Goal: Task Accomplishment & Management: Manage account settings

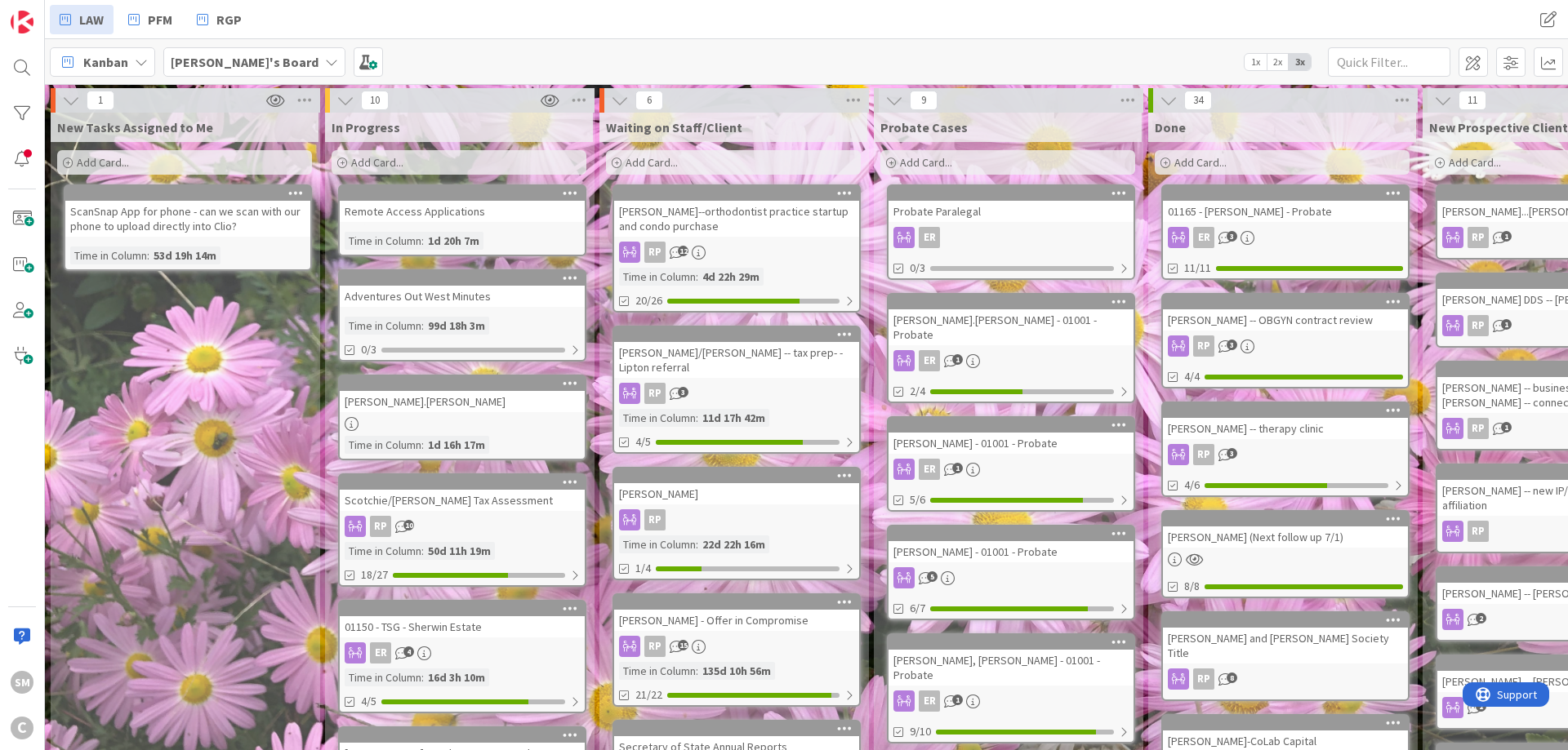
click at [172, 383] on div "New Tasks Assigned to Me Add Card... ScanSnap App for phone - can we scan with …" at bounding box center [184, 719] width 268 height 1214
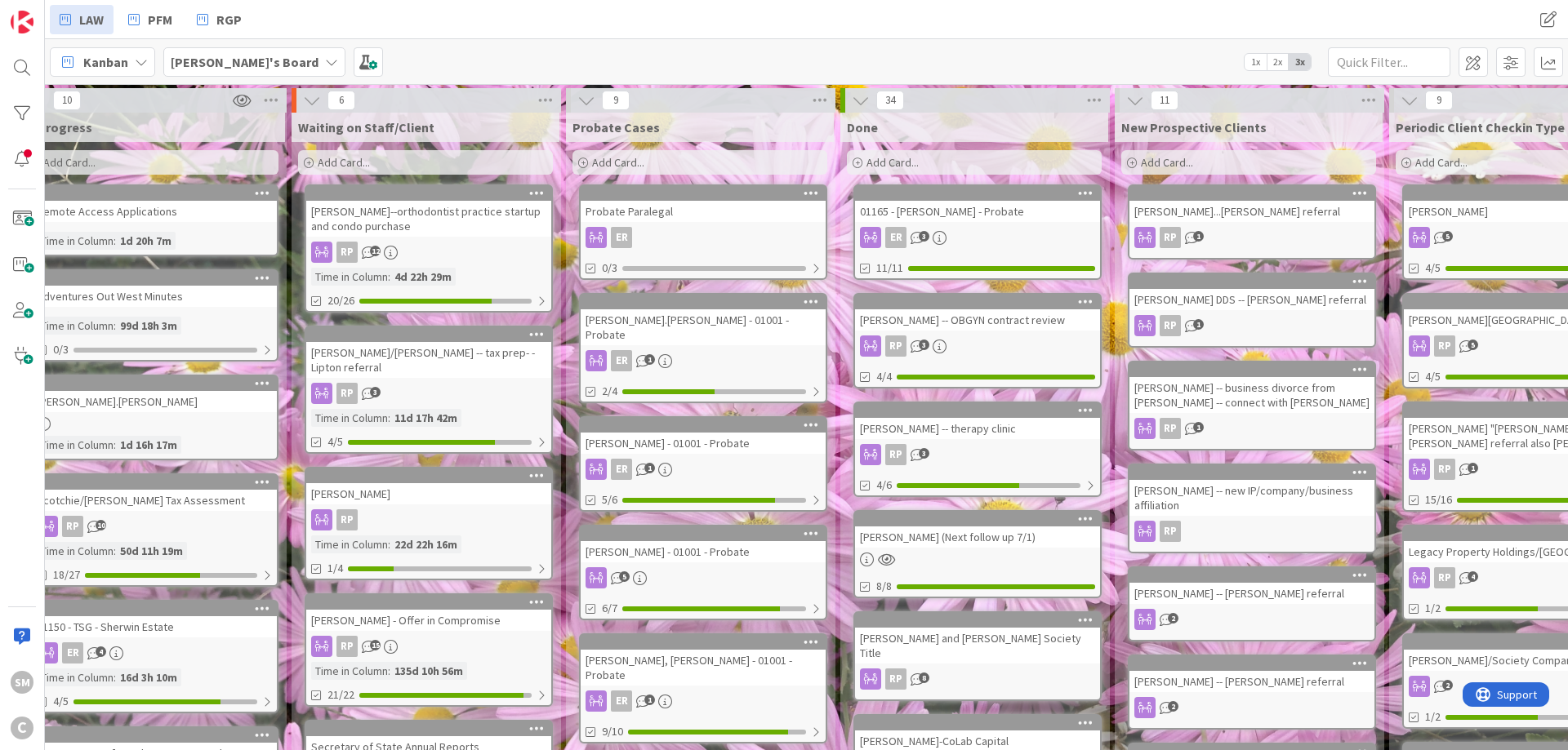
drag, startPoint x: 1435, startPoint y: 262, endPoint x: 1490, endPoint y: 262, distance: 55.0
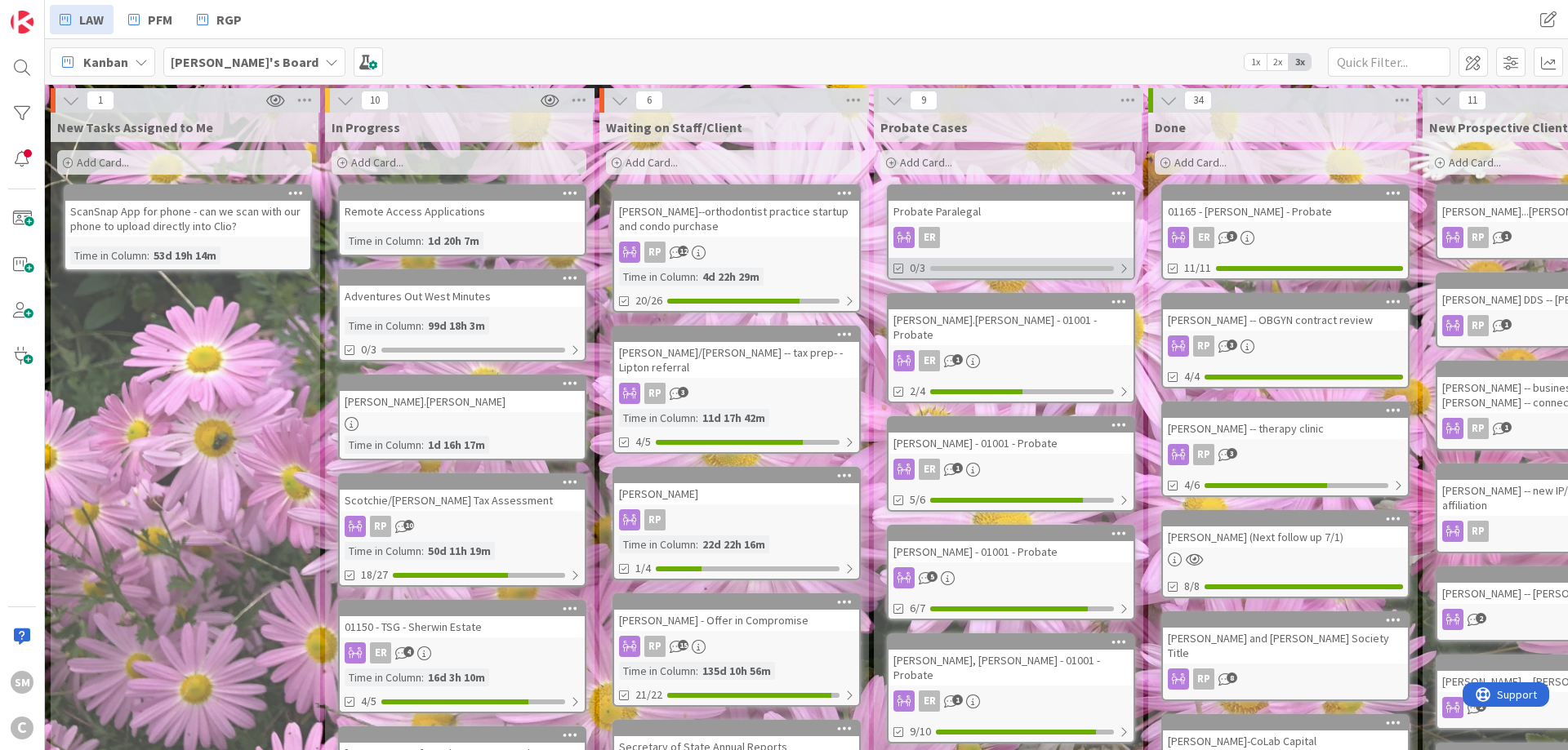
drag, startPoint x: 1380, startPoint y: 277, endPoint x: 1029, endPoint y: 259, distance: 351.5
click at [114, 349] on div "New Tasks Assigned to Me Add Card... ScanSnap App for phone - can we scan with …" at bounding box center [184, 719] width 268 height 1214
click at [237, 49] on div "[PERSON_NAME]'s Board" at bounding box center [254, 61] width 182 height 30
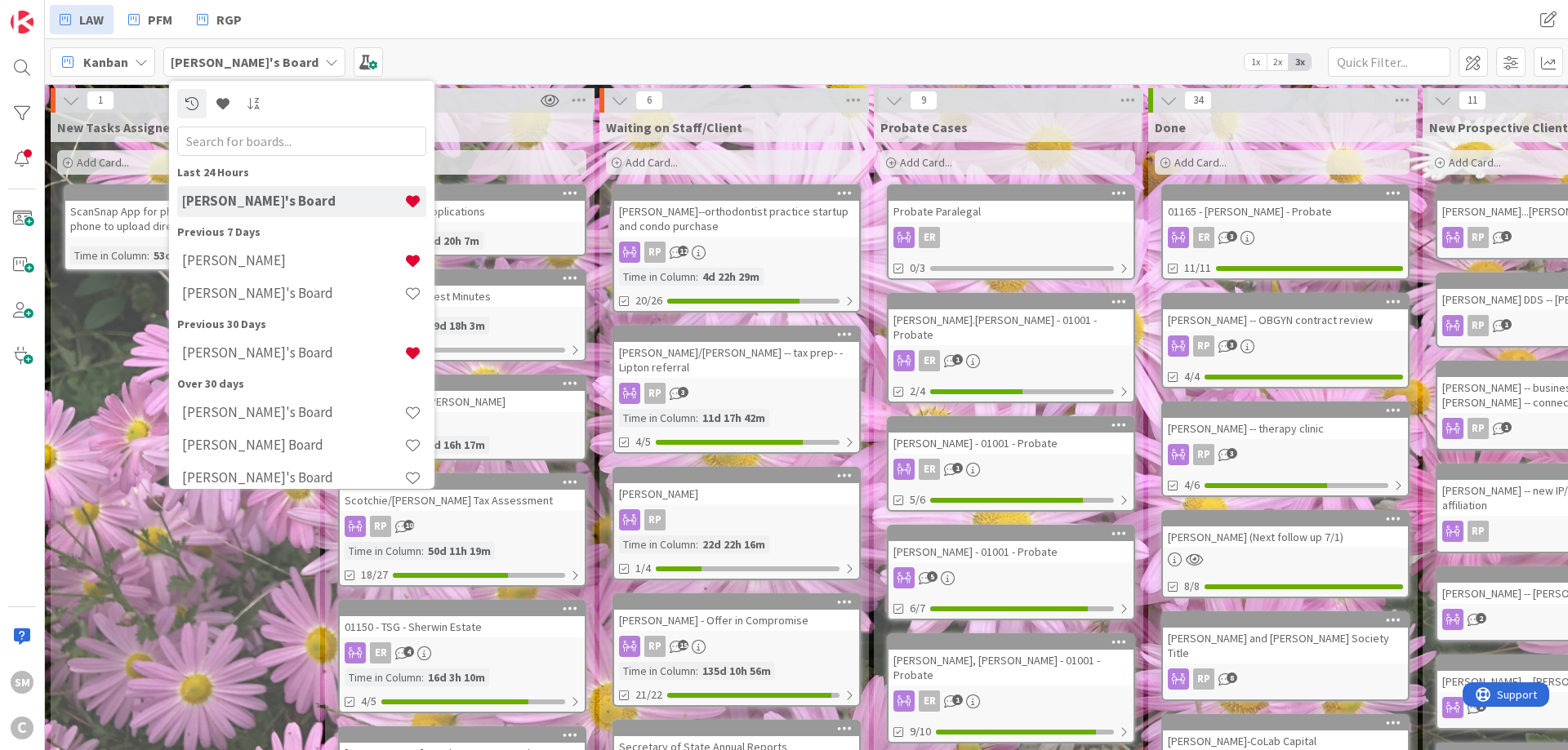
click at [272, 540] on div "New Tasks Assigned to Me Add Card... ScanSnap App for phone - can we scan with …" at bounding box center [184, 719] width 268 height 1214
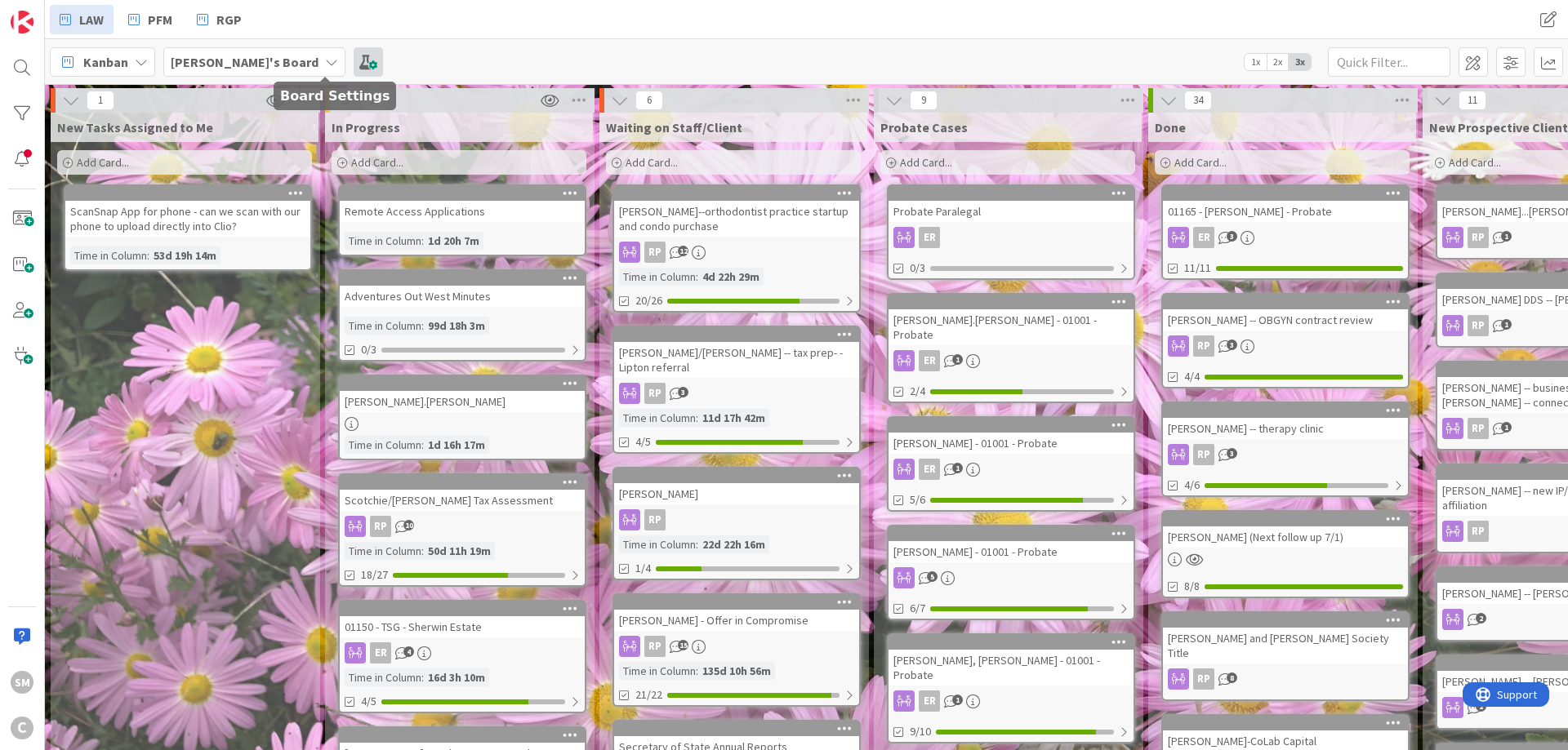
click at [354, 69] on span at bounding box center [368, 61] width 30 height 30
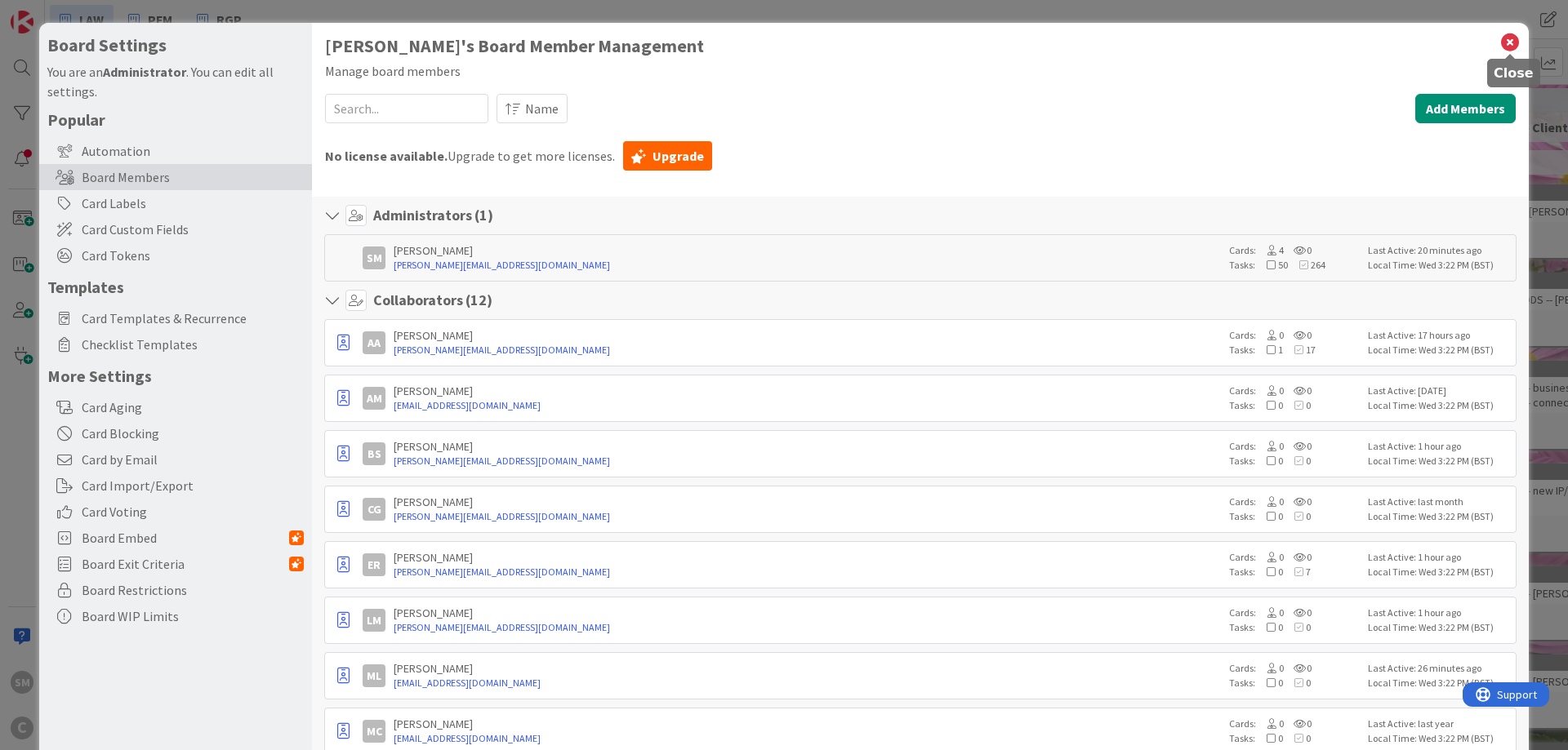
click at [1509, 38] on icon at bounding box center [1510, 42] width 21 height 23
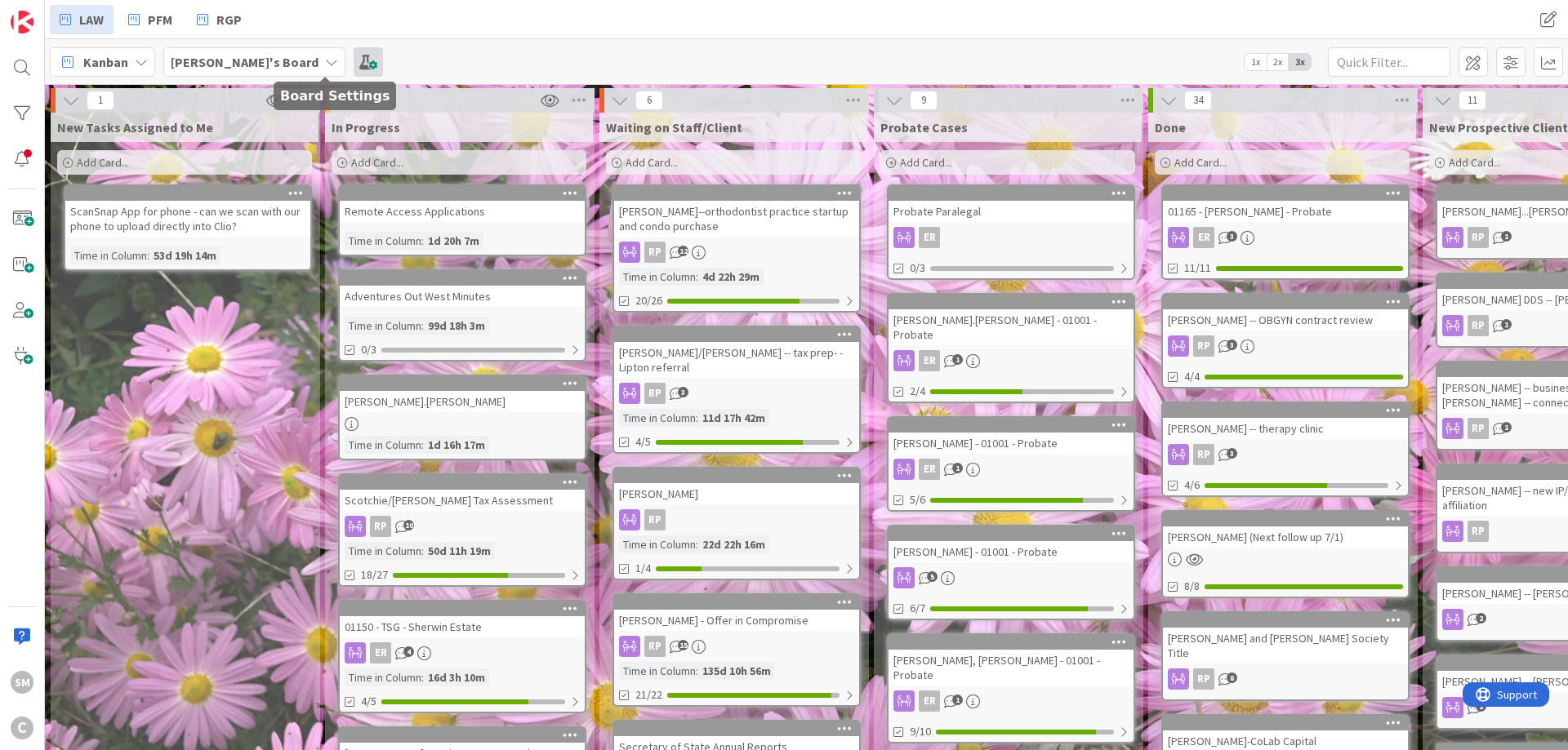
click at [354, 65] on span at bounding box center [368, 61] width 30 height 30
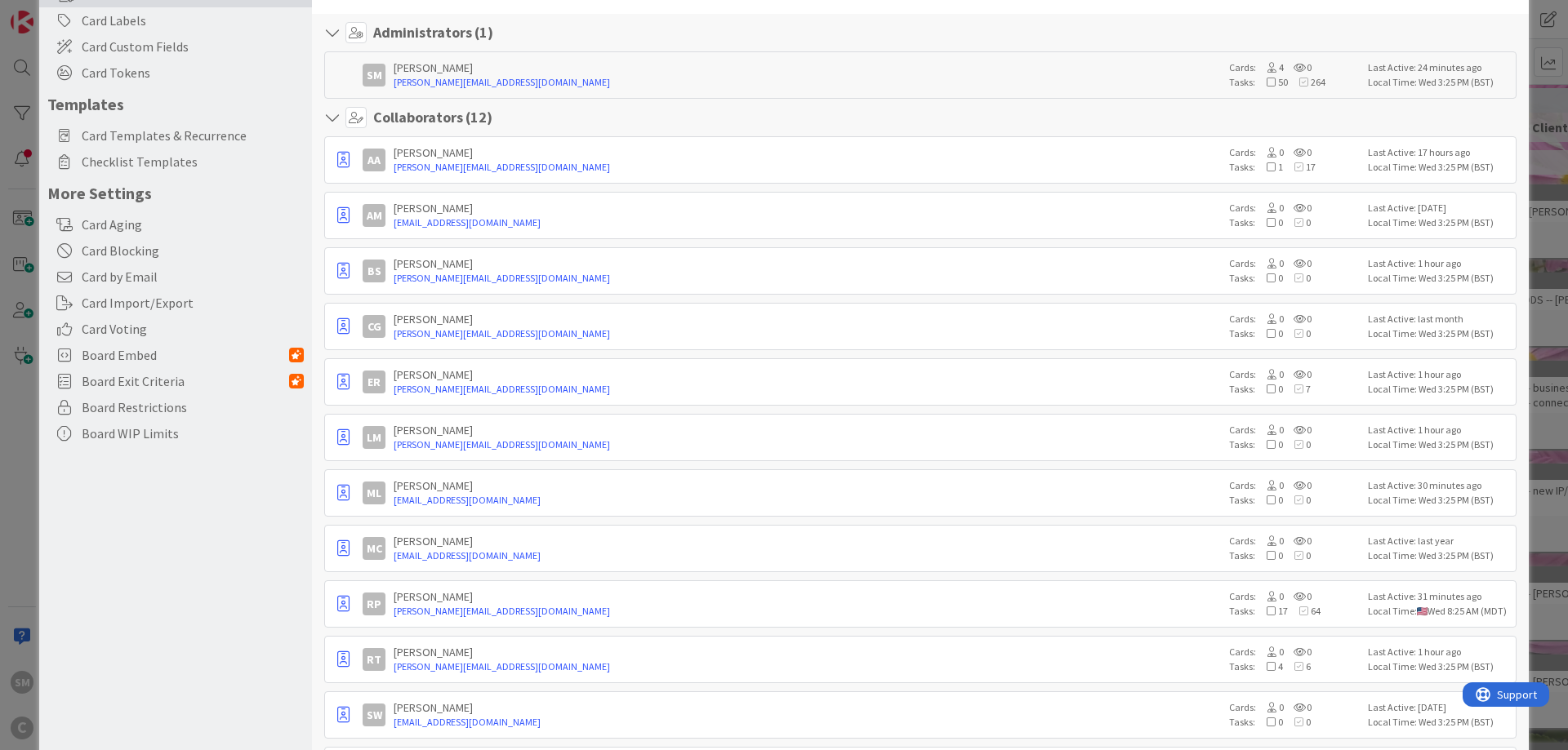
scroll to position [85, 0]
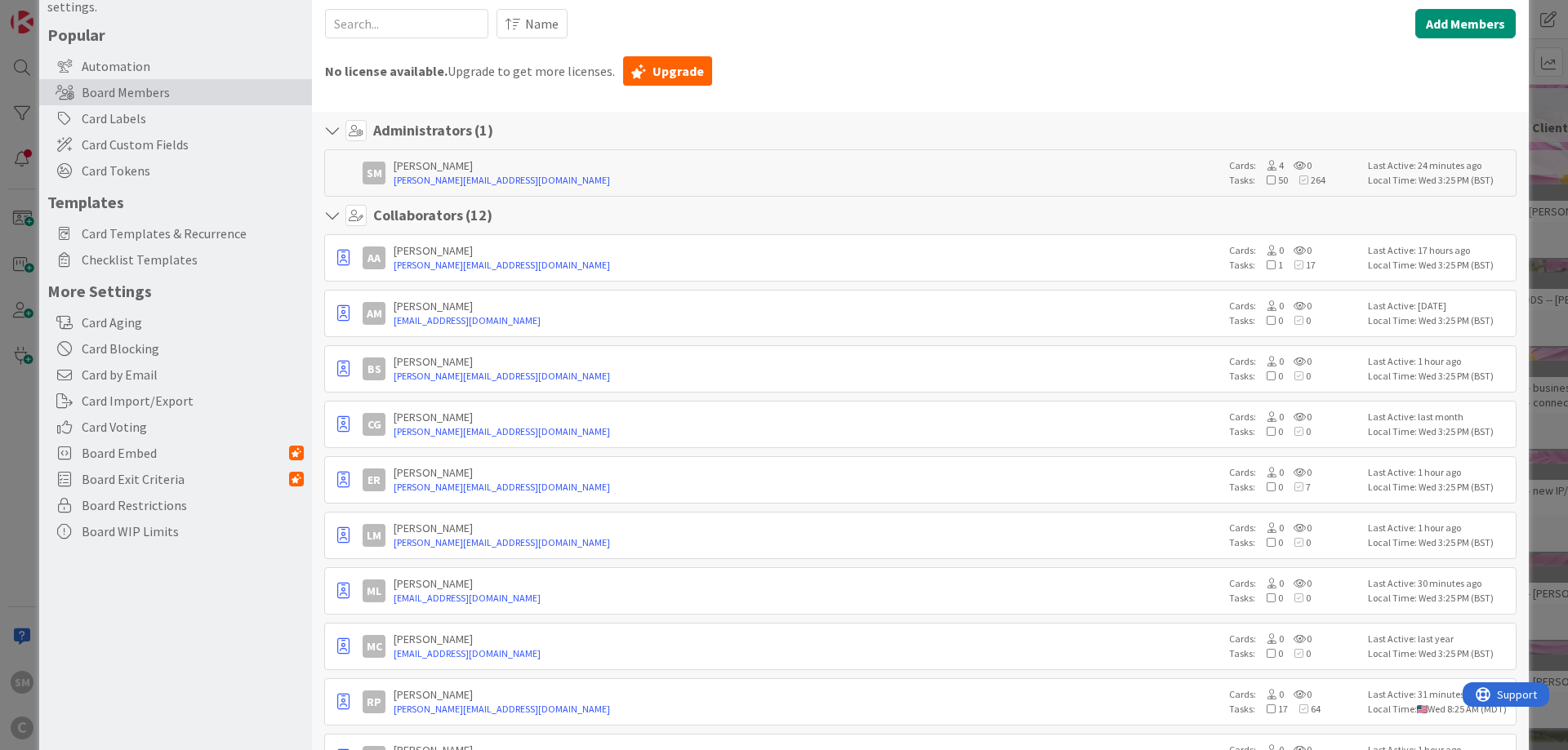
click at [330, 221] on icon at bounding box center [335, 215] width 21 height 16
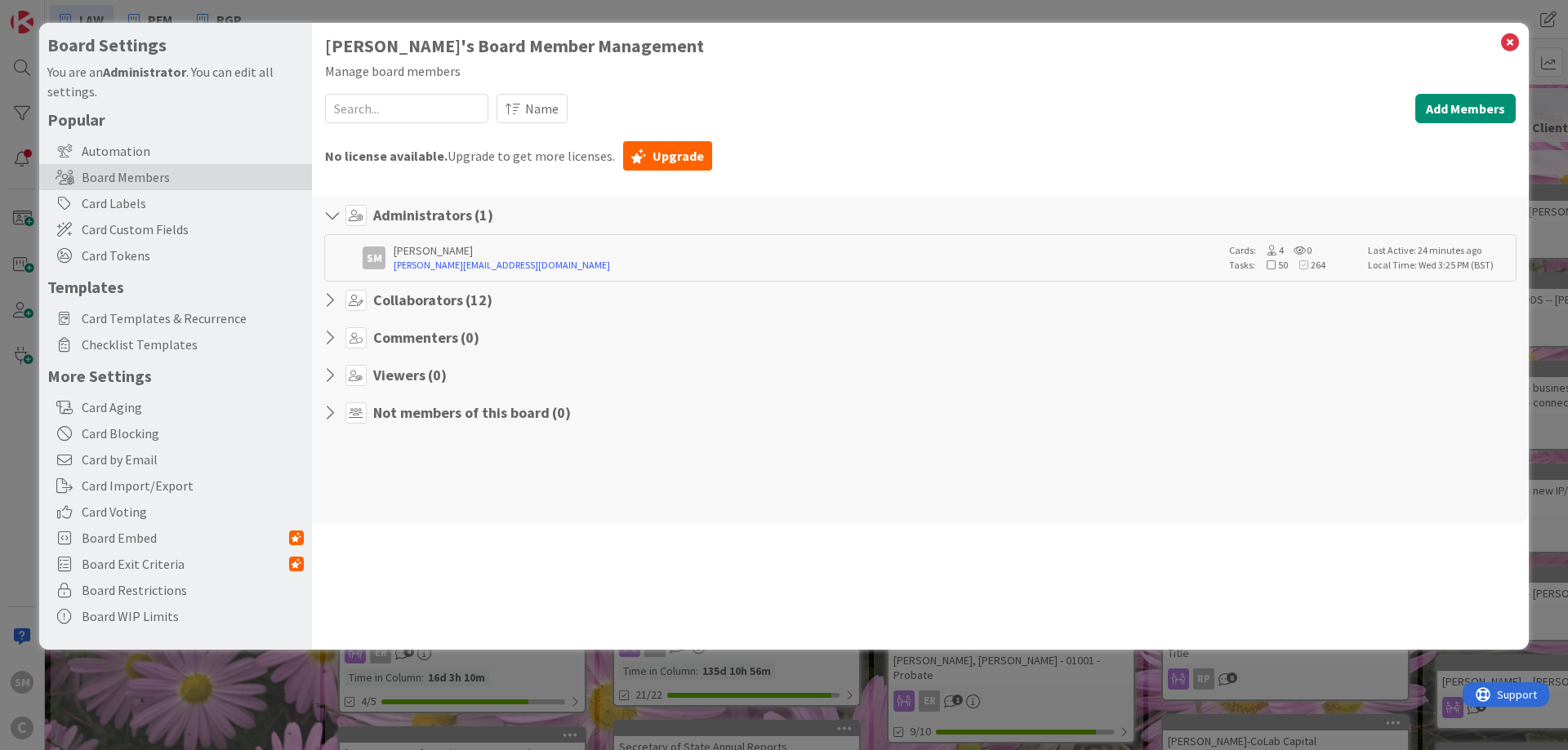
scroll to position [0, 0]
click at [332, 298] on icon at bounding box center [335, 300] width 21 height 16
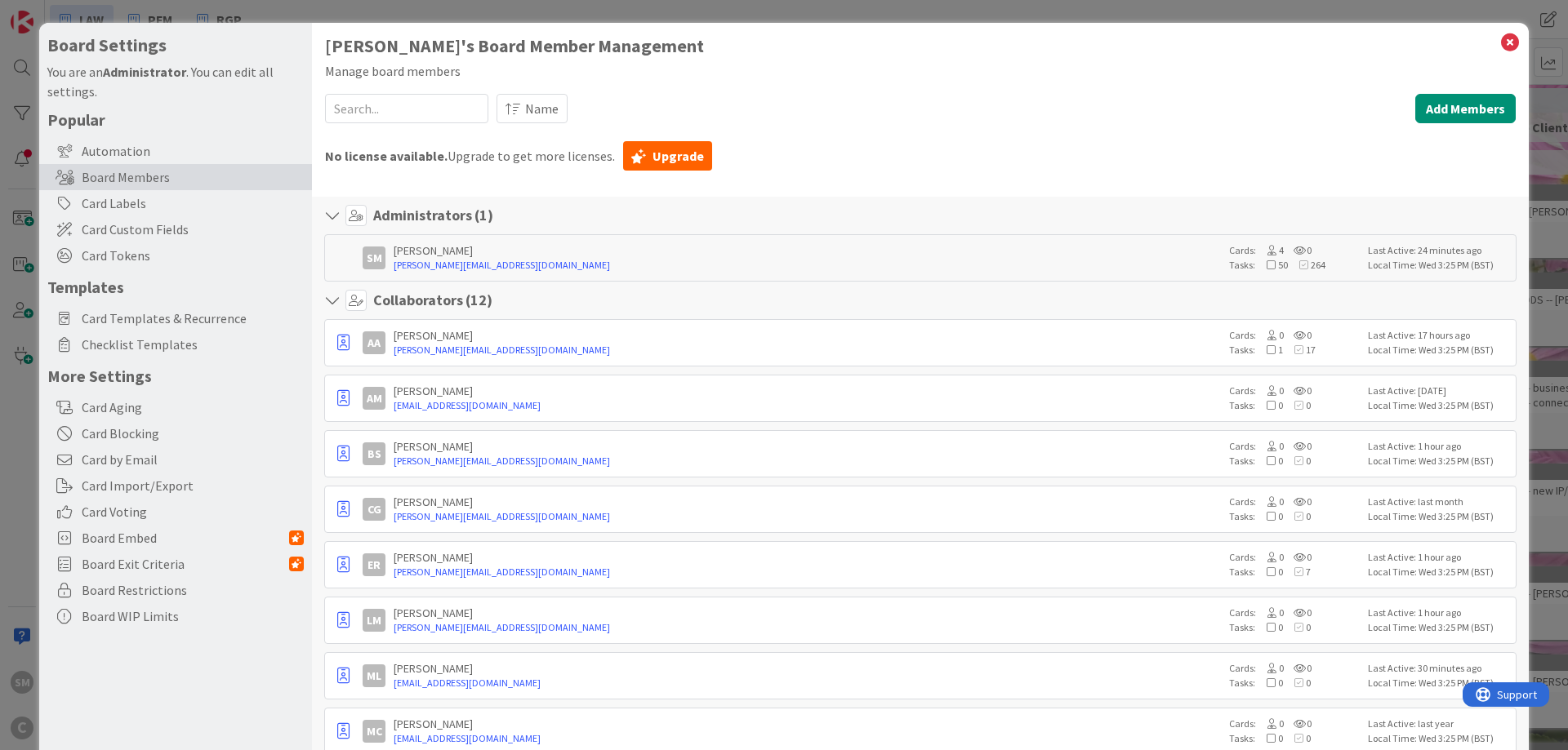
click at [362, 215] on icon at bounding box center [356, 216] width 21 height 21
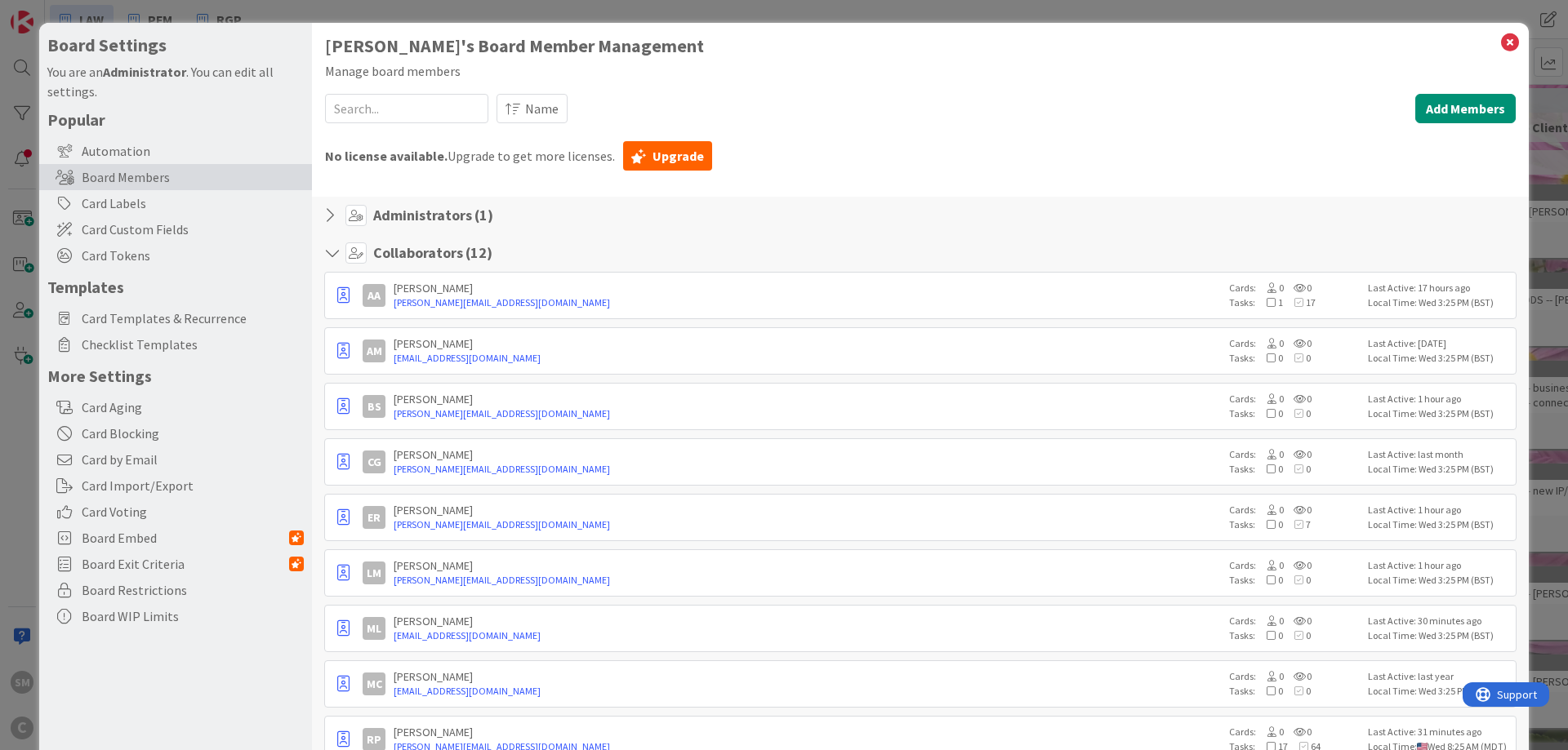
click at [362, 215] on icon at bounding box center [356, 216] width 21 height 21
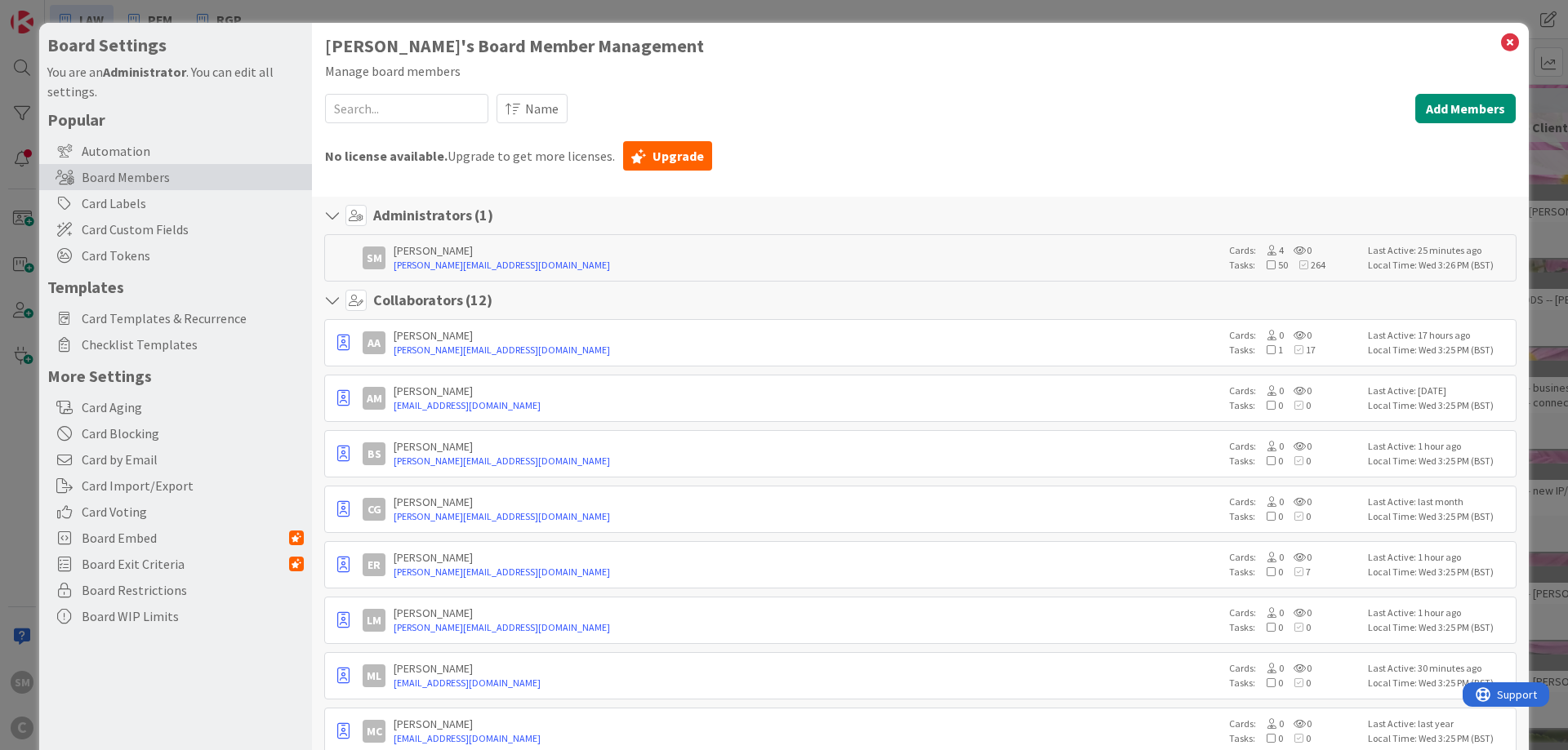
click at [408, 223] on h4 "Administrators ( 1 )" at bounding box center [433, 215] width 120 height 18
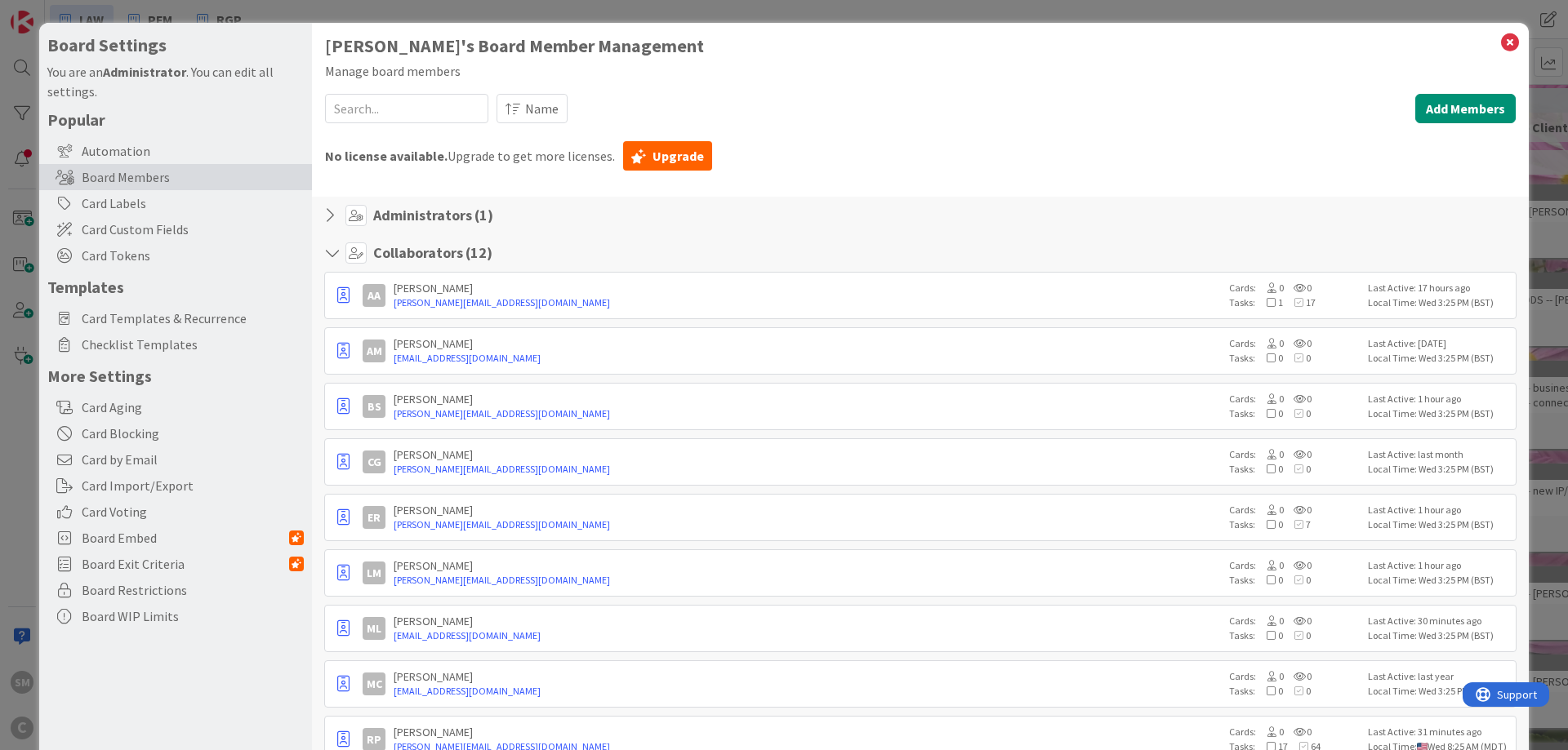
click at [408, 223] on h4 "Administrators ( 1 )" at bounding box center [433, 215] width 120 height 18
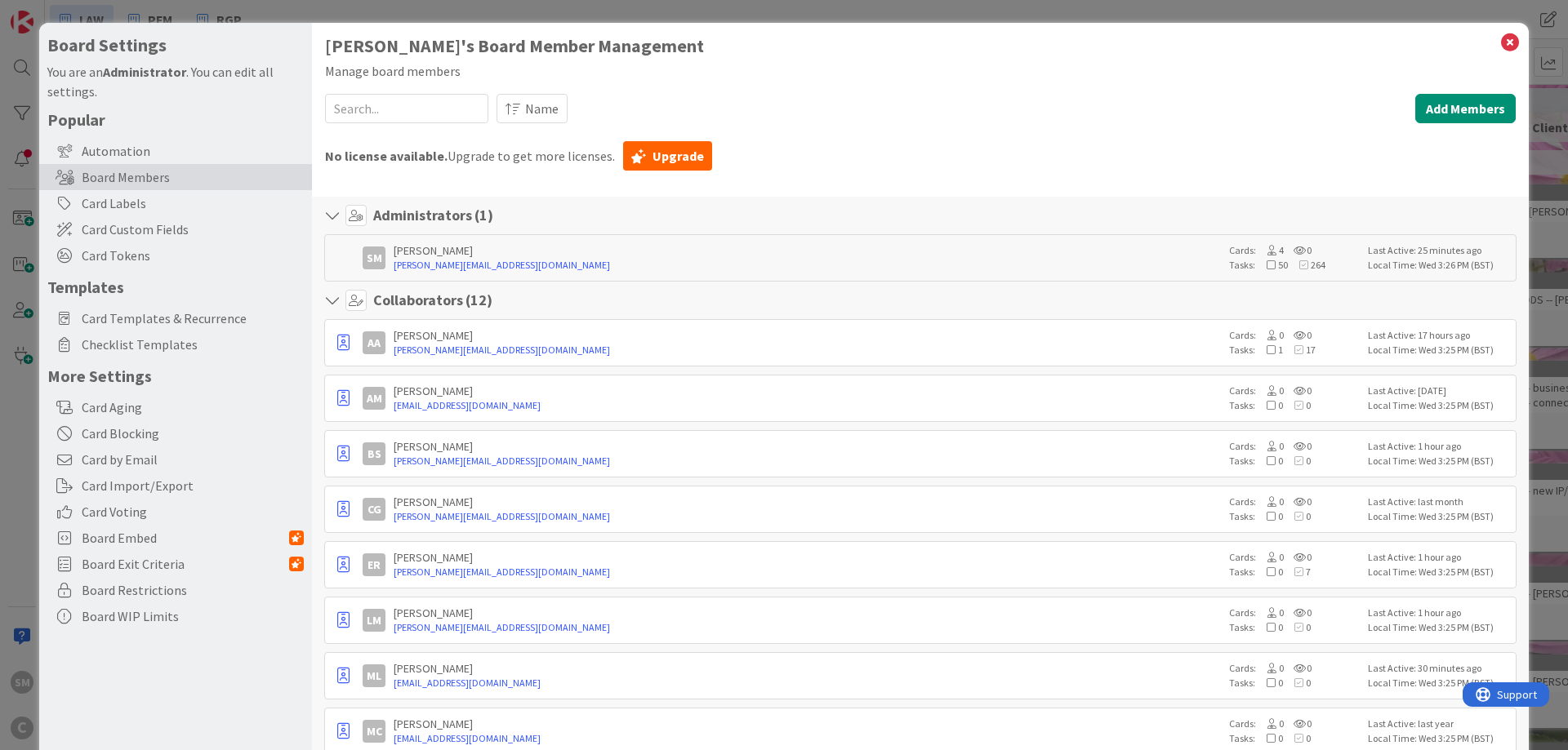
click at [613, 212] on div "Administrators ( 1 )" at bounding box center [920, 216] width 1193 height 21
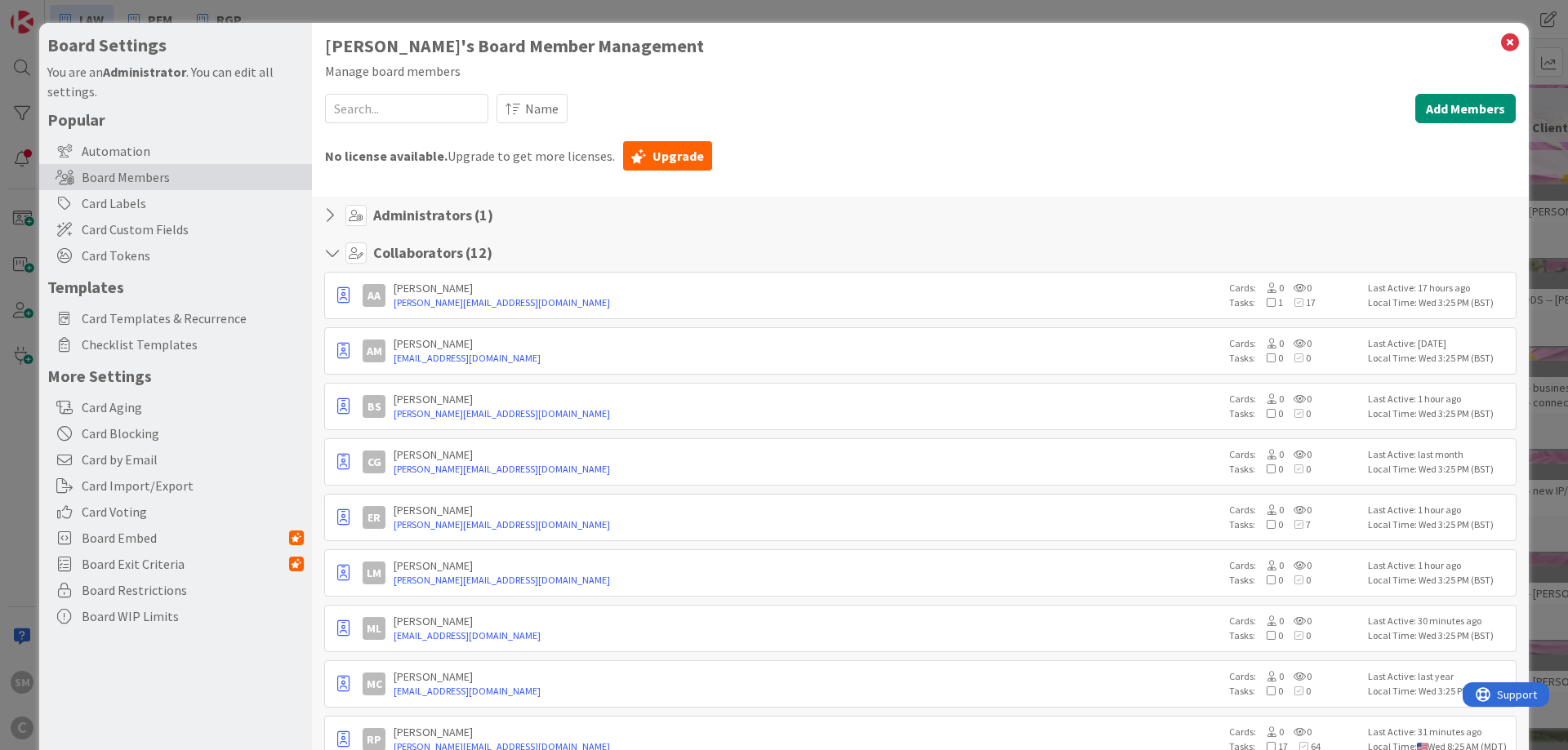
click at [331, 209] on icon at bounding box center [335, 215] width 21 height 16
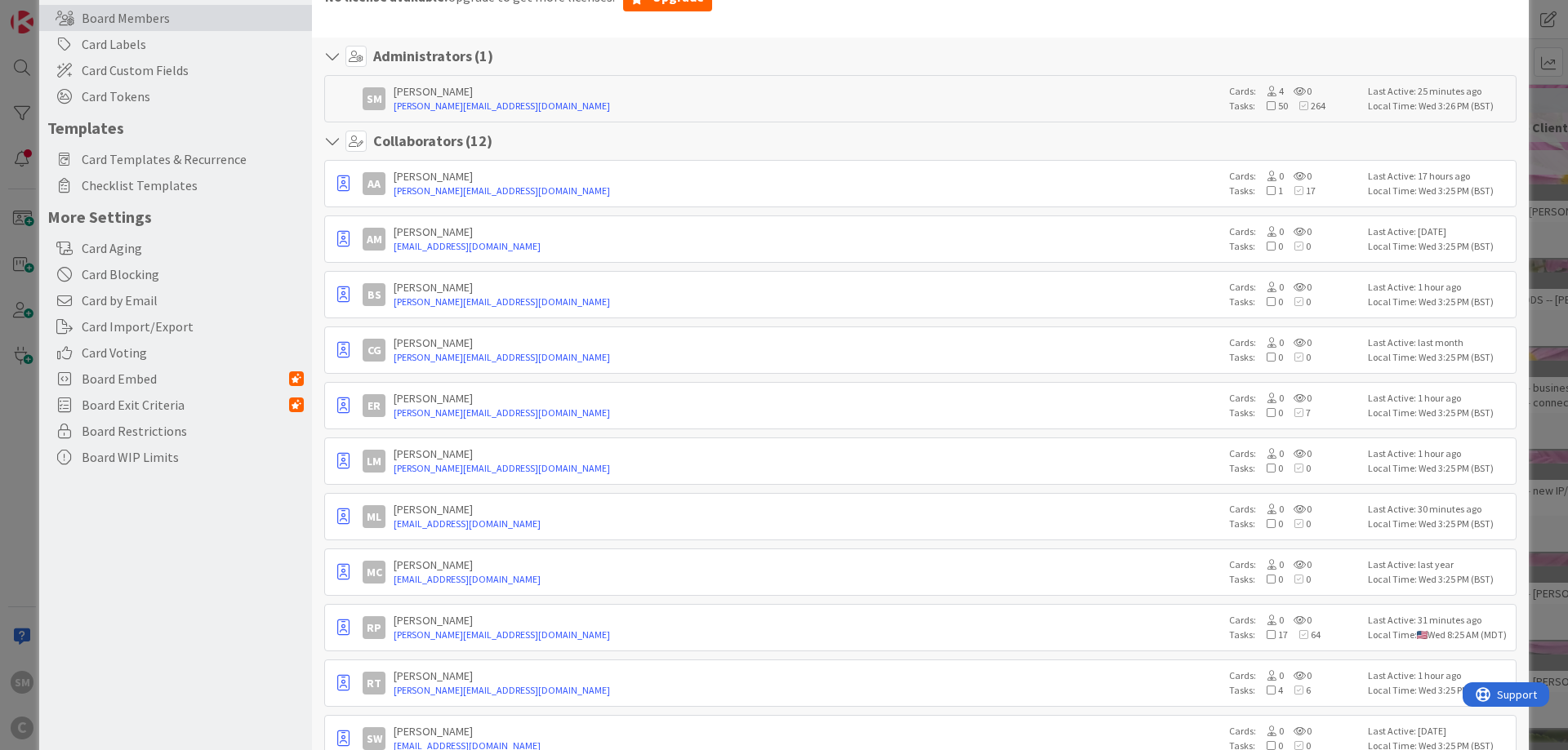
scroll to position [379, 0]
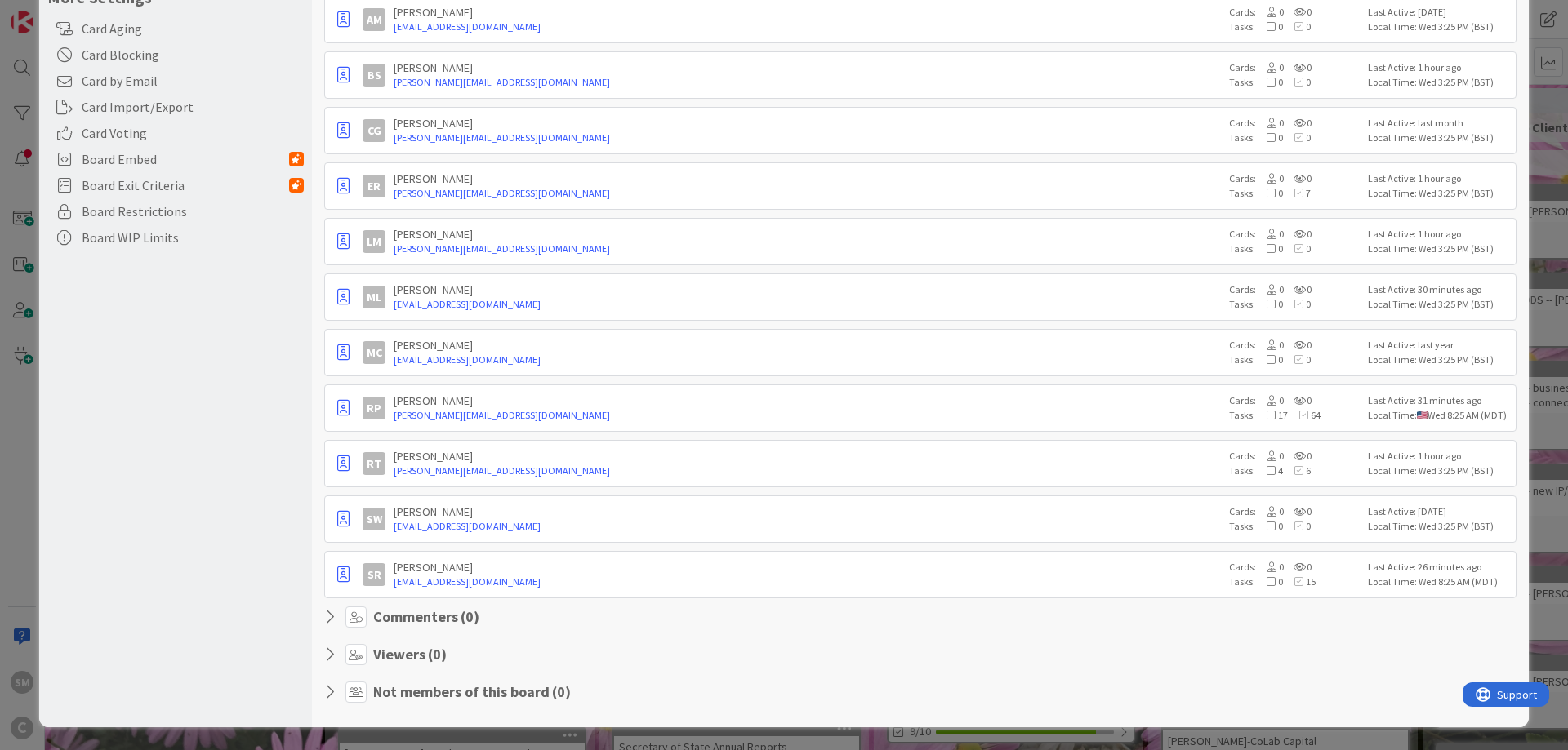
click at [332, 617] on icon at bounding box center [335, 617] width 21 height 16
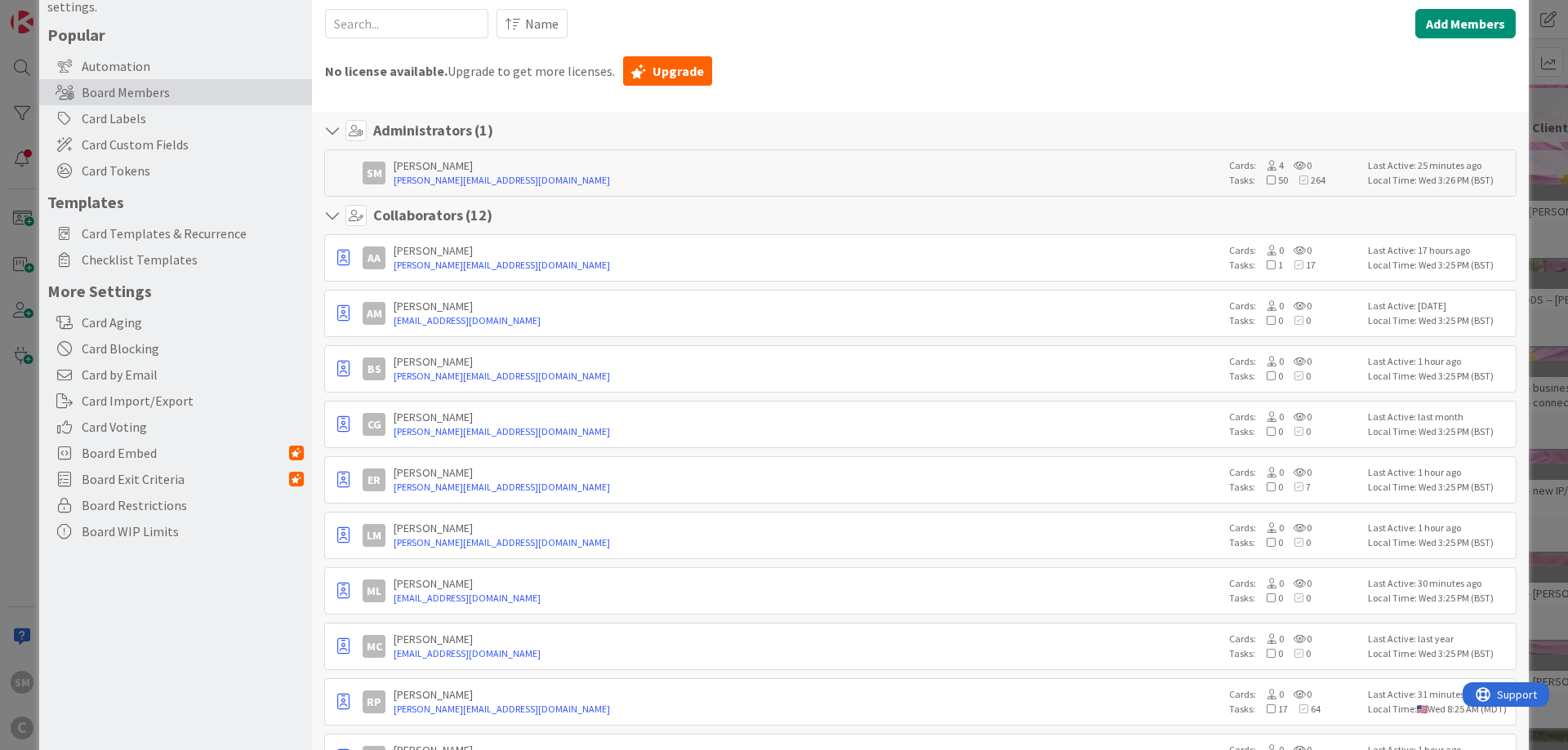
scroll to position [0, 0]
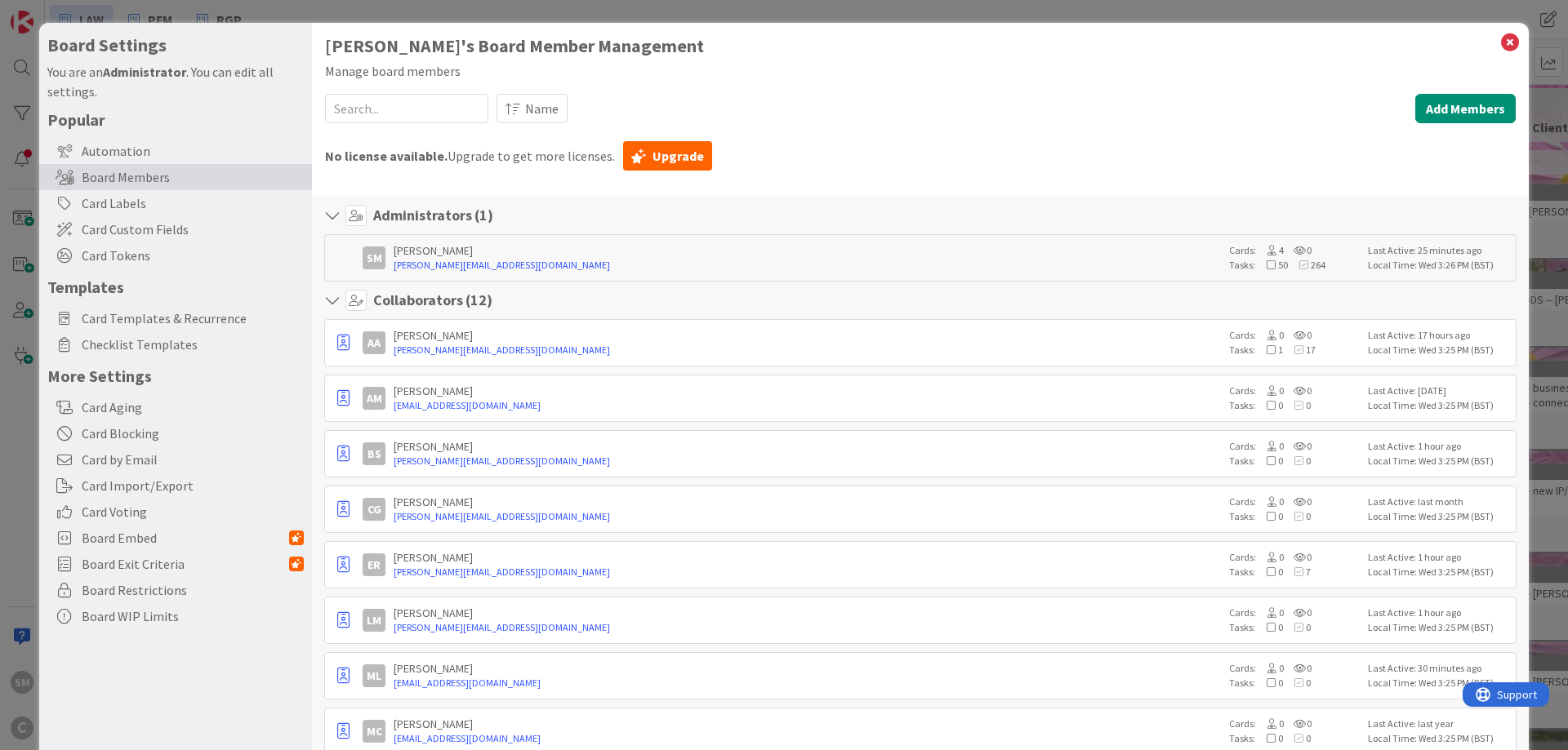
click at [328, 304] on icon at bounding box center [335, 300] width 21 height 16
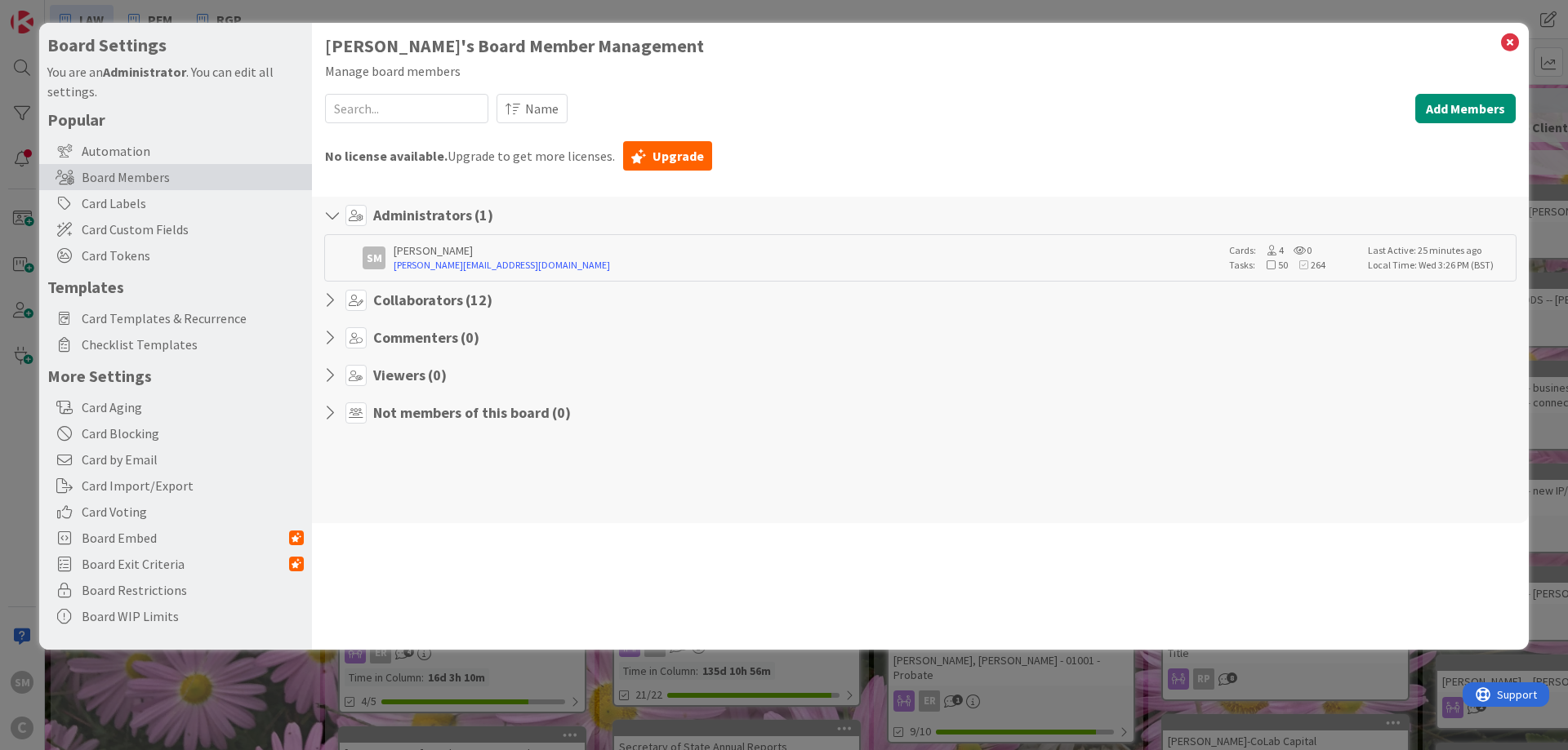
click at [337, 414] on icon at bounding box center [335, 412] width 21 height 16
click at [666, 555] on div "[PERSON_NAME]'s Board Member Management Manage board members Name Add Members S…" at bounding box center [920, 337] width 1217 height 627
click at [332, 292] on div "Collaborators ( 12 )" at bounding box center [920, 300] width 1193 height 21
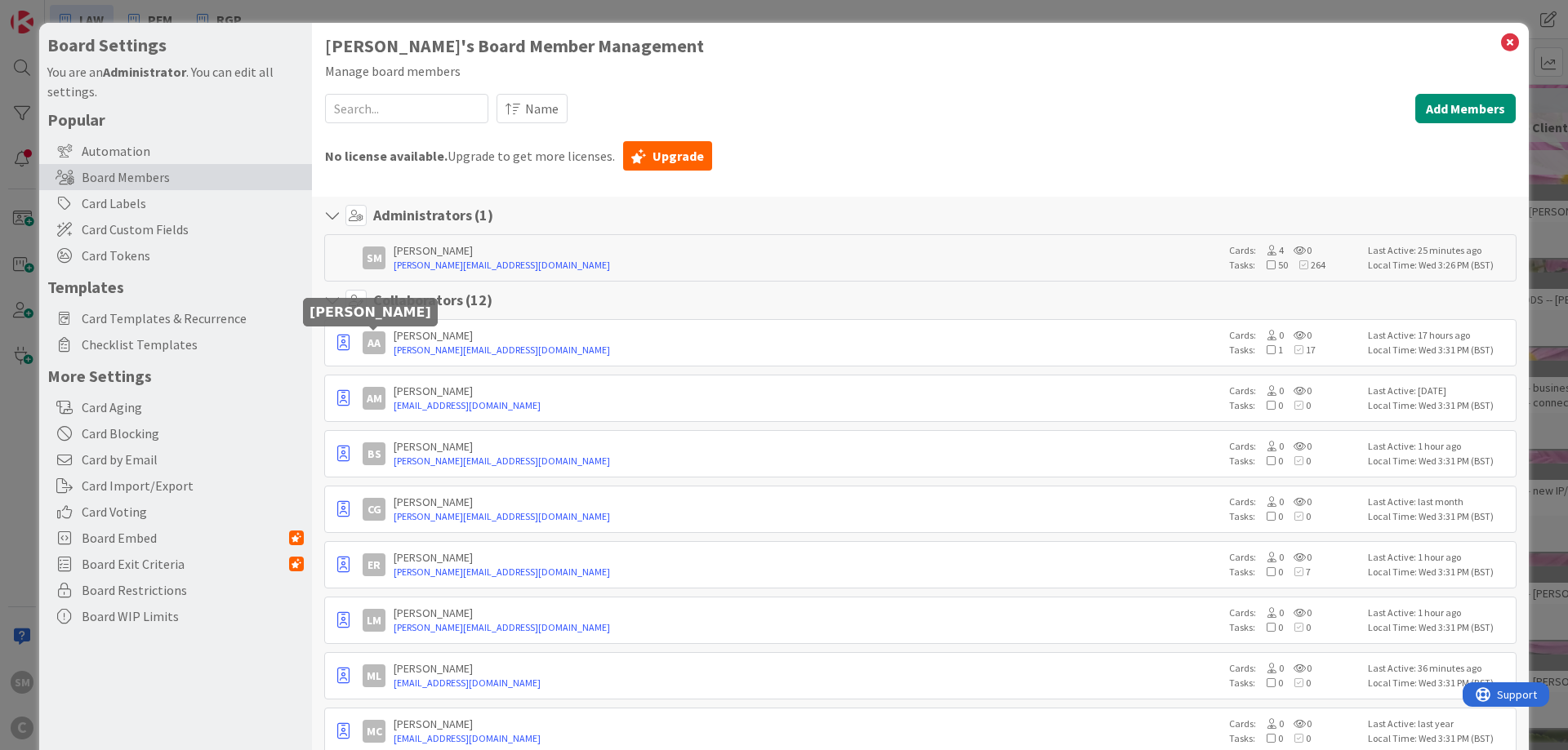
click at [372, 344] on div "AA" at bounding box center [374, 343] width 23 height 23
click at [340, 341] on icon "button" at bounding box center [344, 342] width 12 height 16
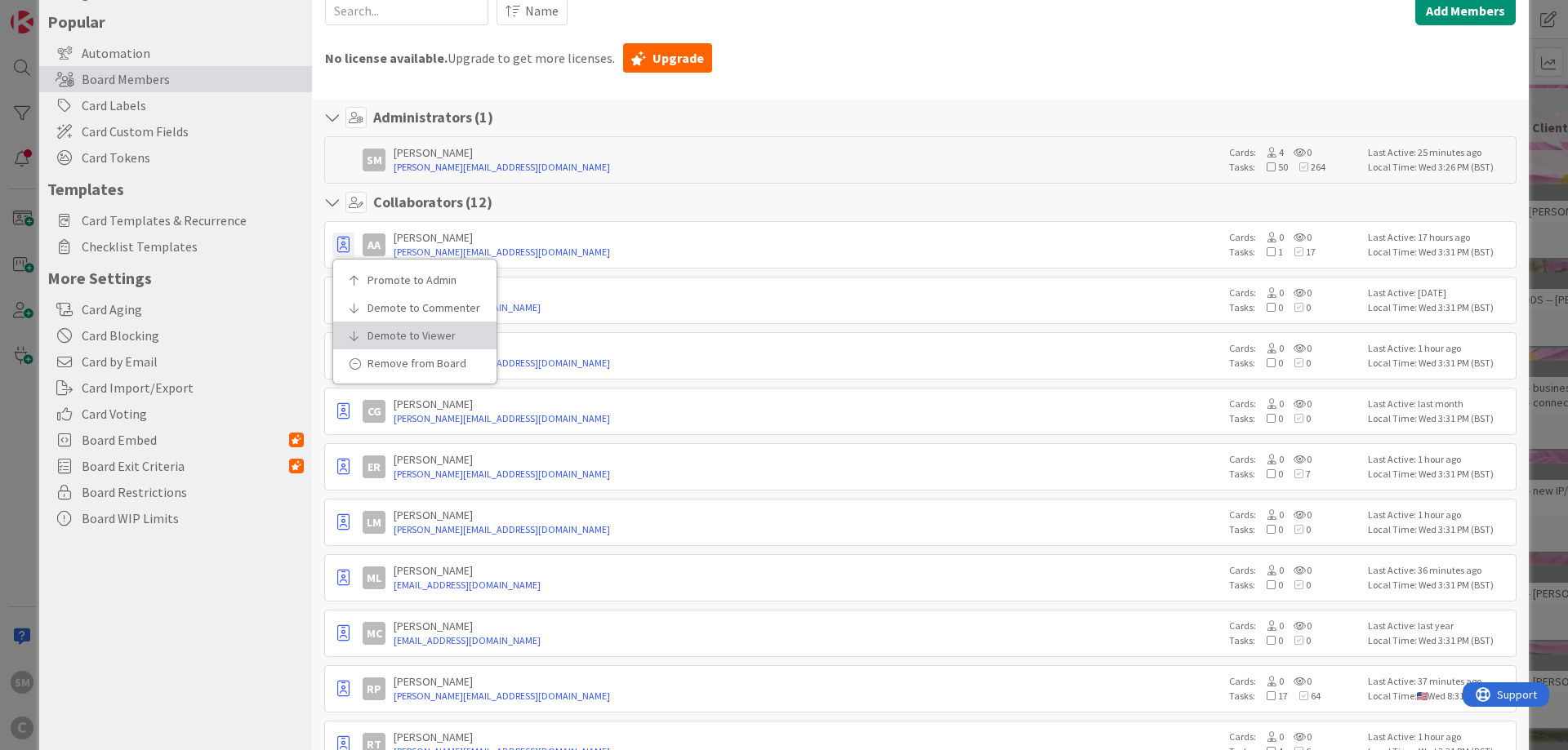
click at [414, 332] on p "Demote to Viewer" at bounding box center [420, 336] width 107 height 12
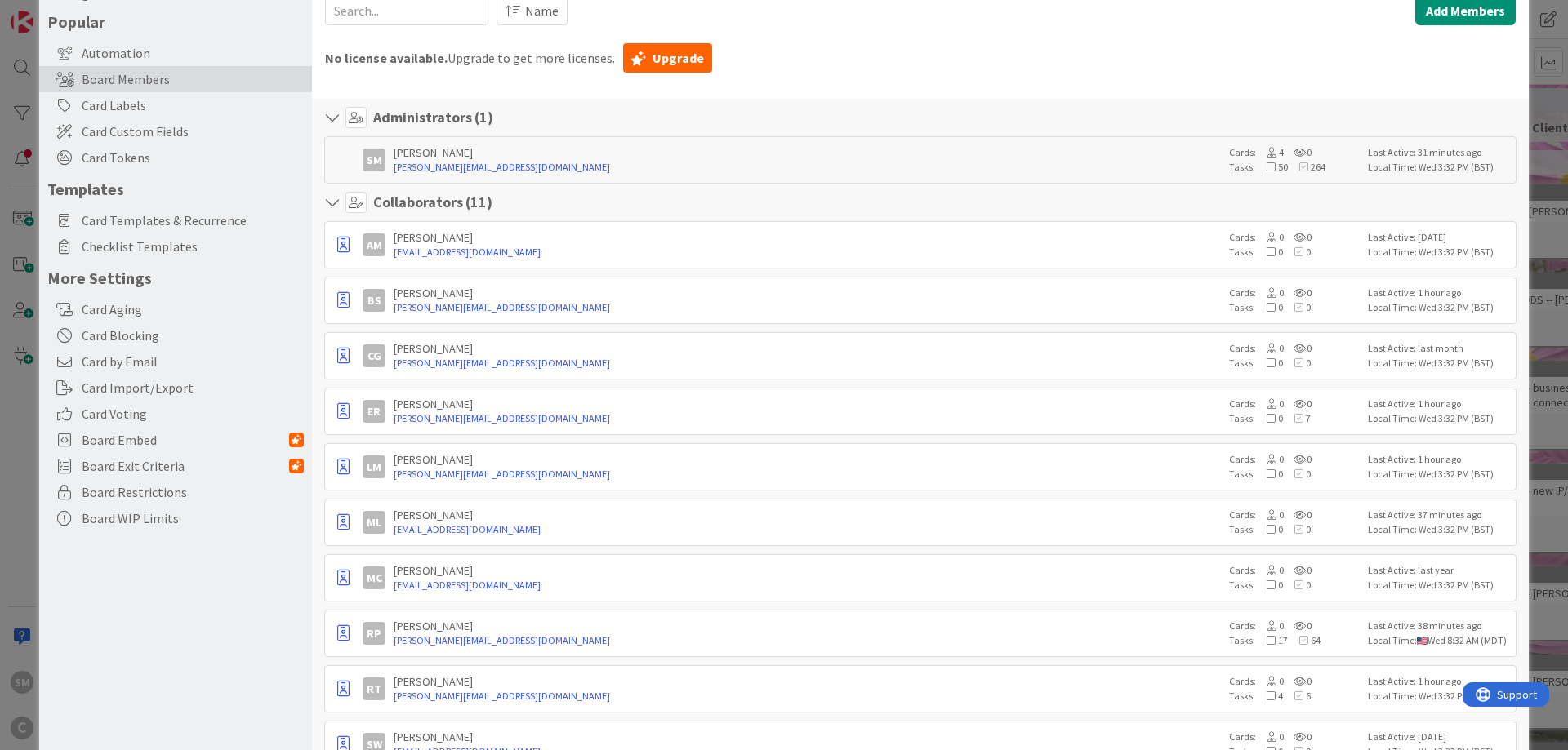
click at [326, 201] on icon at bounding box center [335, 202] width 21 height 16
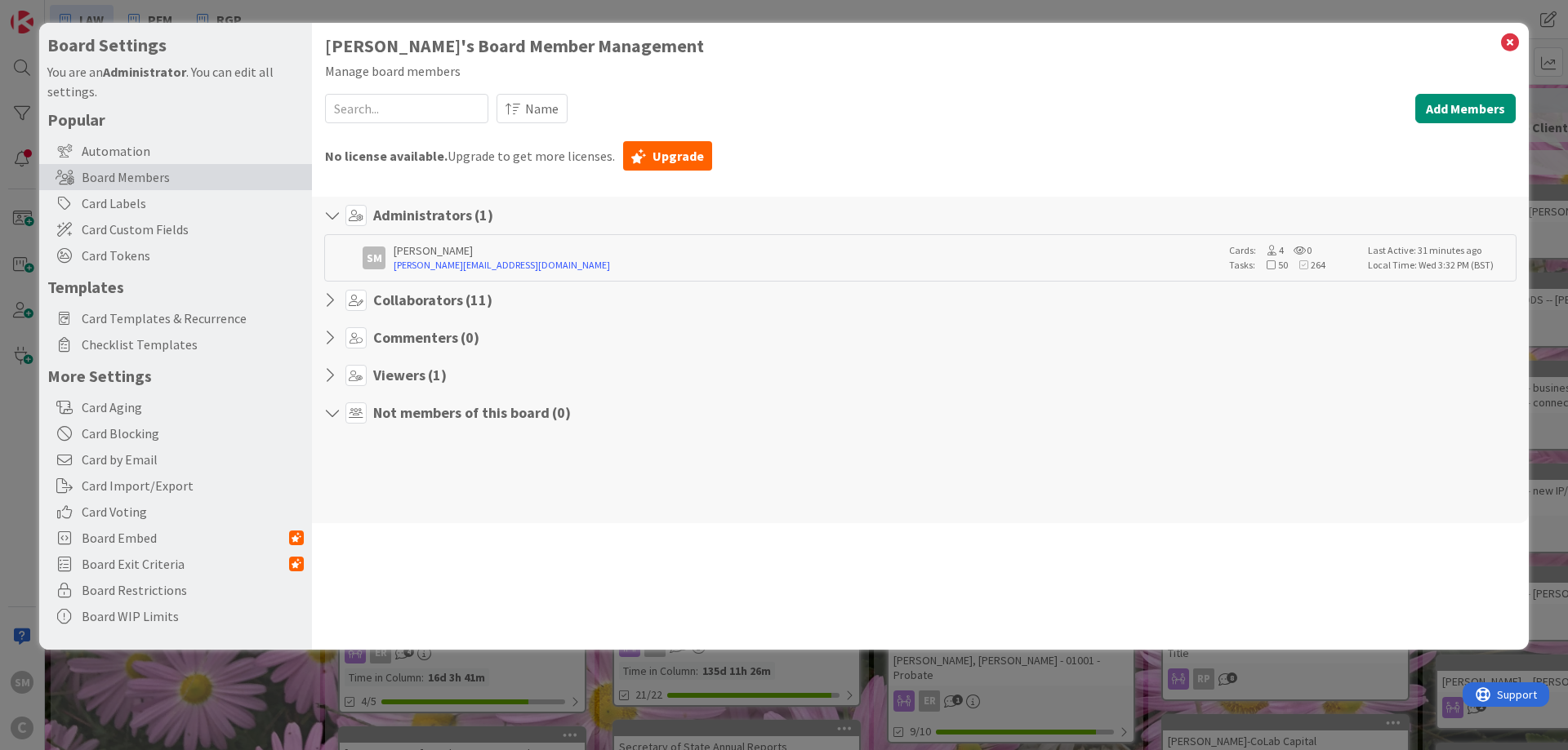
scroll to position [0, 0]
click at [325, 364] on div "Viewers ( 1 )" at bounding box center [920, 375] width 1193 height 21
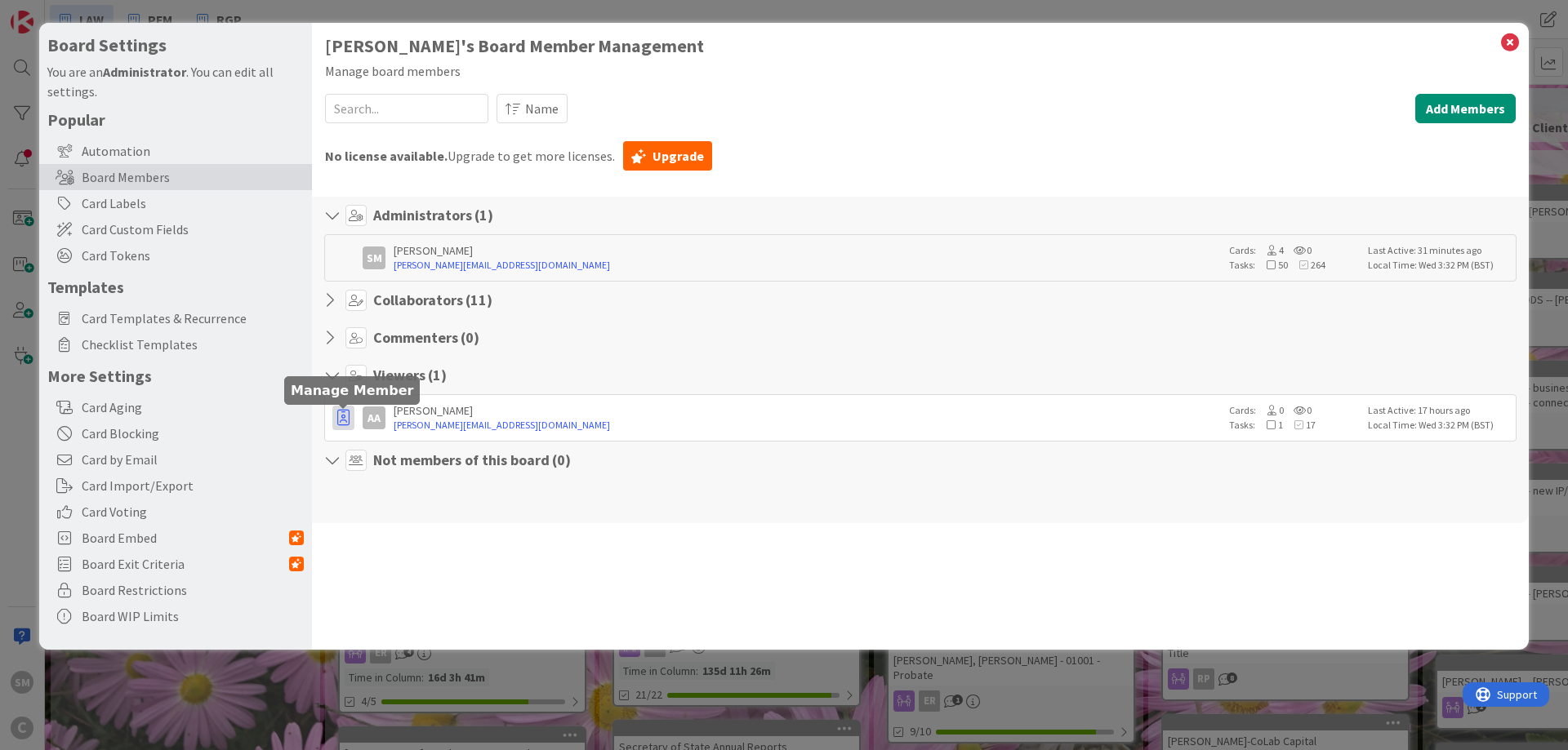
click at [344, 424] on icon "button" at bounding box center [344, 417] width 12 height 16
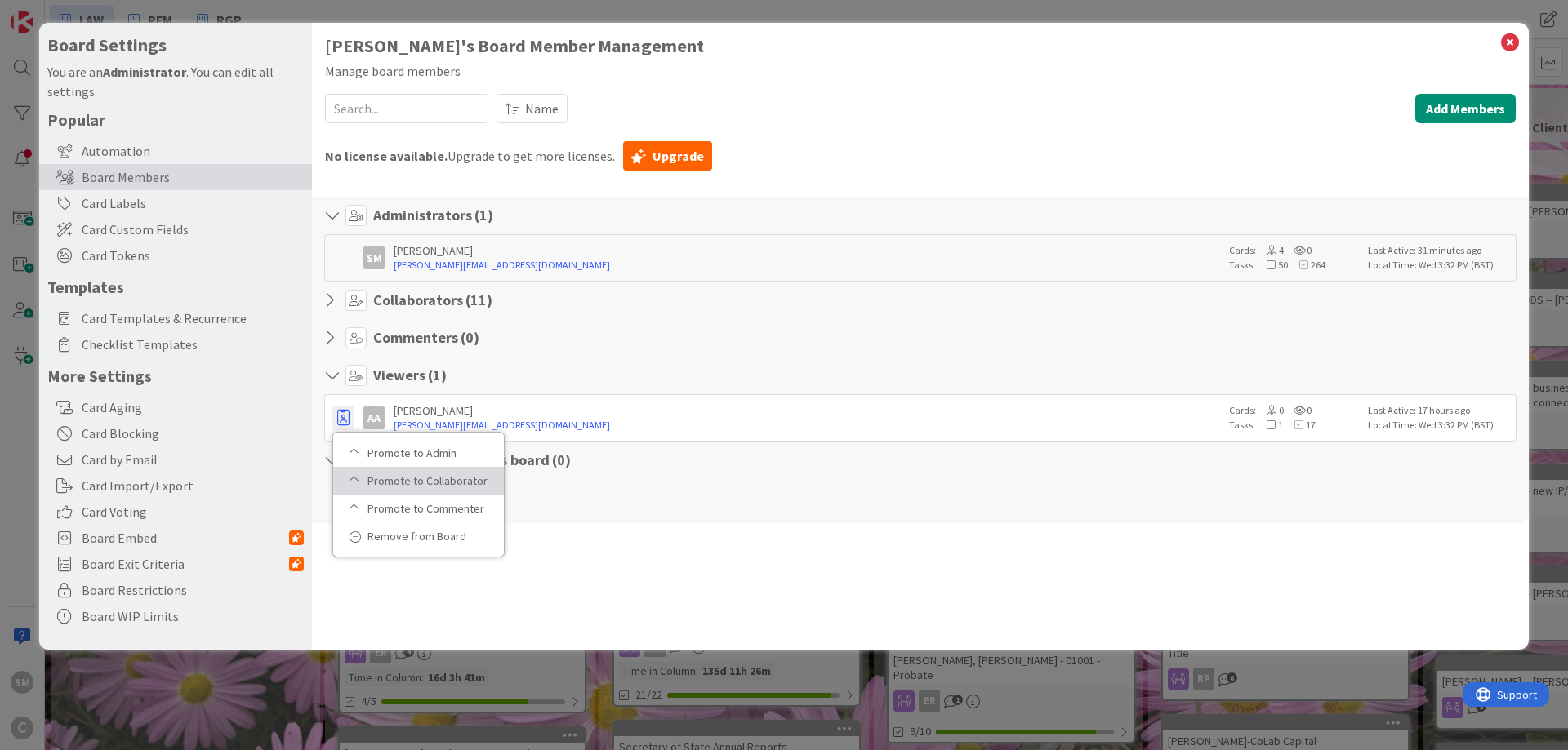
click at [422, 486] on p "Promote to Collaborator" at bounding box center [424, 480] width 113 height 12
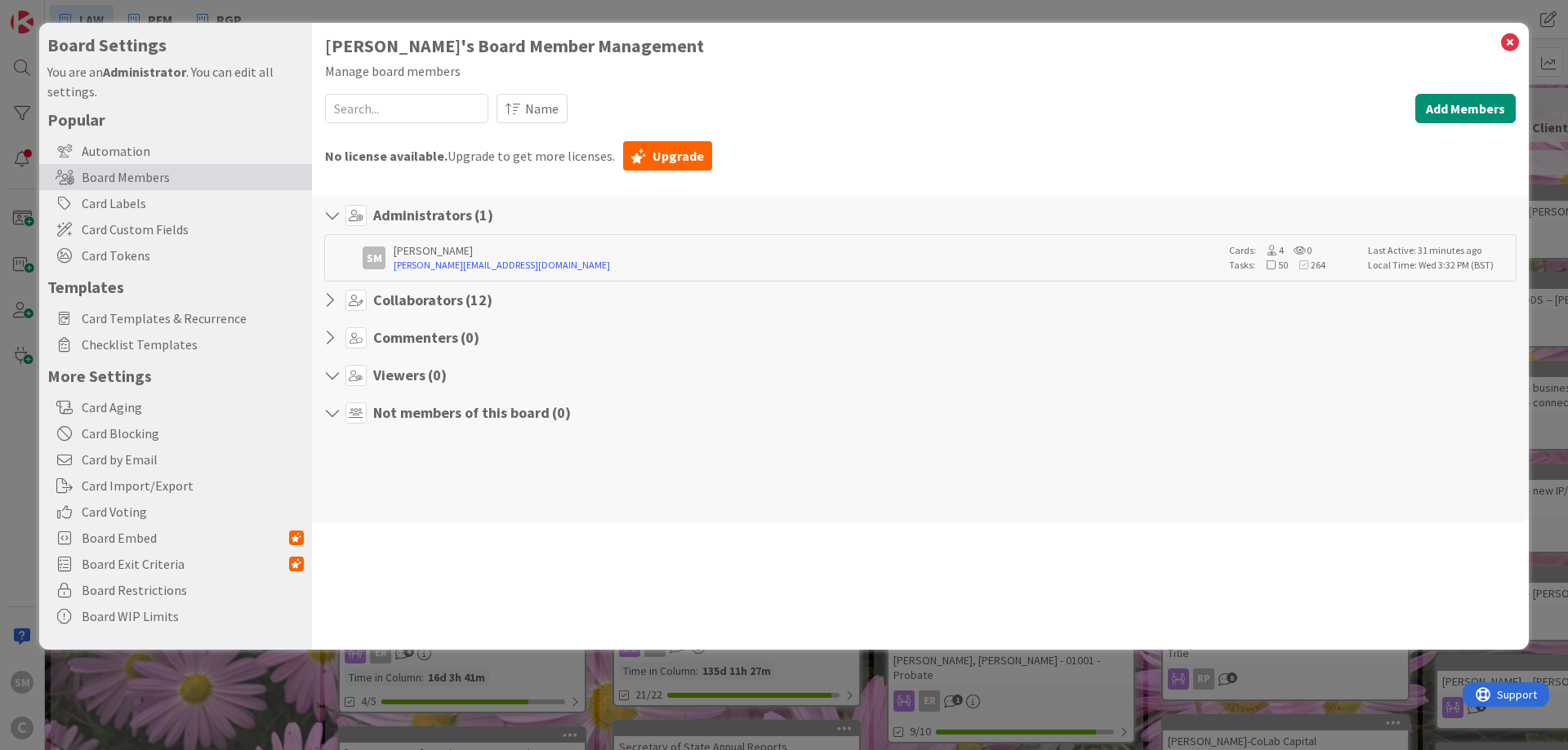
click at [335, 381] on icon at bounding box center [335, 375] width 21 height 16
click at [332, 415] on icon at bounding box center [335, 412] width 21 height 16
click at [328, 294] on icon at bounding box center [335, 300] width 21 height 16
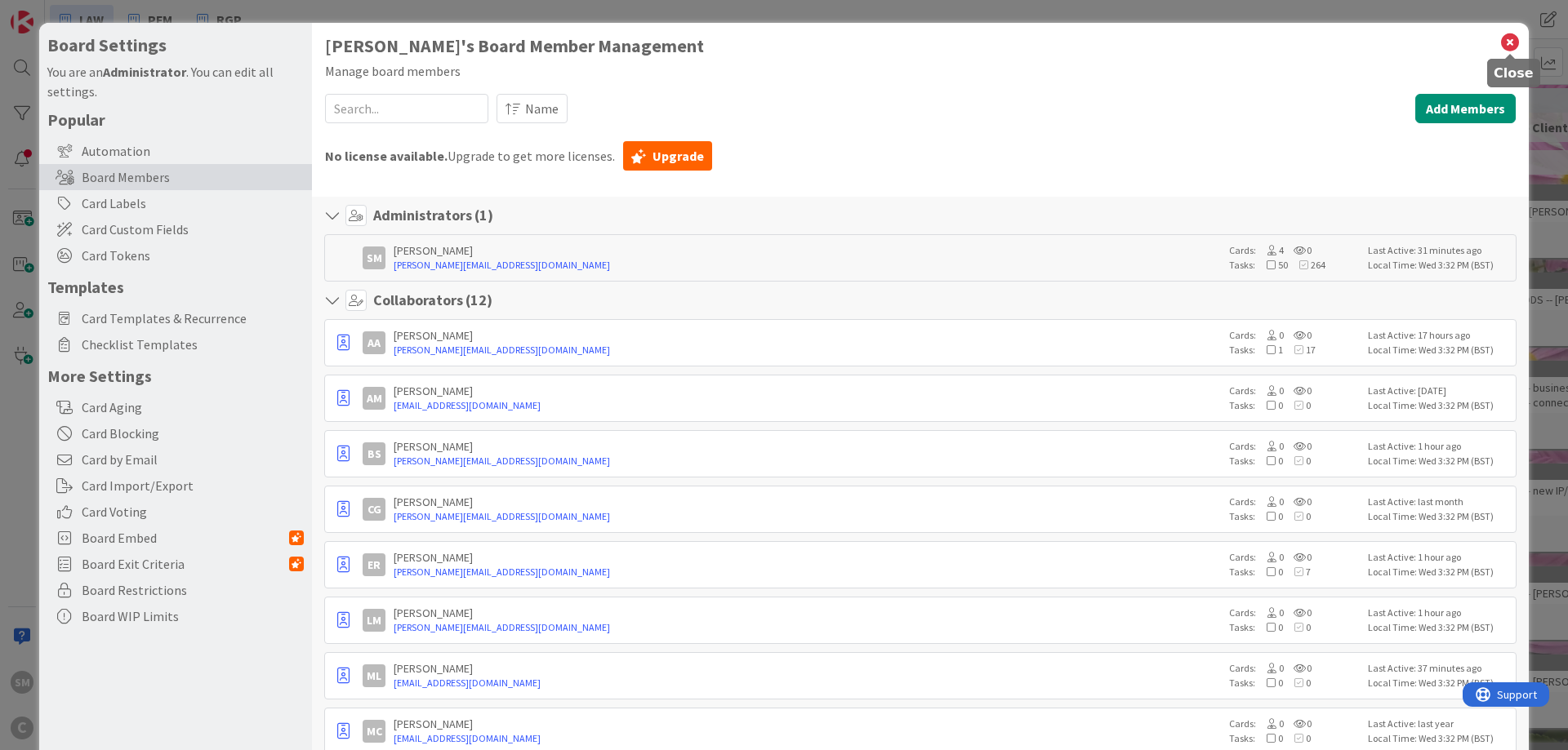
click at [1515, 42] on icon at bounding box center [1510, 42] width 21 height 23
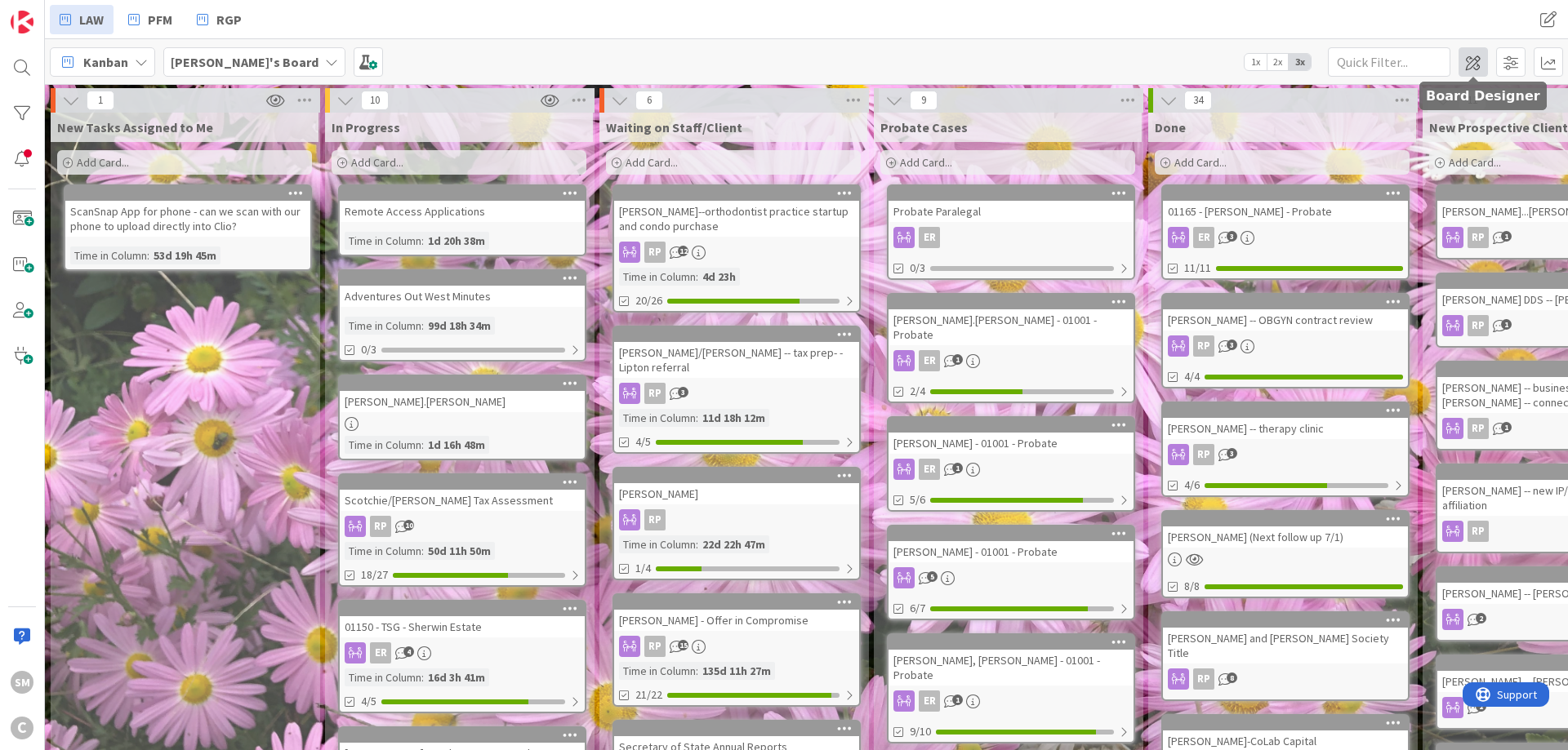
click at [1468, 73] on span at bounding box center [1473, 61] width 30 height 30
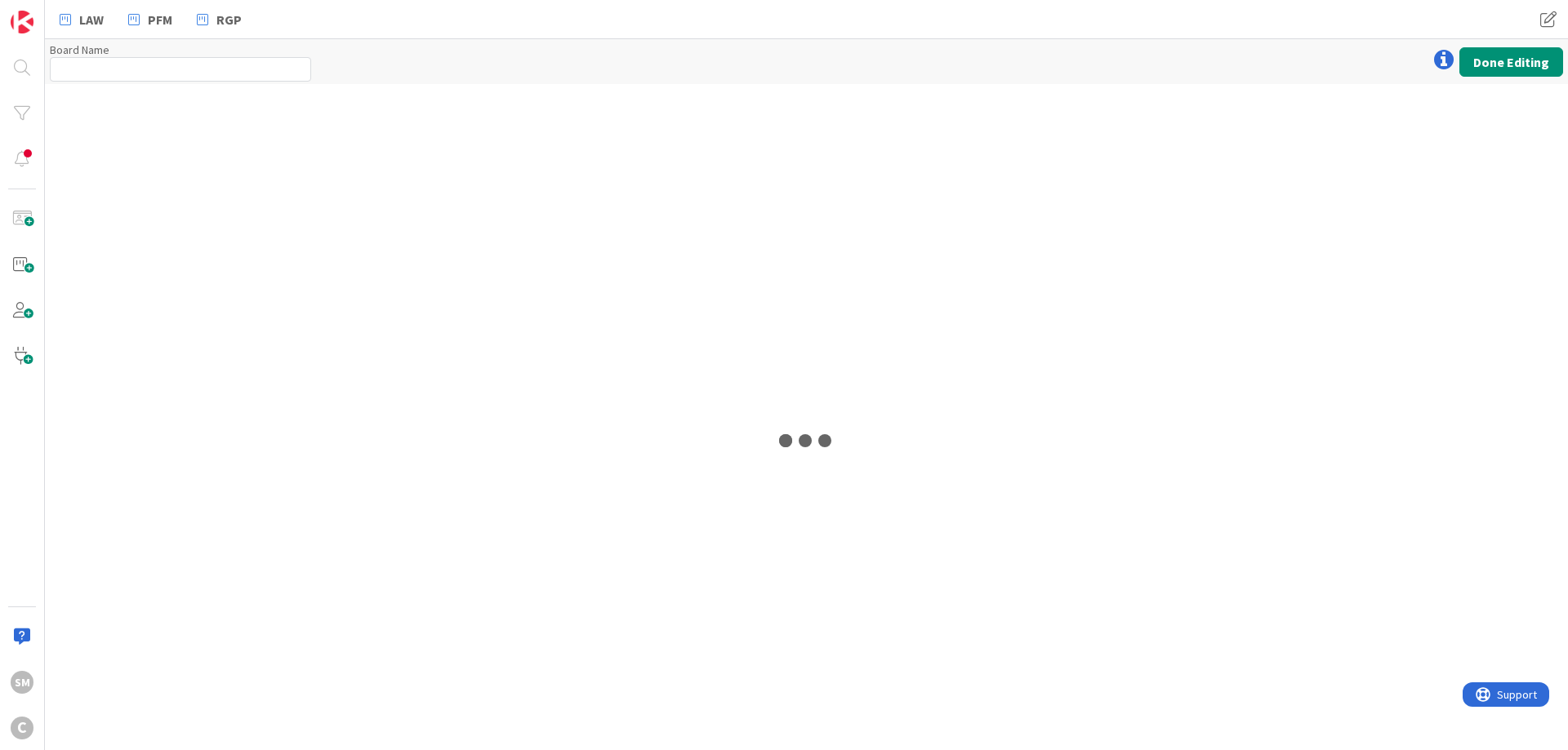
type input "[PERSON_NAME]'s Board"
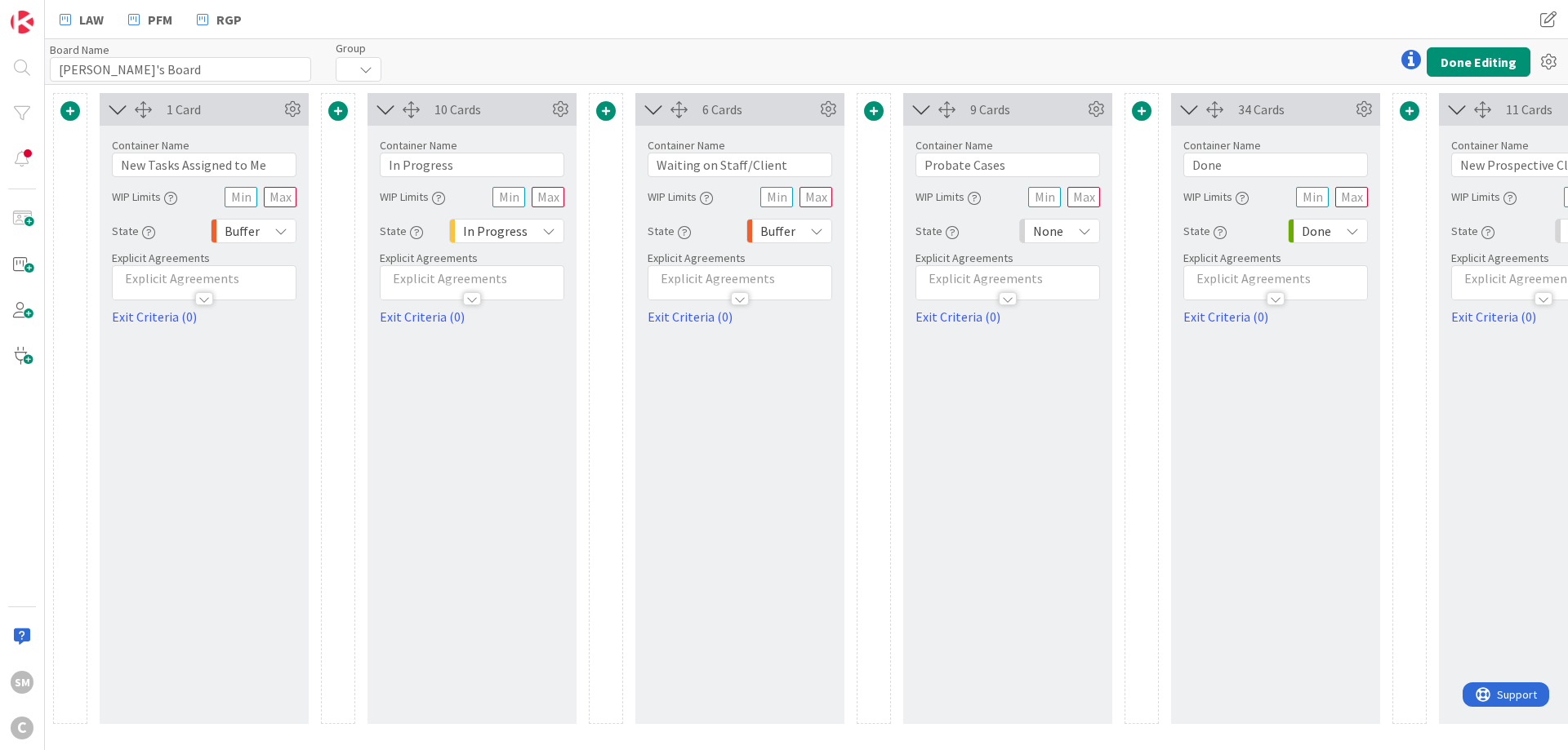
click at [348, 72] on div at bounding box center [359, 70] width 46 height 25
click at [598, 43] on div "Board Name 16 / 64 [PERSON_NAME]'s Board Group No Group Done Editing" at bounding box center [806, 61] width 1523 height 45
click at [337, 440] on div at bounding box center [338, 409] width 35 height 631
click at [1556, 65] on icon at bounding box center [1548, 61] width 30 height 30
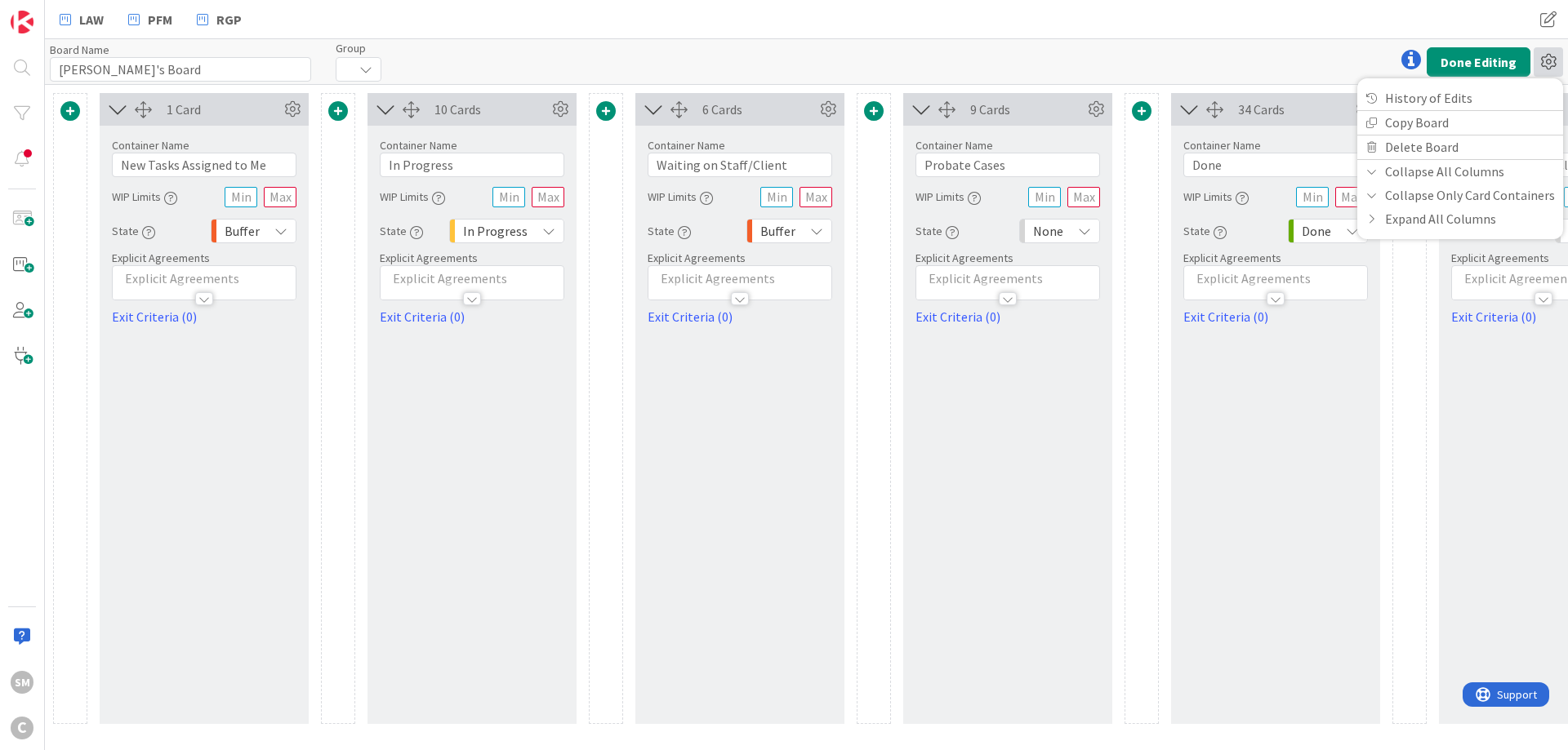
click at [1556, 65] on icon at bounding box center [1548, 61] width 30 height 30
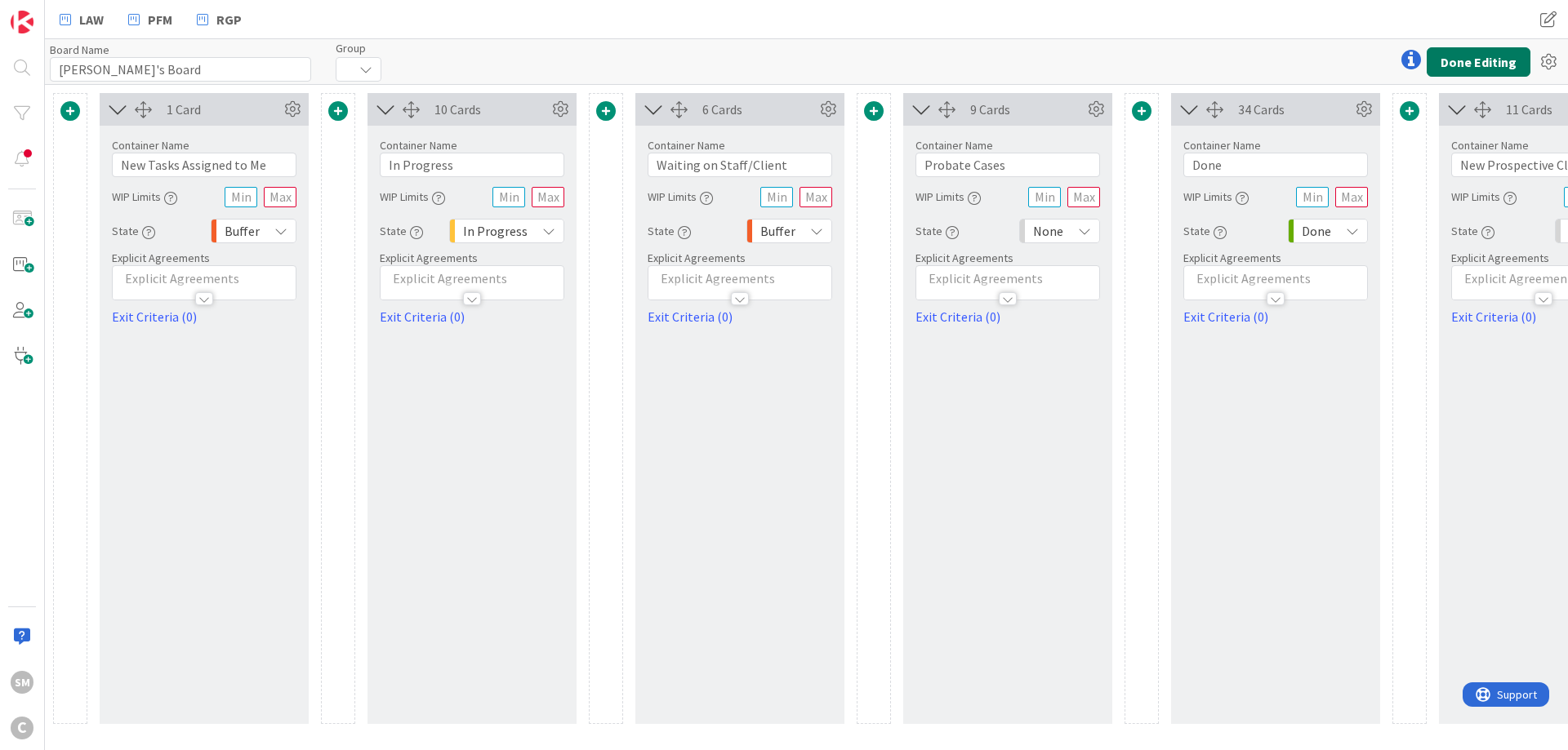
click at [1486, 59] on button "Done Editing" at bounding box center [1479, 61] width 104 height 30
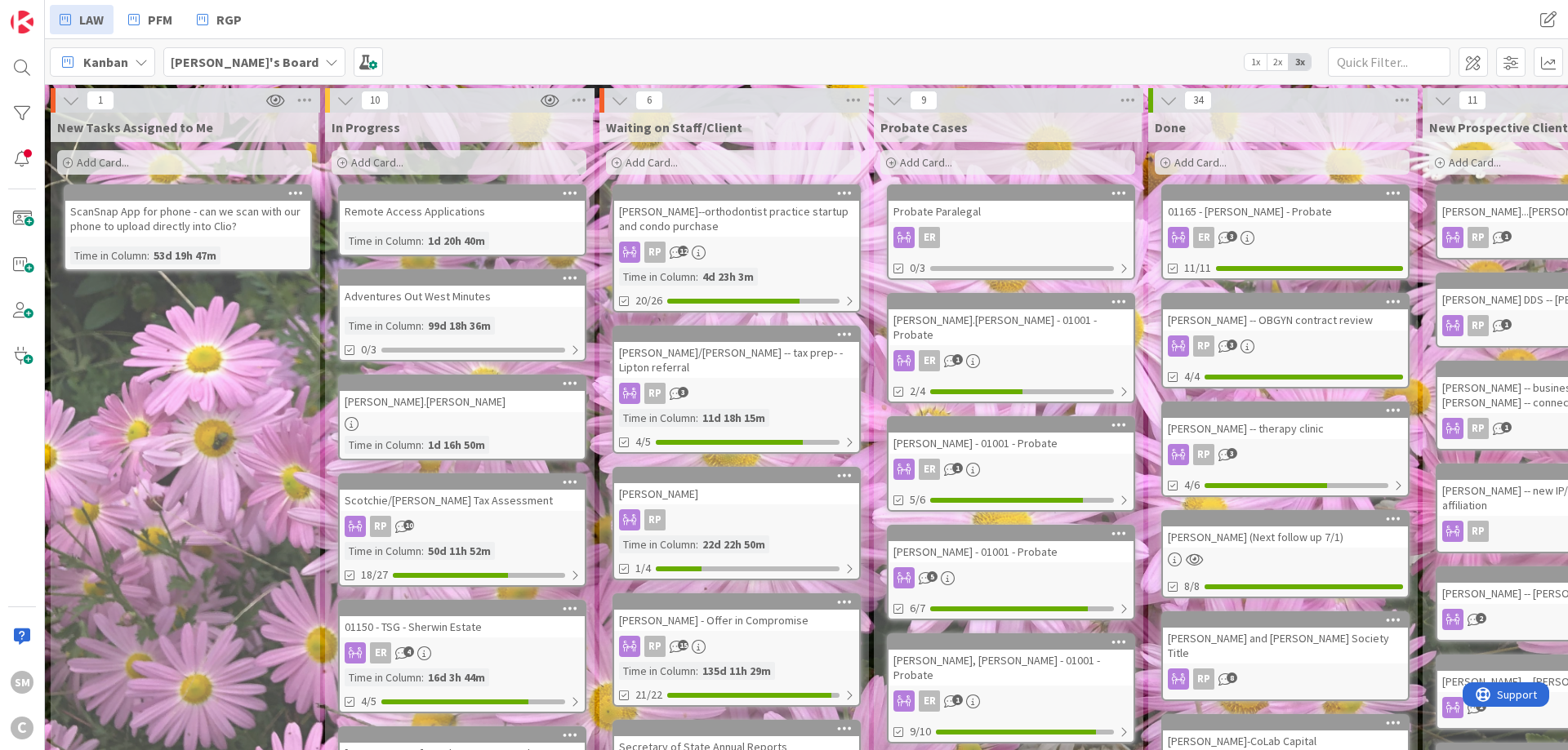
click at [299, 338] on div "New Tasks Assigned to Me Add Card... ScanSnap App for phone - can we scan with …" at bounding box center [184, 719] width 268 height 1214
click at [262, 58] on b "[PERSON_NAME]'s Board" at bounding box center [245, 61] width 148 height 16
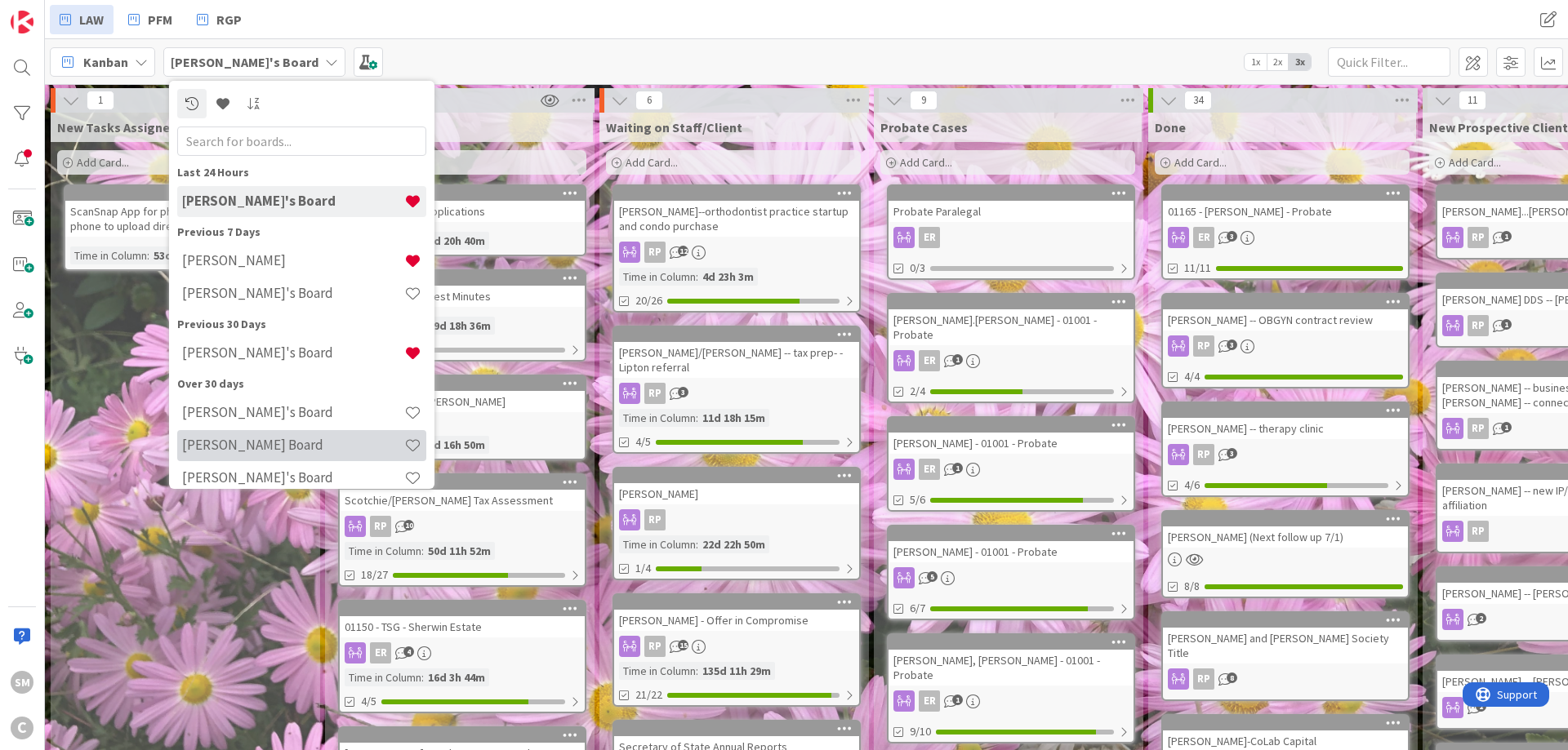
scroll to position [145, 0]
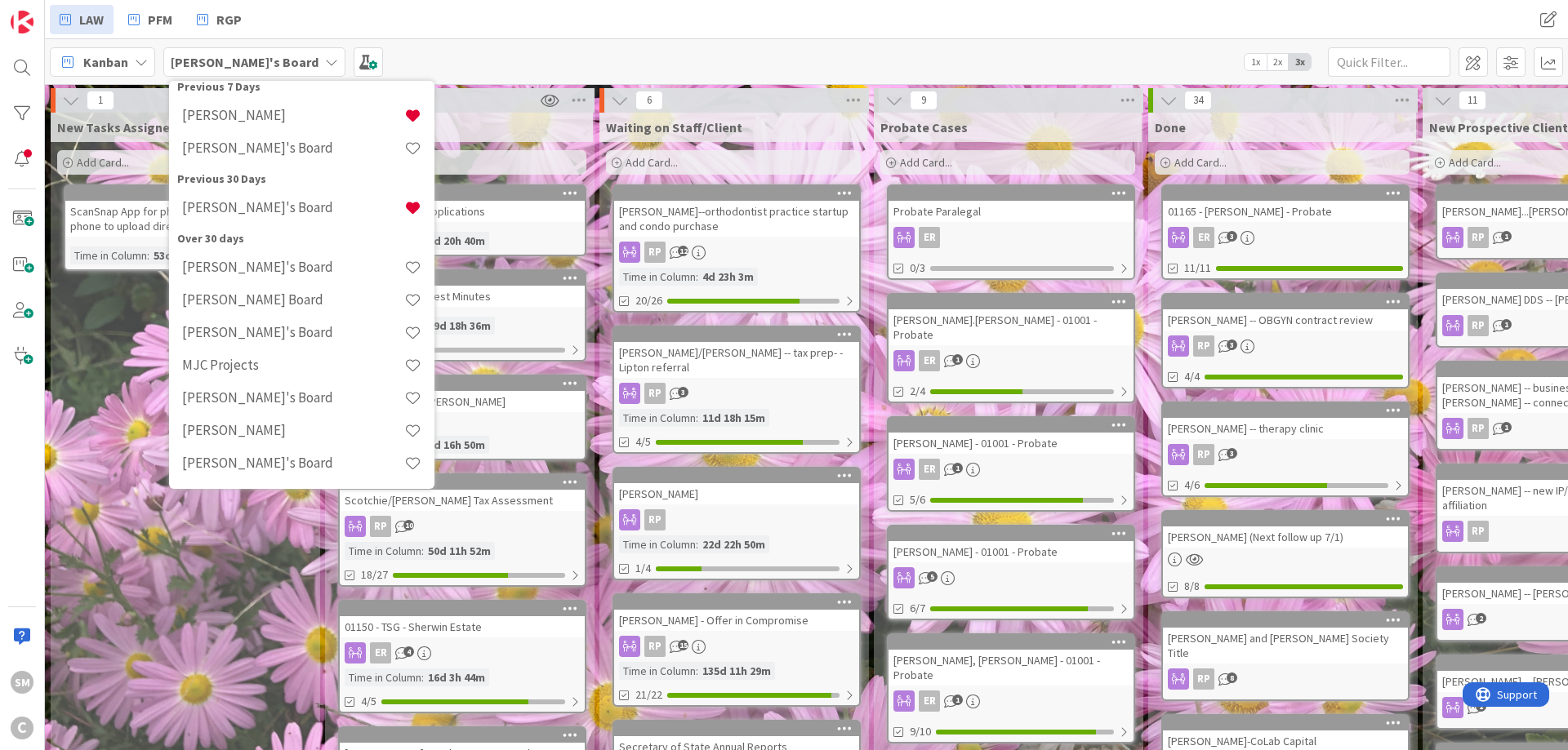
click at [133, 354] on div "New Tasks Assigned to Me Add Card... ScanSnap App for phone - can we scan with …" at bounding box center [184, 719] width 268 height 1214
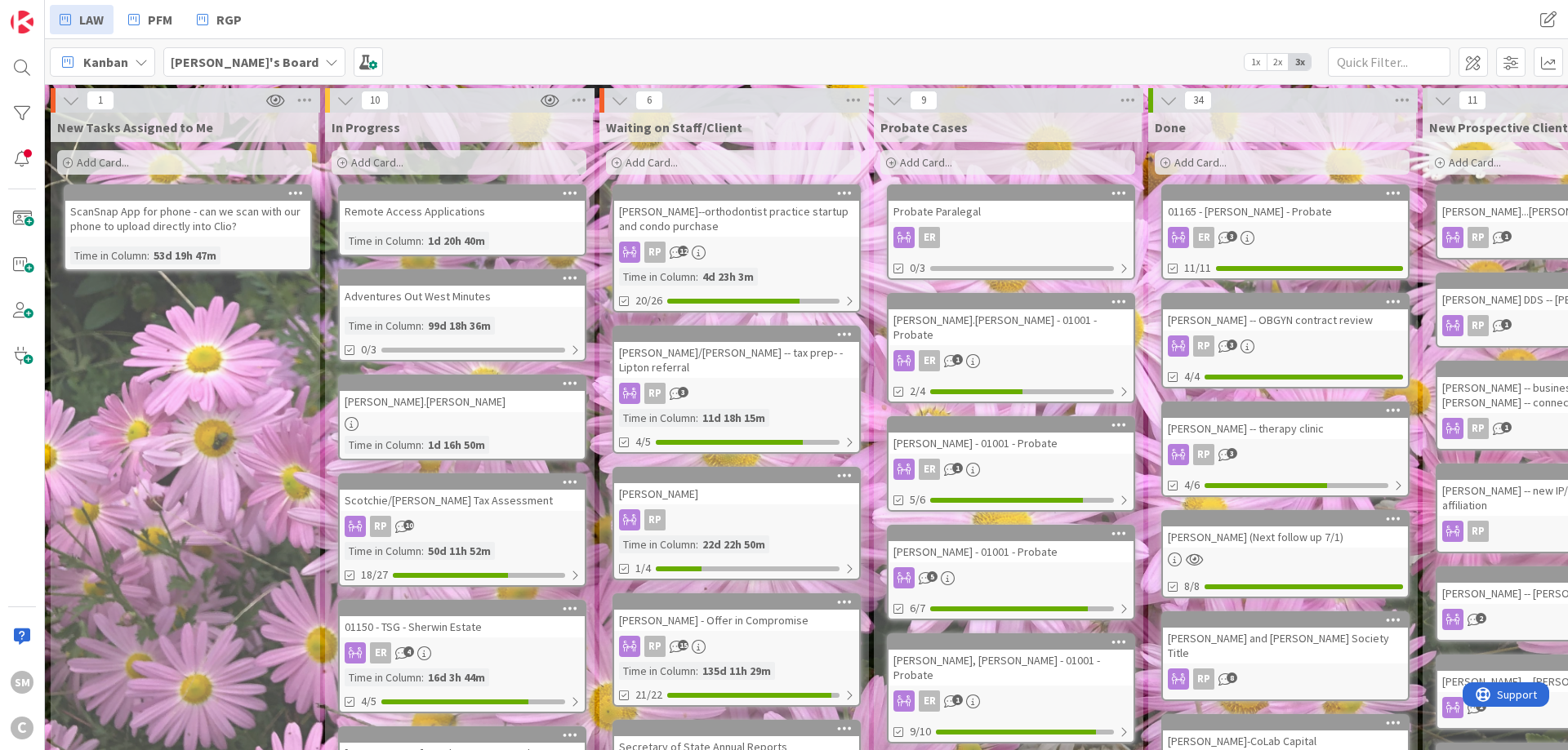
click at [120, 57] on span "Kanban" at bounding box center [106, 61] width 45 height 19
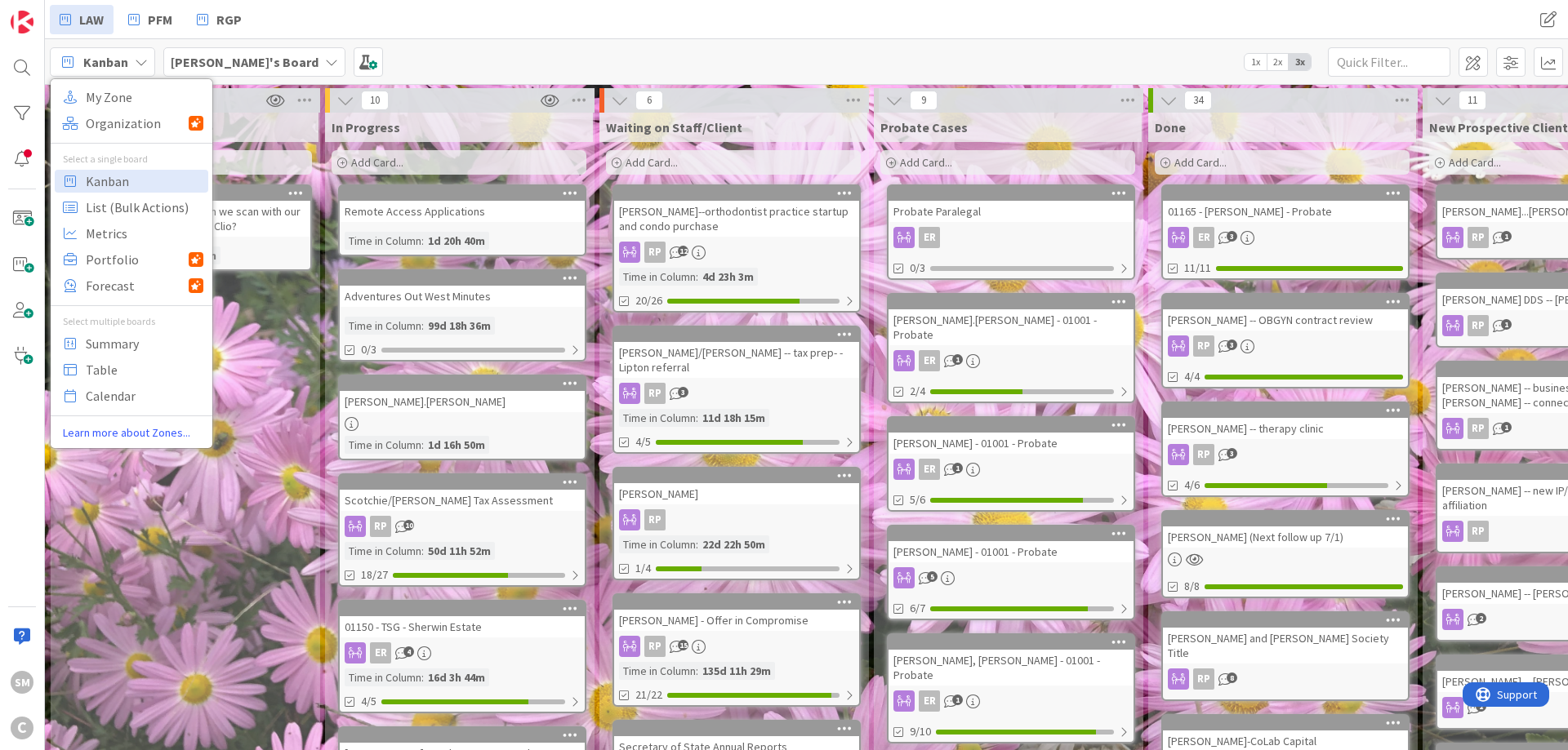
click at [226, 49] on div "[PERSON_NAME]'s Board" at bounding box center [254, 61] width 182 height 30
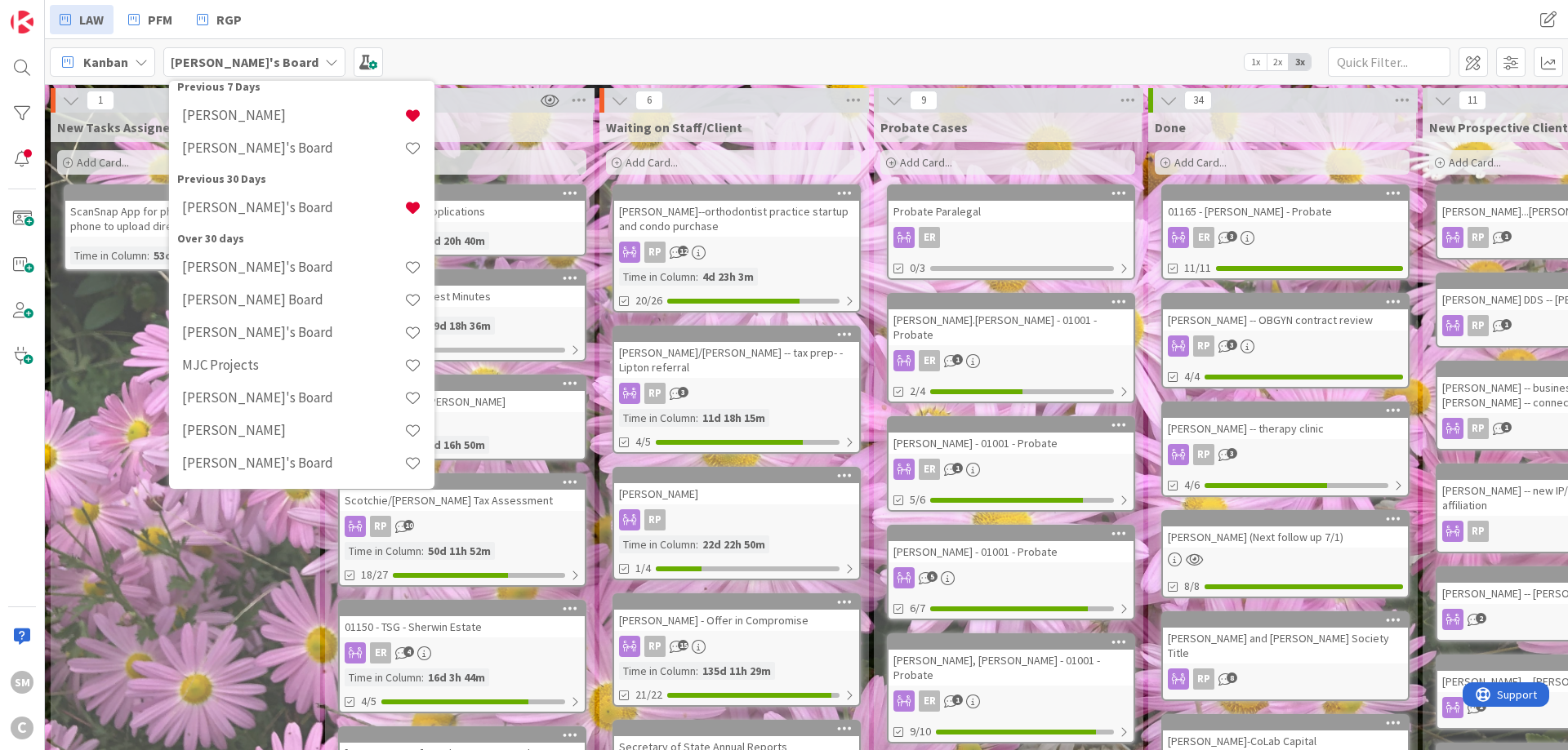
scroll to position [0, 0]
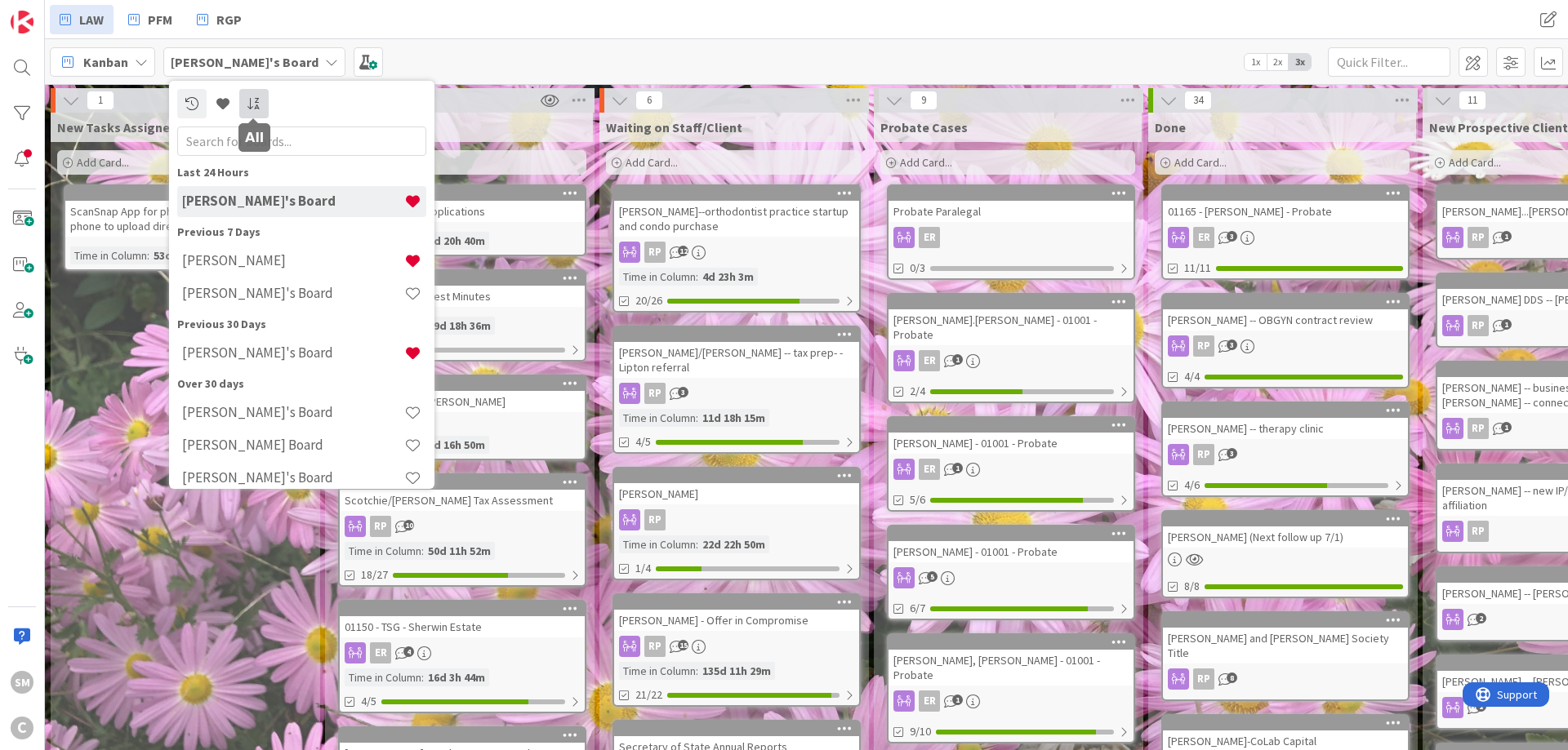
click at [255, 107] on icon at bounding box center [253, 104] width 14 height 13
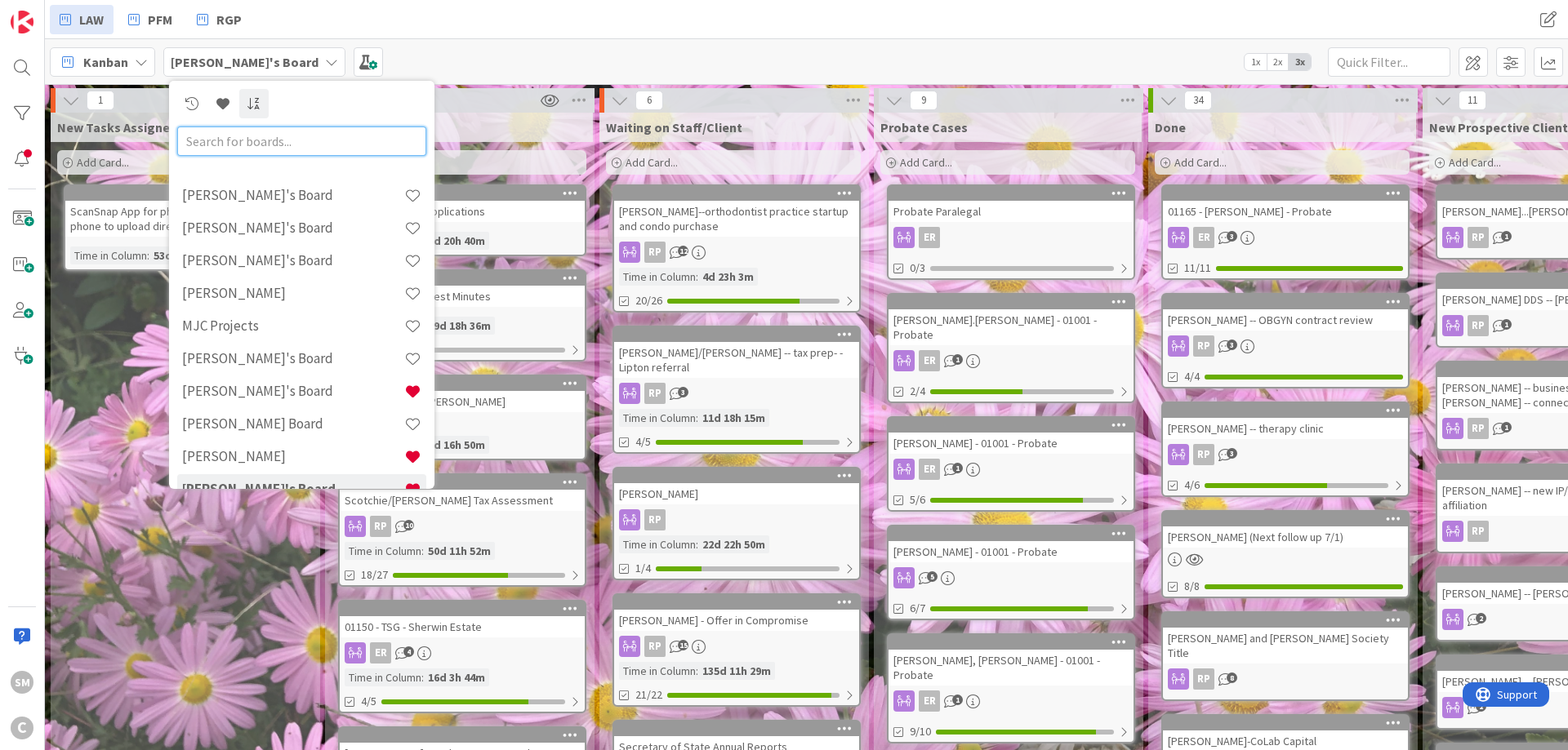
click at [283, 132] on input "text" at bounding box center [302, 141] width 249 height 30
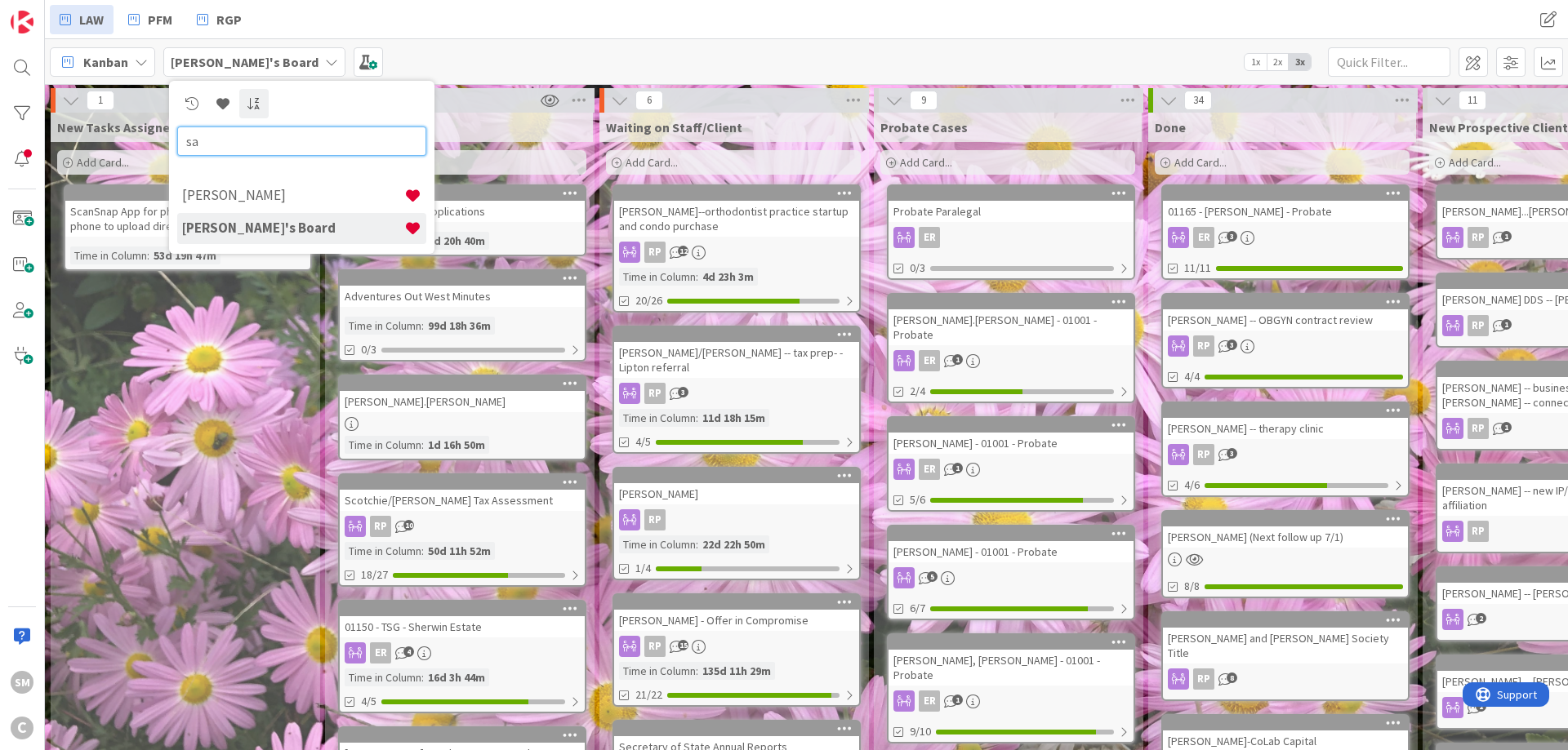
type input "s"
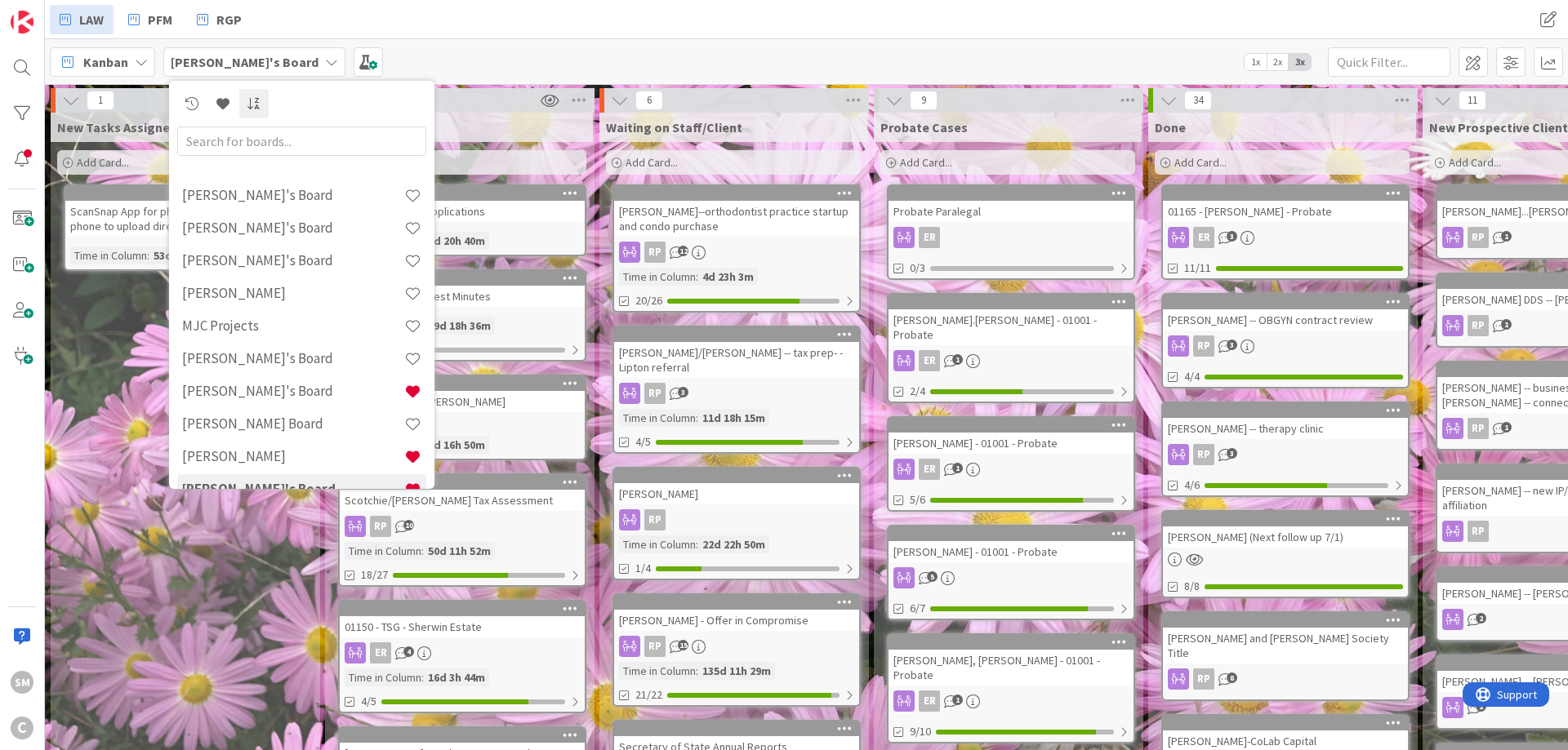
click at [78, 411] on div "New Tasks Assigned to Me Add Card... ScanSnap App for phone - can we scan with …" at bounding box center [184, 719] width 268 height 1214
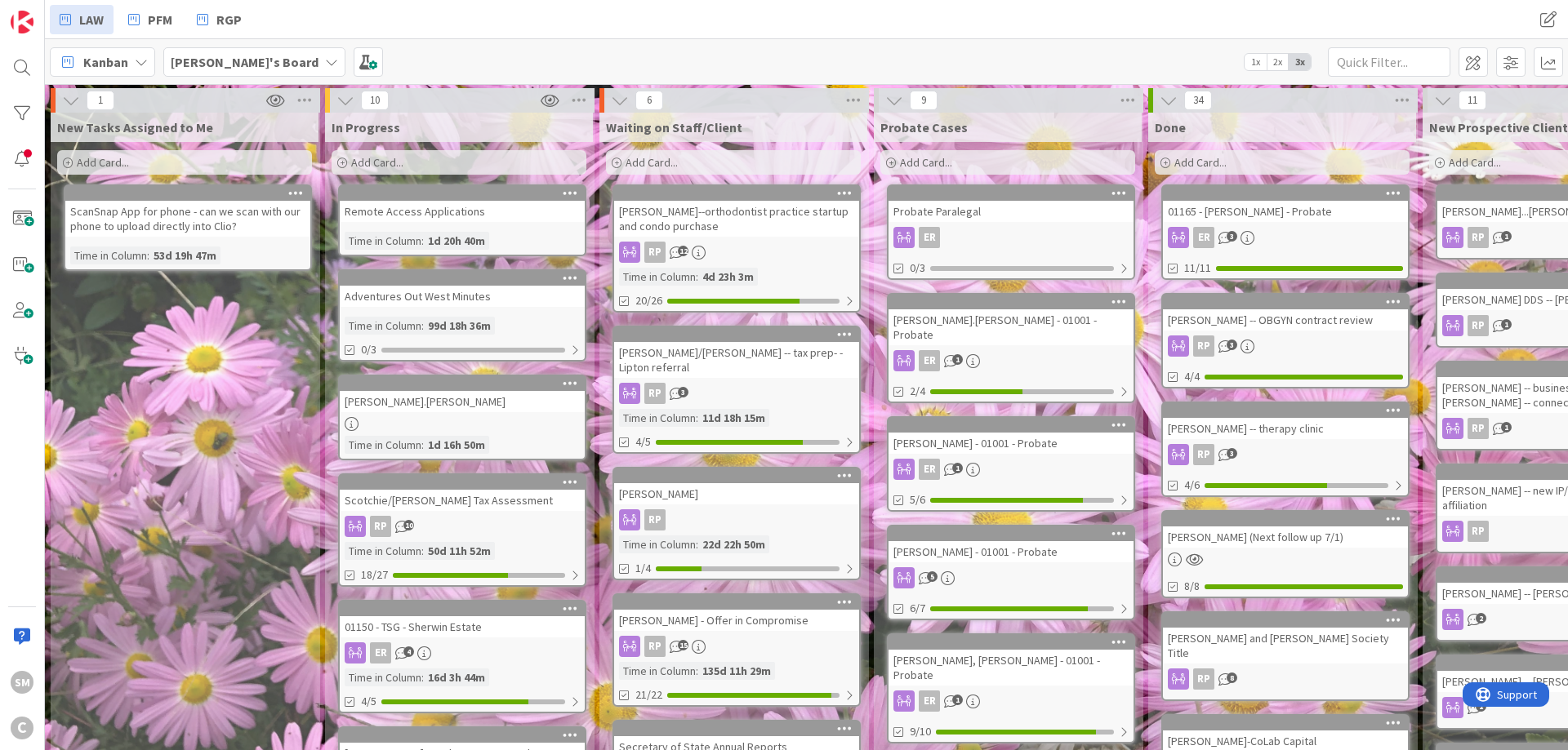
click at [325, 59] on icon at bounding box center [332, 62] width 13 height 13
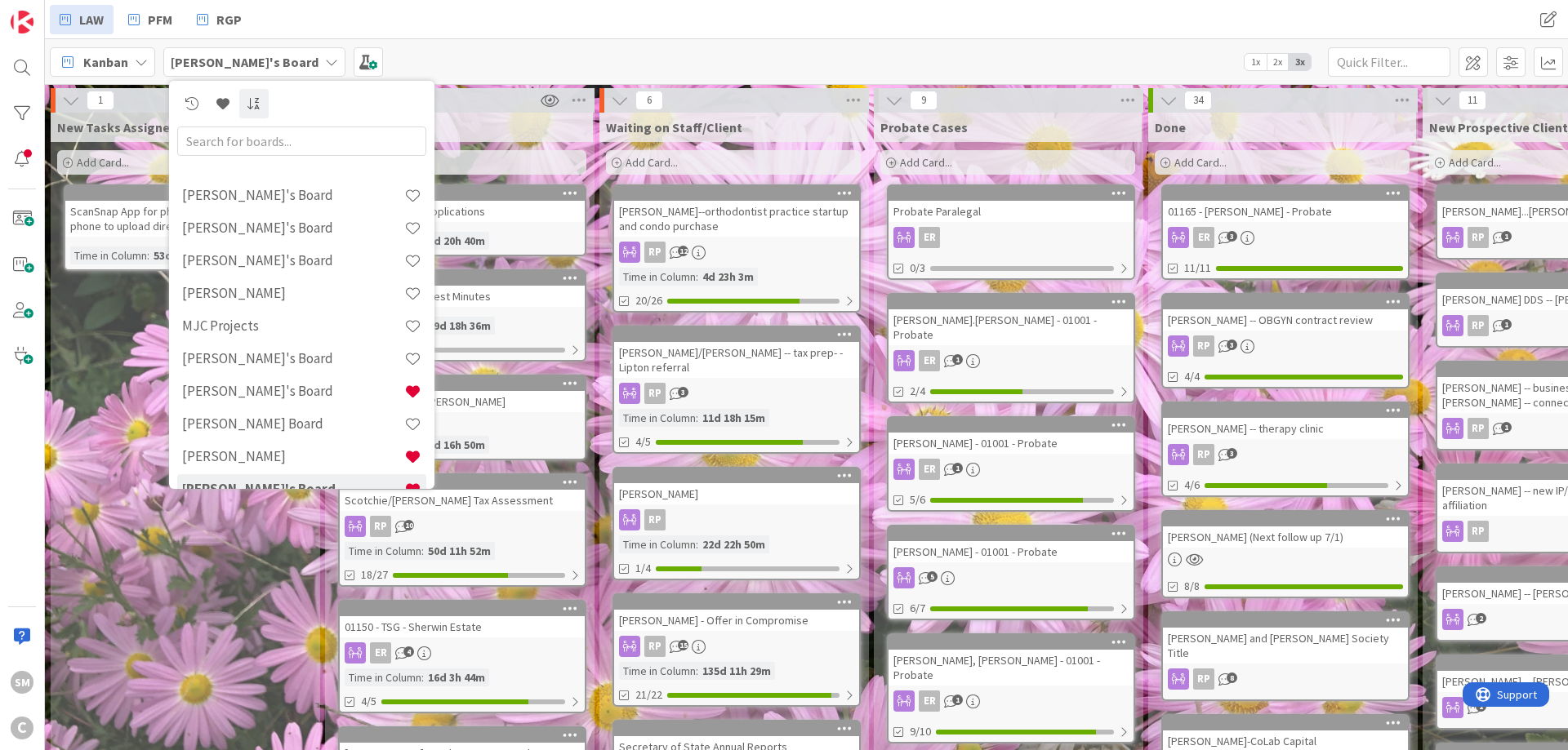
click at [98, 352] on div "New Tasks Assigned to Me Add Card... ScanSnap App for phone - can we scan with …" at bounding box center [184, 719] width 268 height 1214
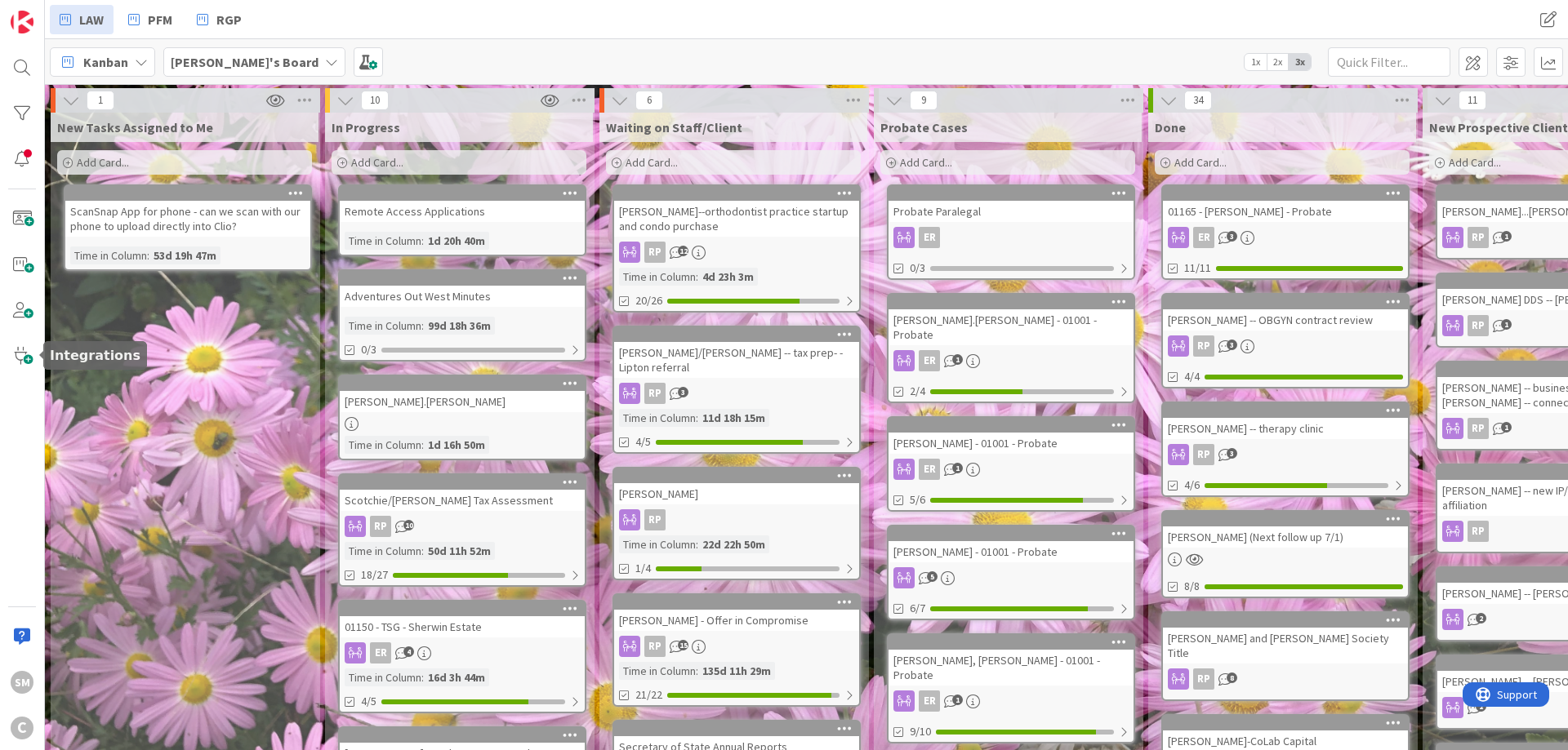
click at [9, 518] on div "SM C" at bounding box center [22, 375] width 45 height 750
click at [24, 697] on div "SM" at bounding box center [22, 683] width 33 height 33
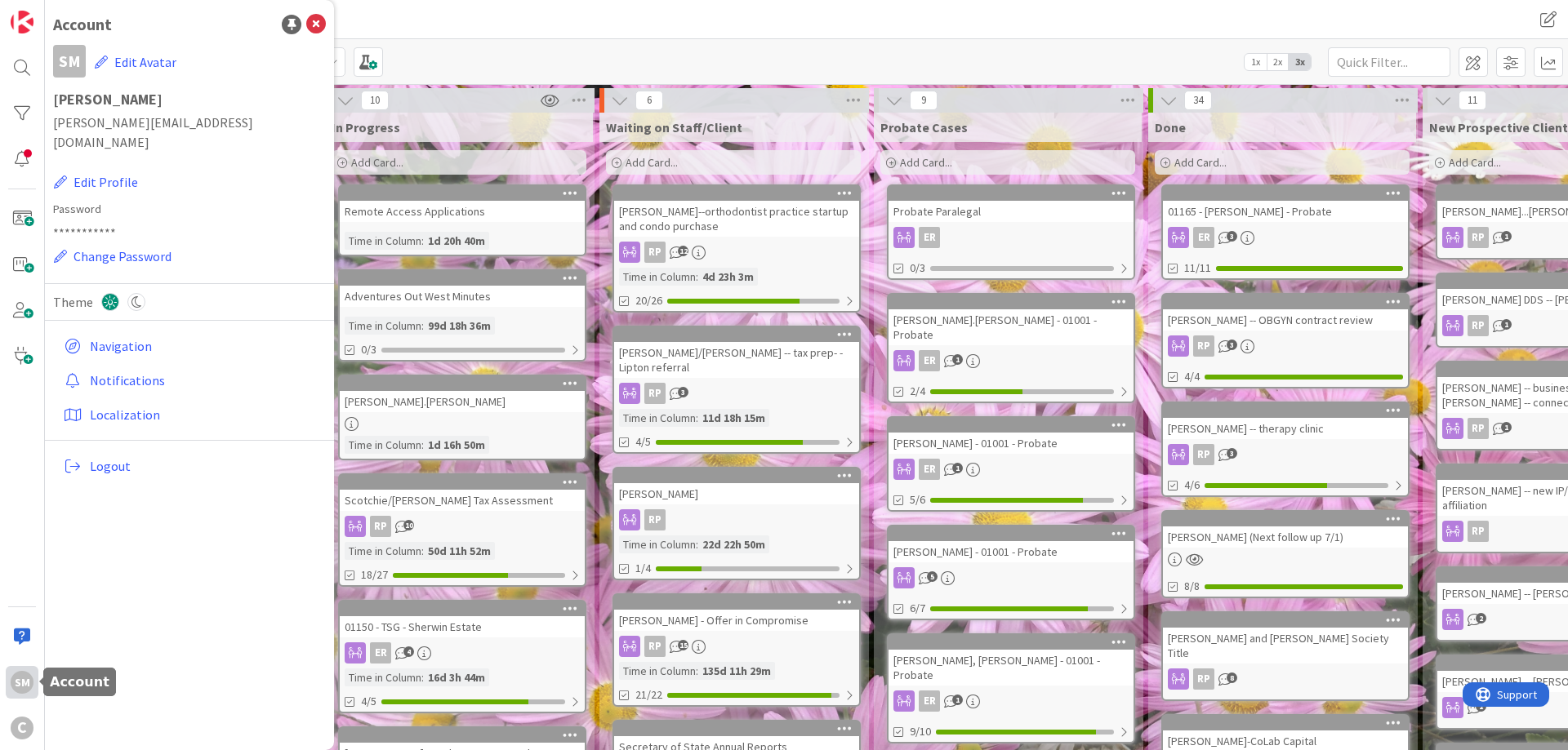
click at [24, 697] on div "SM" at bounding box center [22, 683] width 33 height 33
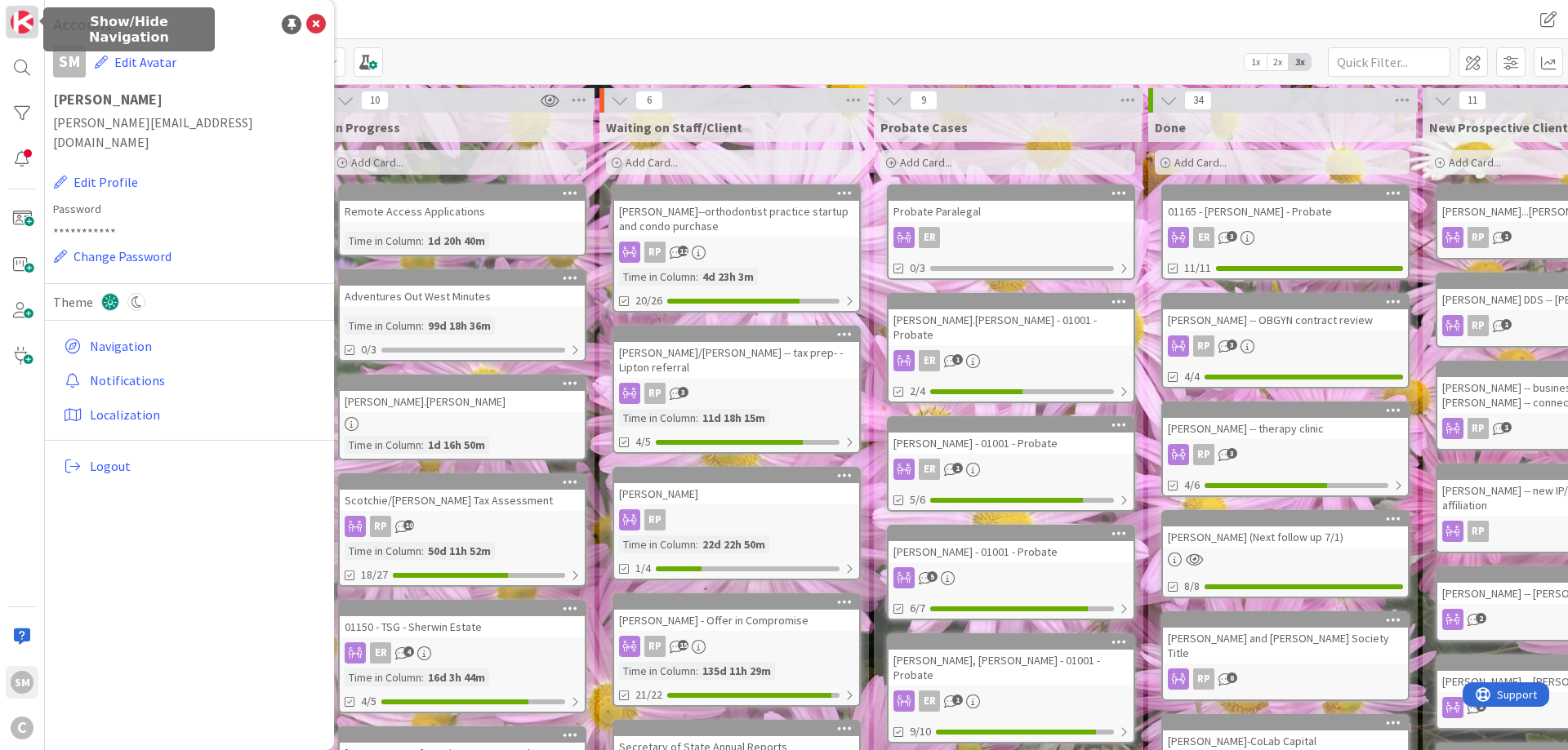
click at [24, 17] on img at bounding box center [22, 22] width 23 height 23
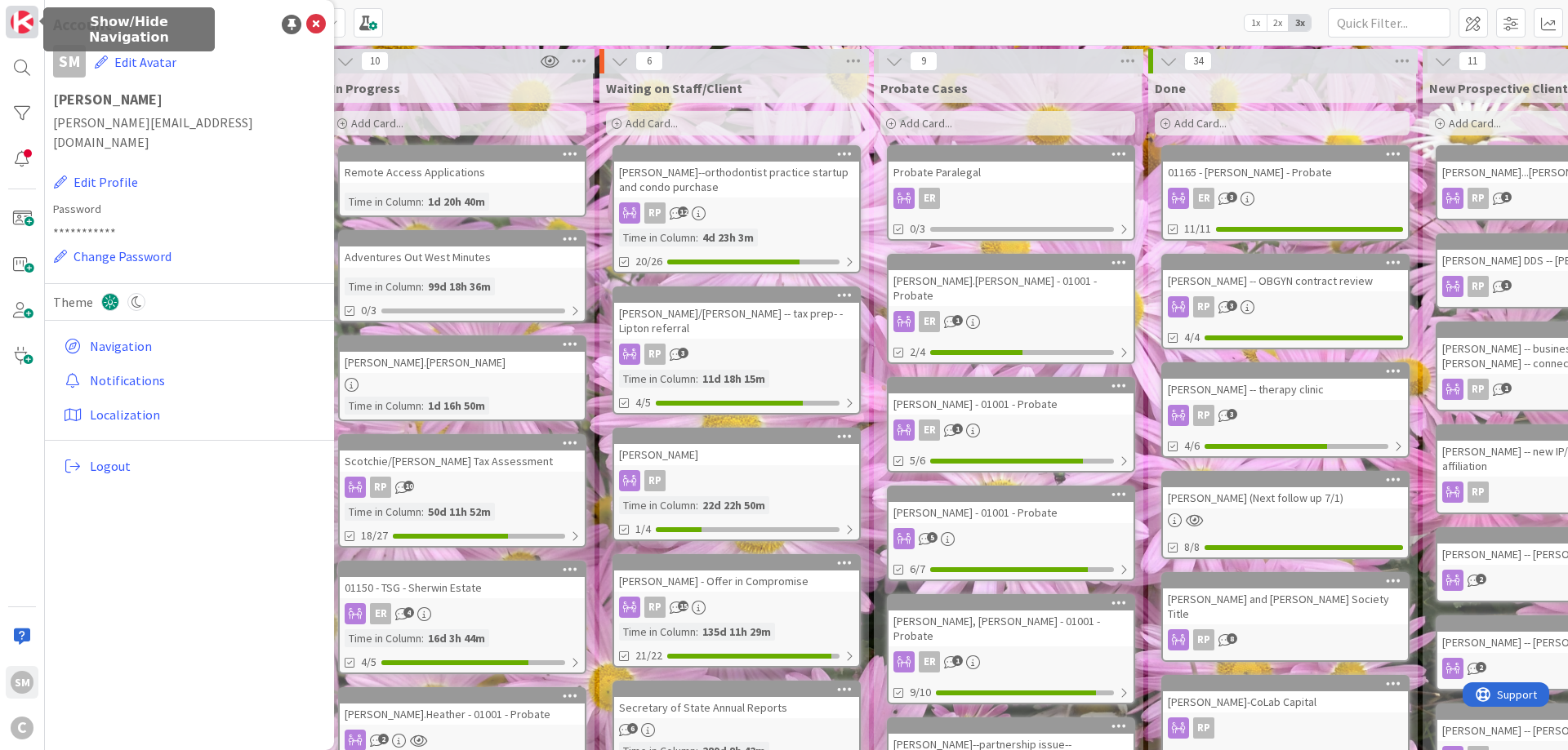
click at [24, 17] on img at bounding box center [22, 22] width 23 height 23
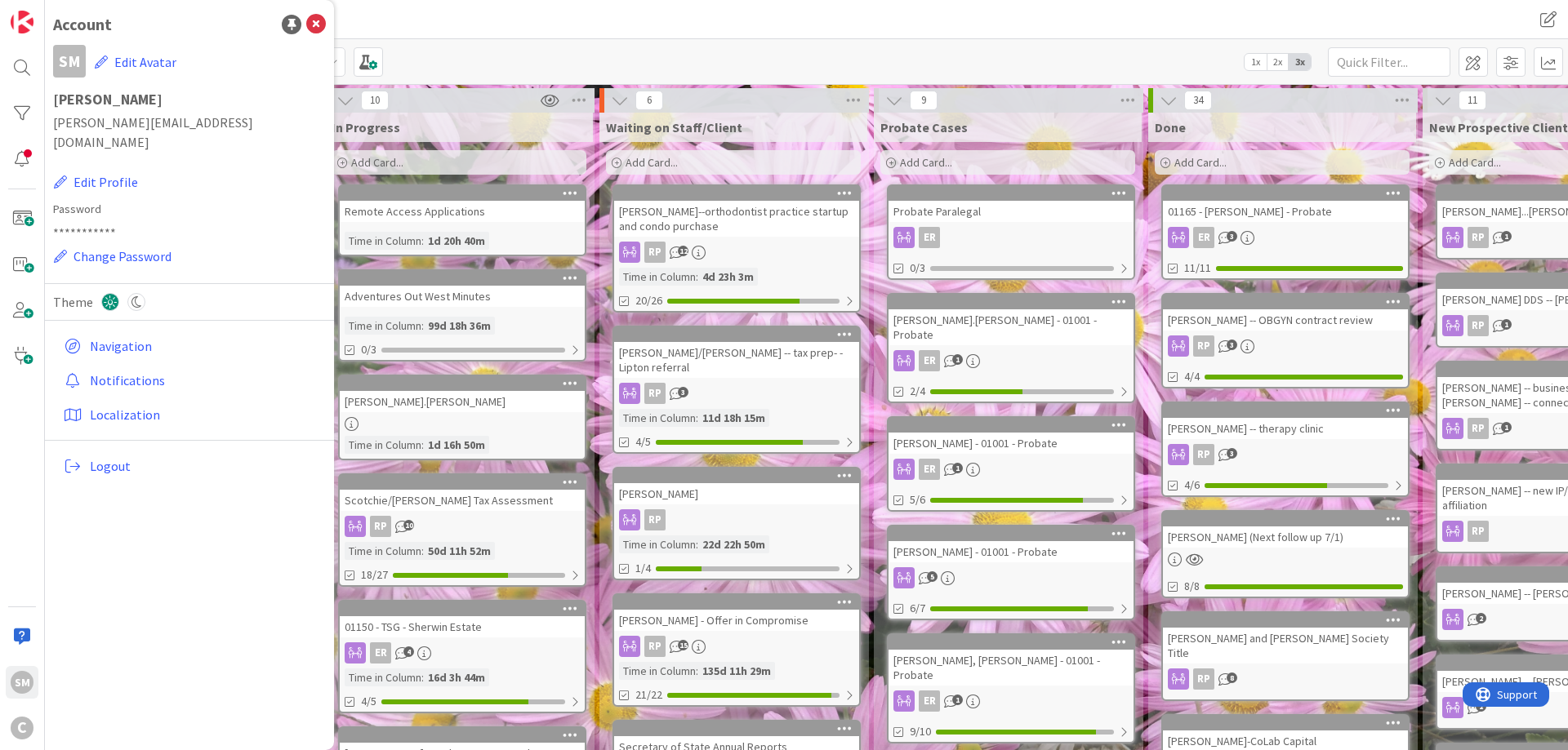
click at [528, 23] on div "LAW PFM RGP" at bounding box center [467, 19] width 835 height 30
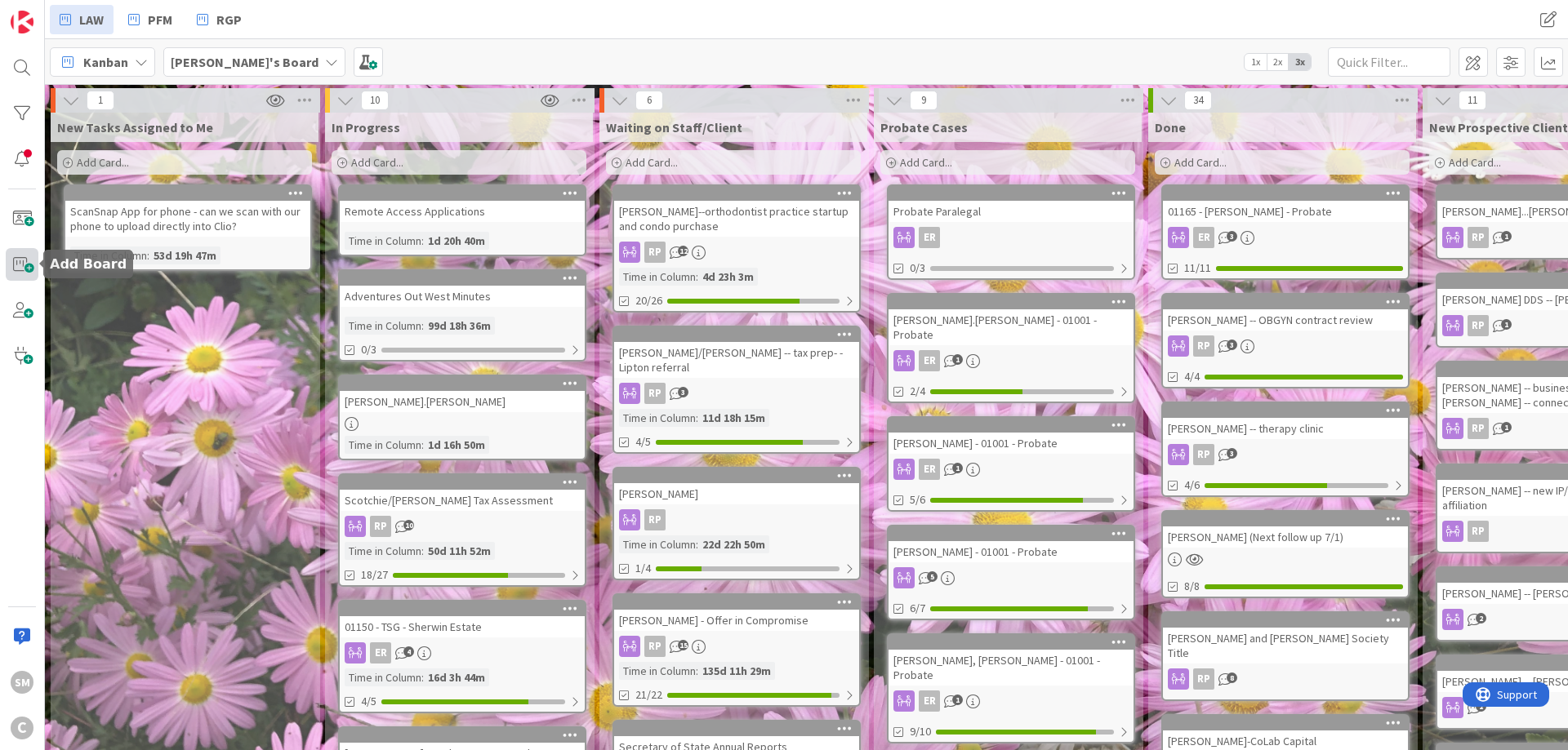
click at [26, 266] on span at bounding box center [22, 265] width 33 height 33
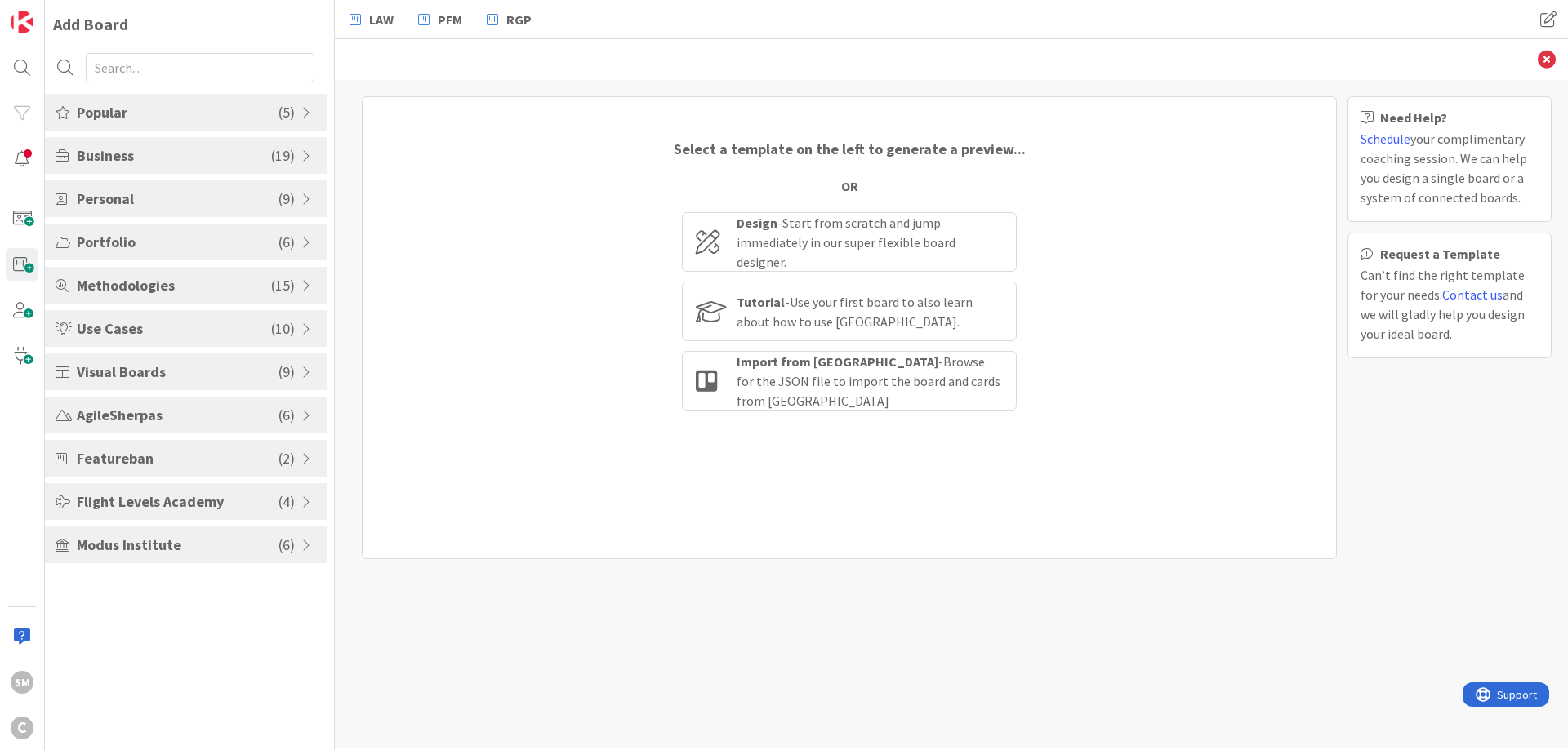
click at [19, 546] on div "SM C" at bounding box center [22, 375] width 45 height 750
click at [36, 21] on link at bounding box center [22, 22] width 33 height 33
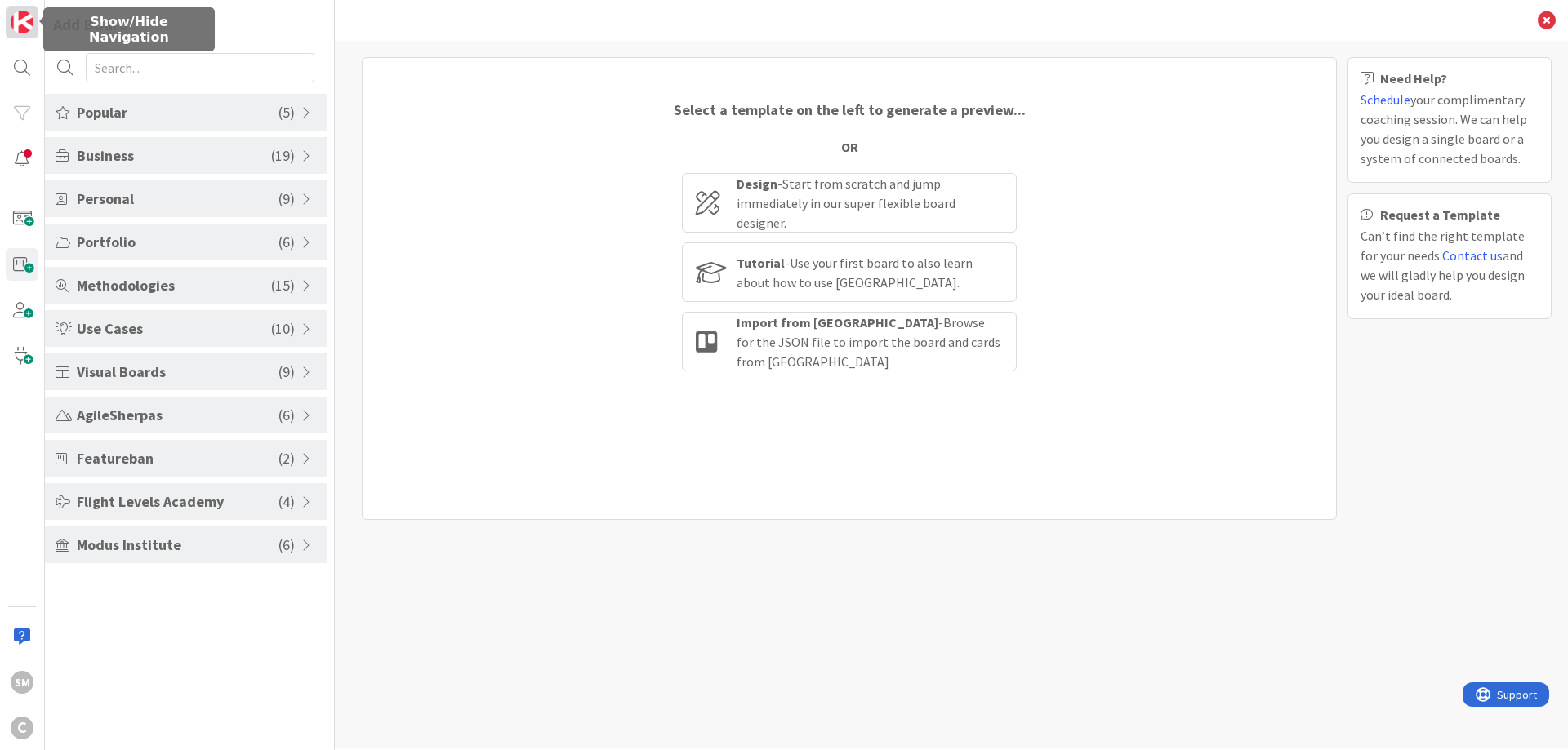
click at [36, 21] on link at bounding box center [22, 22] width 33 height 33
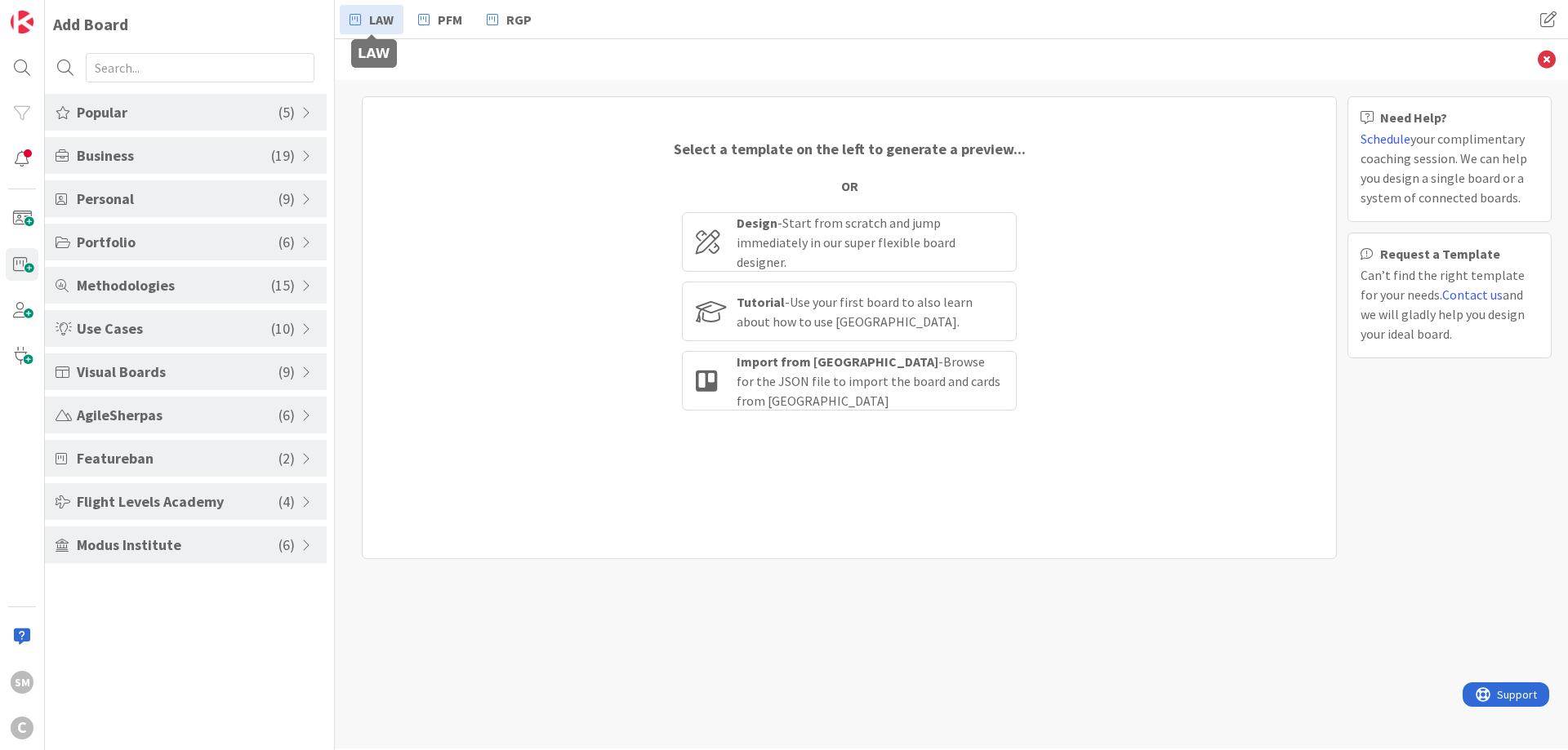
click at [370, 25] on span "LAW" at bounding box center [382, 19] width 25 height 19
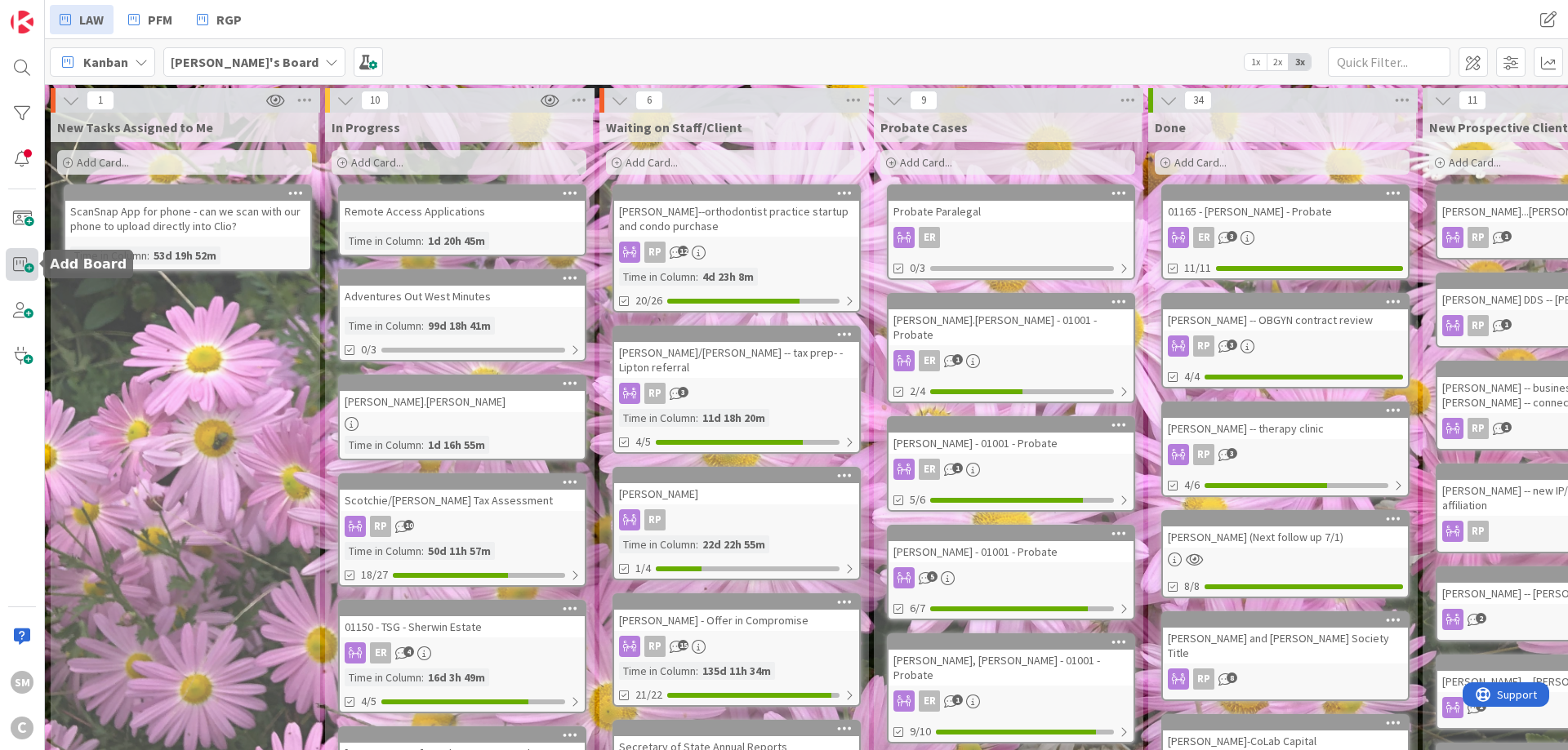
click at [16, 264] on span at bounding box center [22, 265] width 33 height 33
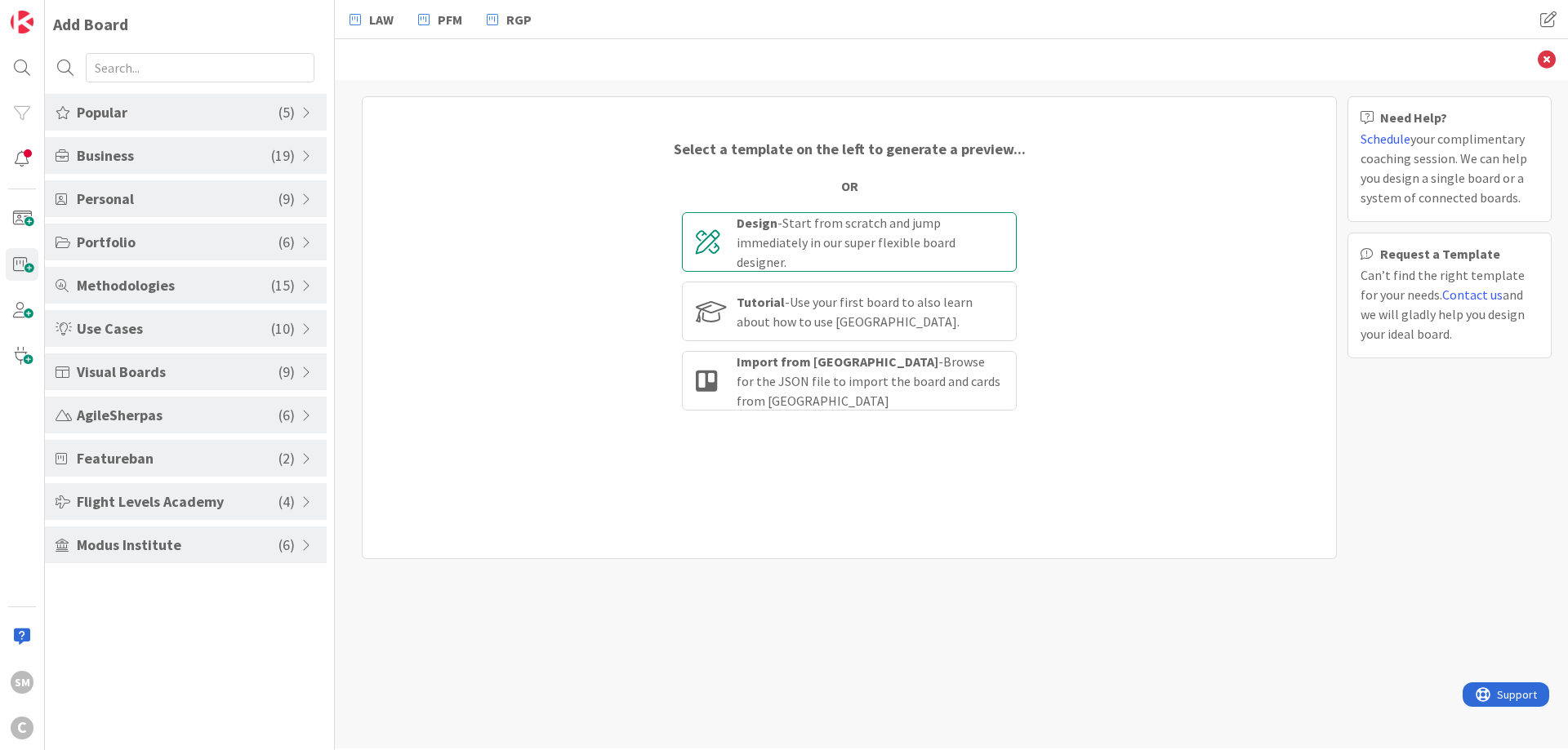
click at [831, 249] on div "Design - Start from scratch and jump immediately in our super flexible board de…" at bounding box center [869, 242] width 266 height 59
click at [221, 121] on span "Popular" at bounding box center [178, 112] width 202 height 22
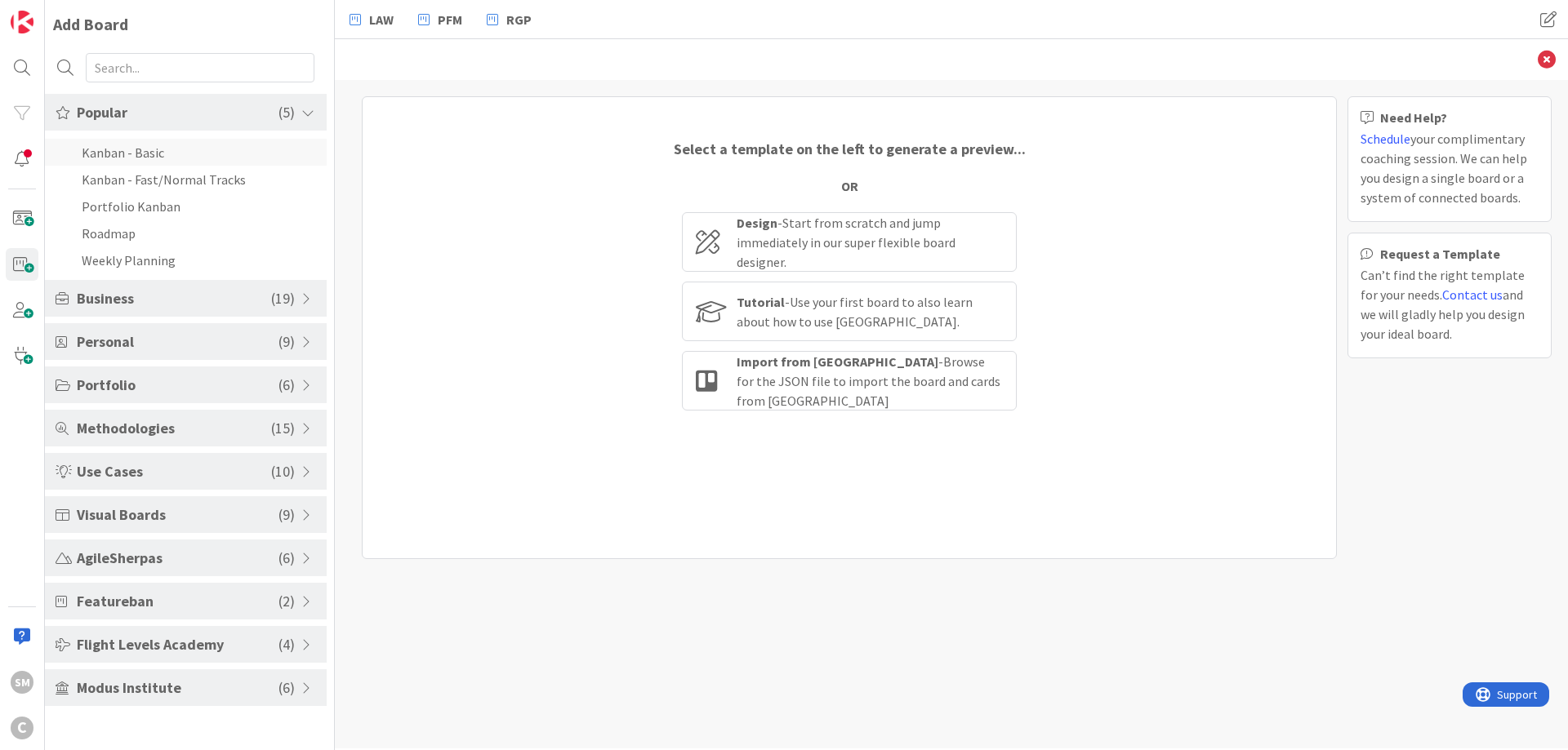
click at [198, 153] on li "Kanban - Basic" at bounding box center [186, 152] width 282 height 27
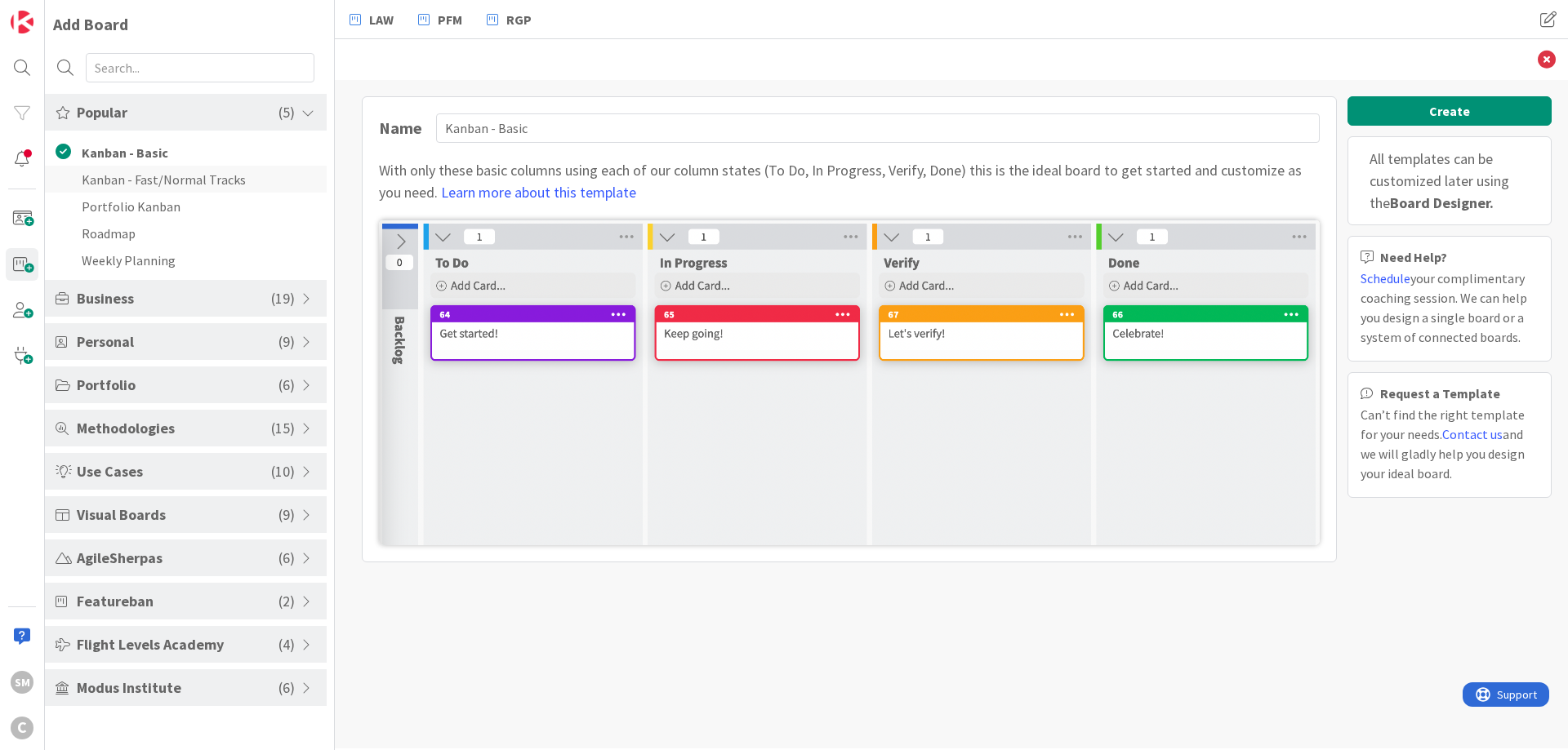
drag, startPoint x: 150, startPoint y: 165, endPoint x: 155, endPoint y: 173, distance: 9.4
click at [153, 168] on ul "Kanban - Basic Kanban - Fast/Normal Tracks Portfolio Kanban Roadmap Weekly Plan…" at bounding box center [186, 206] width 282 height 134
click at [156, 180] on li "Kanban - Fast/Normal Tracks" at bounding box center [186, 179] width 282 height 27
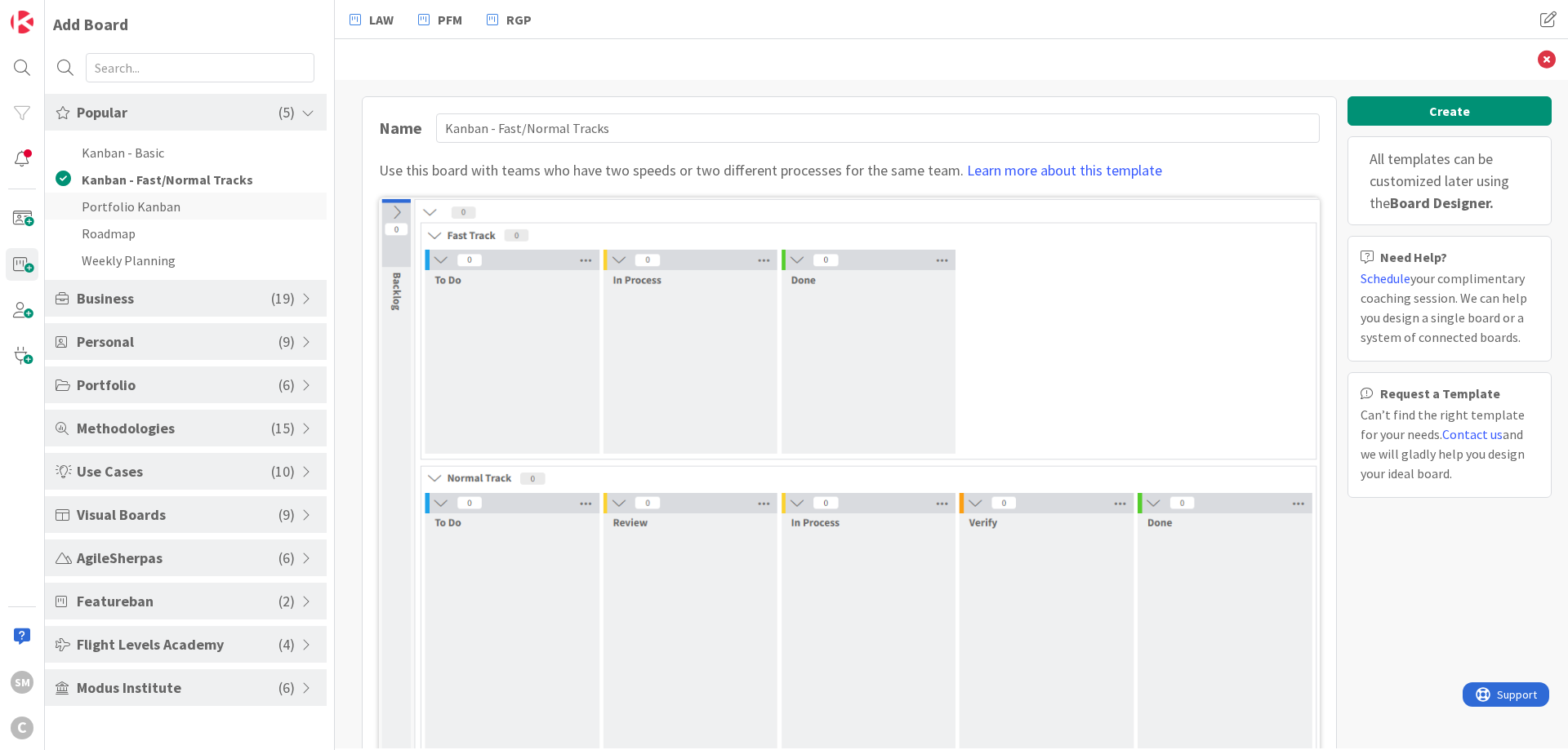
click at [138, 210] on li "Portfolio Kanban" at bounding box center [186, 206] width 282 height 27
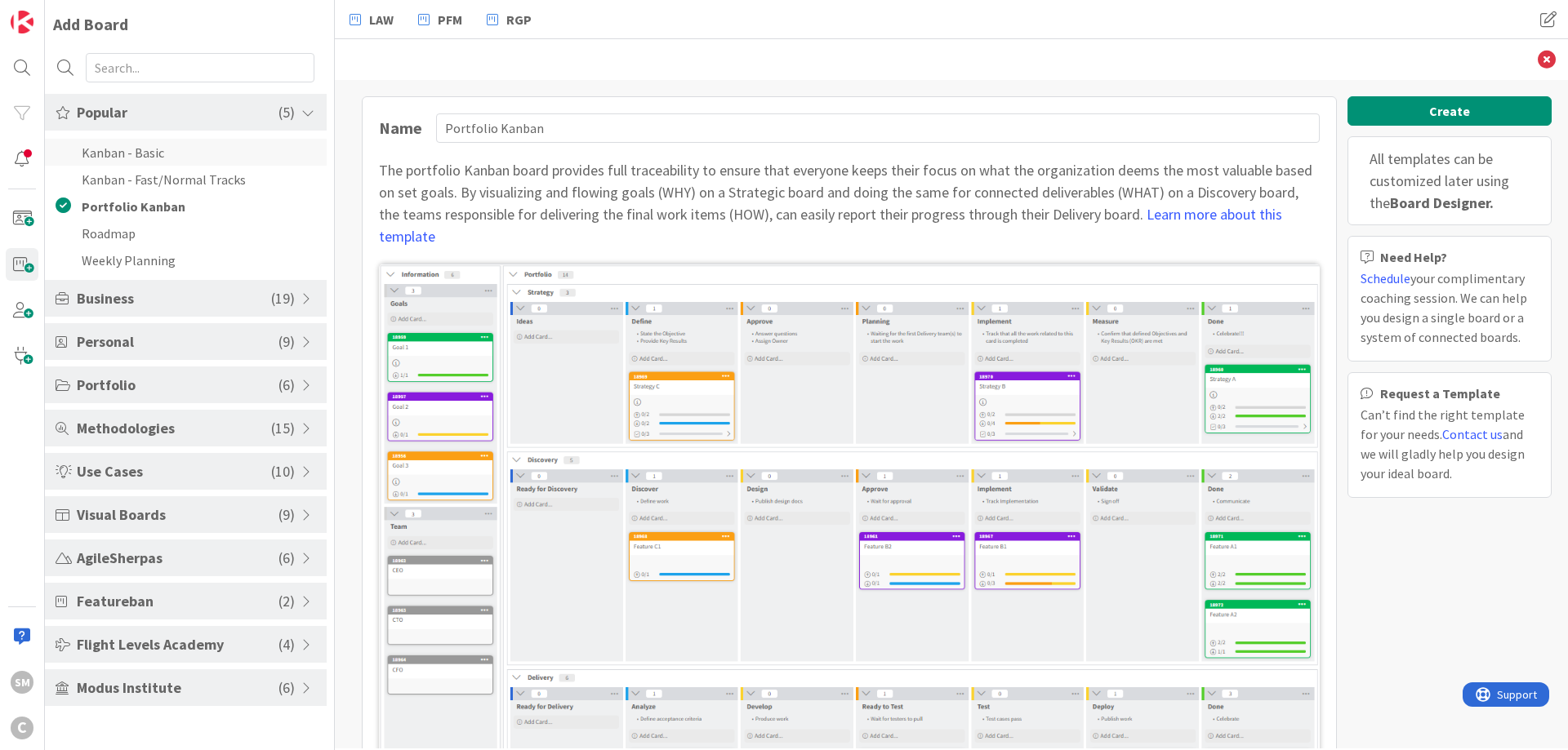
click at [137, 150] on li "Kanban - Basic" at bounding box center [186, 152] width 282 height 27
type input "Kanban - Basic"
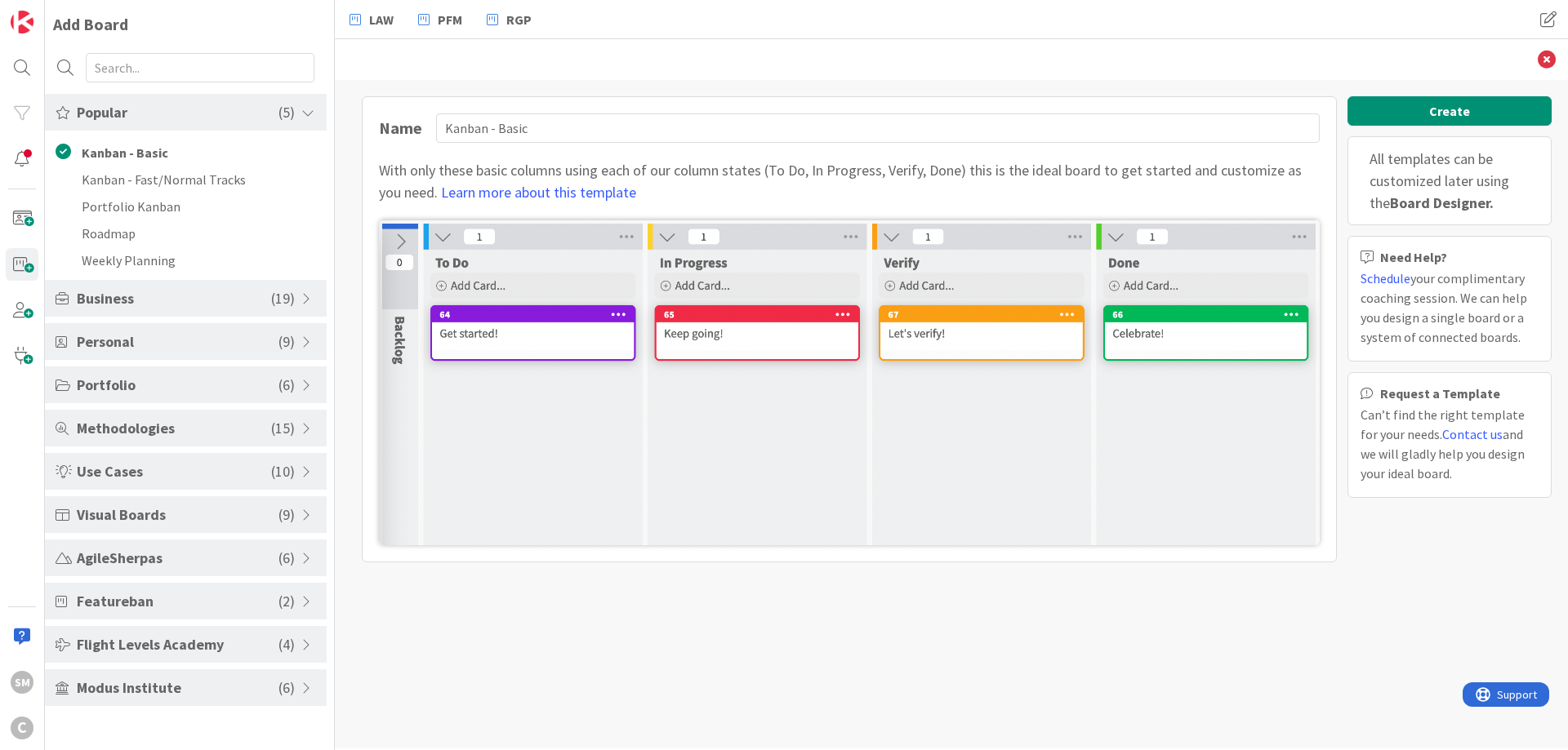
click at [193, 114] on span "Popular" at bounding box center [178, 112] width 202 height 22
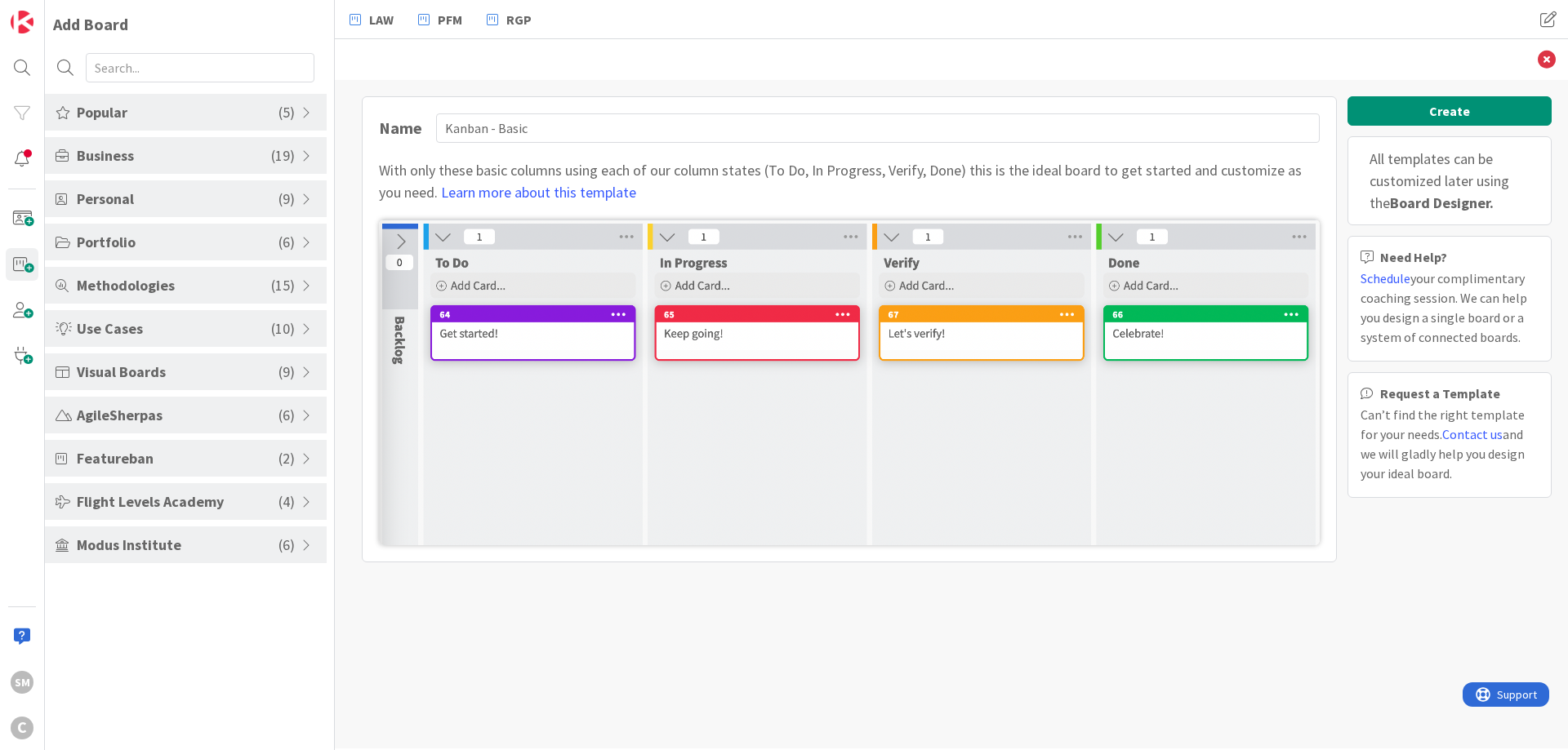
click at [606, 79] on div "Back" at bounding box center [951, 59] width 1233 height 41
click at [1548, 58] on icon at bounding box center [1547, 59] width 18 height 18
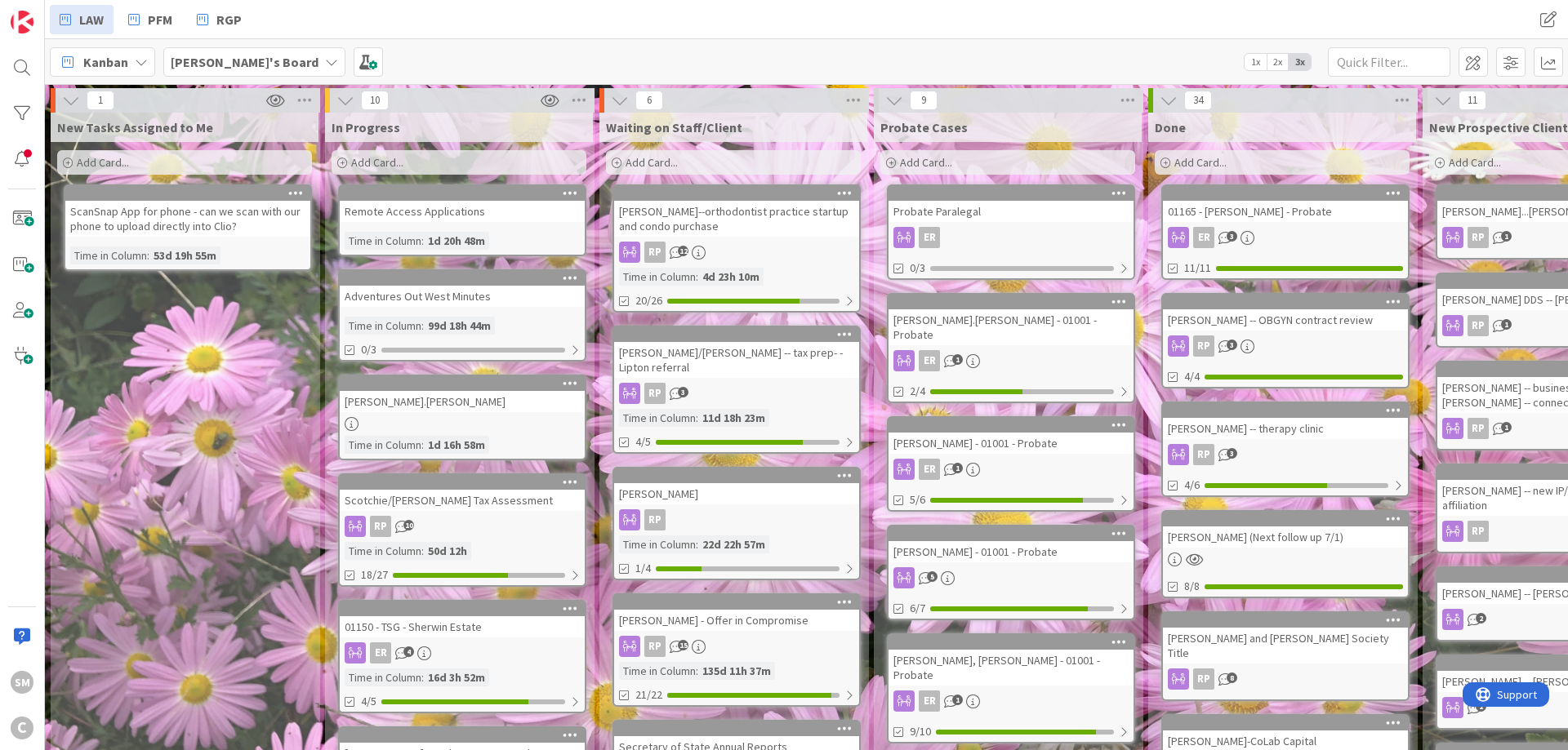
click at [167, 461] on div "New Tasks Assigned to Me Add Card... ScanSnap App for phone - can we scan with …" at bounding box center [184, 719] width 268 height 1214
click at [241, 64] on b "[PERSON_NAME]'s Board" at bounding box center [245, 61] width 148 height 16
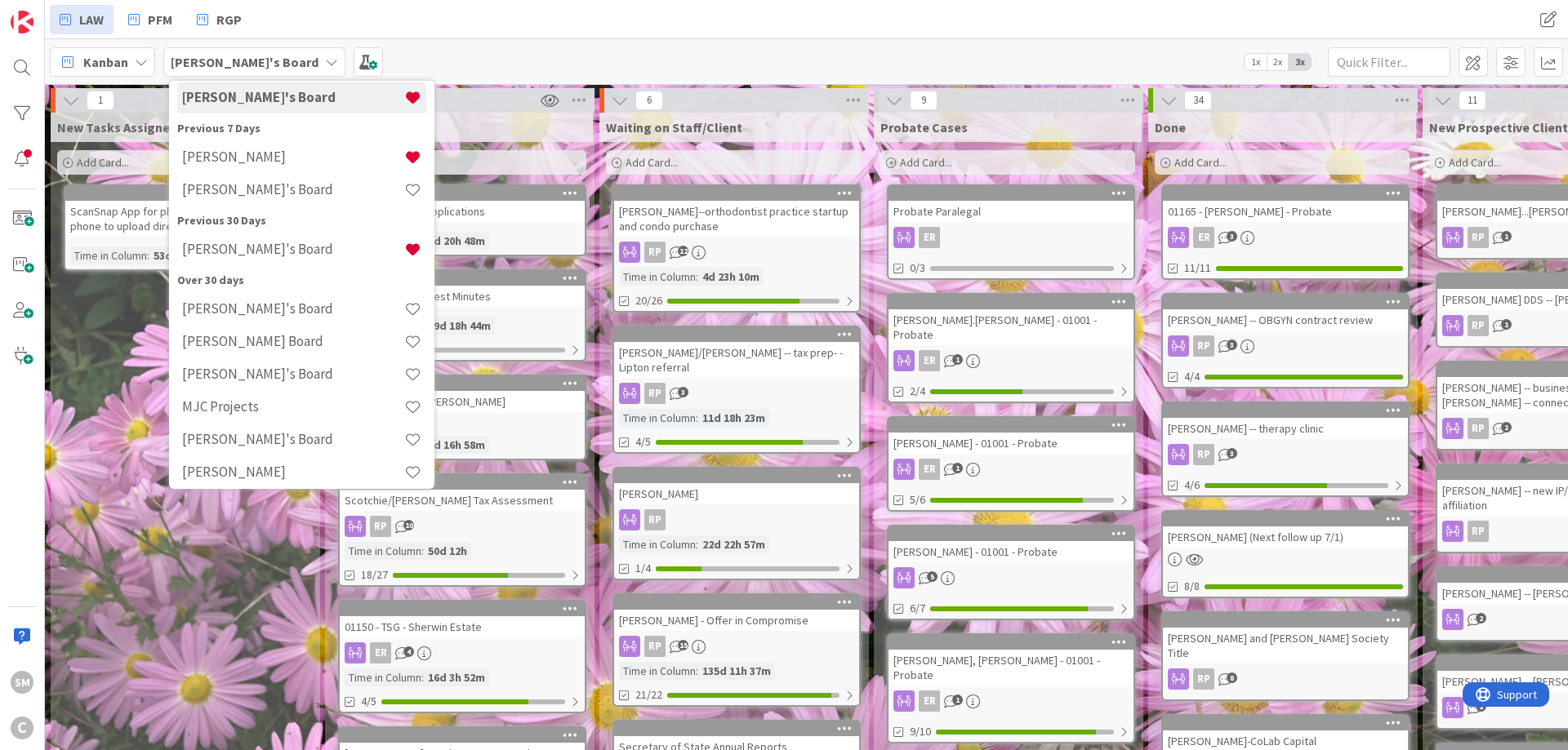
scroll to position [178, 0]
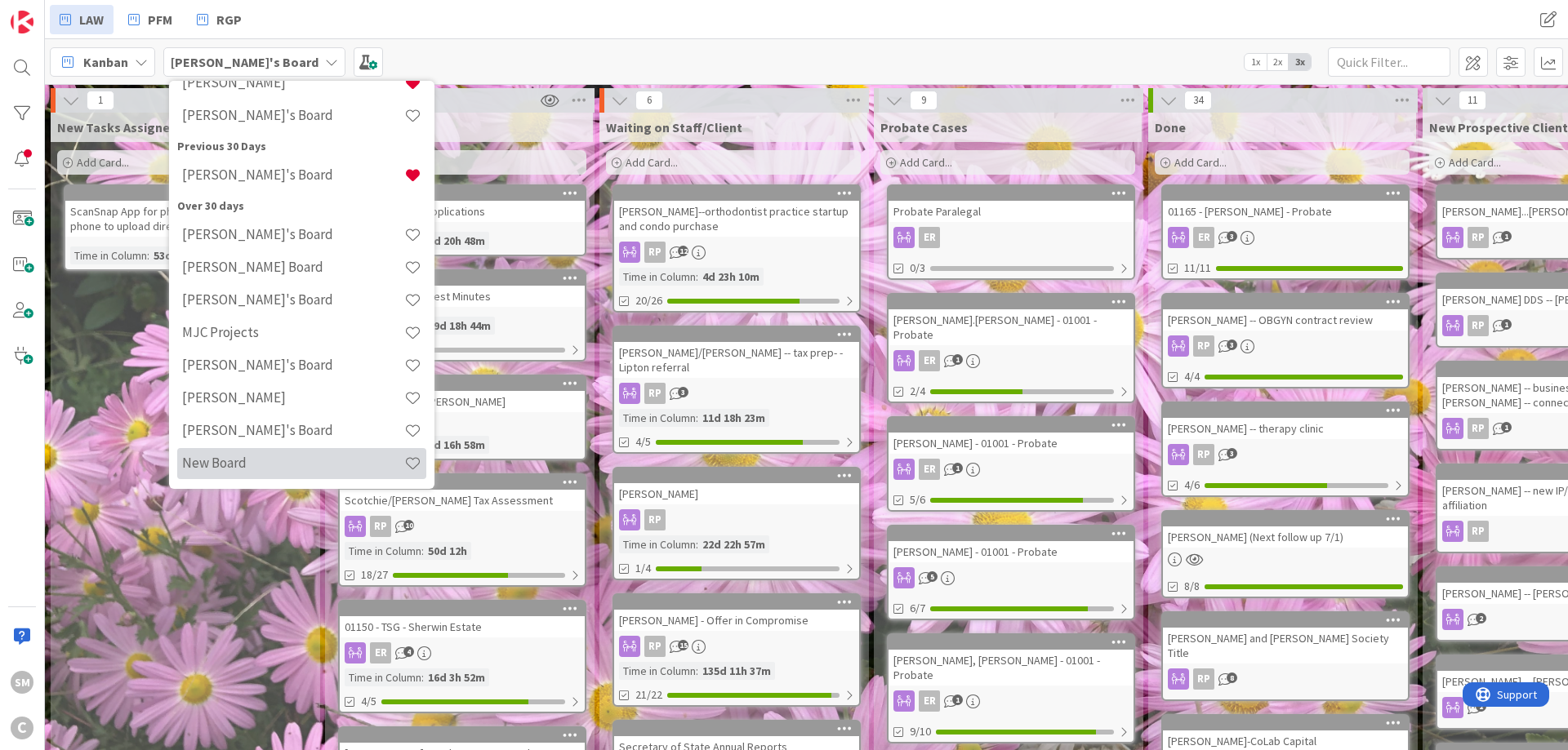
click at [318, 457] on h4 "New Board" at bounding box center [294, 462] width 223 height 16
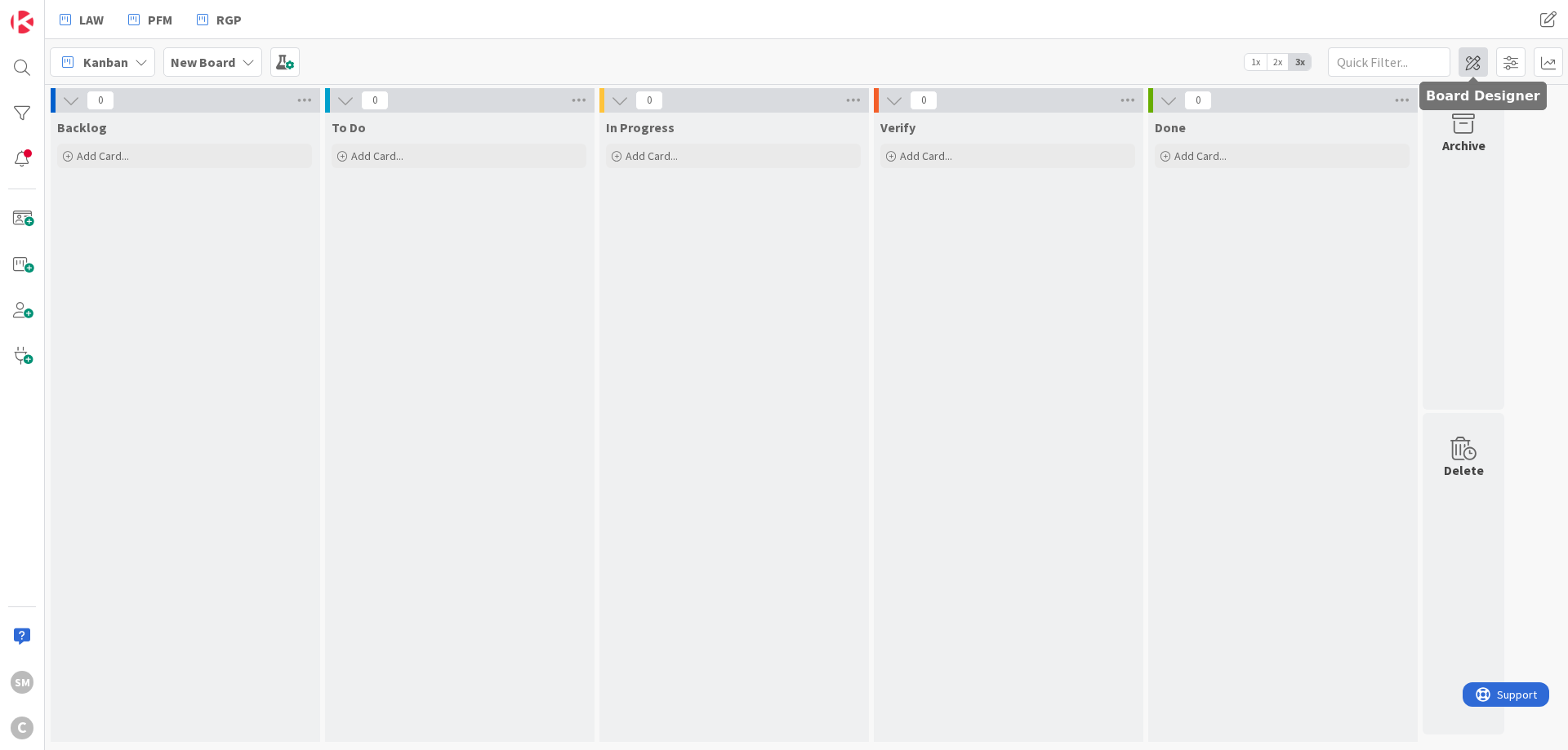
click at [1461, 75] on span at bounding box center [1473, 61] width 30 height 30
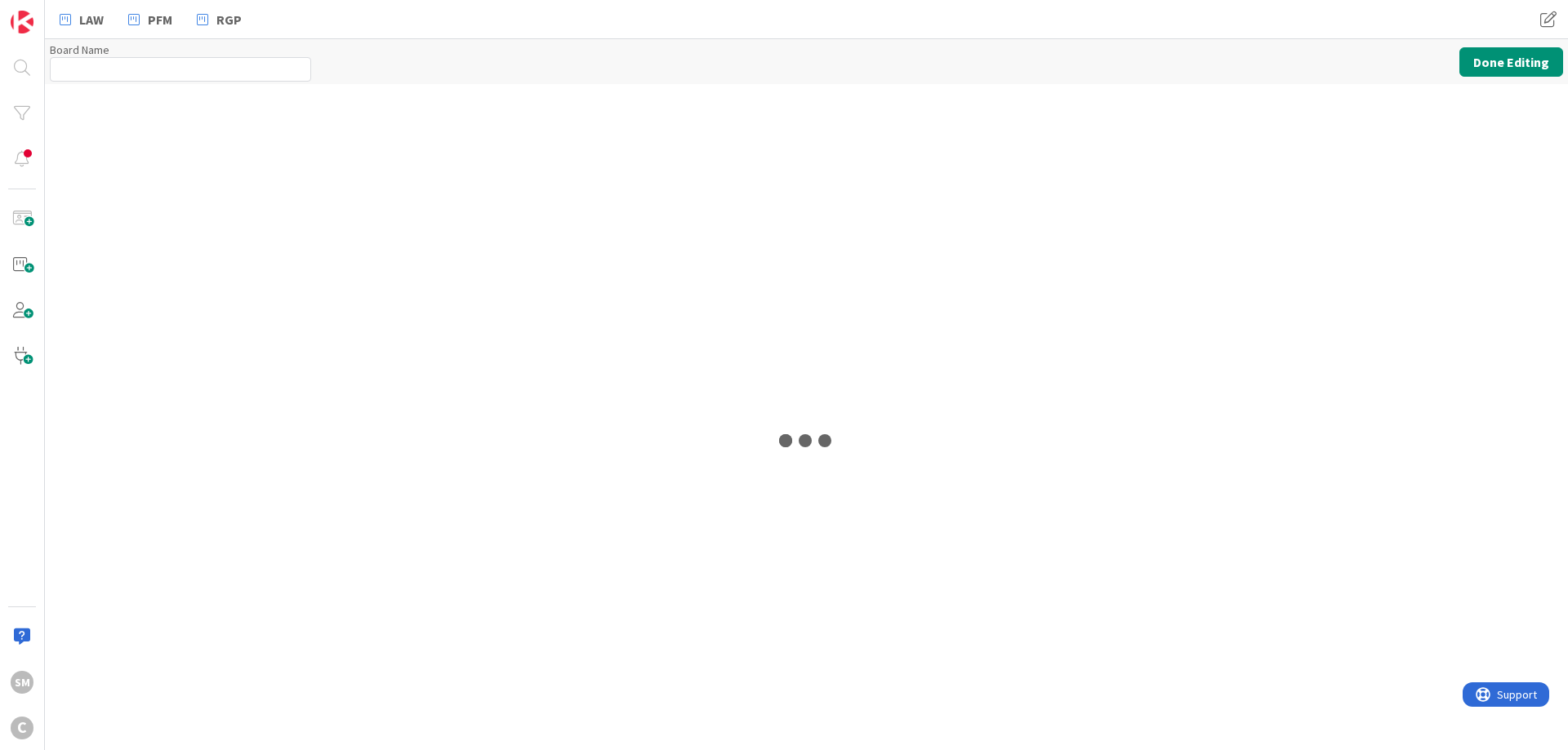
type input "New Board"
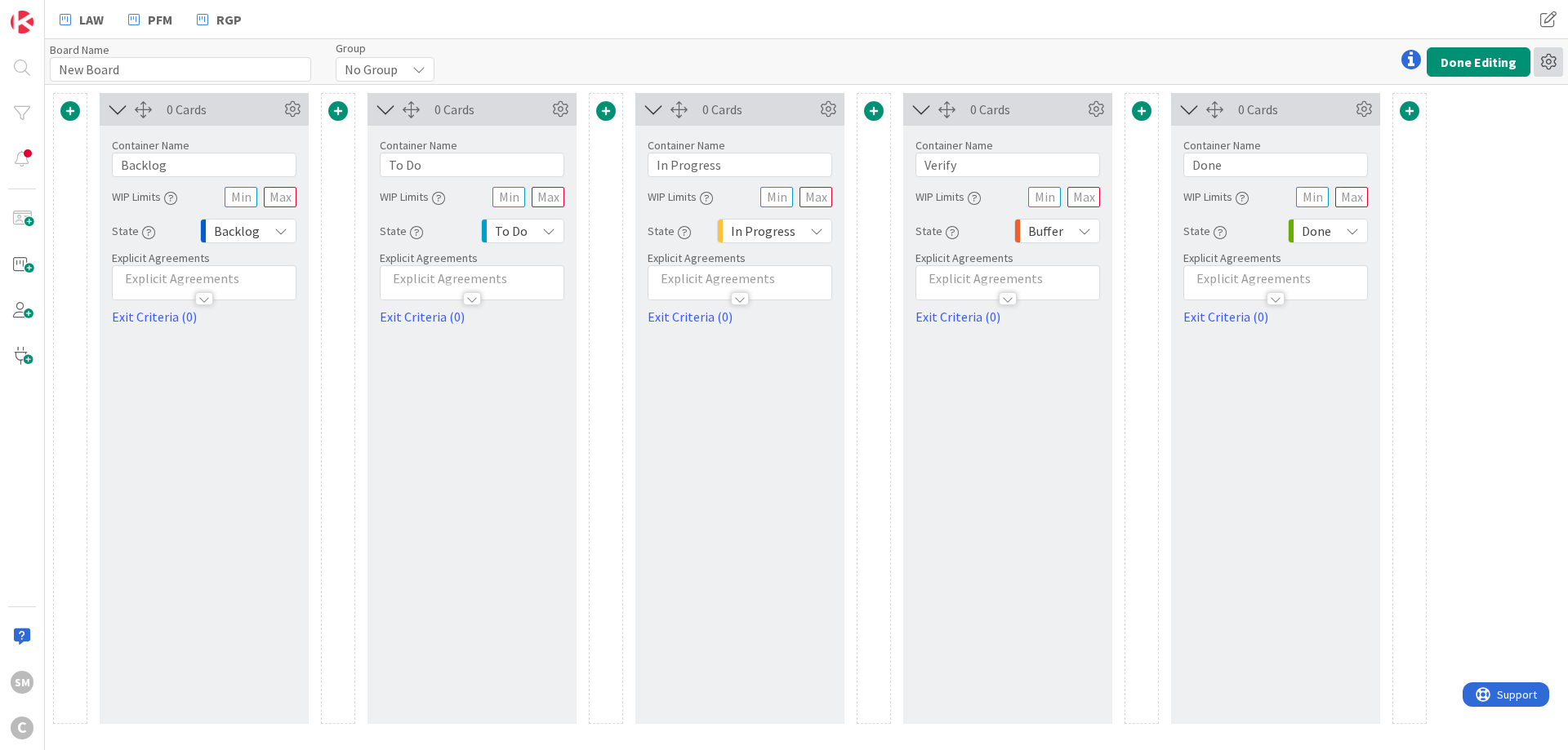
click at [1544, 55] on icon at bounding box center [1548, 61] width 30 height 30
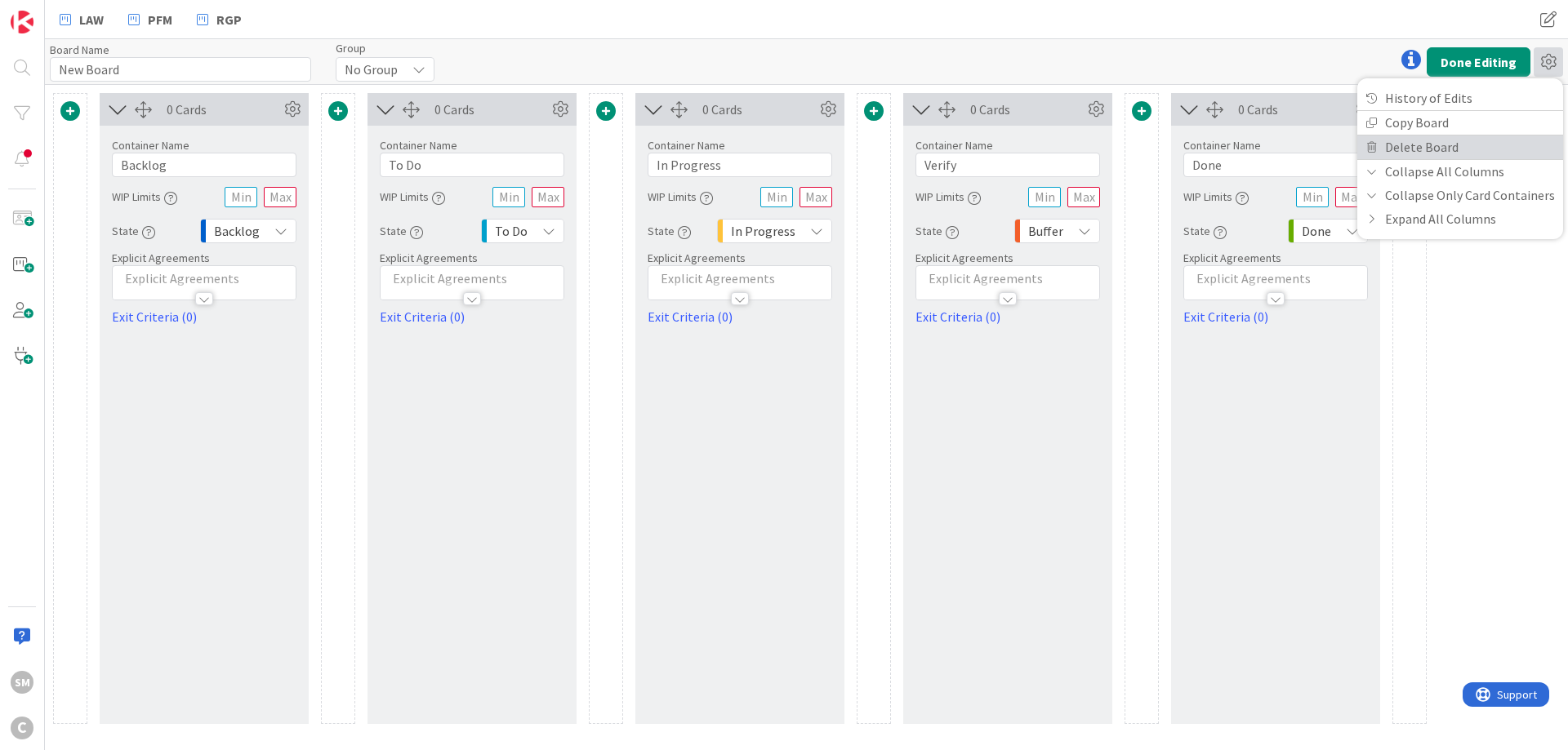
click at [1461, 147] on link "Delete Board" at bounding box center [1461, 147] width 205 height 24
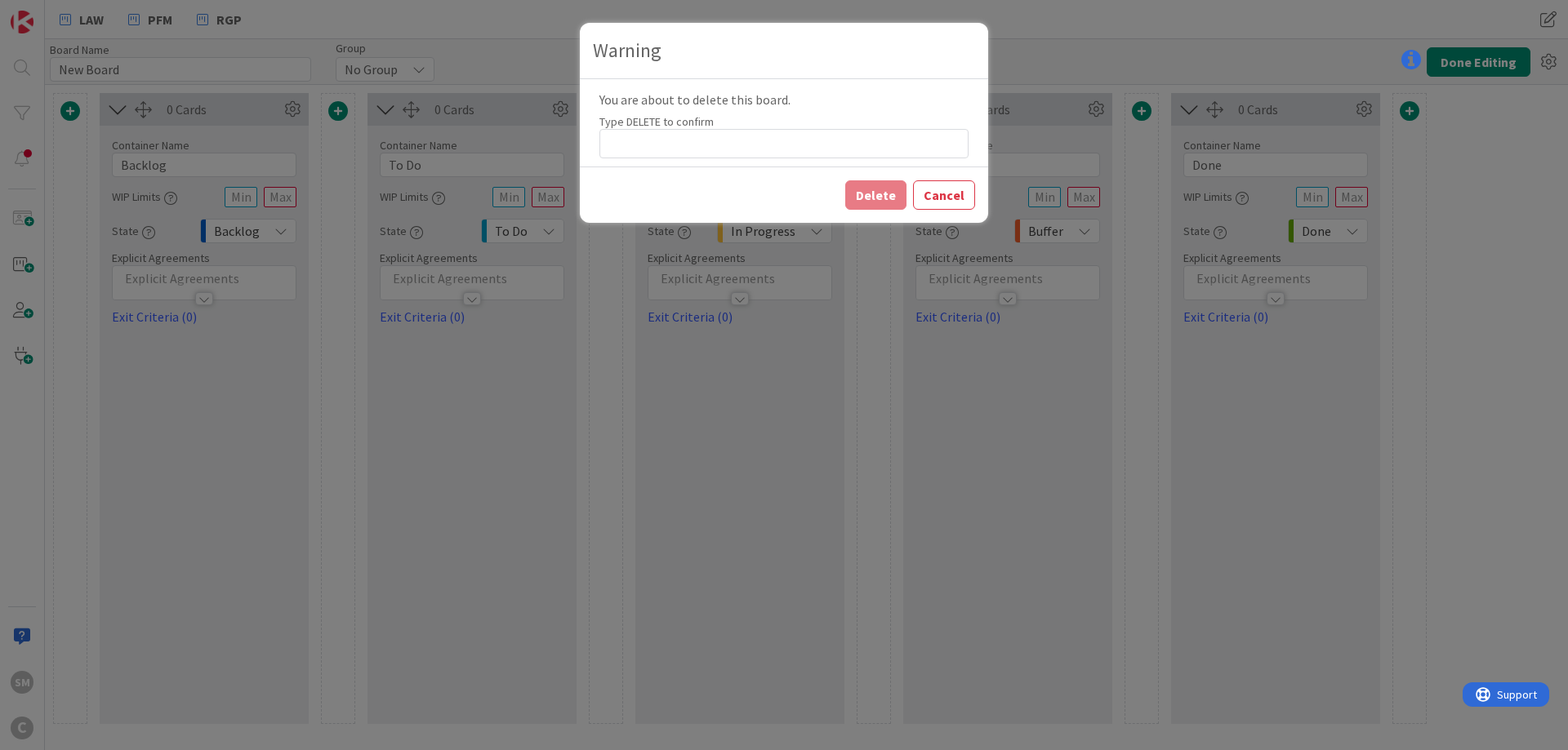
click at [847, 128] on div "Type DELETE to confirm" at bounding box center [784, 121] width 369 height 14
click at [845, 136] on input at bounding box center [784, 143] width 369 height 30
type input "DELETE"
click at [845, 180] on button "Delete" at bounding box center [876, 195] width 61 height 30
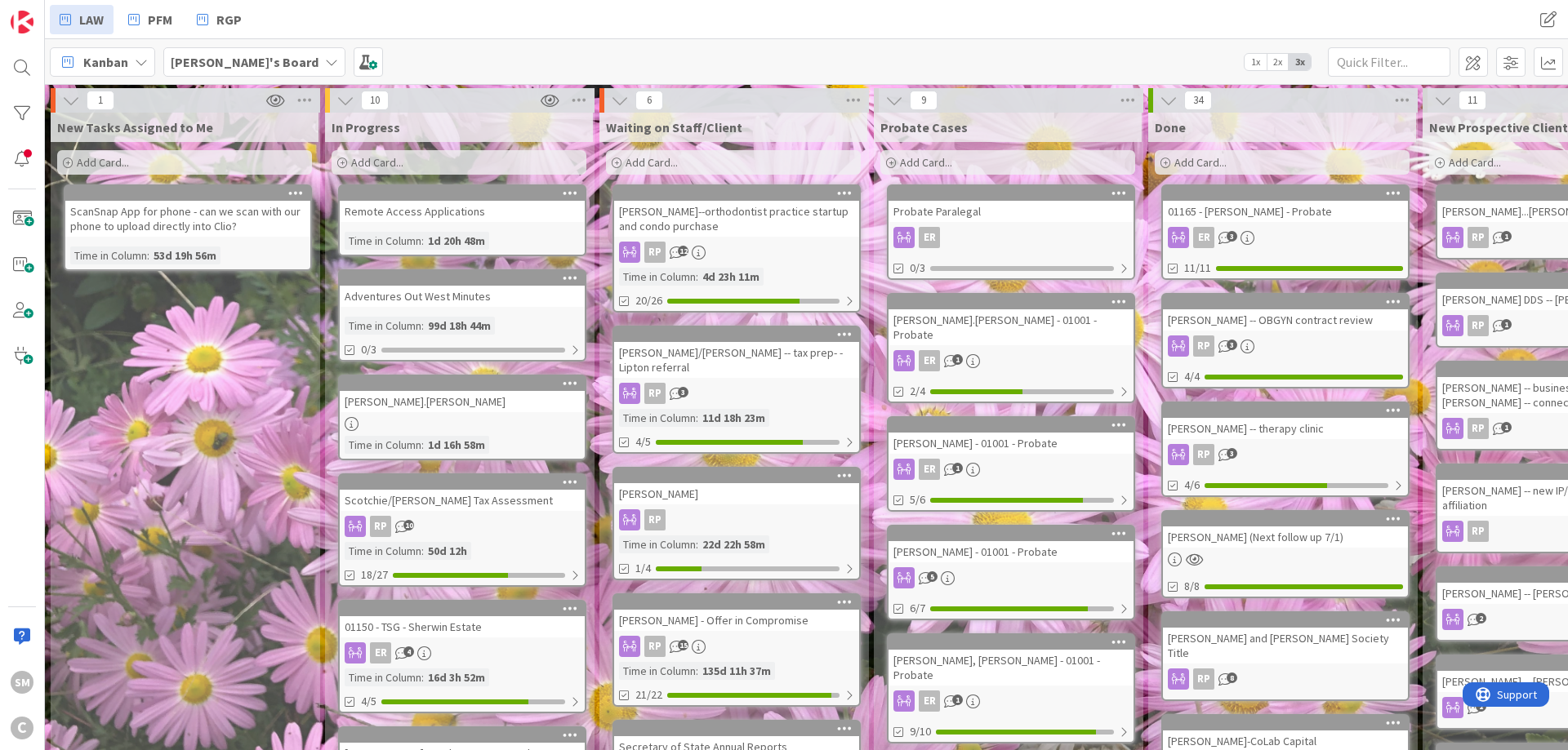
click at [195, 354] on div "New Tasks Assigned to Me Add Card... ScanSnap App for phone - can we scan with …" at bounding box center [184, 719] width 268 height 1214
click at [13, 265] on span at bounding box center [22, 265] width 33 height 33
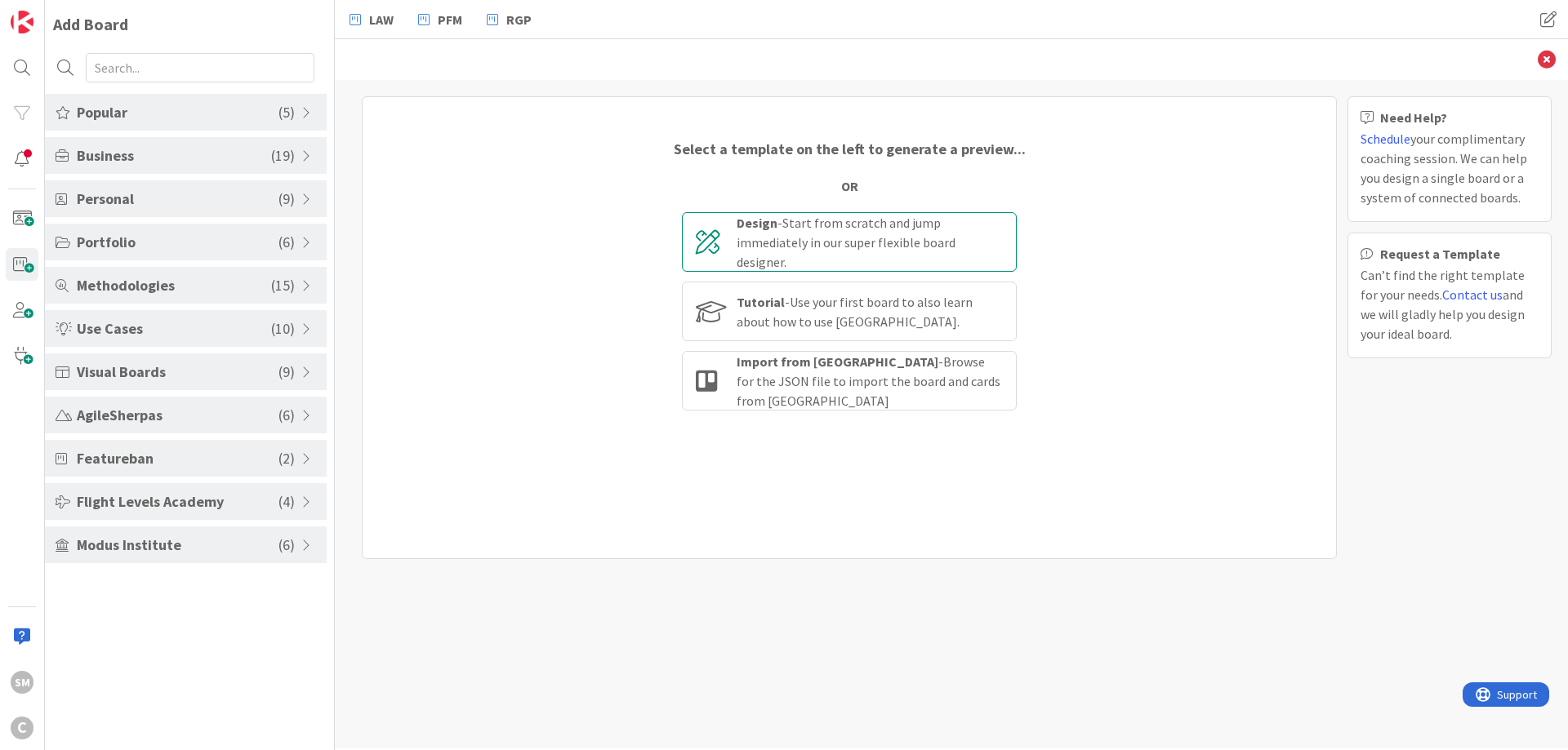
click at [857, 234] on div "Design - Start from scratch and jump immediately in our super flexible board de…" at bounding box center [869, 242] width 266 height 59
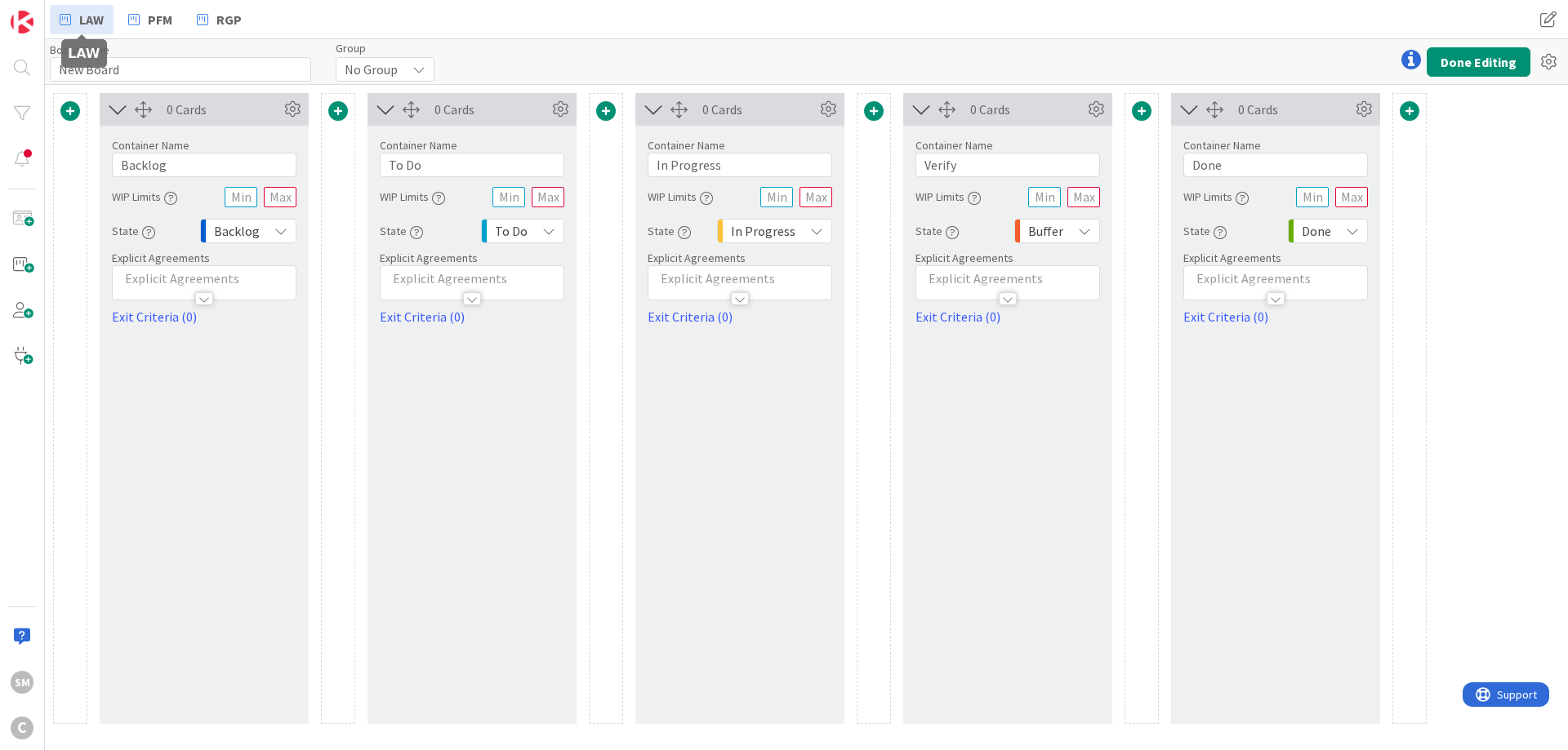
click at [74, 22] on link "LAW" at bounding box center [82, 19] width 63 height 30
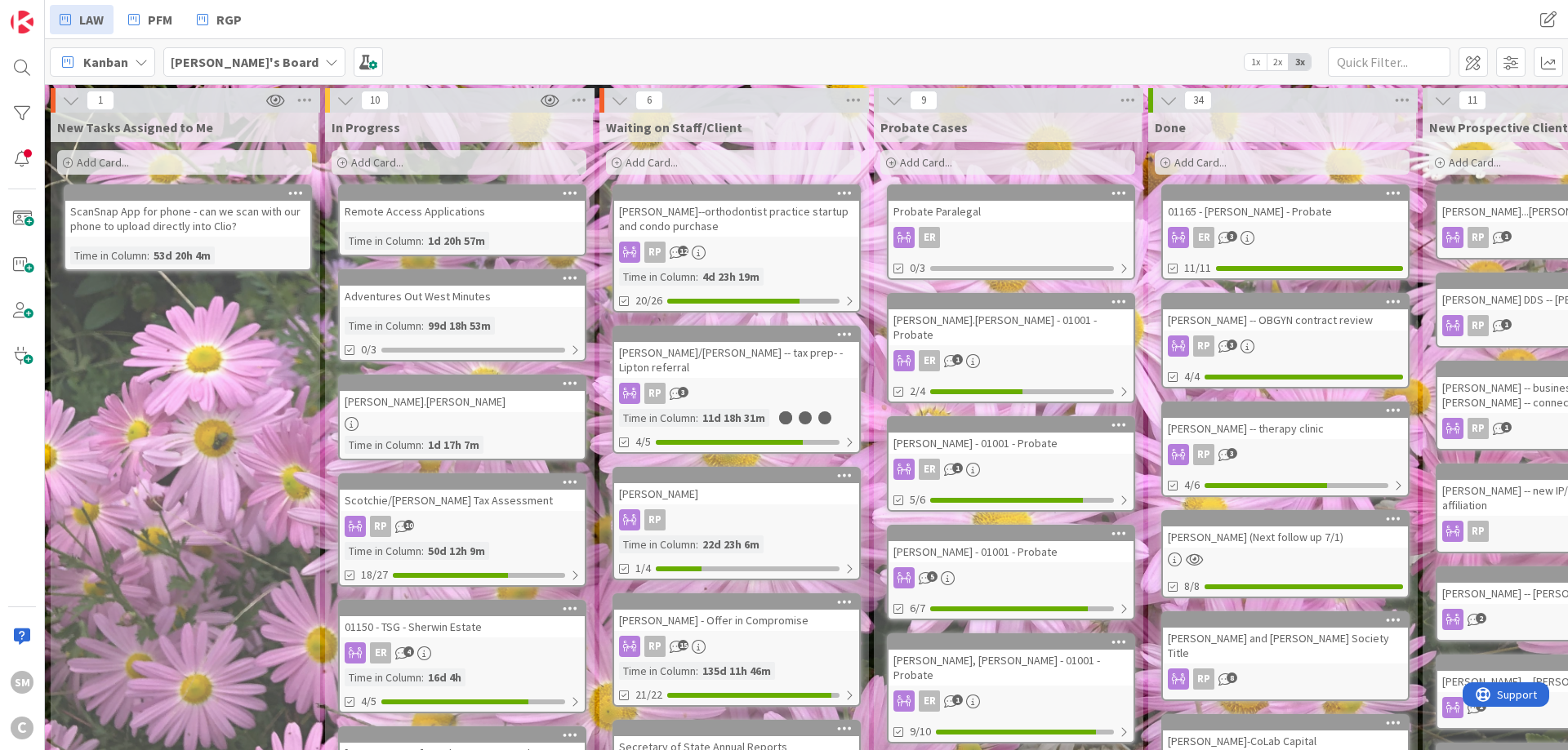
click at [264, 58] on b "[PERSON_NAME]'s Board" at bounding box center [245, 61] width 148 height 16
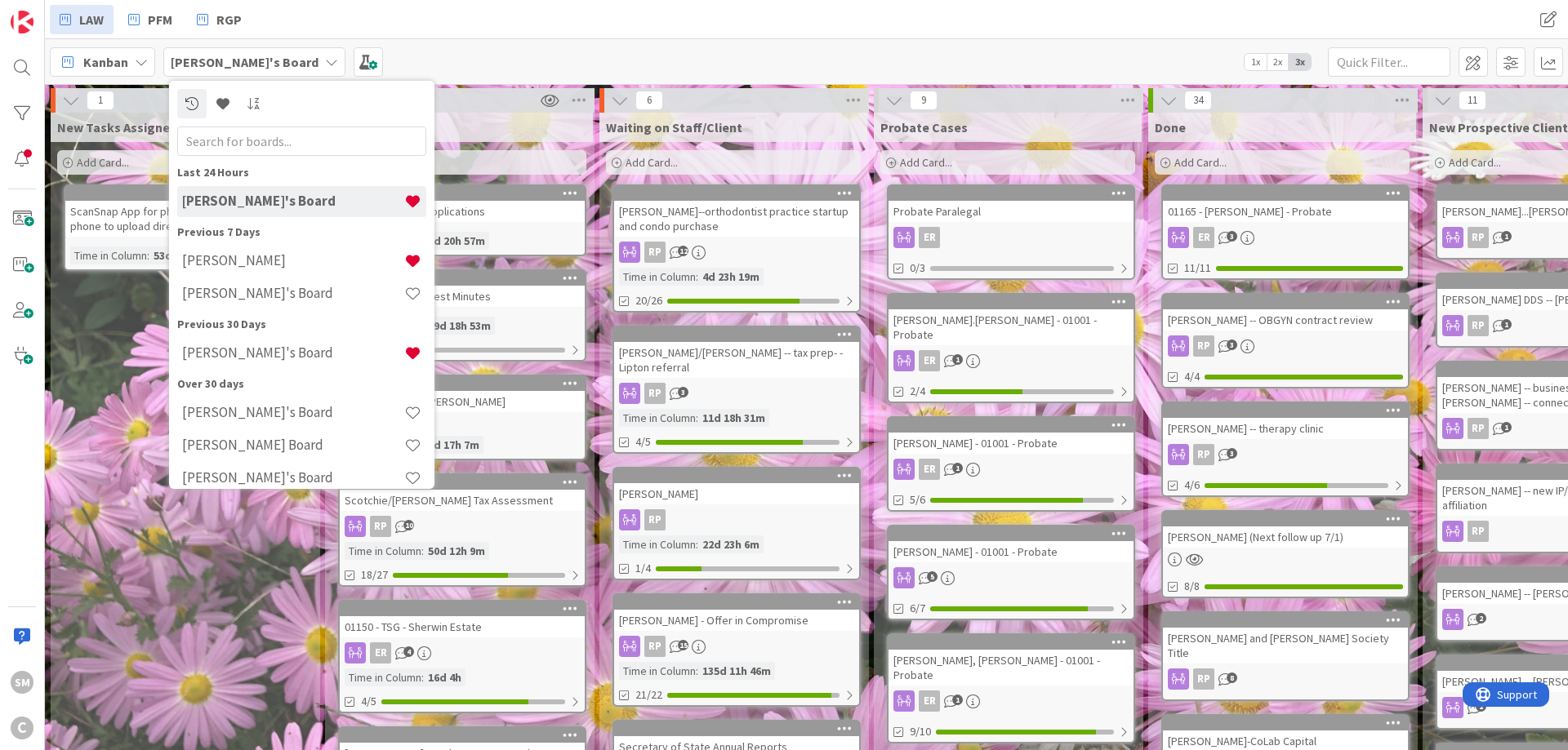
scroll to position [178, 0]
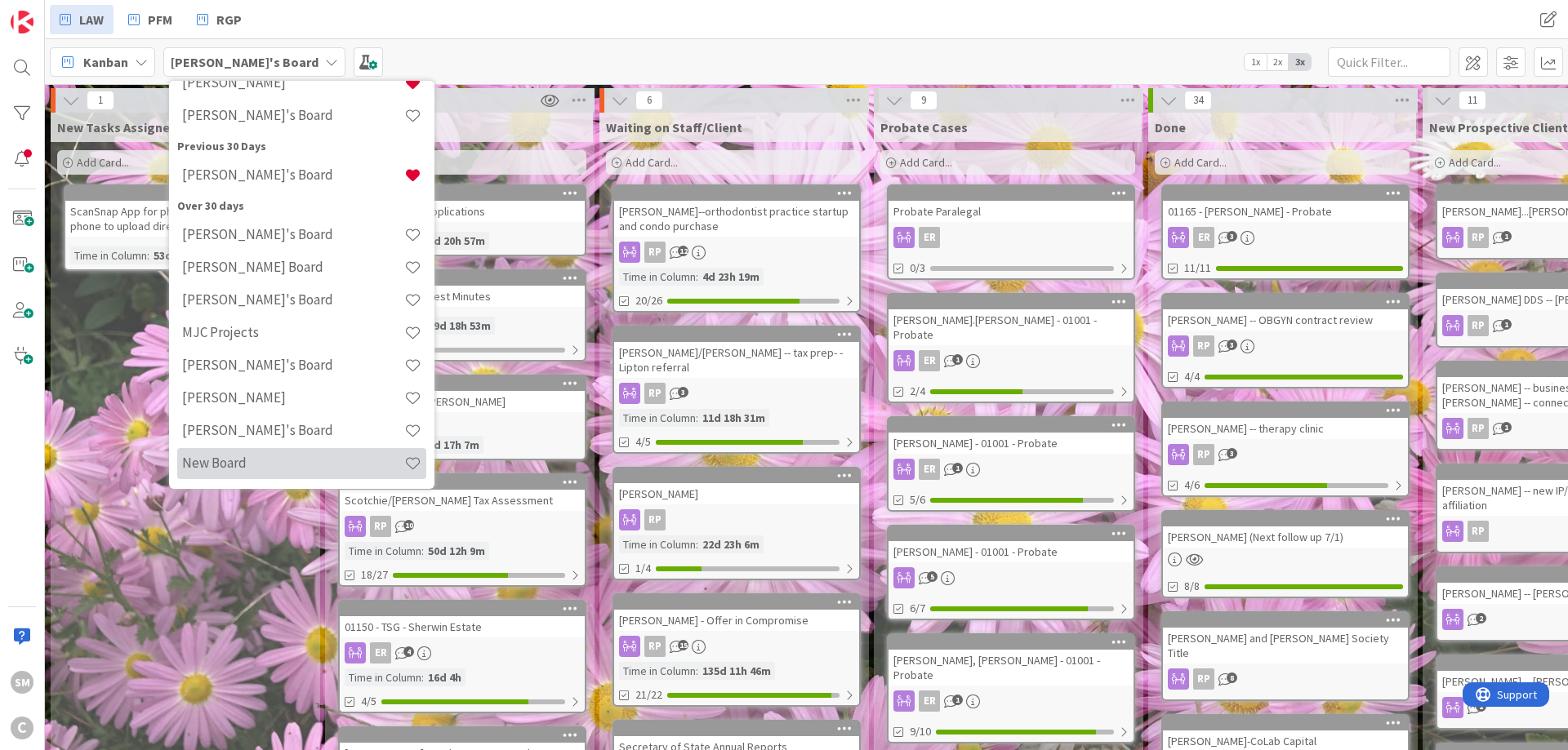
click at [293, 456] on h4 "New Board" at bounding box center [294, 462] width 223 height 16
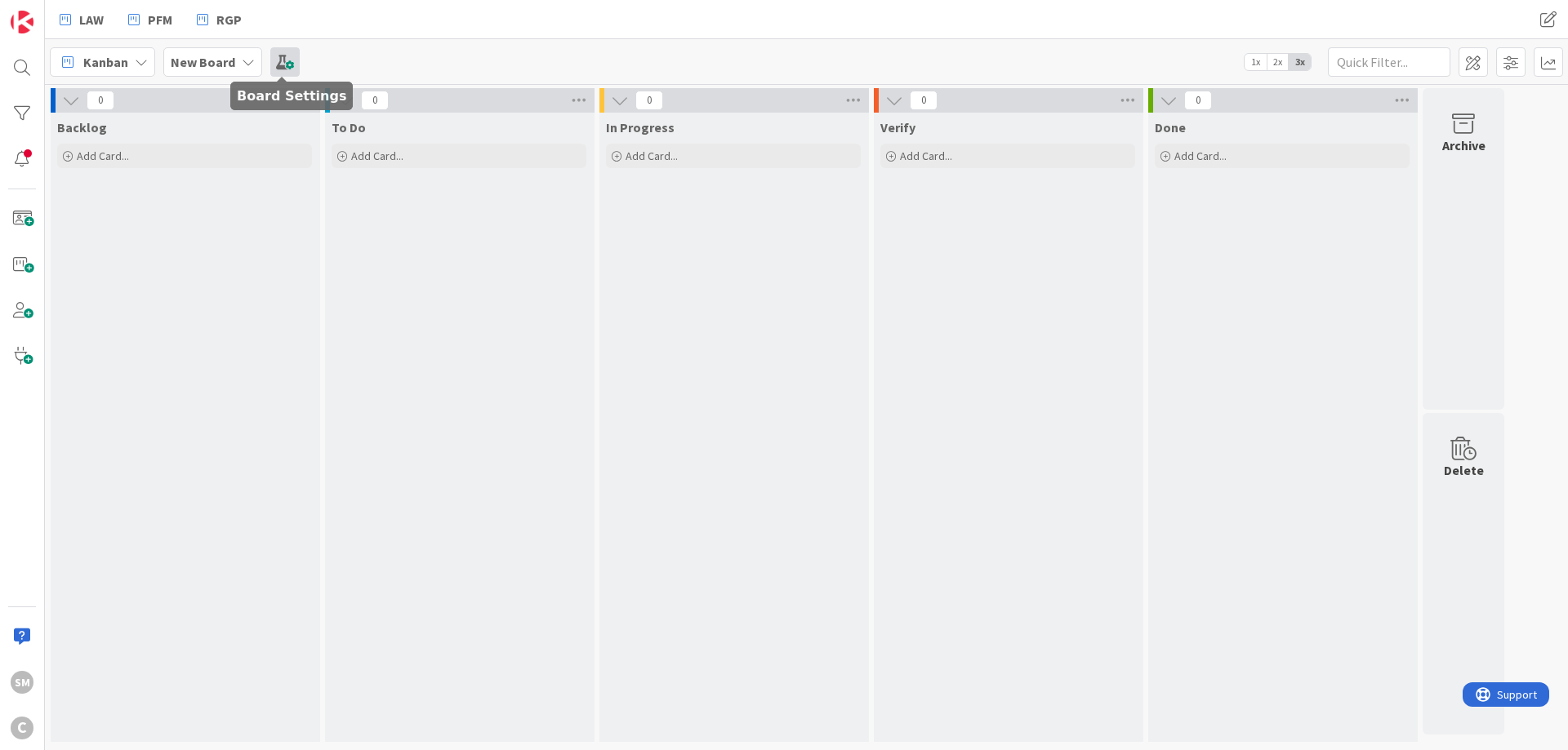
click at [284, 59] on span at bounding box center [285, 61] width 30 height 30
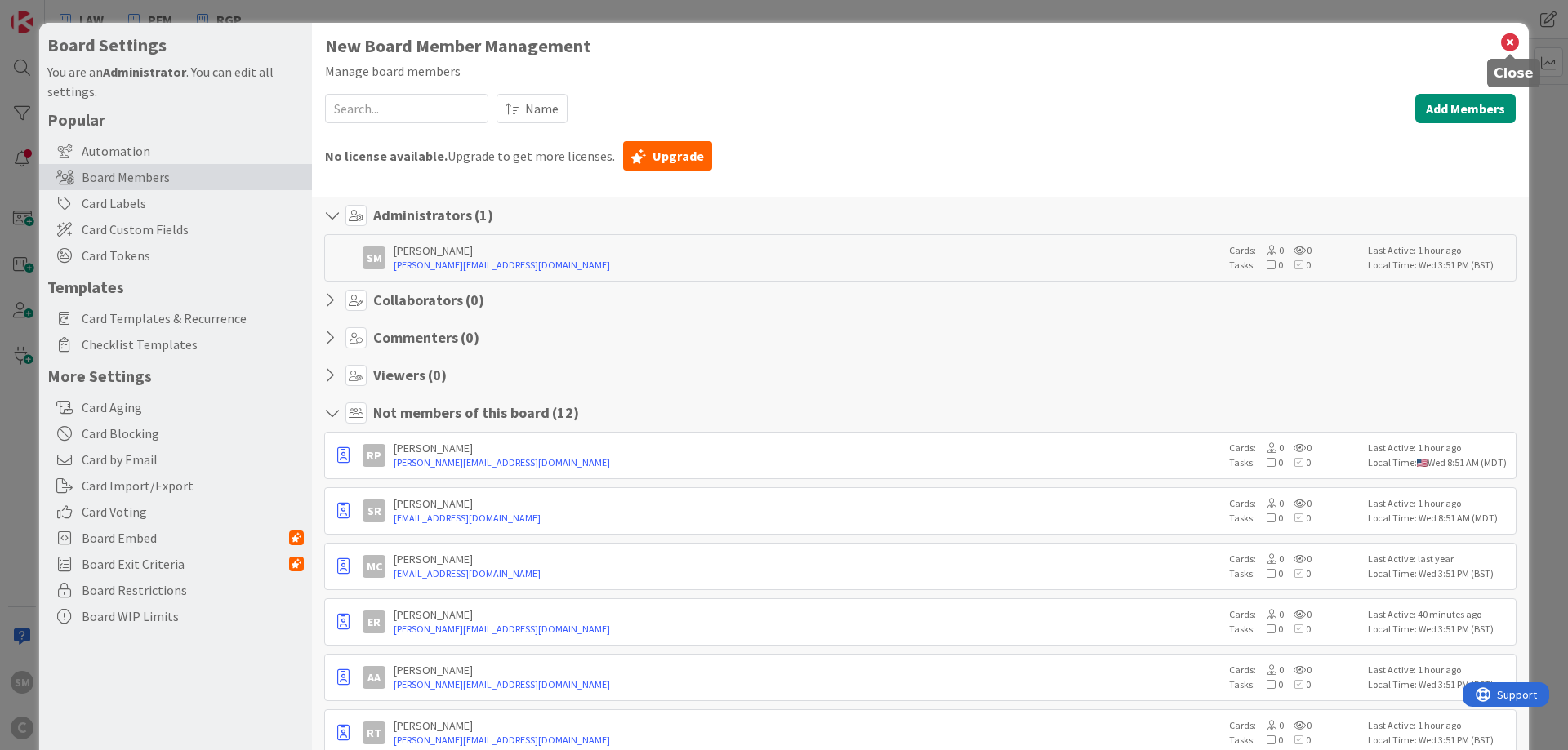
click at [1510, 41] on icon at bounding box center [1510, 42] width 21 height 23
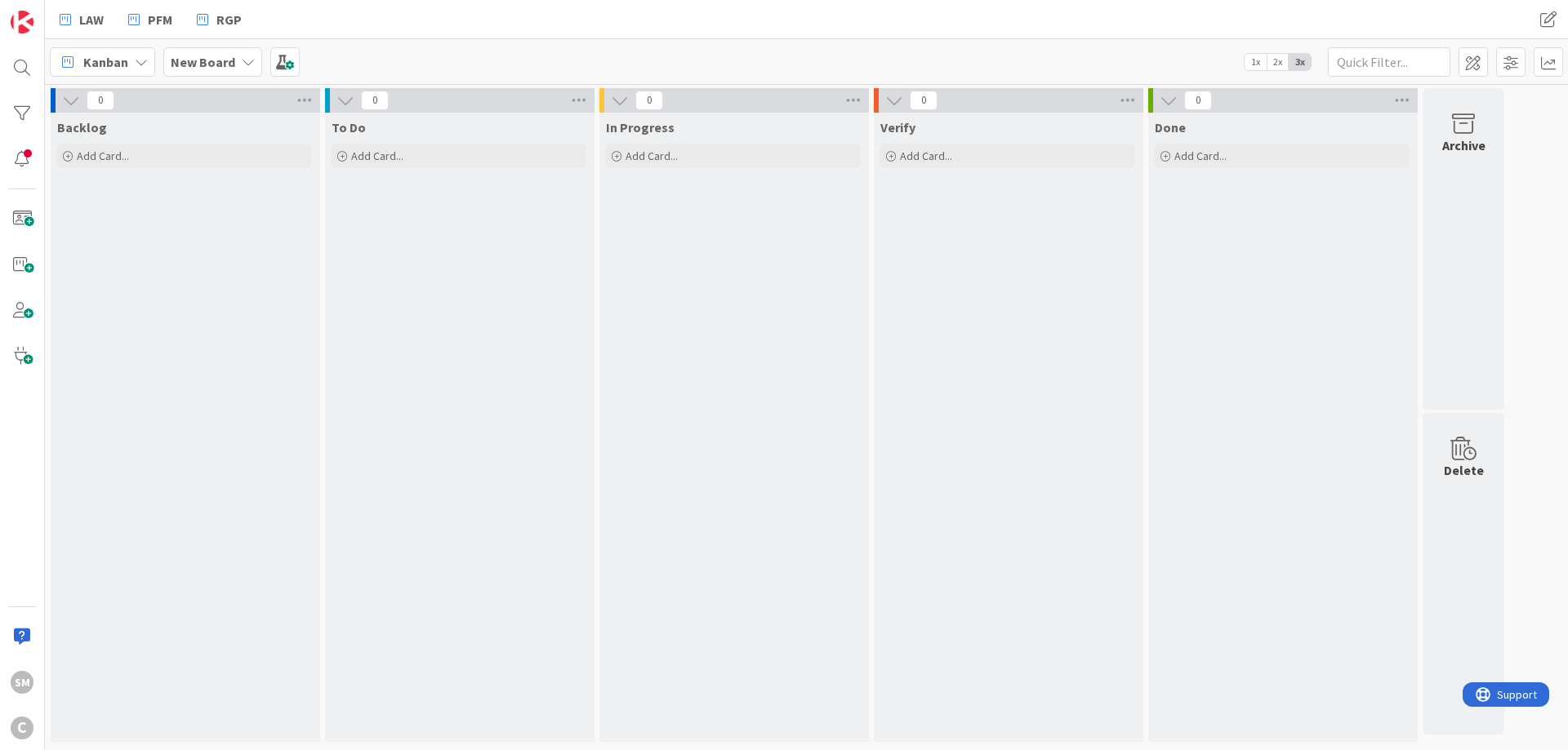
click at [236, 58] on div "New Board" at bounding box center [212, 61] width 99 height 30
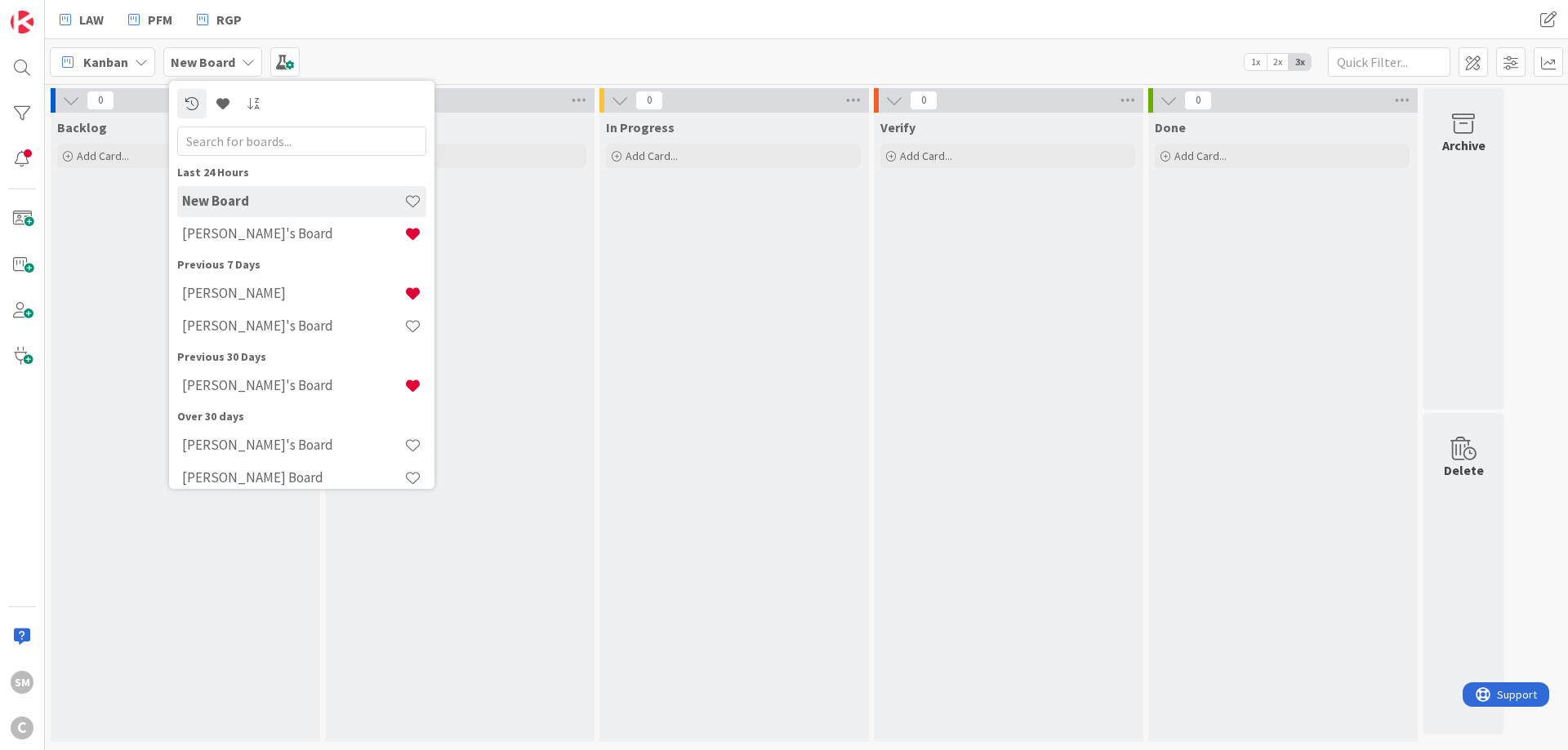
click at [825, 63] on div "Kanban New Board Last 24 Hours New Board [PERSON_NAME]'s Board Previous 7 Days …" at bounding box center [806, 61] width 1523 height 45
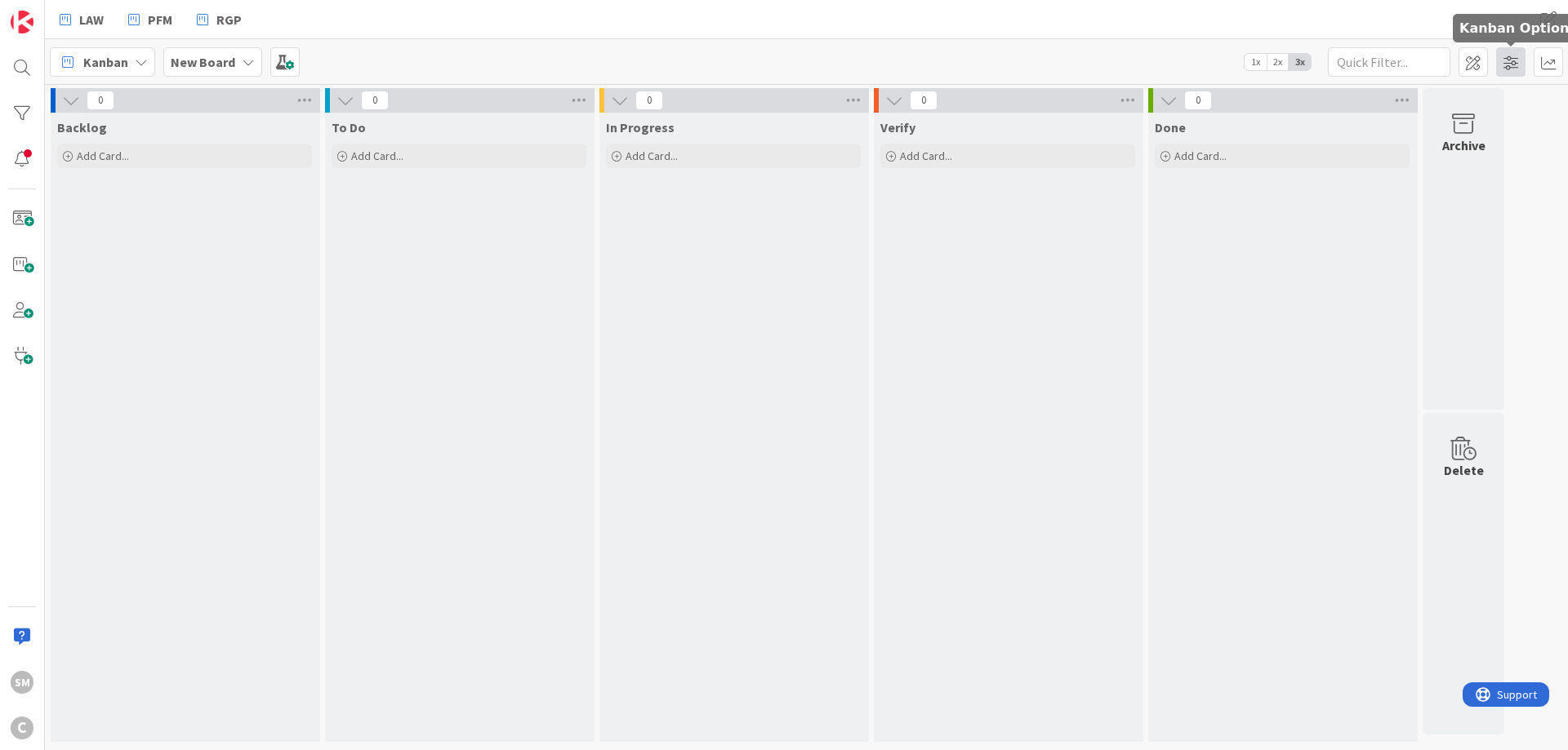
click at [1517, 61] on span at bounding box center [1510, 61] width 30 height 30
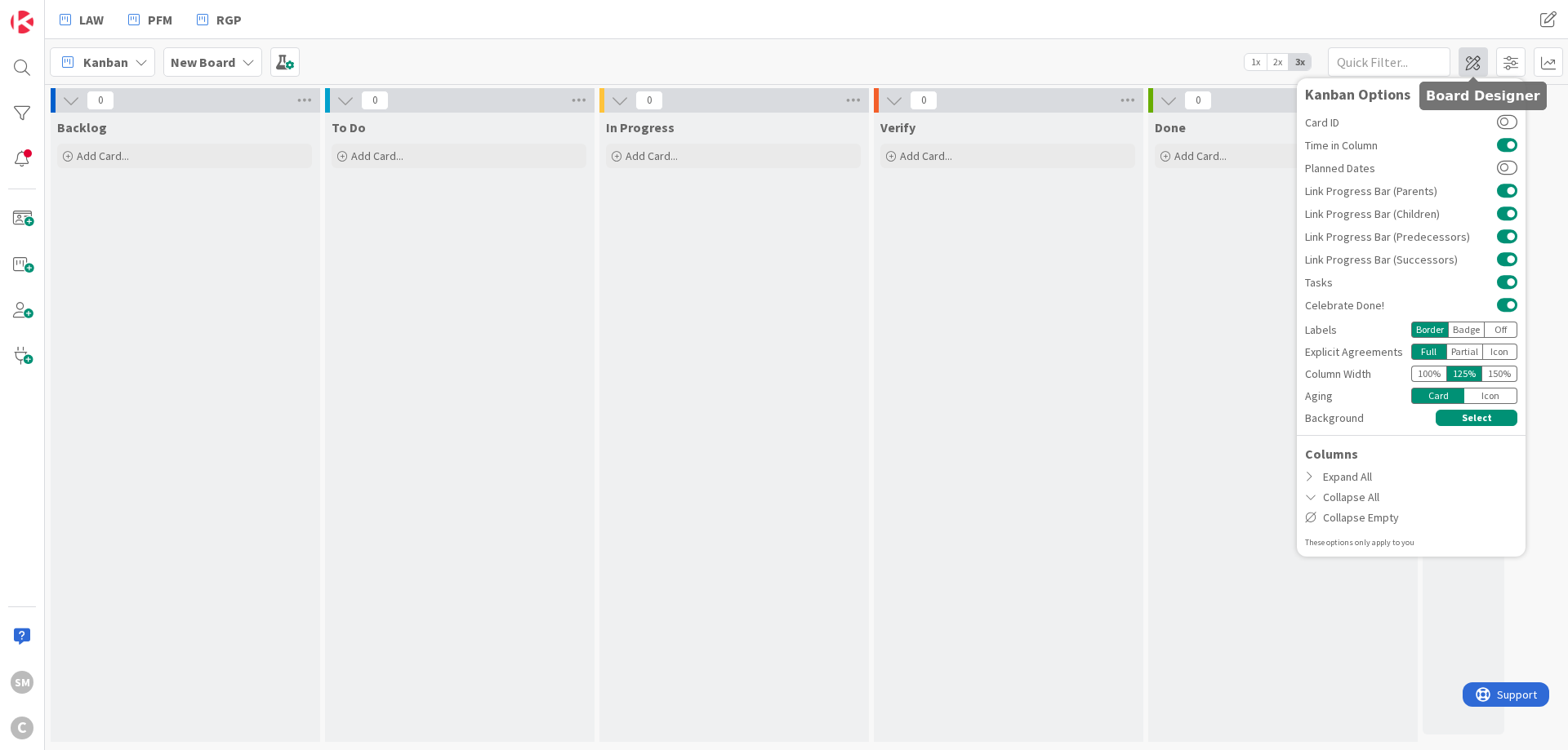
click at [1466, 58] on span at bounding box center [1473, 61] width 30 height 30
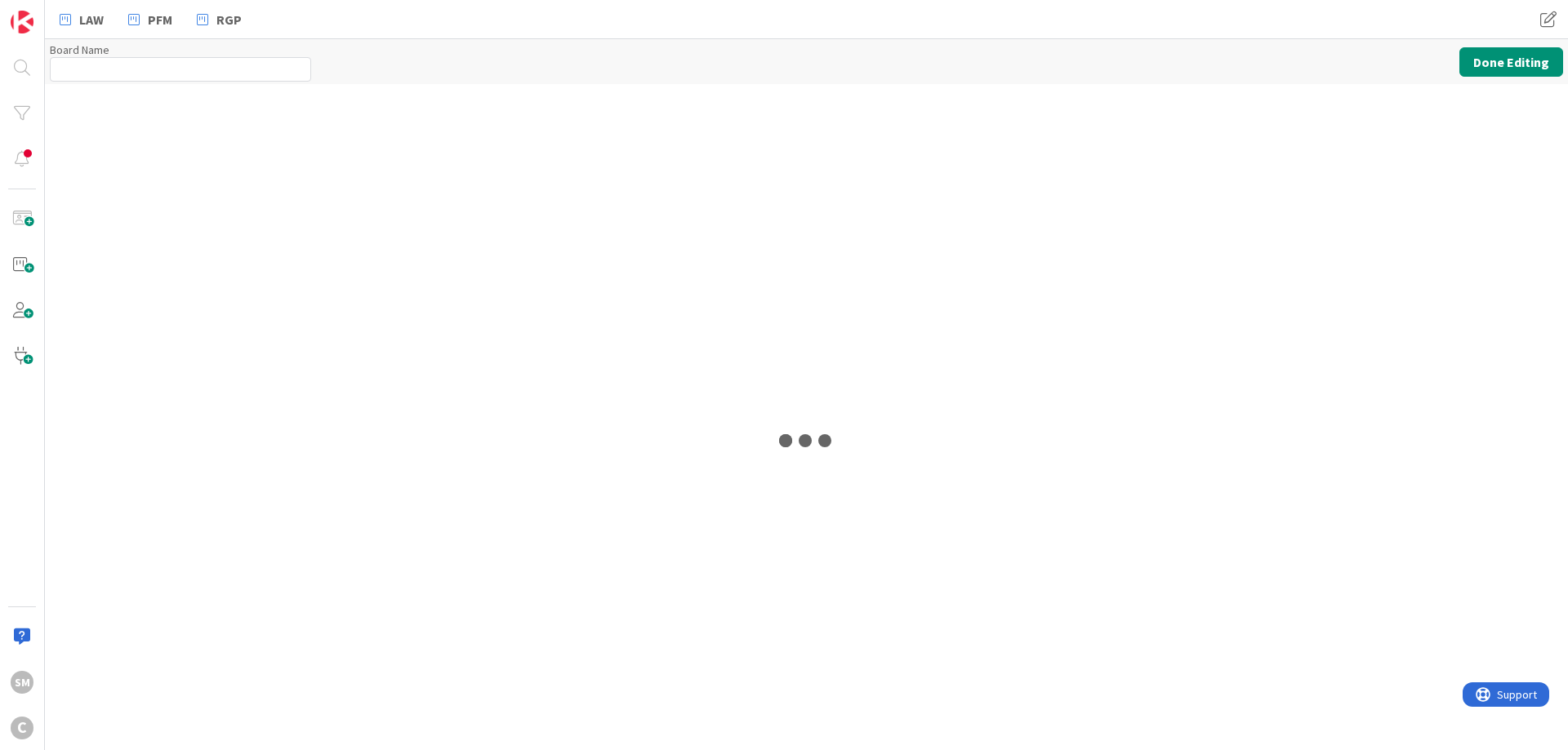
type input "New Board"
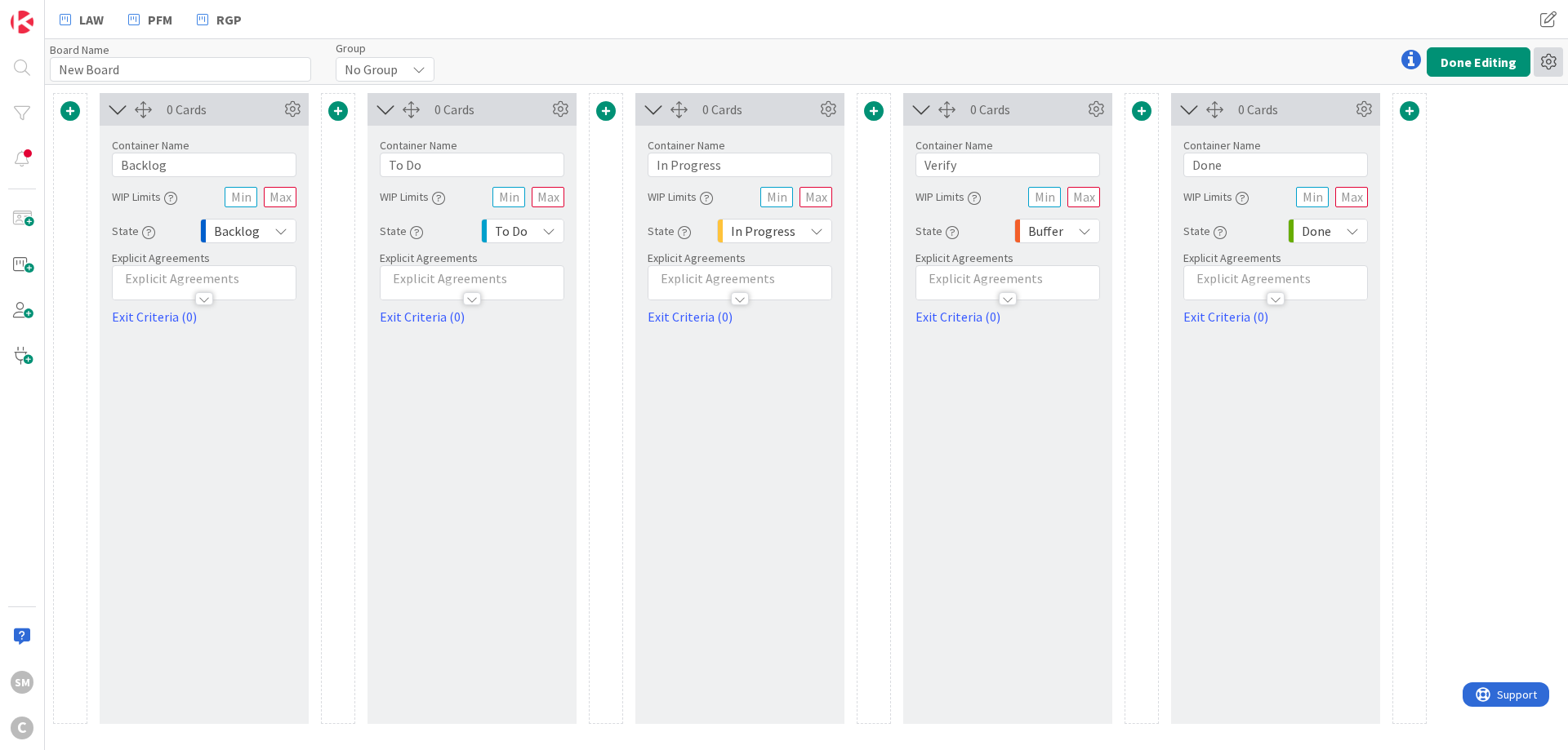
click at [1551, 62] on icon at bounding box center [1548, 61] width 30 height 30
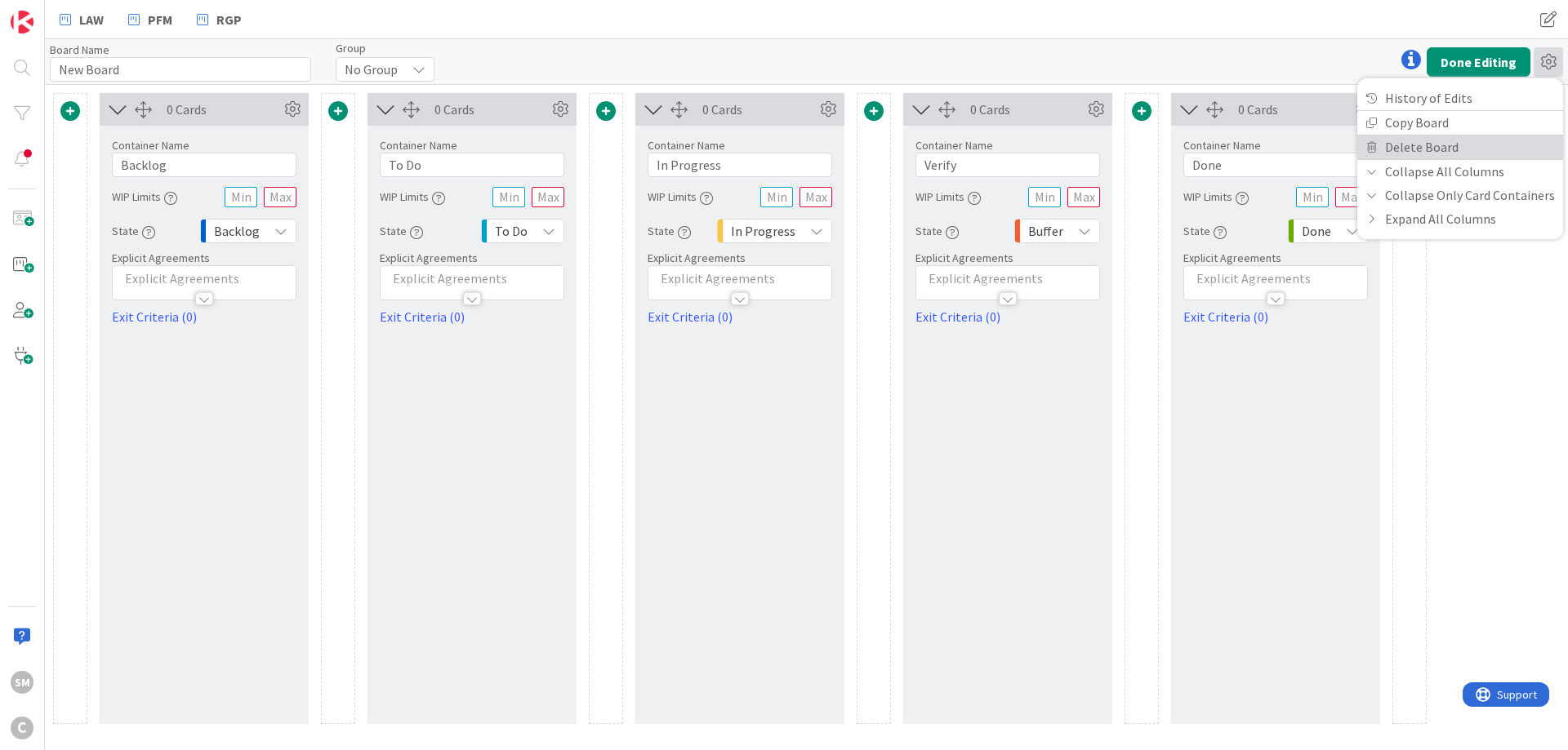
click at [1433, 139] on link "Delete Board" at bounding box center [1461, 147] width 205 height 24
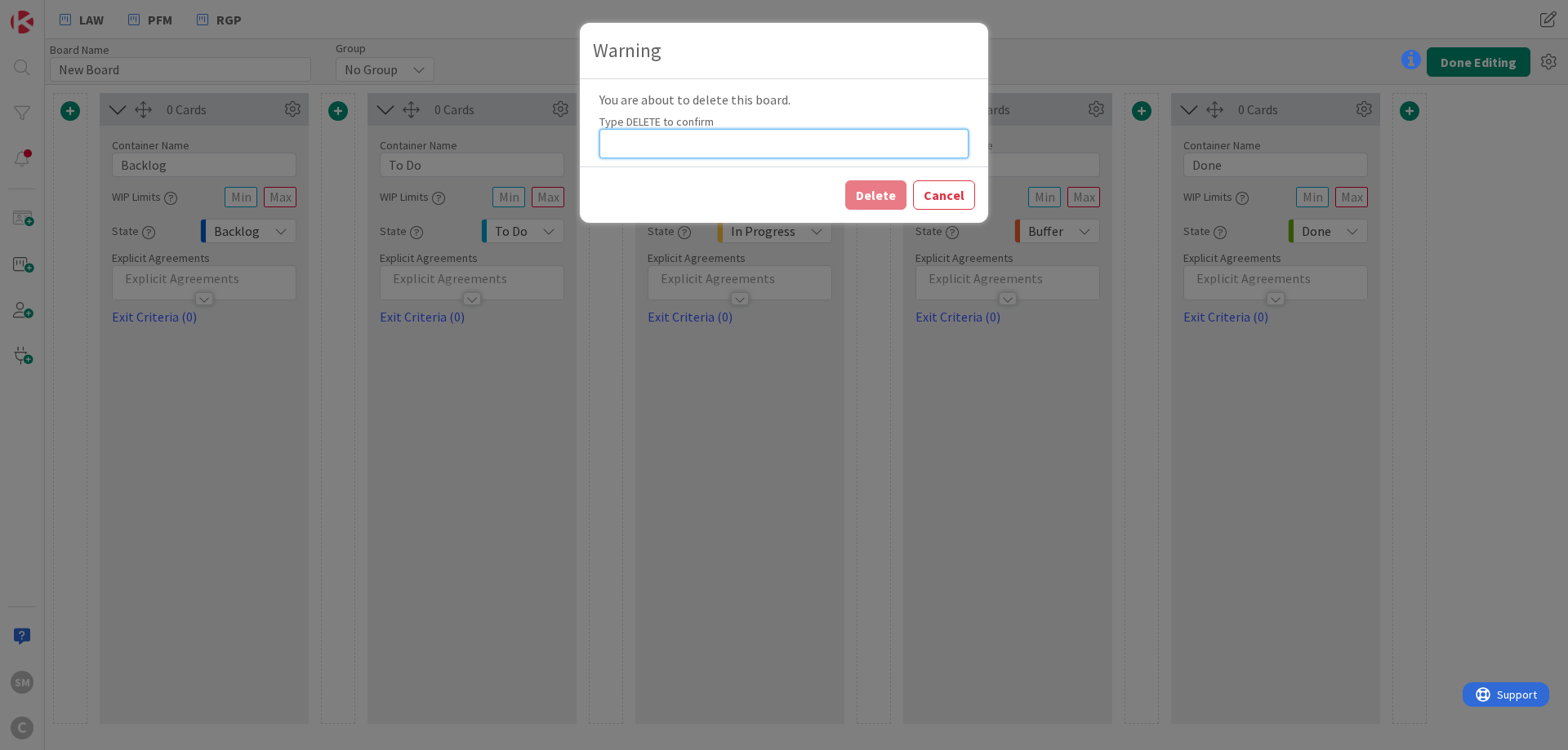
click at [778, 152] on input at bounding box center [784, 143] width 369 height 30
type input "D"
type input "delete"
drag, startPoint x: 679, startPoint y: 133, endPoint x: 599, endPoint y: 144, distance: 80.8
click at [600, 144] on input "delete" at bounding box center [784, 143] width 369 height 30
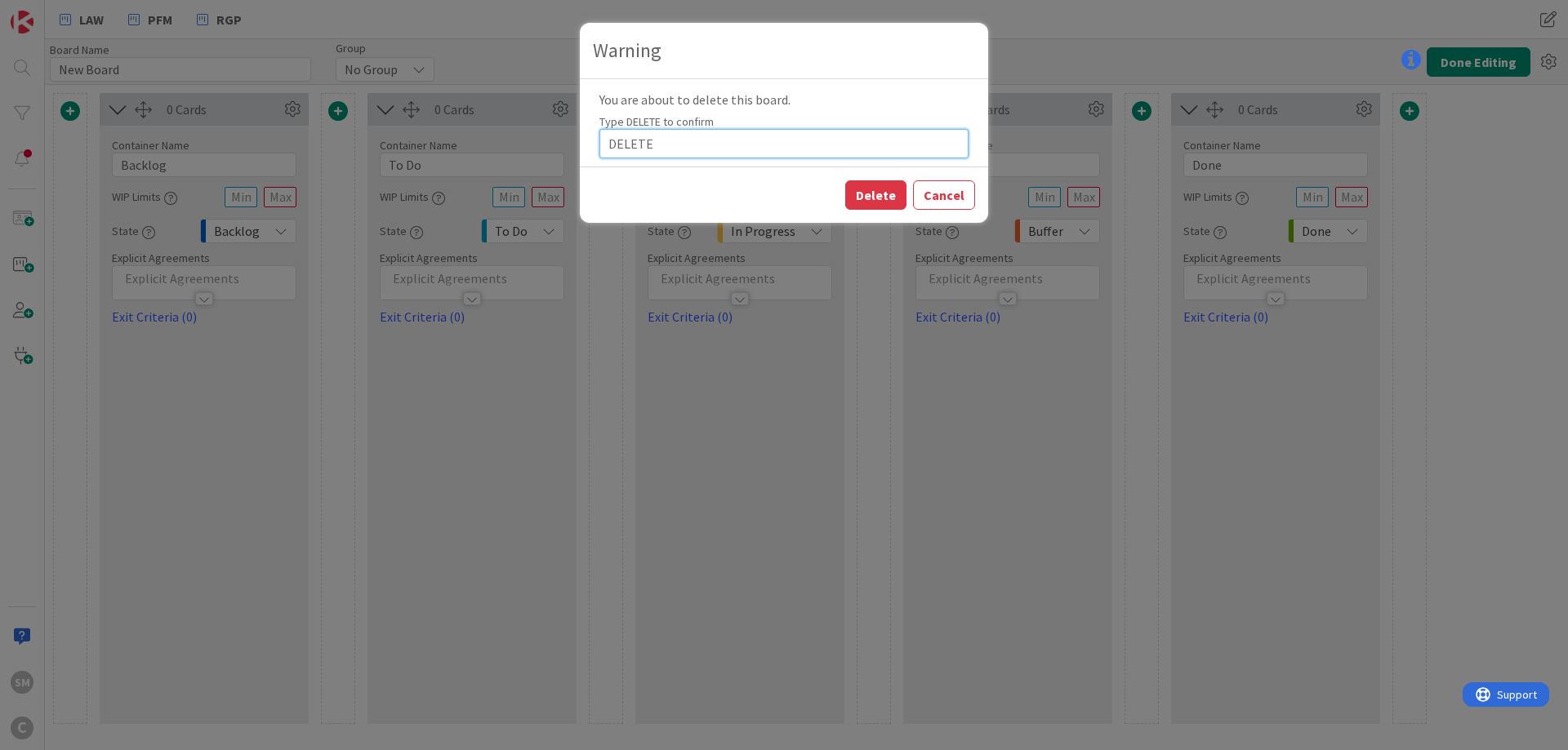
type input "DELETE"
click at [845, 180] on button "Delete" at bounding box center [876, 195] width 61 height 30
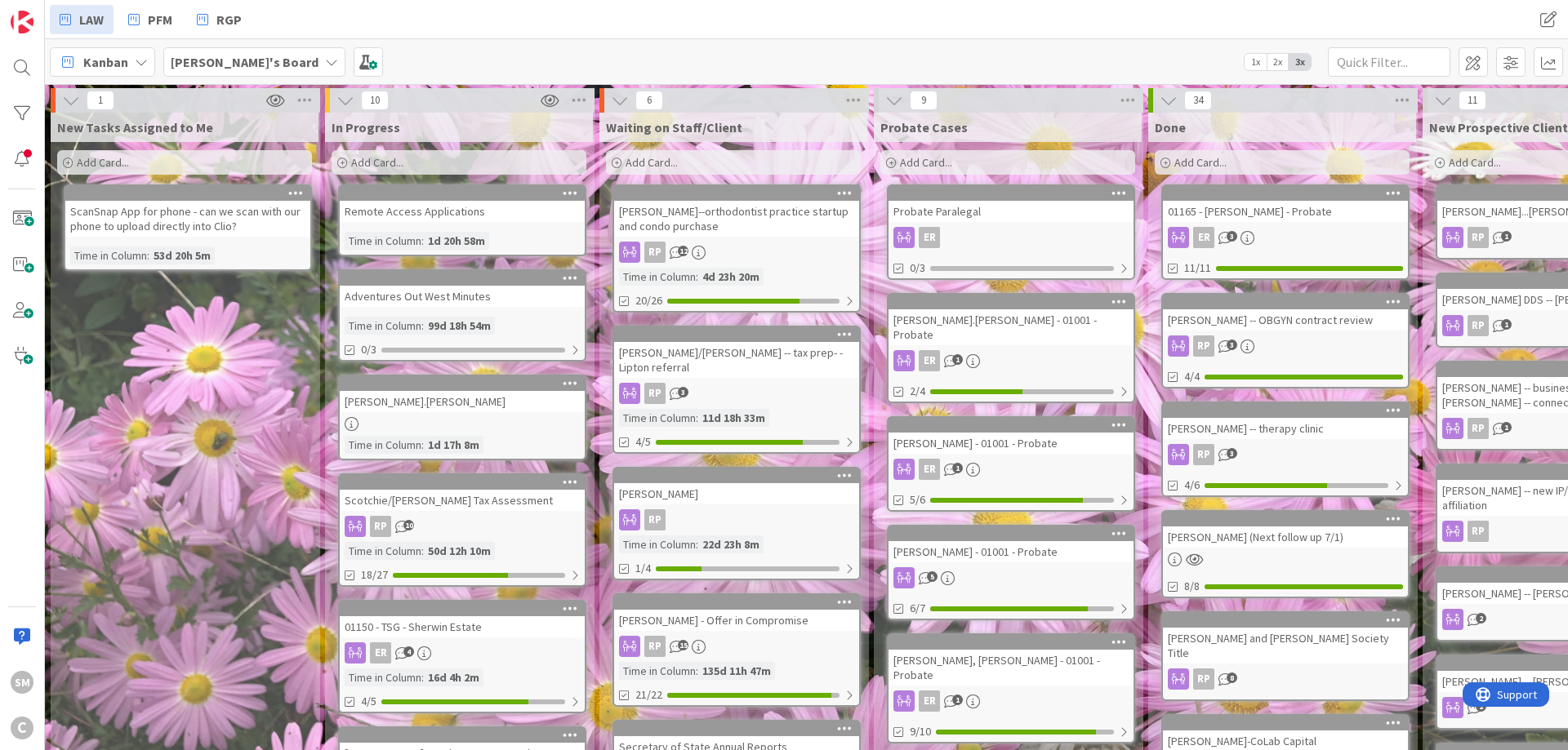
click at [249, 417] on div "New Tasks Assigned to Me Add Card... ScanSnap App for phone - can we scan with …" at bounding box center [184, 719] width 268 height 1214
click at [298, 60] on div "[PERSON_NAME]'s Board" at bounding box center [254, 61] width 182 height 30
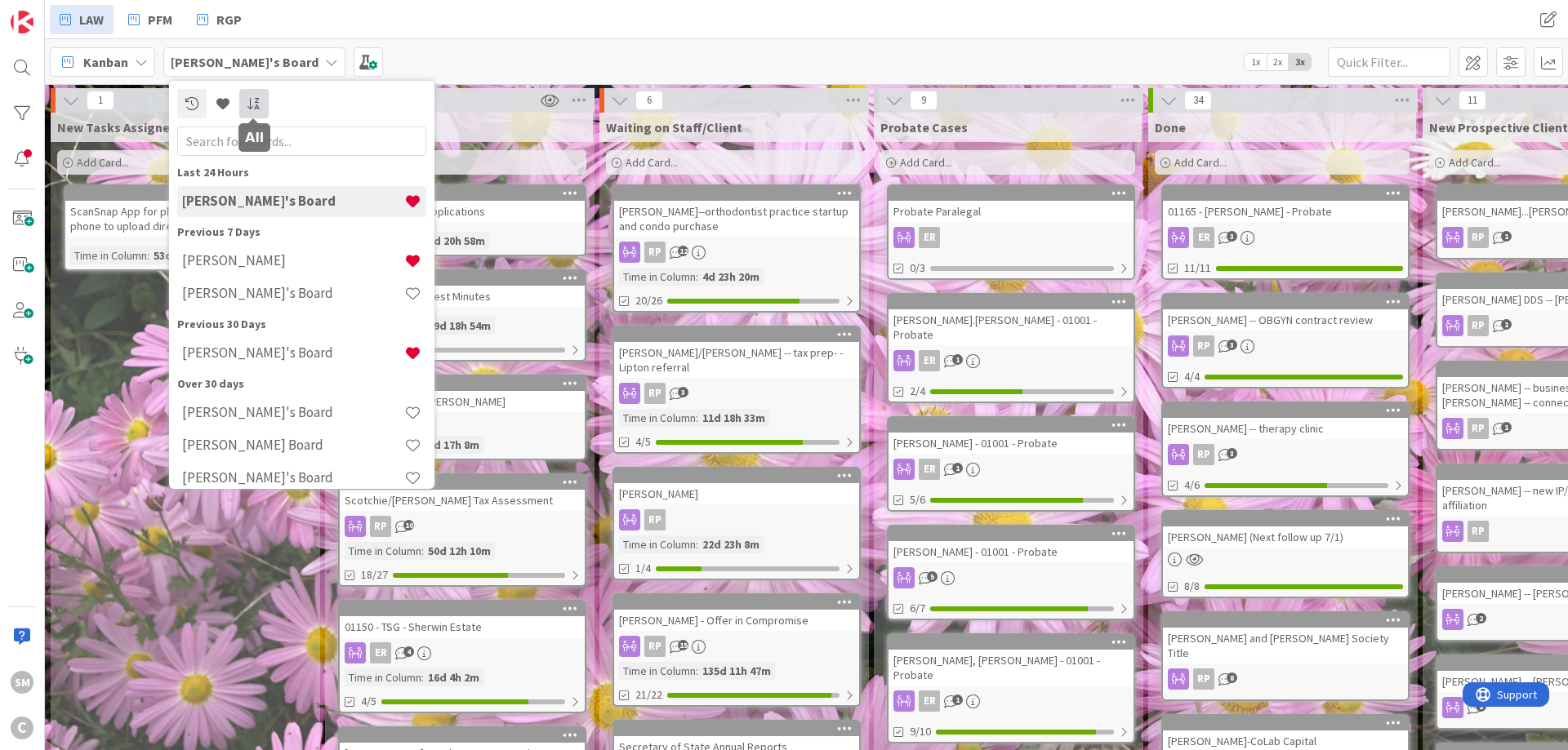
click at [253, 98] on icon at bounding box center [253, 104] width 14 height 13
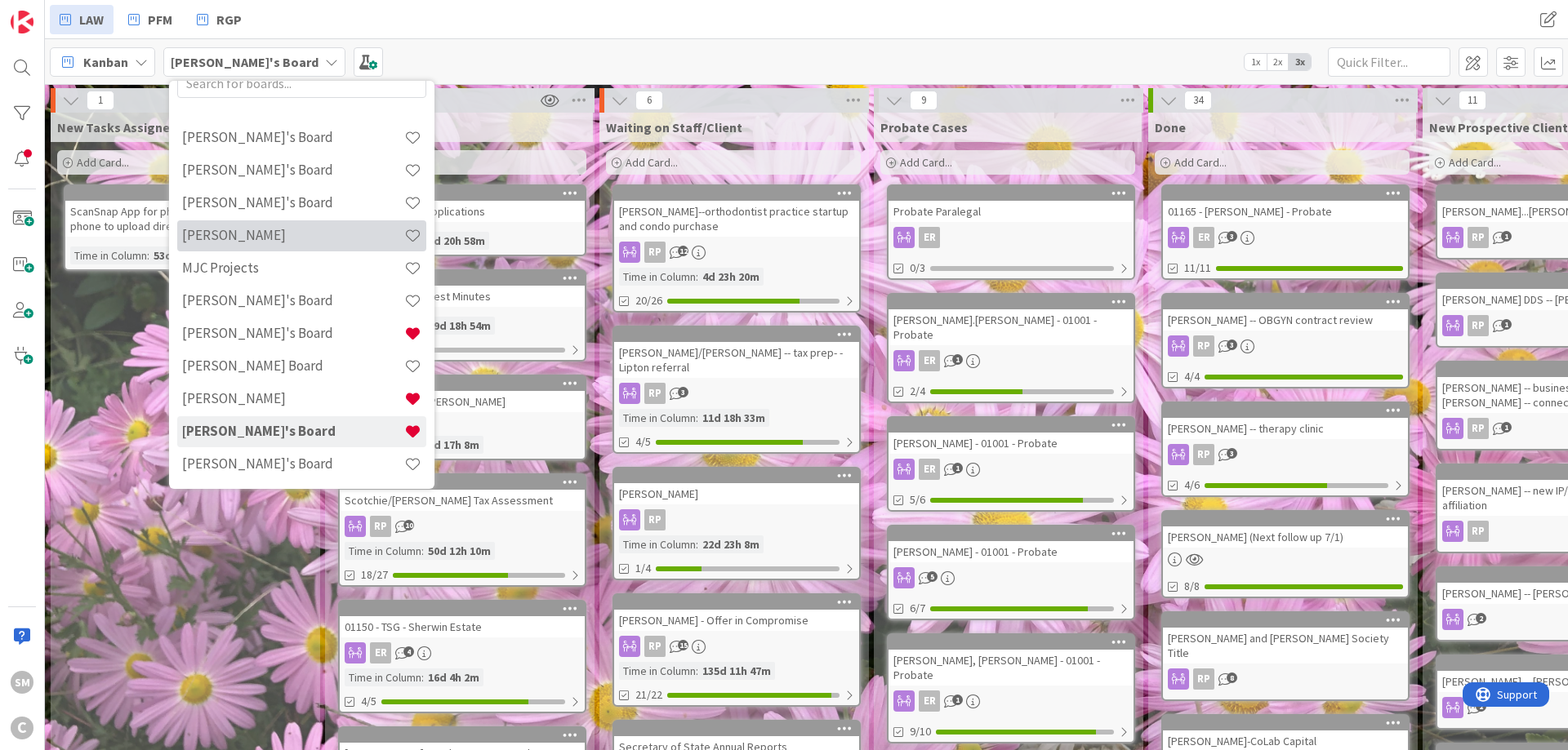
scroll to position [59, 0]
click at [497, 47] on div "Kanban [PERSON_NAME]'s Board [PERSON_NAME]'s Board [PERSON_NAME]'s Board [PERSO…" at bounding box center [806, 61] width 1523 height 45
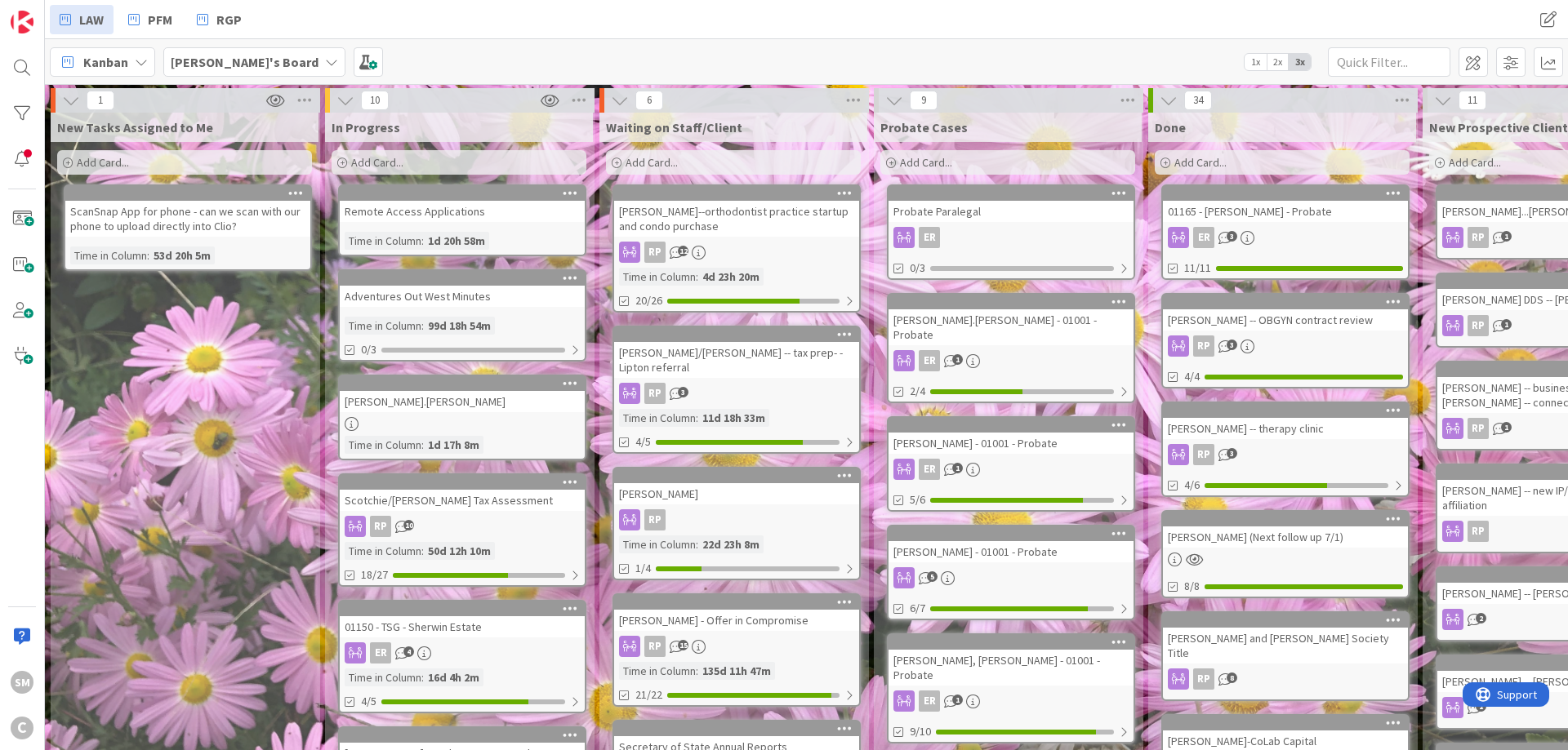
click at [249, 342] on div "New Tasks Assigned to Me Add Card... ScanSnap App for phone - can we scan with …" at bounding box center [184, 719] width 268 height 1214
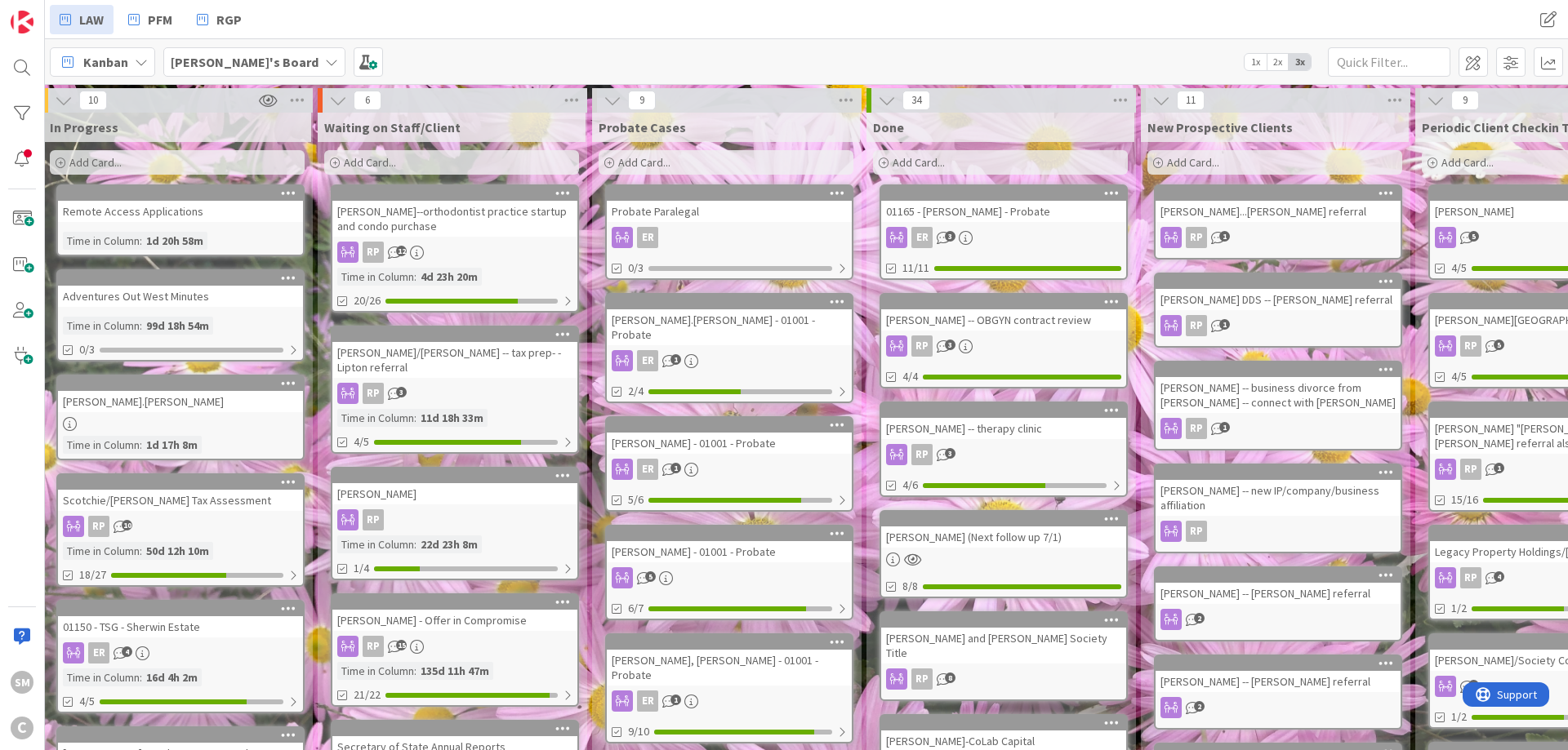
scroll to position [0, 765]
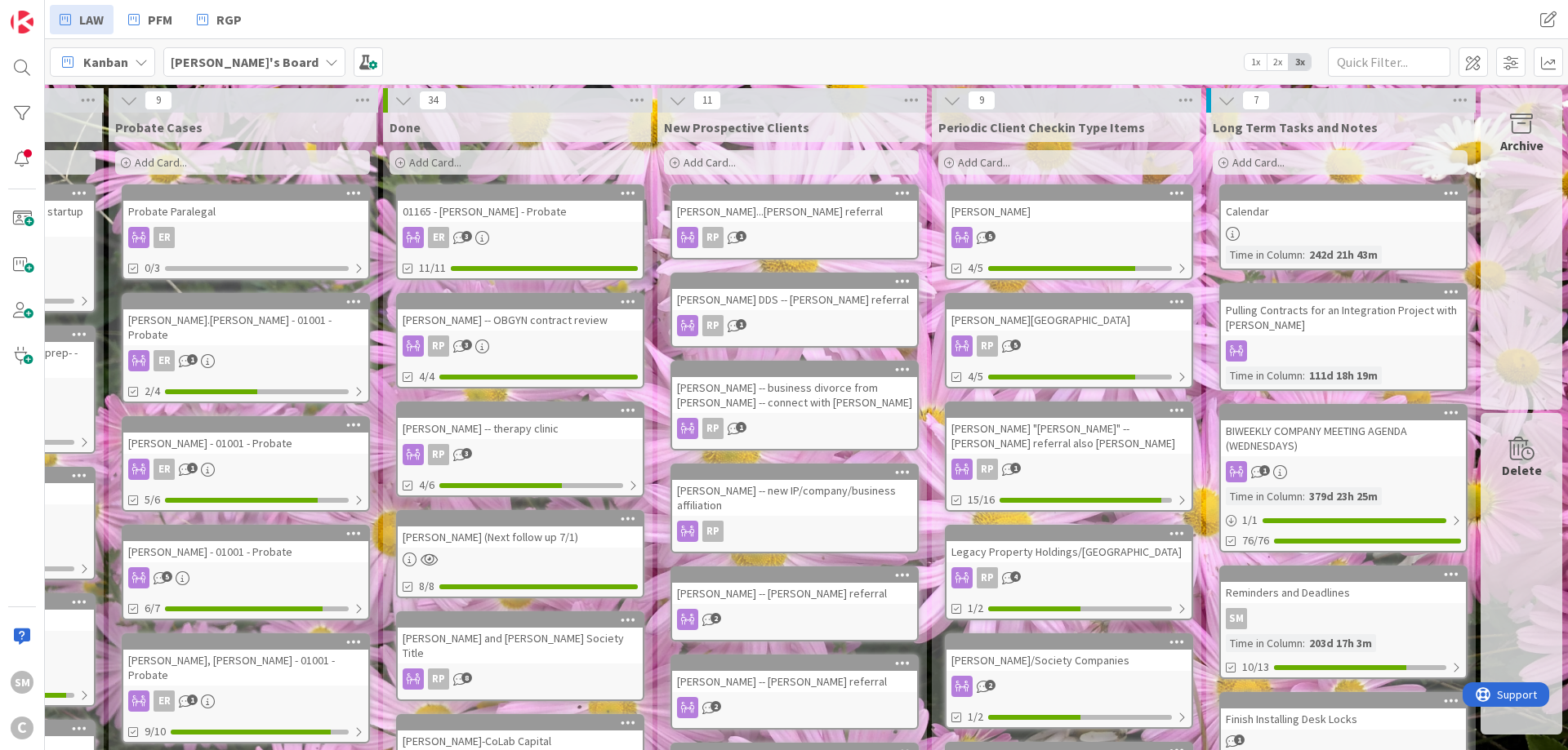
drag, startPoint x: 188, startPoint y: 358, endPoint x: 619, endPoint y: 318, distance: 432.9
click at [1083, 211] on div "[PERSON_NAME]" at bounding box center [1068, 211] width 245 height 21
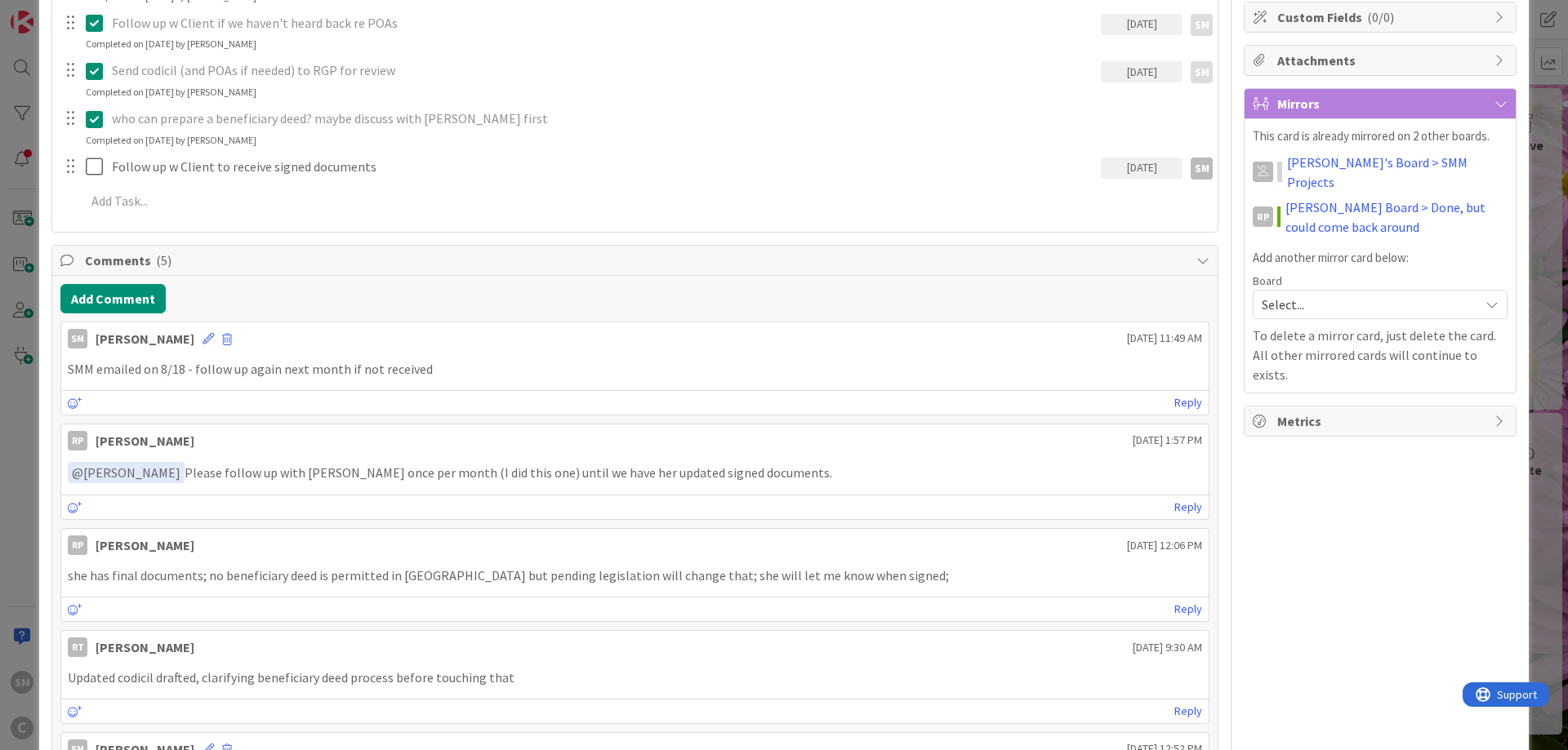
scroll to position [392, 0]
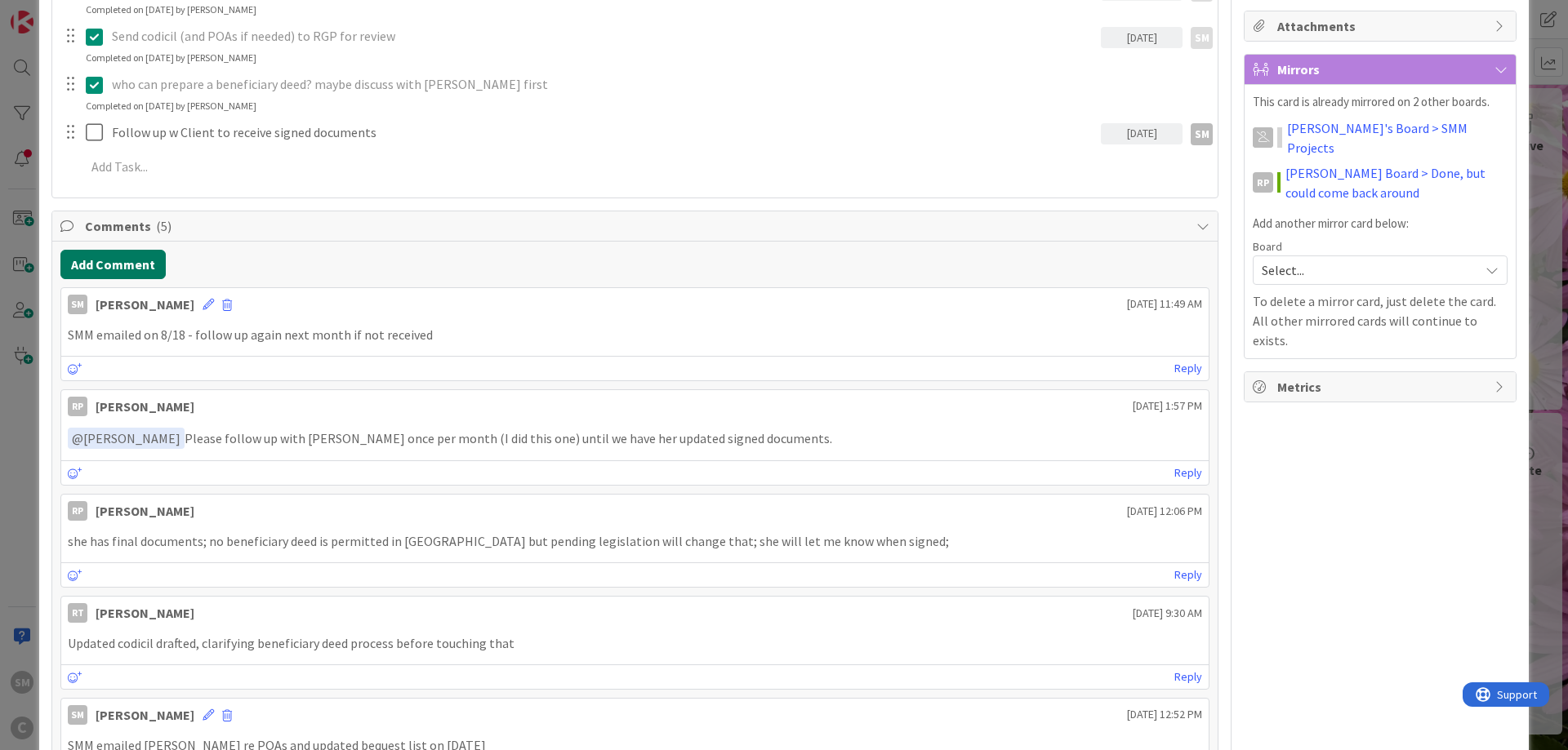
click at [129, 260] on button "Add Comment" at bounding box center [113, 264] width 106 height 30
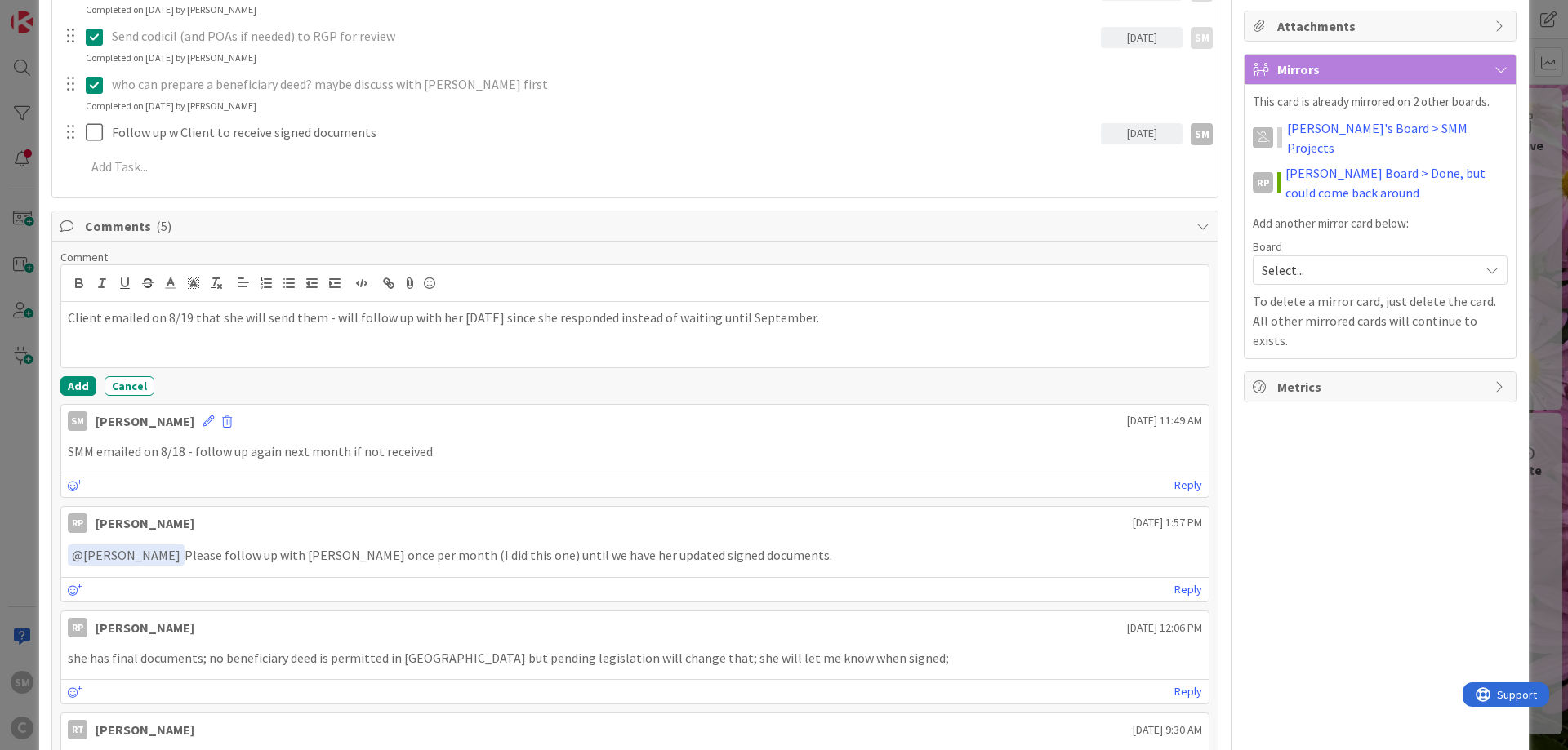
click at [288, 317] on p "Client emailed on 8/19 that she will send them - will follow up with her [DATE]…" at bounding box center [635, 318] width 1134 height 19
click at [480, 310] on p "Client emailed on 8/19 that she will send them - will follow up with her [DATE]…" at bounding box center [635, 318] width 1134 height 19
drag, startPoint x: 759, startPoint y: 320, endPoint x: 791, endPoint y: 320, distance: 32.0
click at [760, 320] on p "Client emailed on 8/19 that she will send them - will follow up with her [DATE]…" at bounding box center [635, 318] width 1134 height 19
click at [920, 320] on p "Client emailed on 8/19 that she will send them - will follow up with her [DATE]…" at bounding box center [635, 318] width 1134 height 19
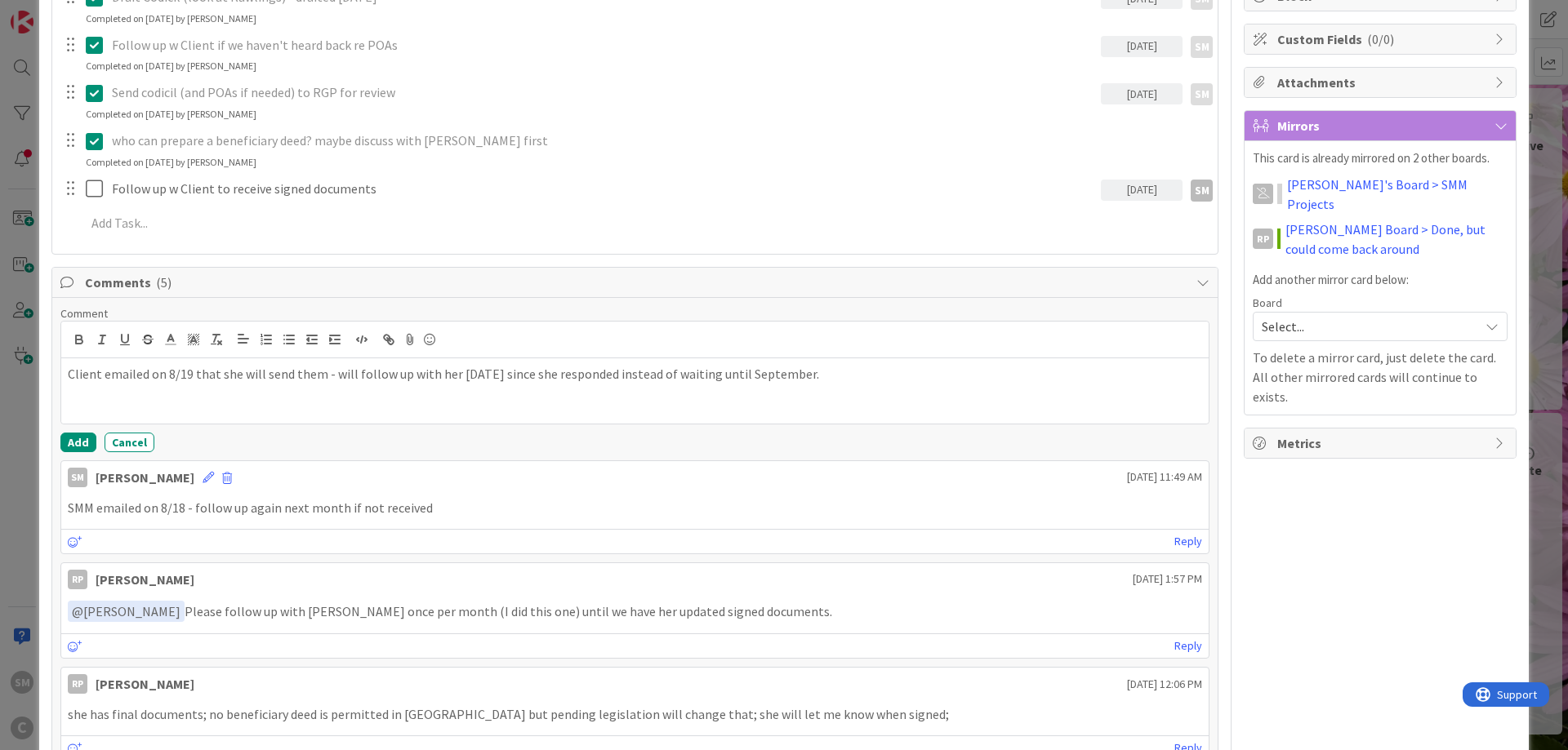
scroll to position [293, 0]
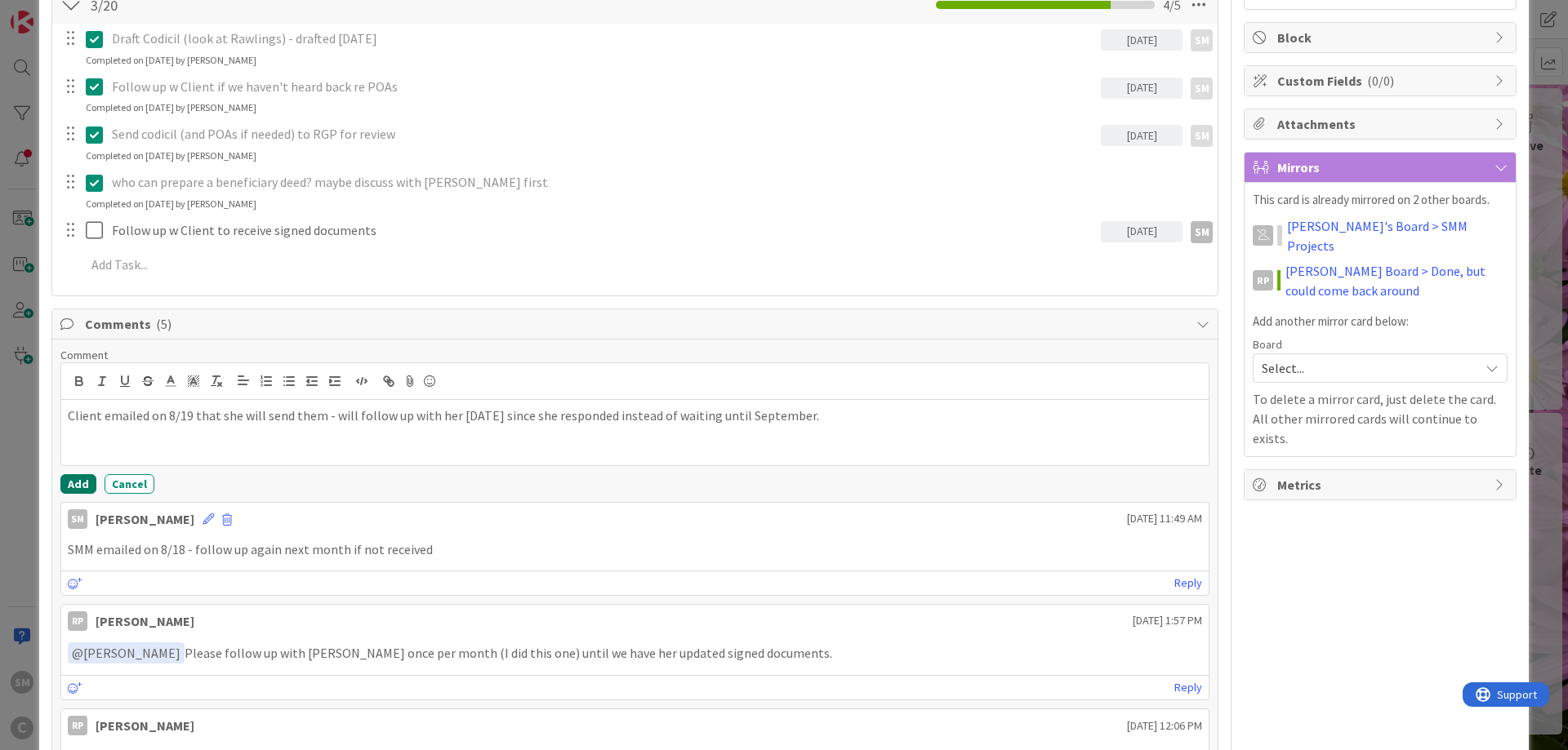
click at [79, 483] on button "Add" at bounding box center [78, 483] width 36 height 19
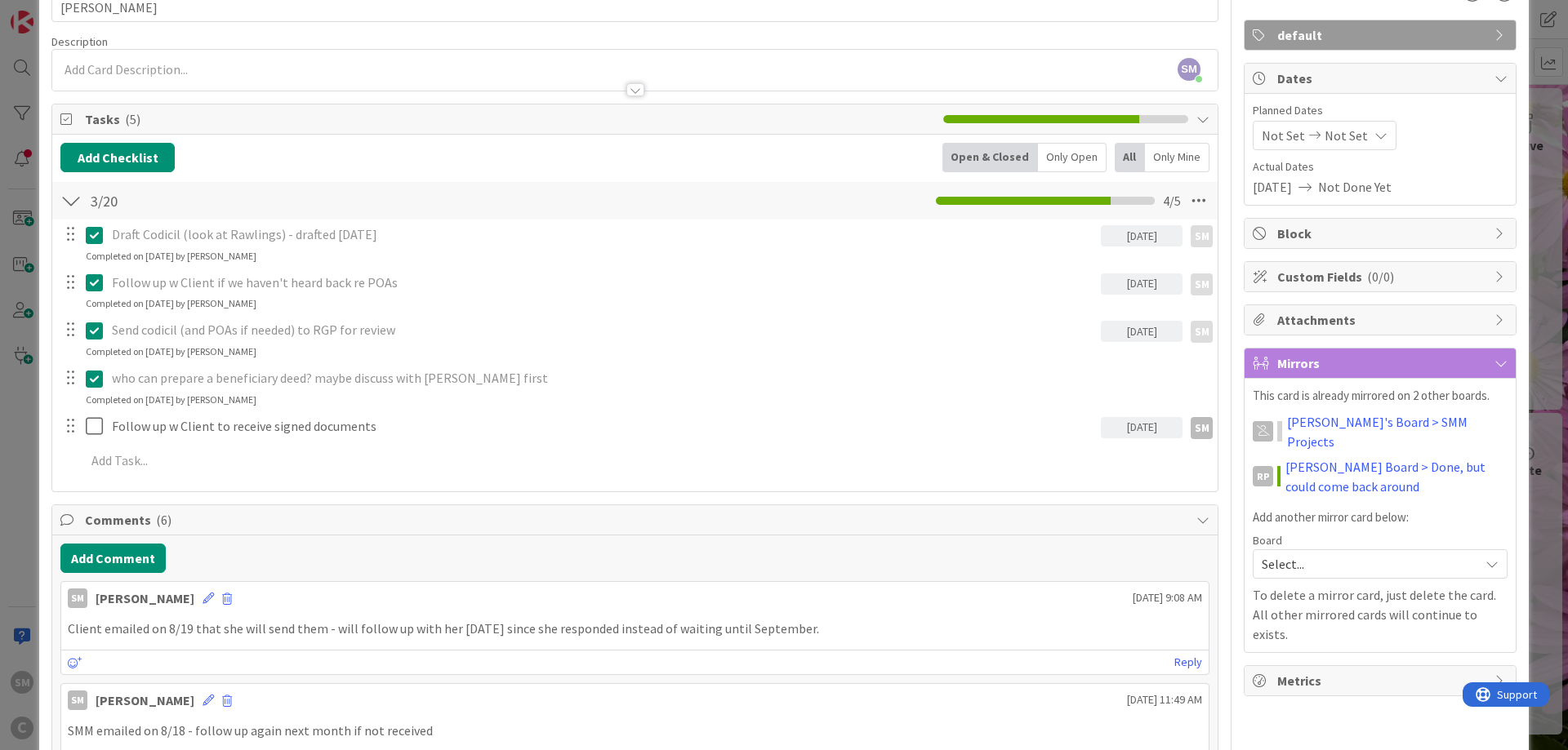
scroll to position [0, 0]
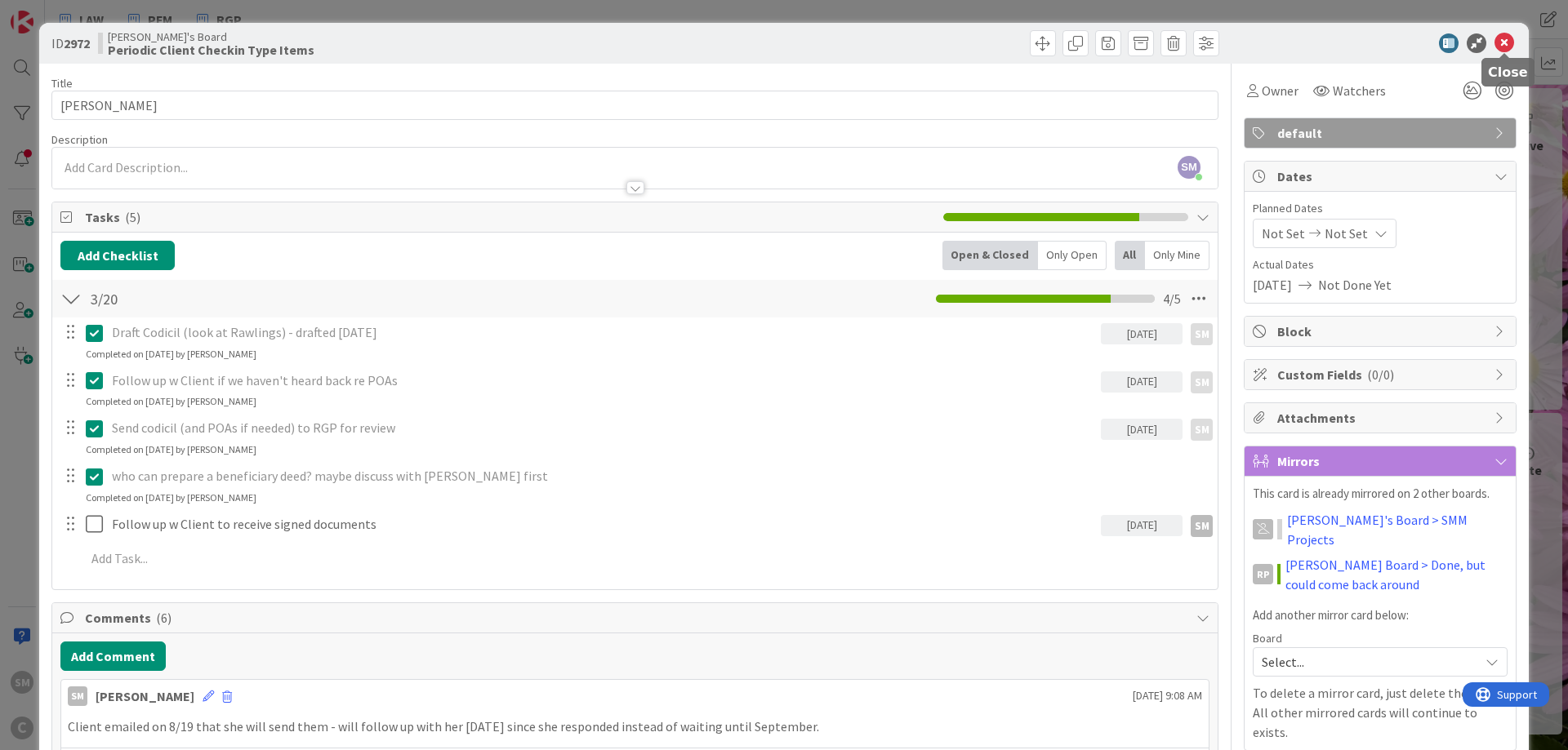
click at [1509, 41] on icon at bounding box center [1505, 43] width 19 height 19
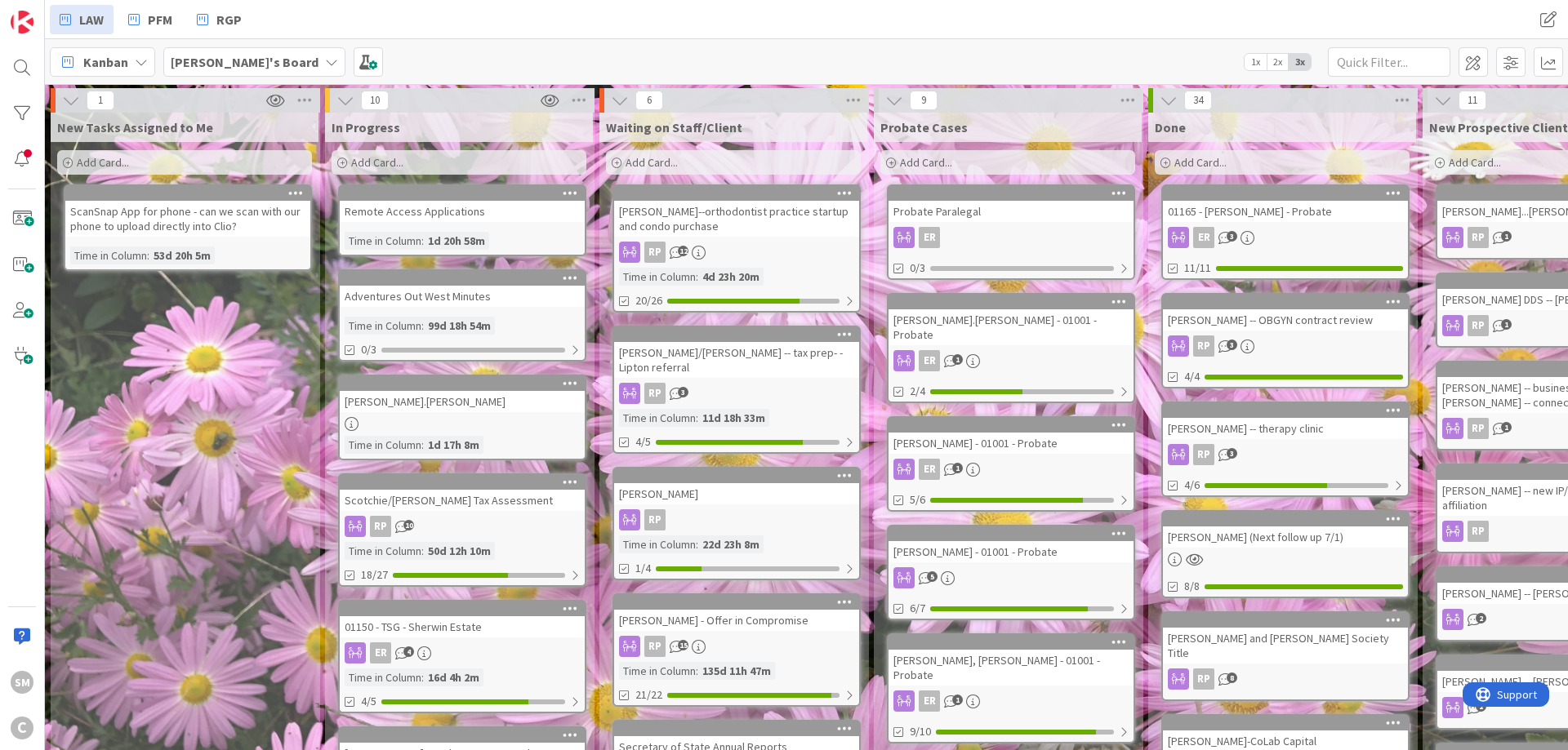
drag, startPoint x: 653, startPoint y: 361, endPoint x: 273, endPoint y: 360, distance: 380.0
click at [294, 365] on div "New Tasks Assigned to Me Add Card... ScanSnap App for phone - can we scan with …" at bounding box center [184, 719] width 268 height 1214
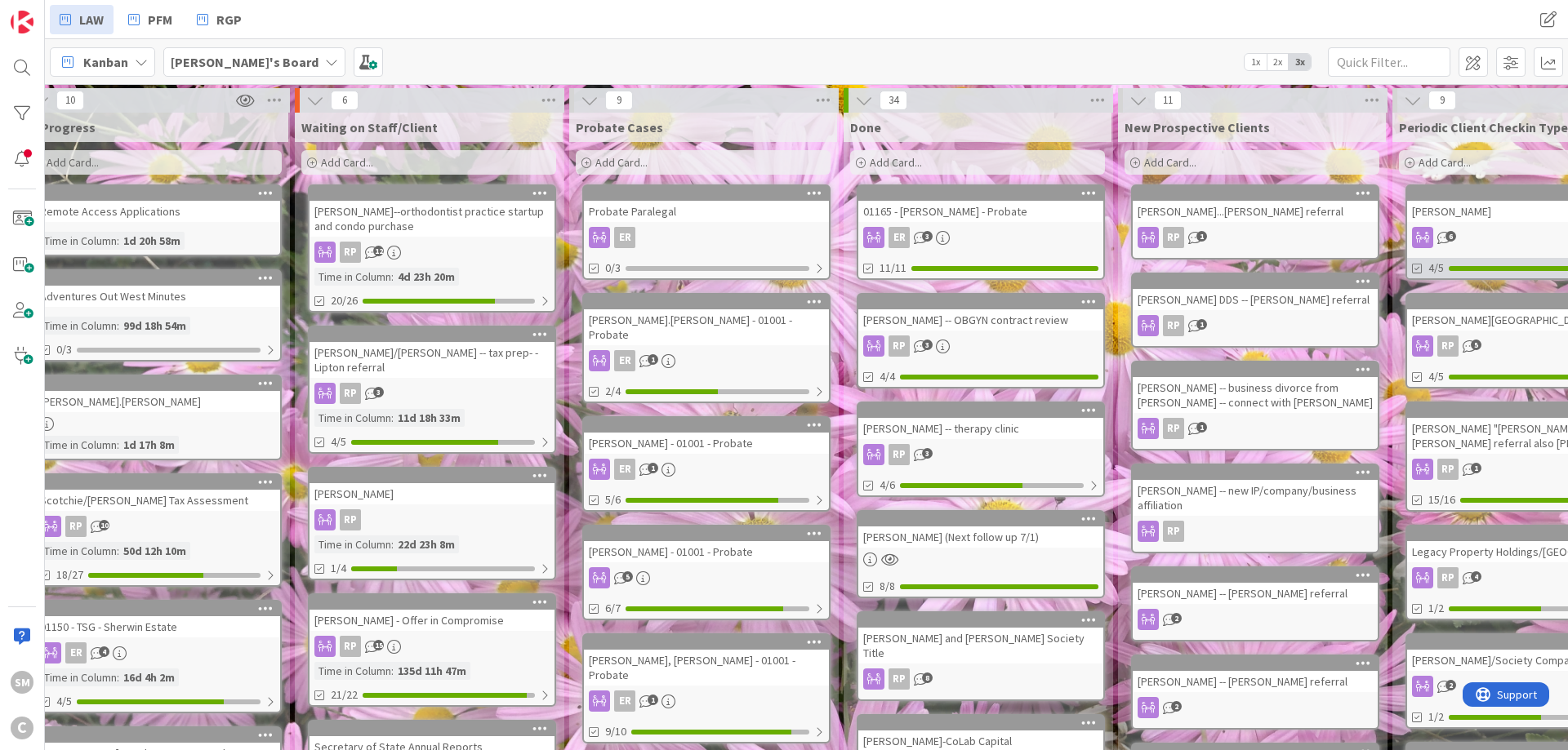
drag, startPoint x: 193, startPoint y: 332, endPoint x: 963, endPoint y: 259, distance: 773.5
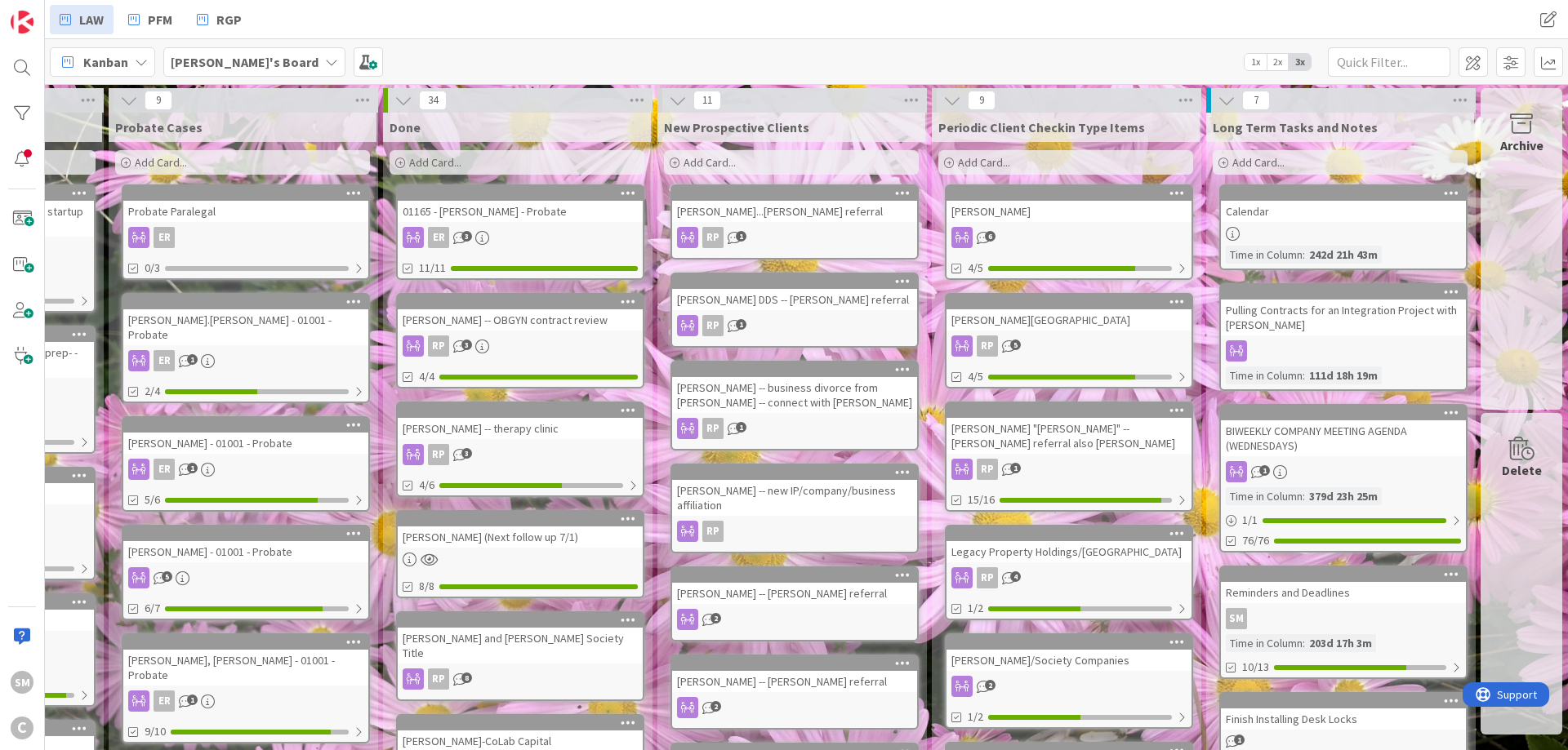
click at [1083, 228] on div "6" at bounding box center [1068, 238] width 245 height 21
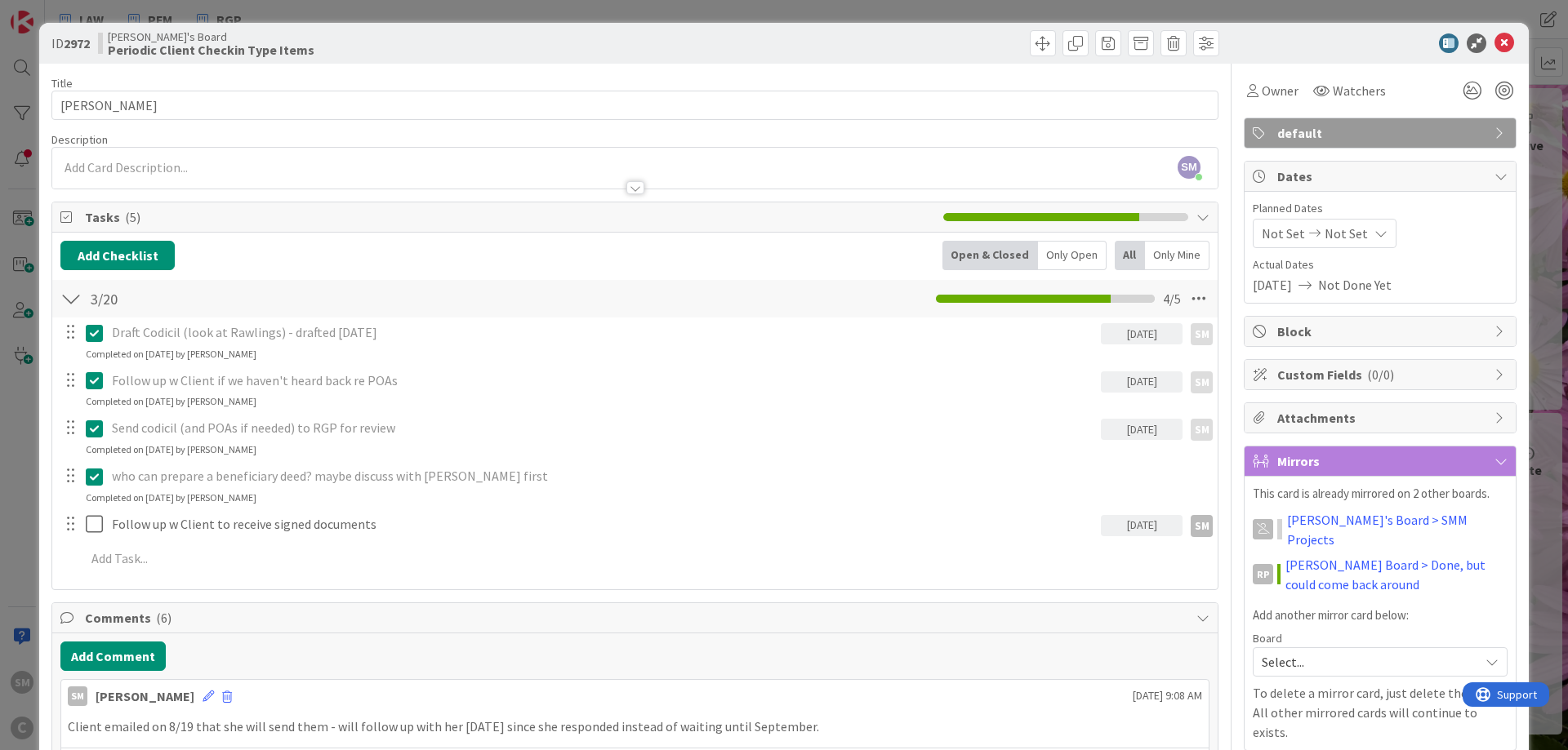
click at [1164, 532] on div "[DATE]" at bounding box center [1141, 526] width 82 height 21
click at [1303, 727] on td "22" at bounding box center [1295, 725] width 32 height 31
type input "[DATE]"
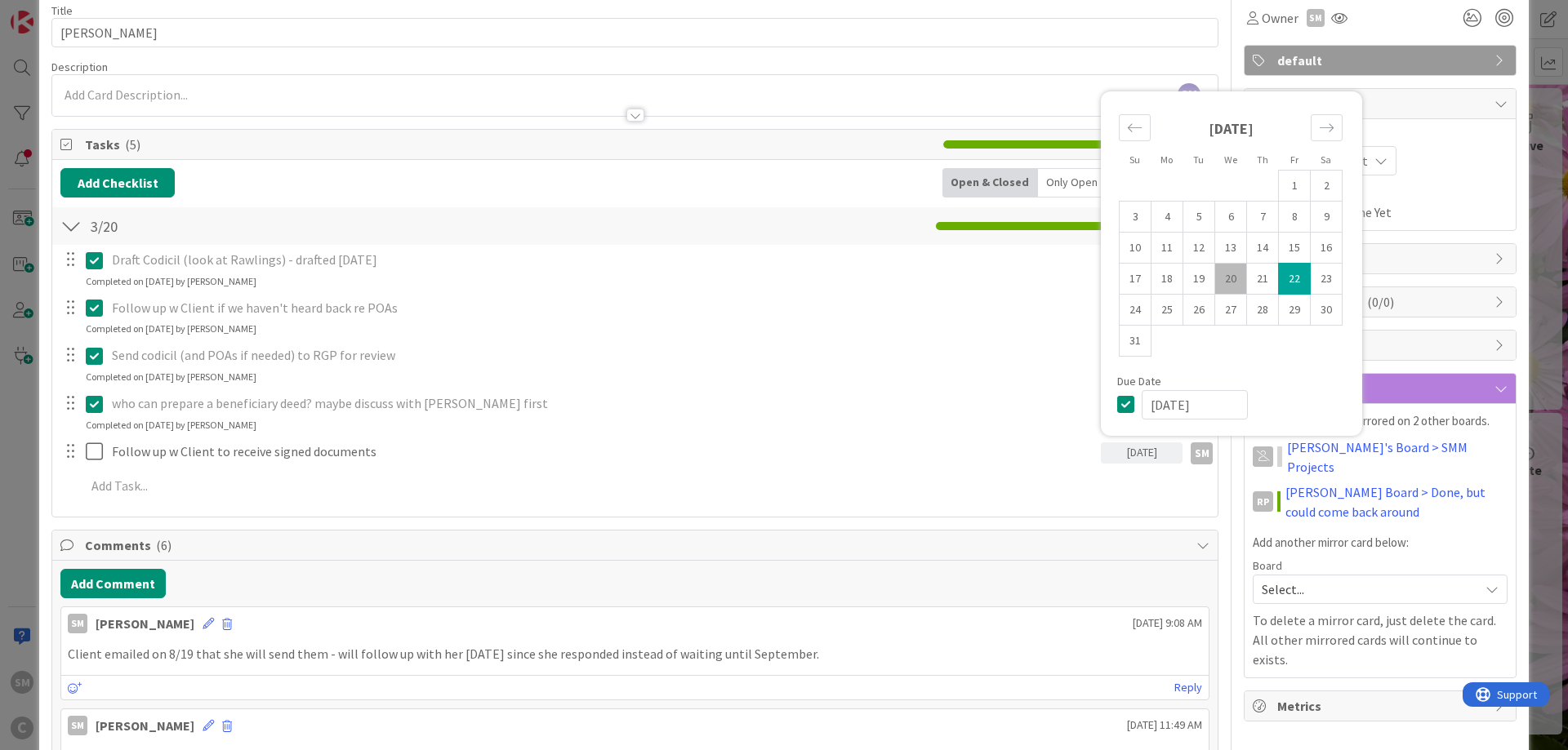
scroll to position [196, 0]
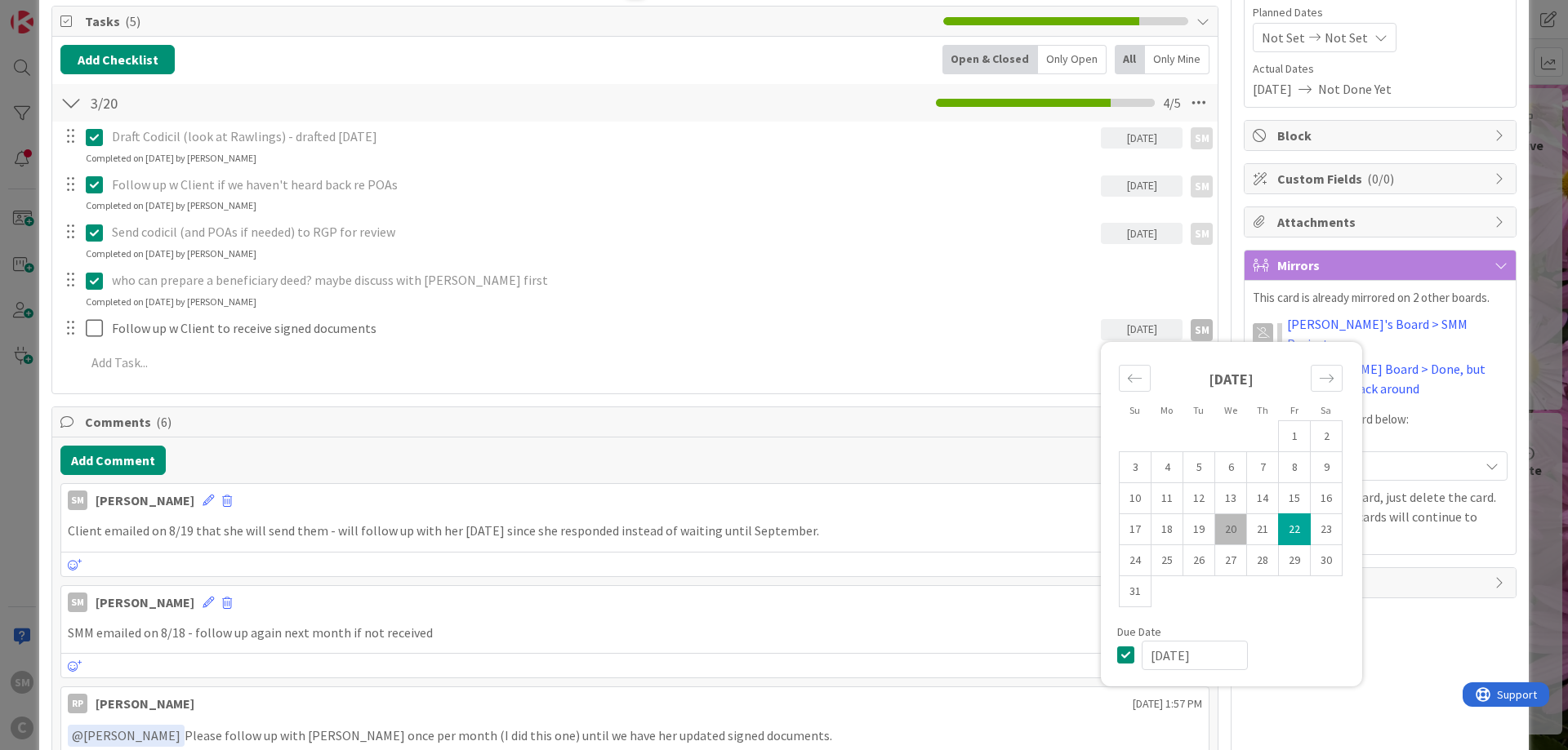
click at [1435, 602] on div "Owner SM default Dates Planned Dates Not Set Not Set Actual Dates [DATE] Not Do…" at bounding box center [1380, 735] width 273 height 1734
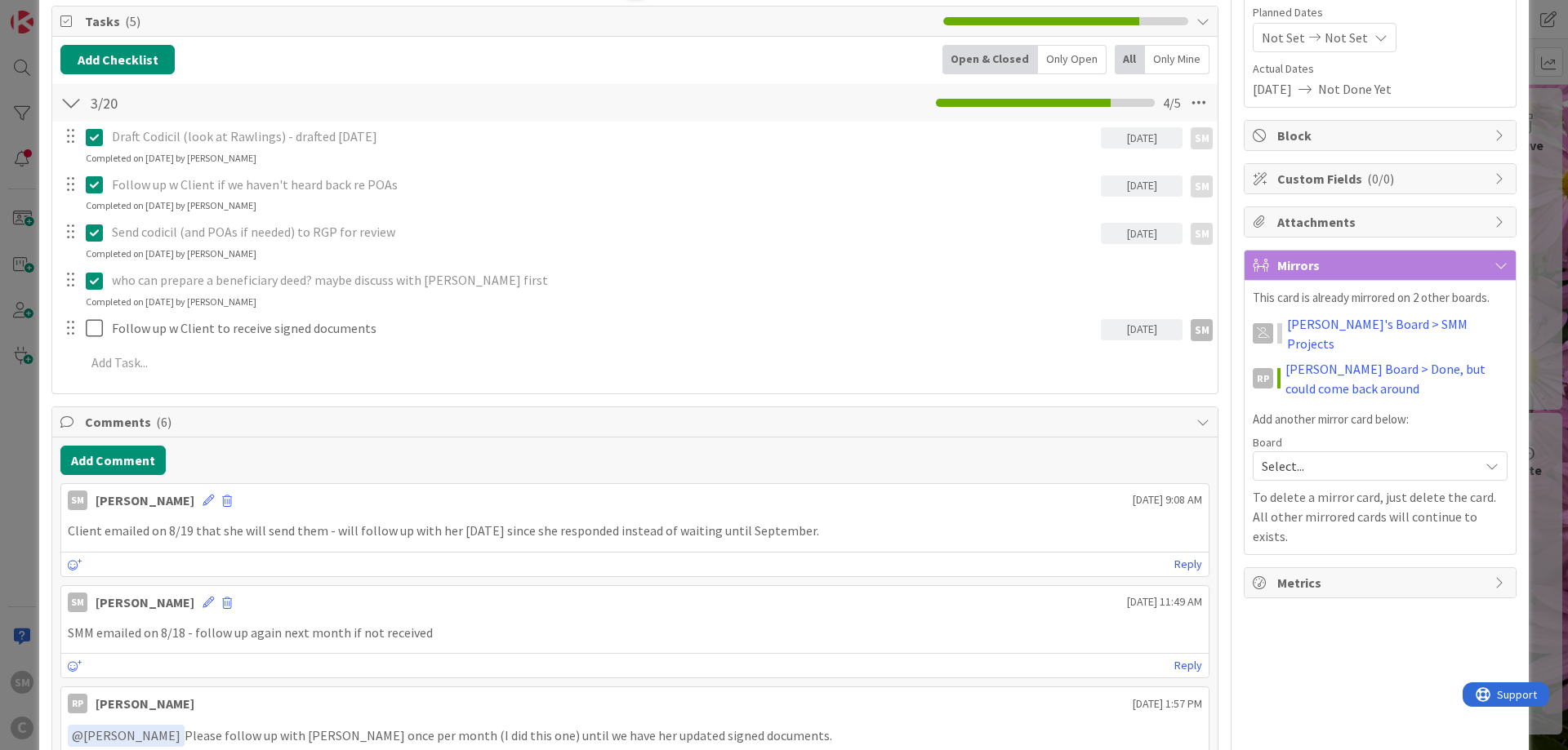
scroll to position [0, 0]
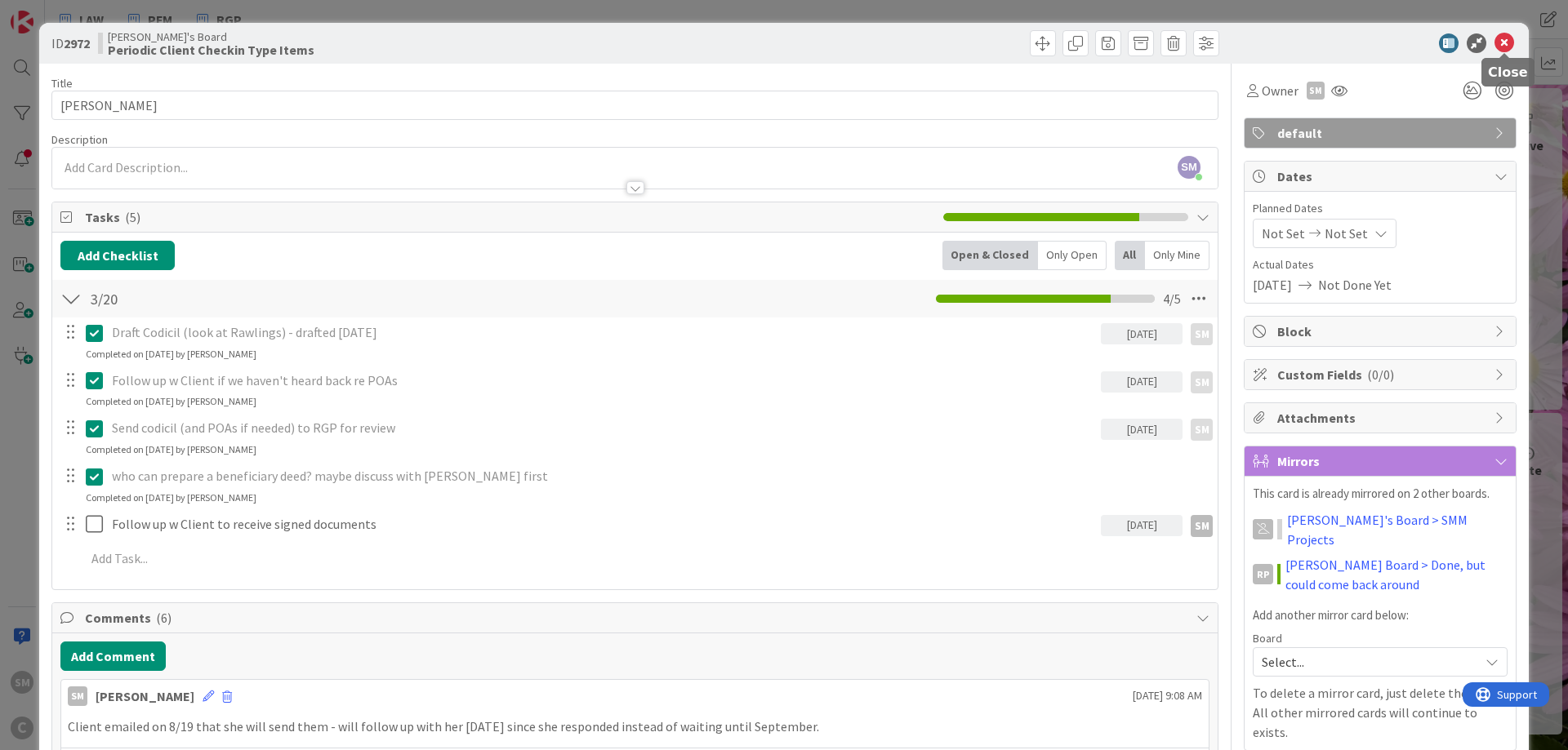
click at [1499, 35] on icon at bounding box center [1505, 43] width 19 height 19
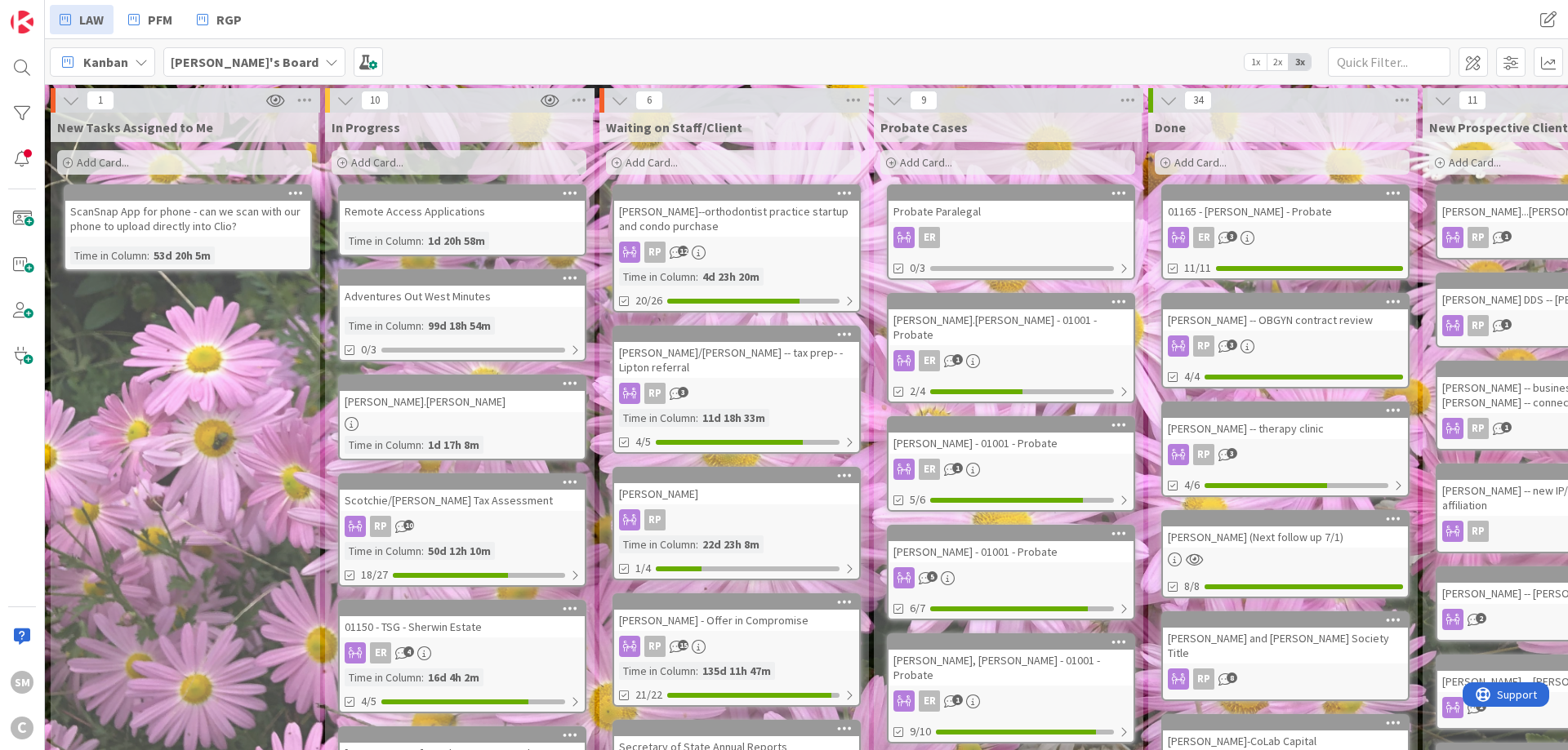
drag, startPoint x: 649, startPoint y: 270, endPoint x: 227, endPoint y: 271, distance: 422.0
click at [226, 339] on div "New Tasks Assigned to Me Add Card... ScanSnap App for phone - can we scan with …" at bounding box center [184, 719] width 268 height 1214
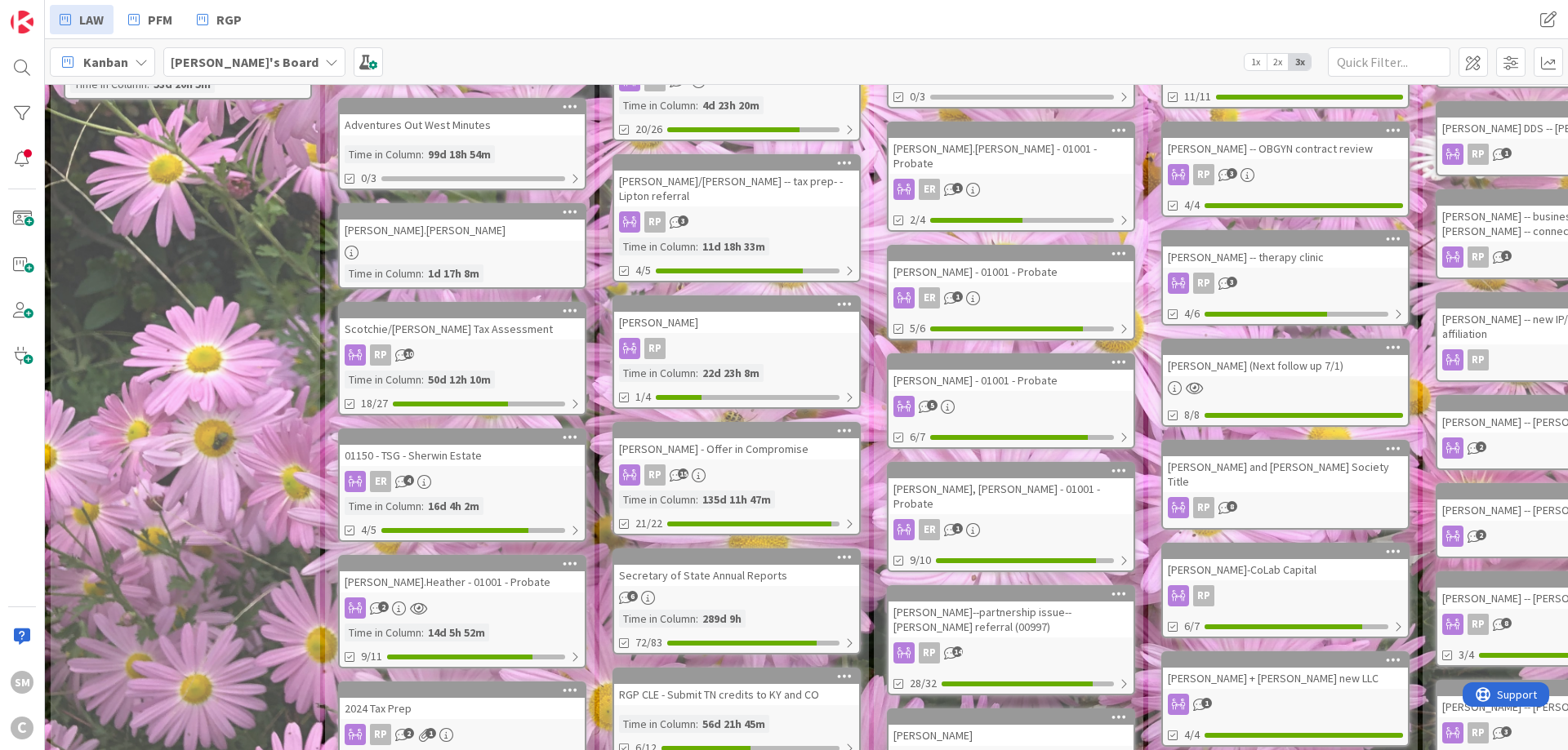
scroll to position [196, 0]
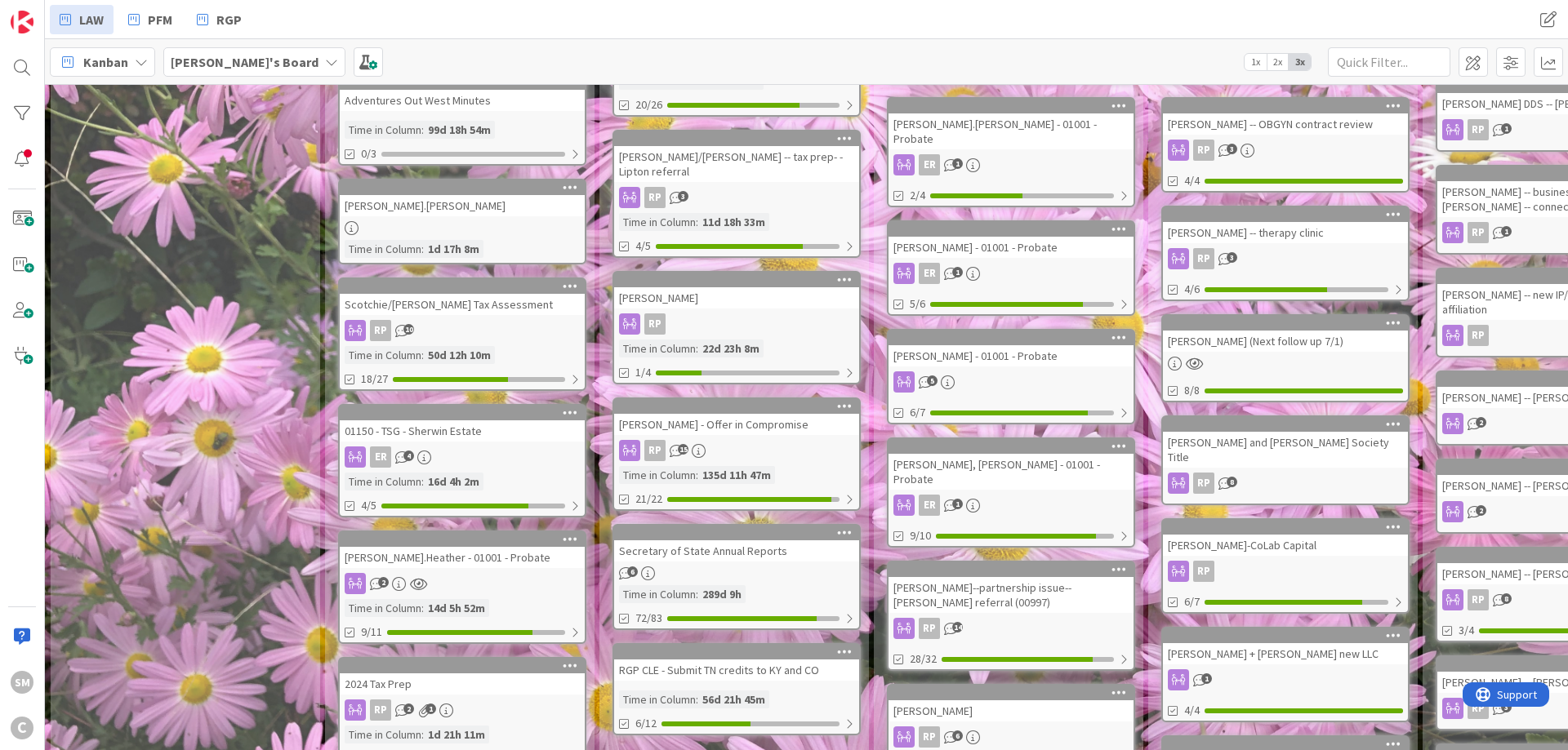
click at [782, 293] on div "[PERSON_NAME]" at bounding box center [736, 298] width 245 height 21
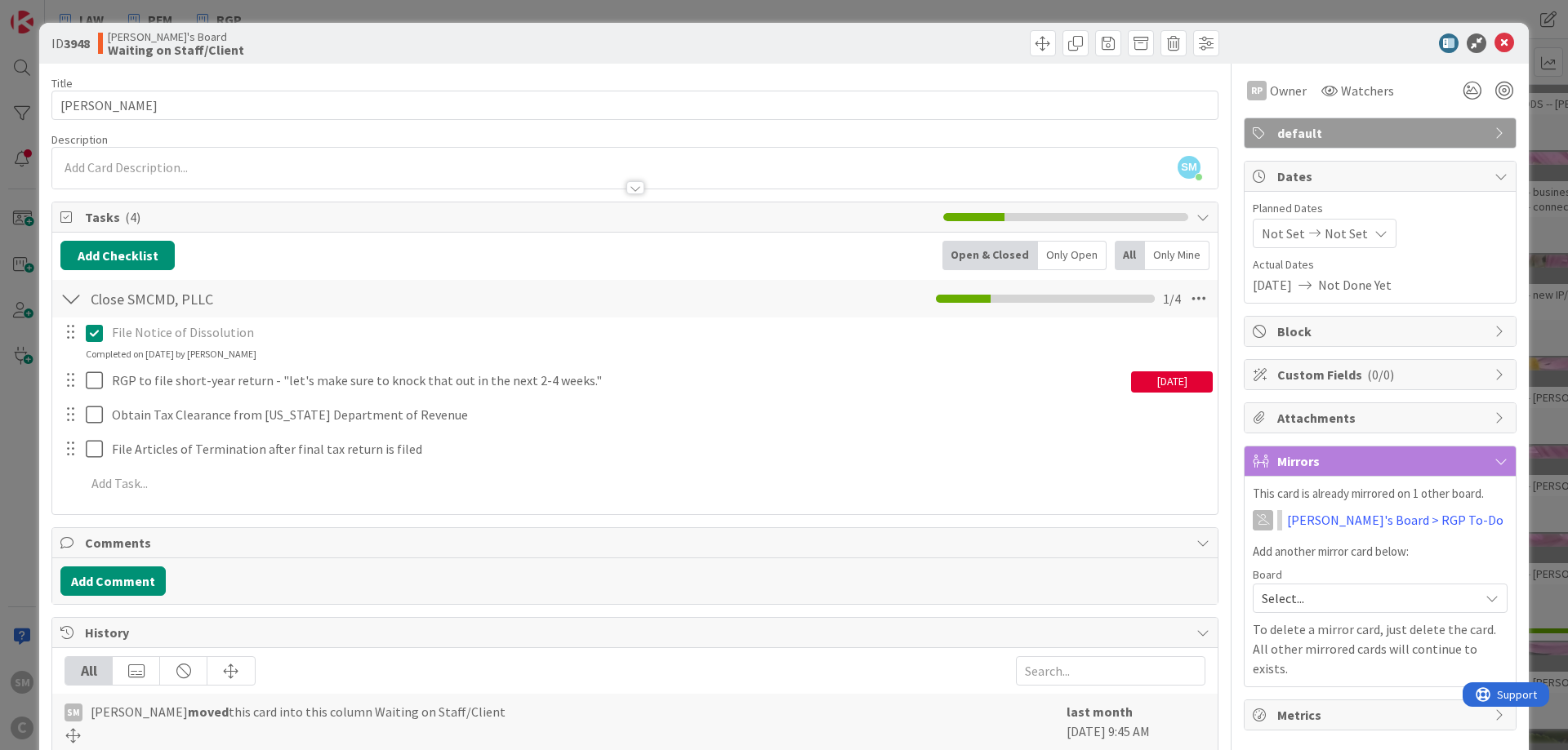
click at [1190, 381] on div "[DATE]" at bounding box center [1172, 382] width 82 height 21
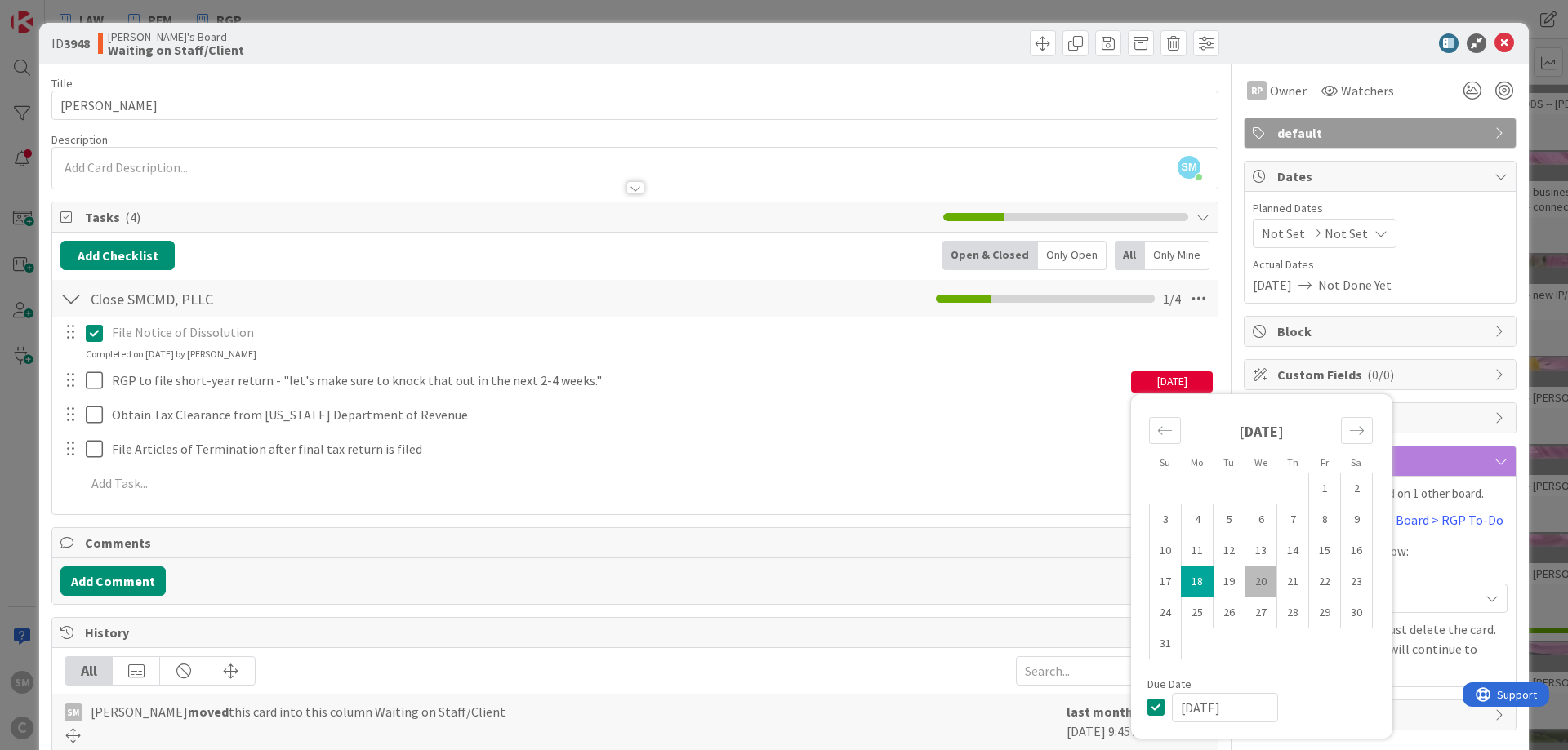
click at [1260, 573] on td "20" at bounding box center [1261, 581] width 32 height 31
type input "[DATE]"
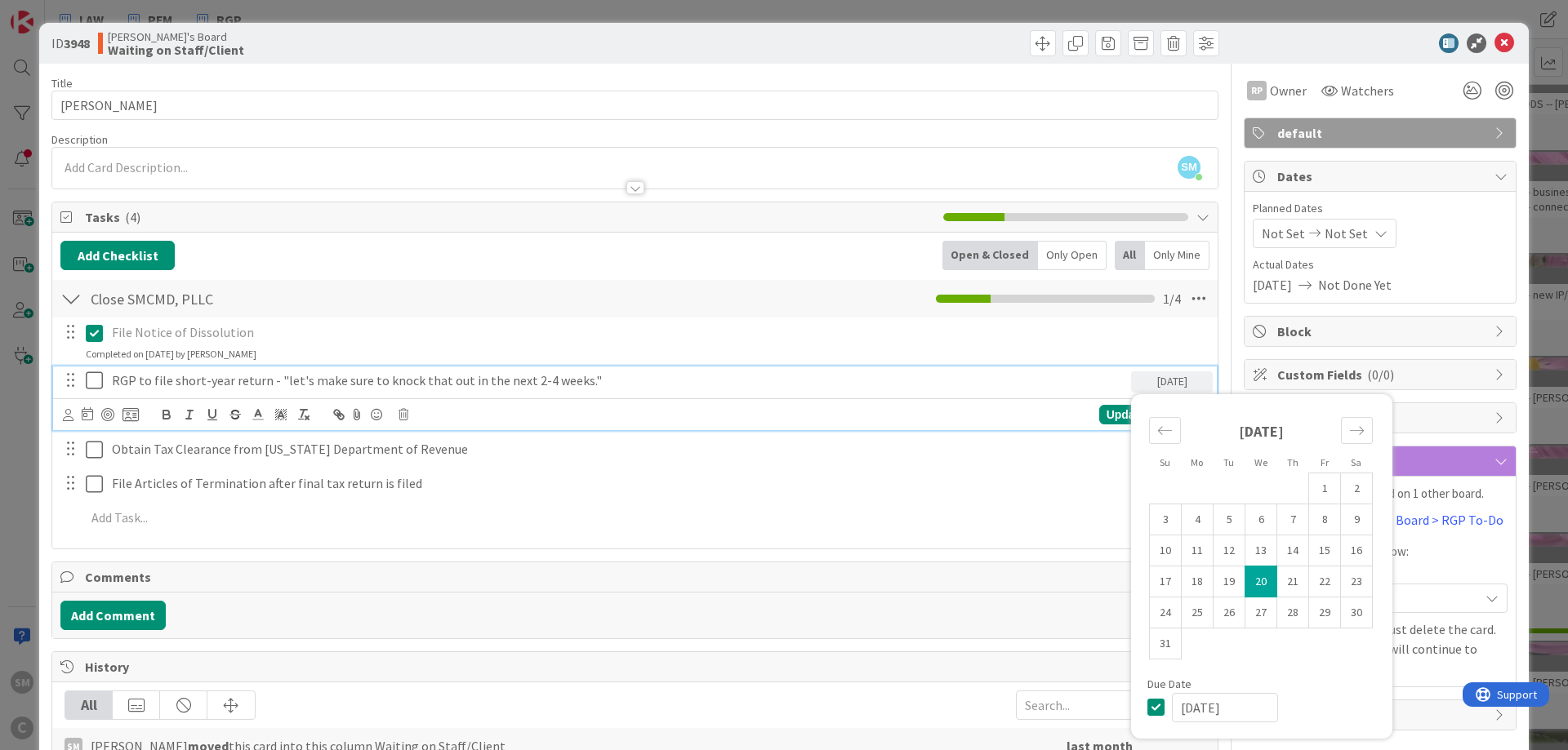
click at [368, 378] on p "RGP to file short-year return - "let's make sure to knock that out in the next …" at bounding box center [618, 381] width 1012 height 19
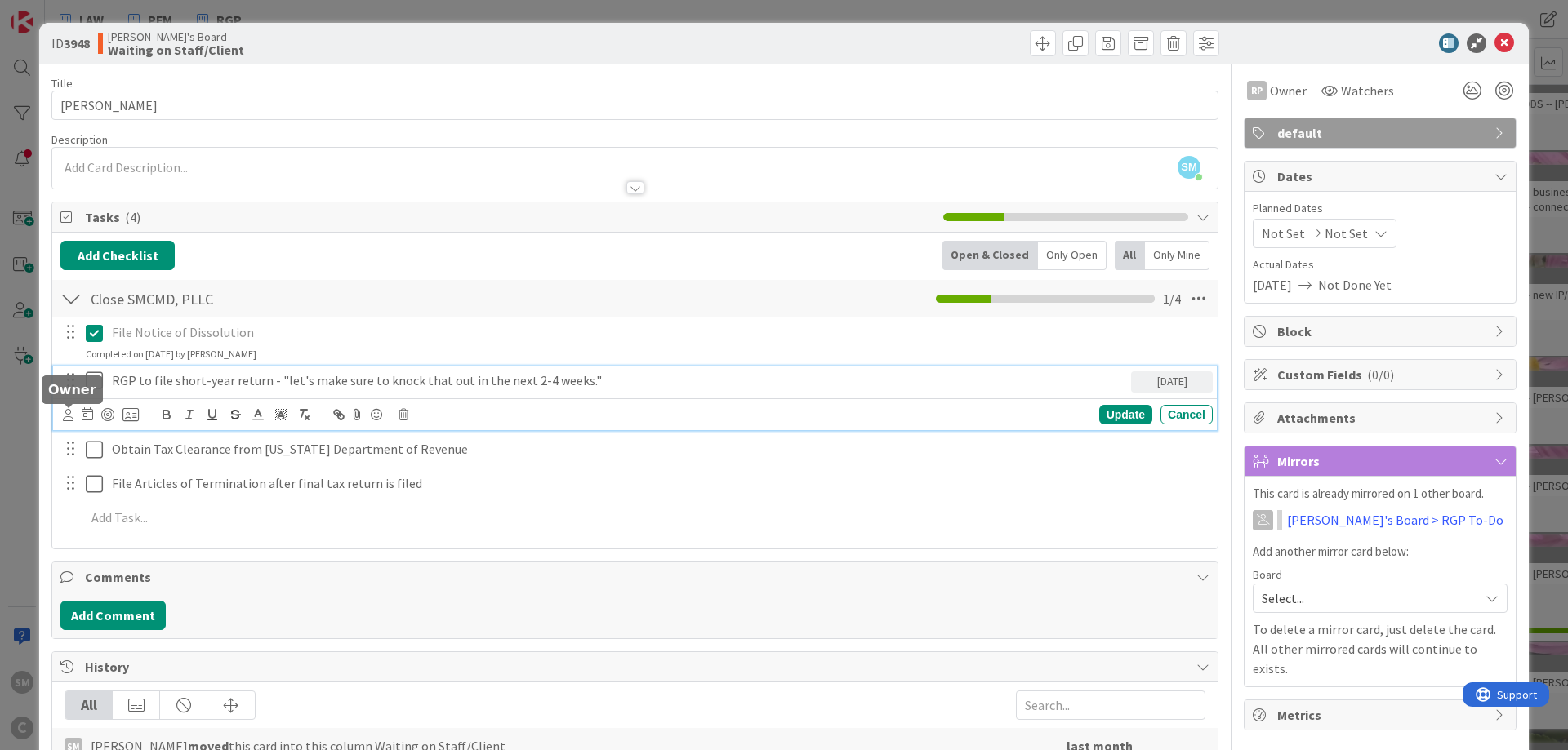
click at [73, 412] on icon at bounding box center [68, 414] width 11 height 12
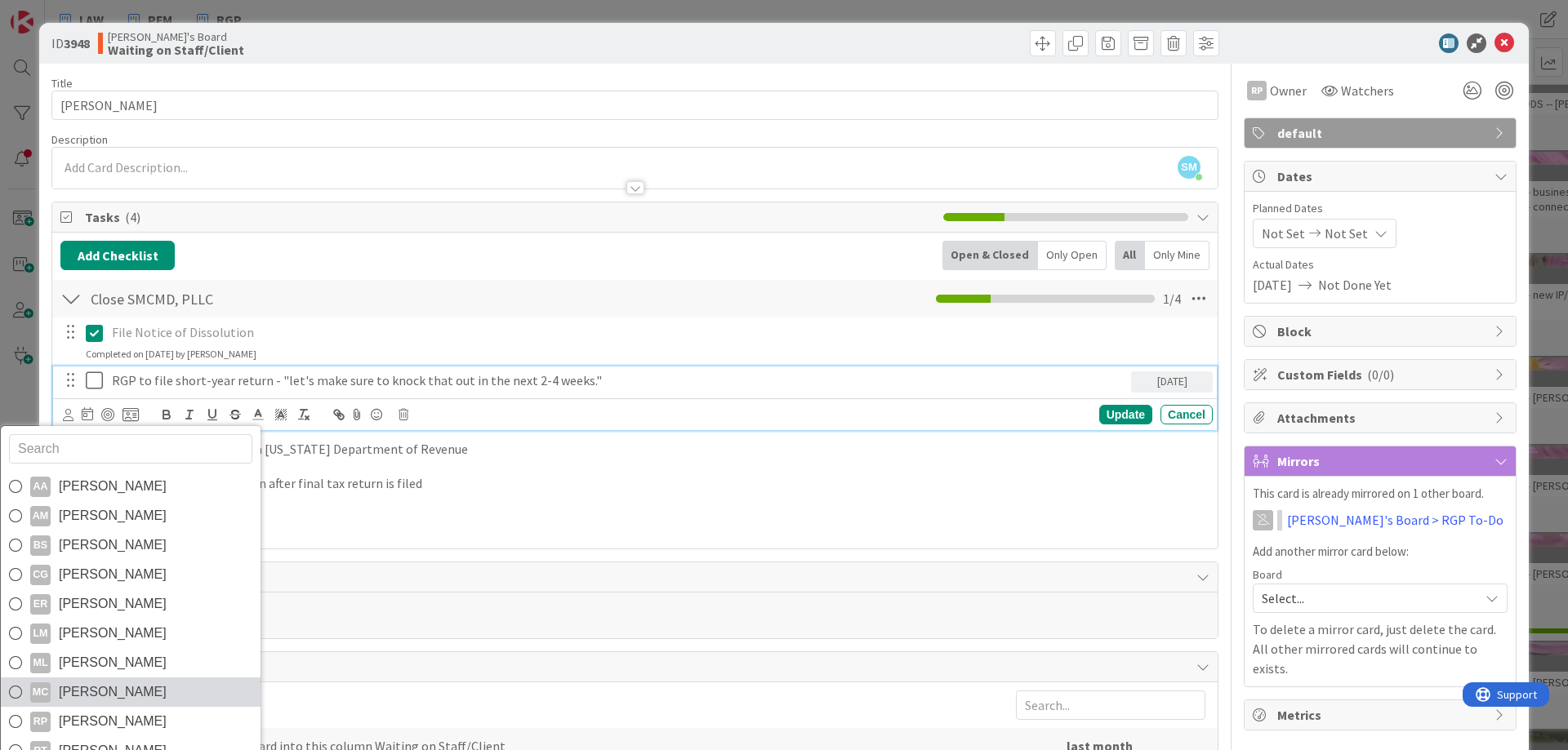
scroll to position [28, 0]
click at [128, 690] on span "[PERSON_NAME]" at bounding box center [112, 694] width 107 height 25
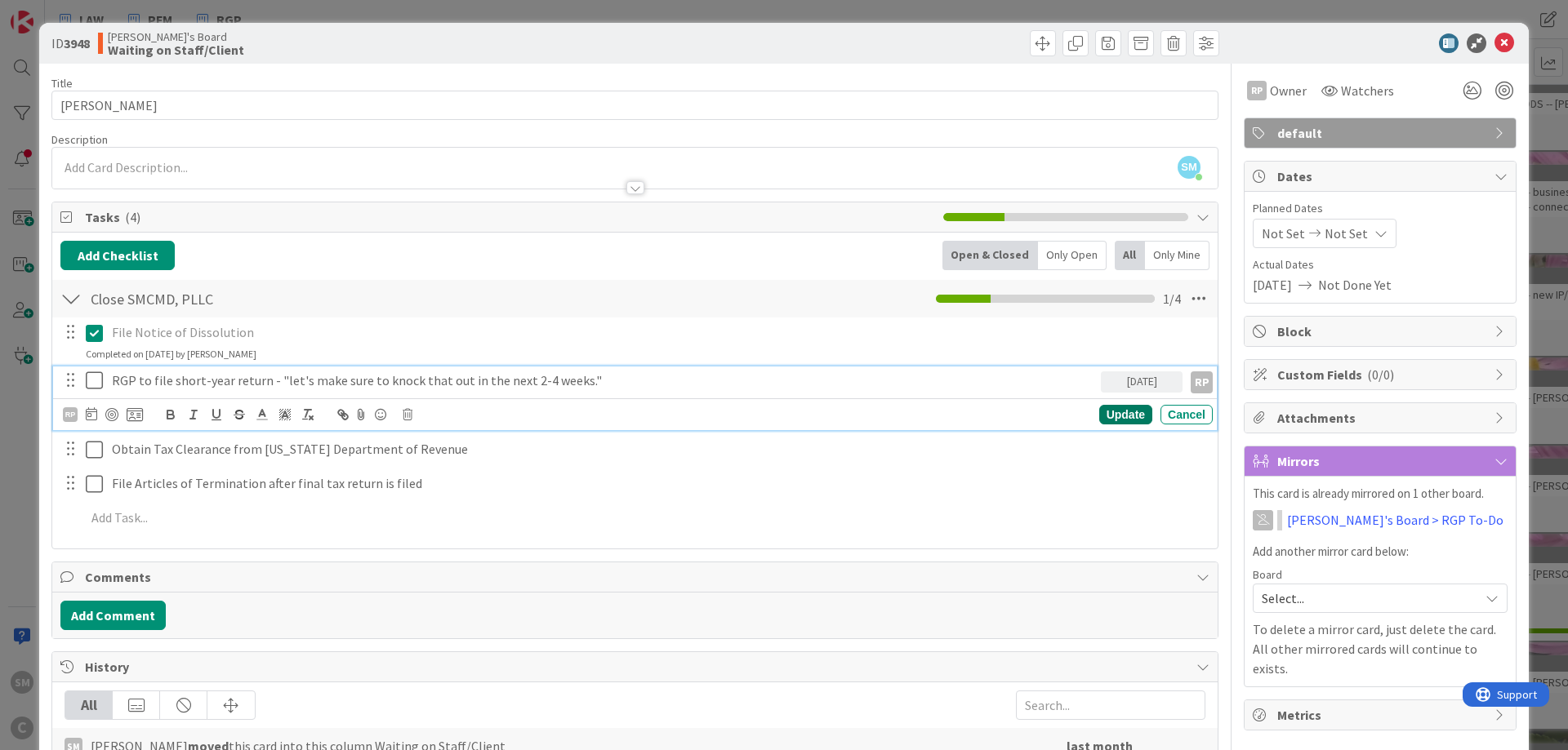
click at [1128, 407] on div "Update" at bounding box center [1126, 414] width 53 height 19
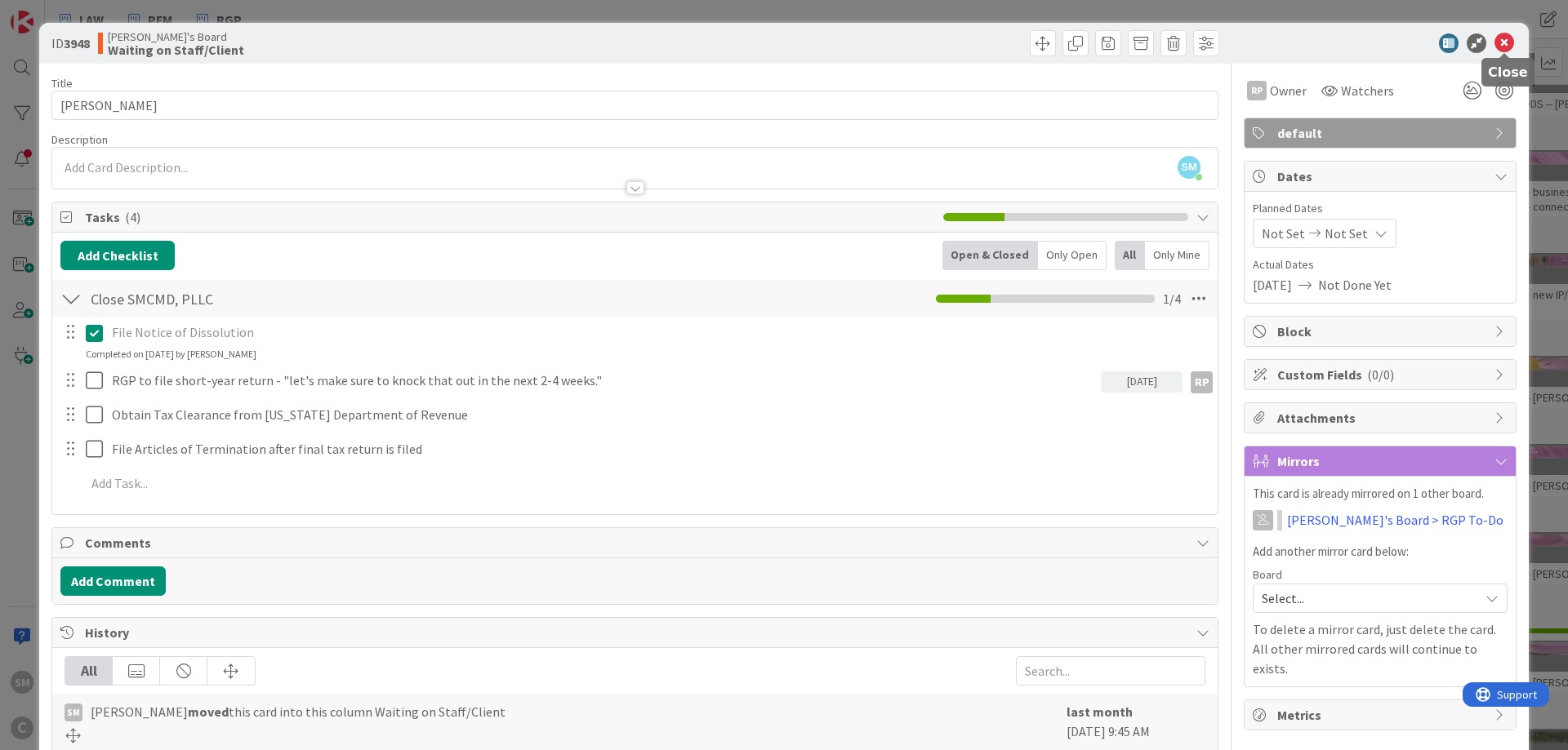
click at [1504, 41] on icon at bounding box center [1505, 43] width 19 height 19
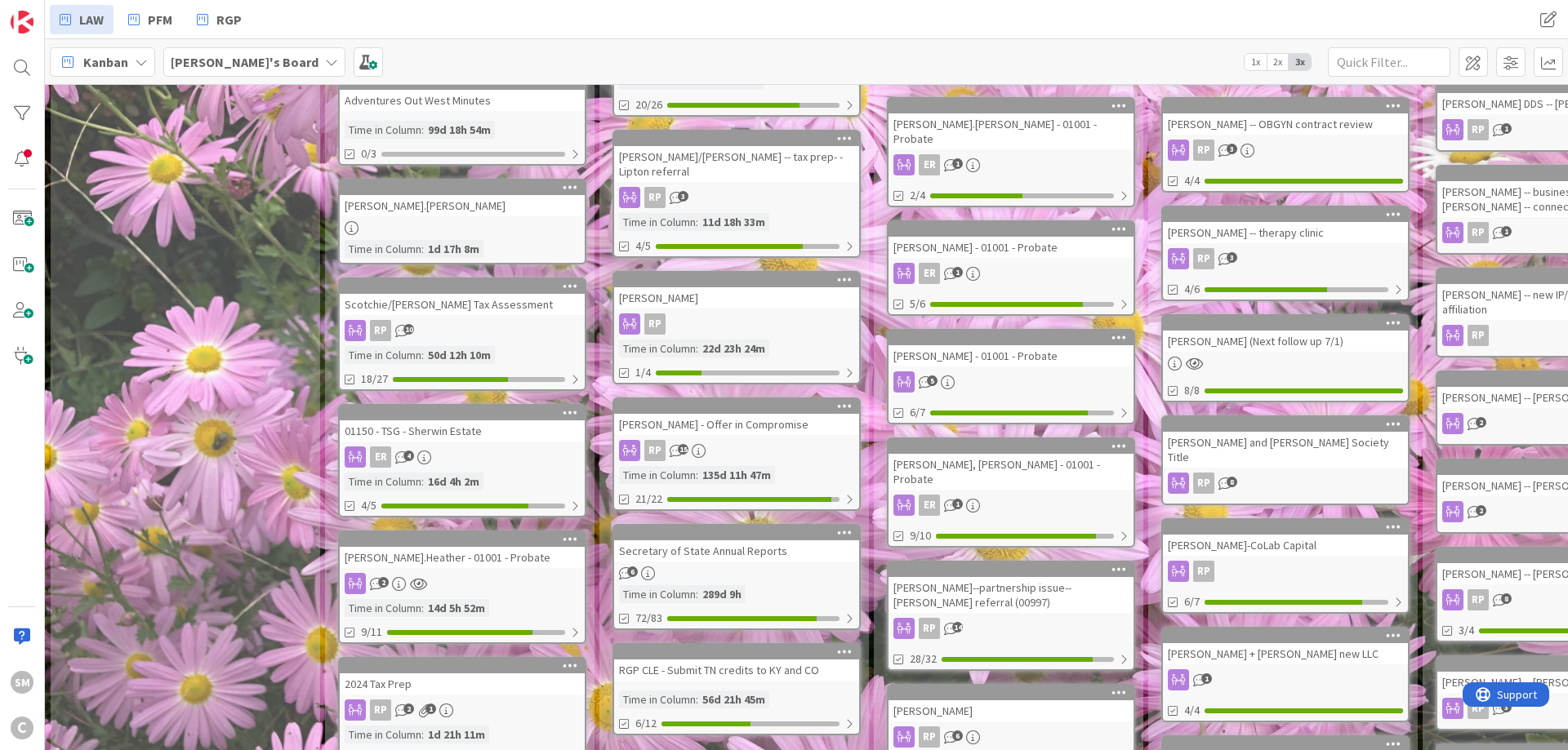
click at [233, 370] on div "New Tasks Assigned to Me Add Card... ScanSnap App for phone - can we scan with …" at bounding box center [184, 524] width 268 height 1214
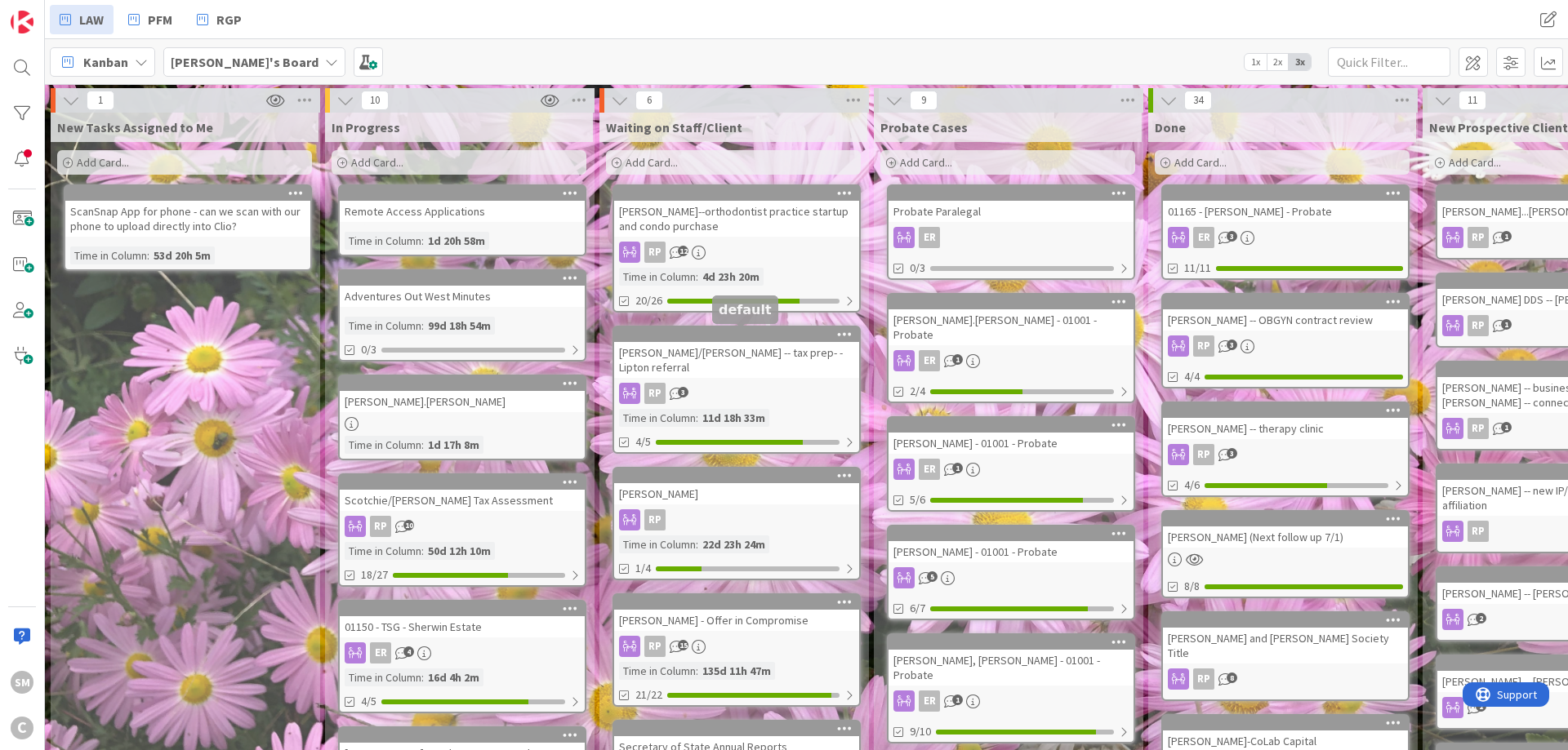
click at [722, 239] on link "[PERSON_NAME]--orthodontist practice startup and condo purchase RP 12 Time in C…" at bounding box center [736, 248] width 249 height 129
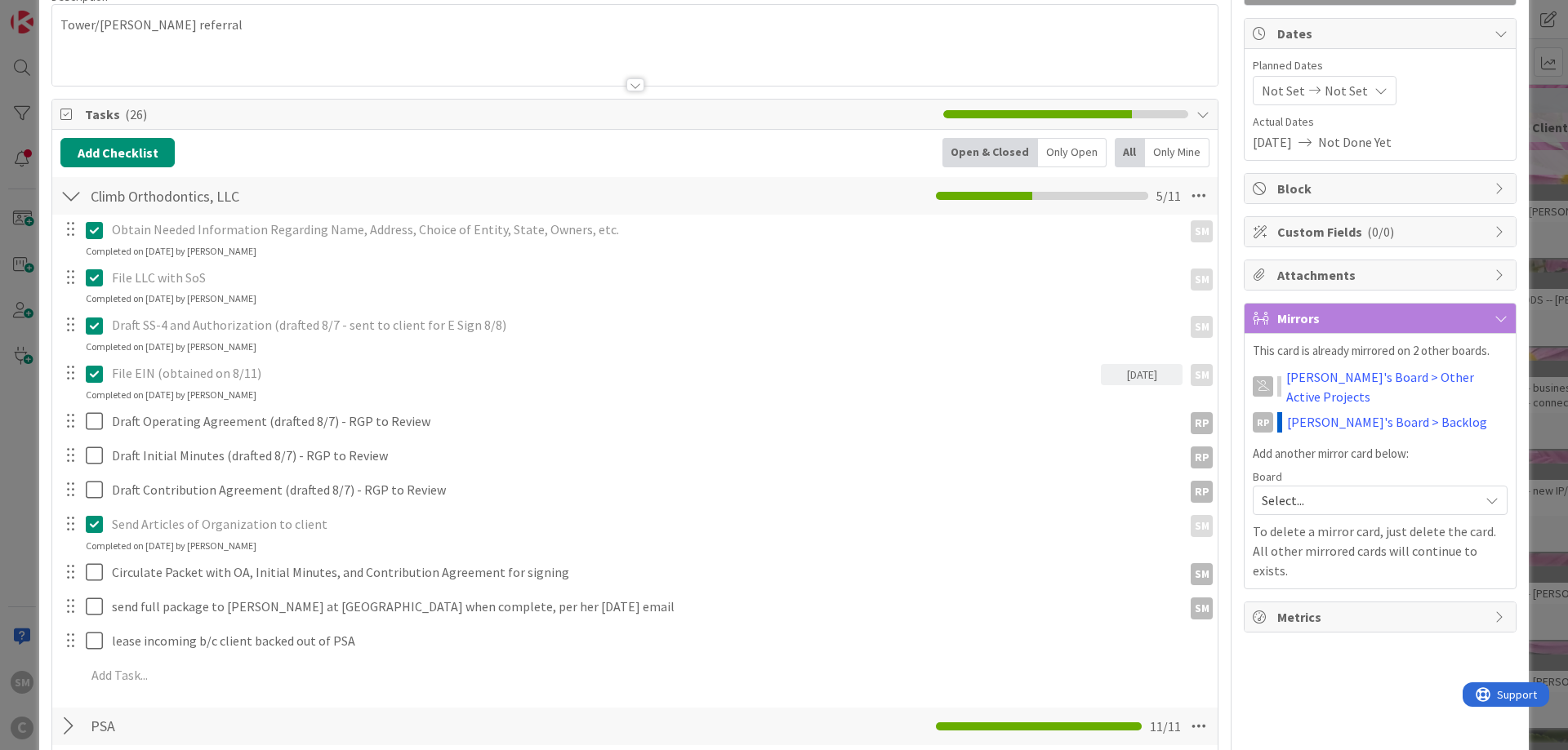
scroll to position [196, 0]
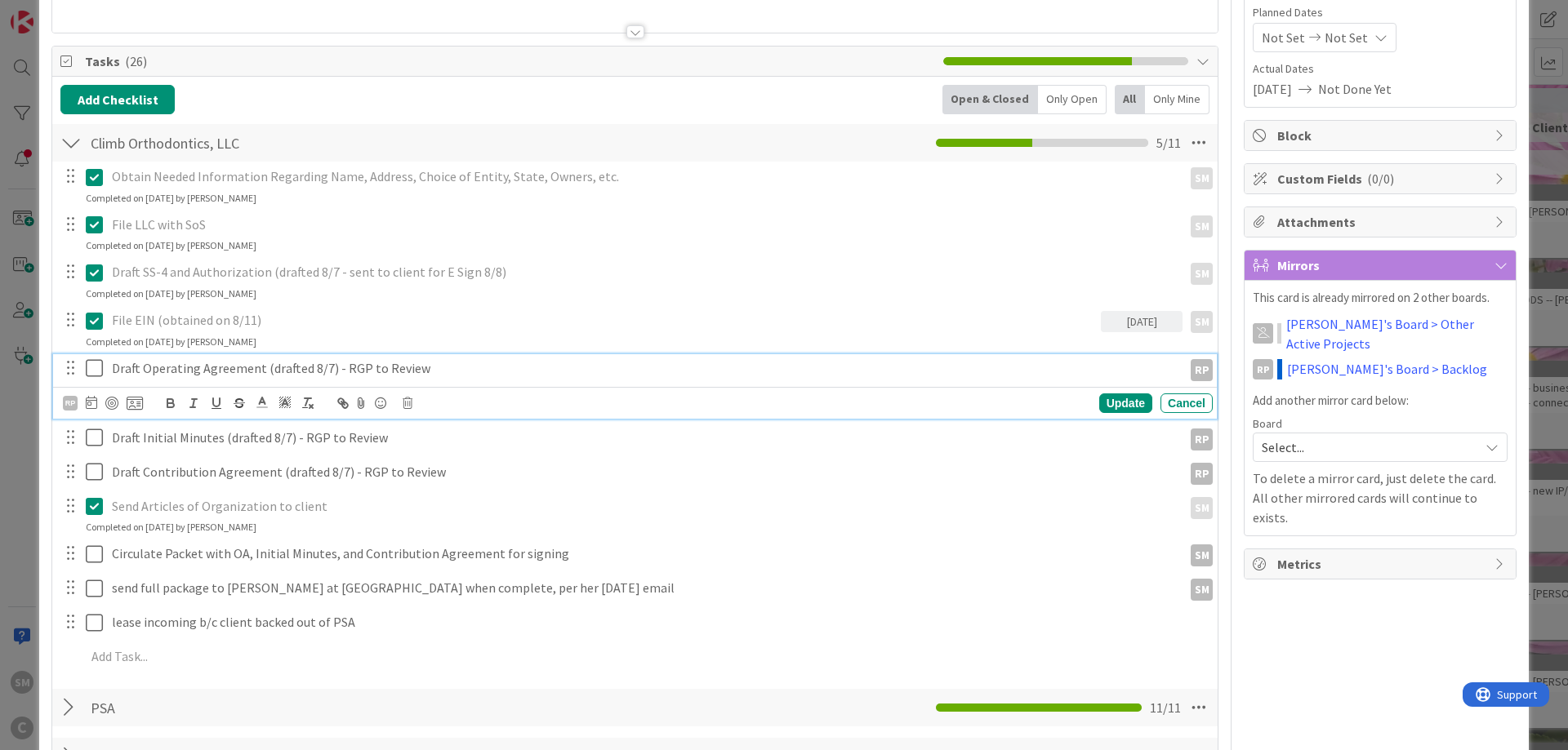
click at [268, 372] on p "Draft Operating Agreement (drafted 8/7) - RGP to Review" at bounding box center [644, 368] width 1064 height 19
click at [91, 405] on icon at bounding box center [91, 403] width 12 height 13
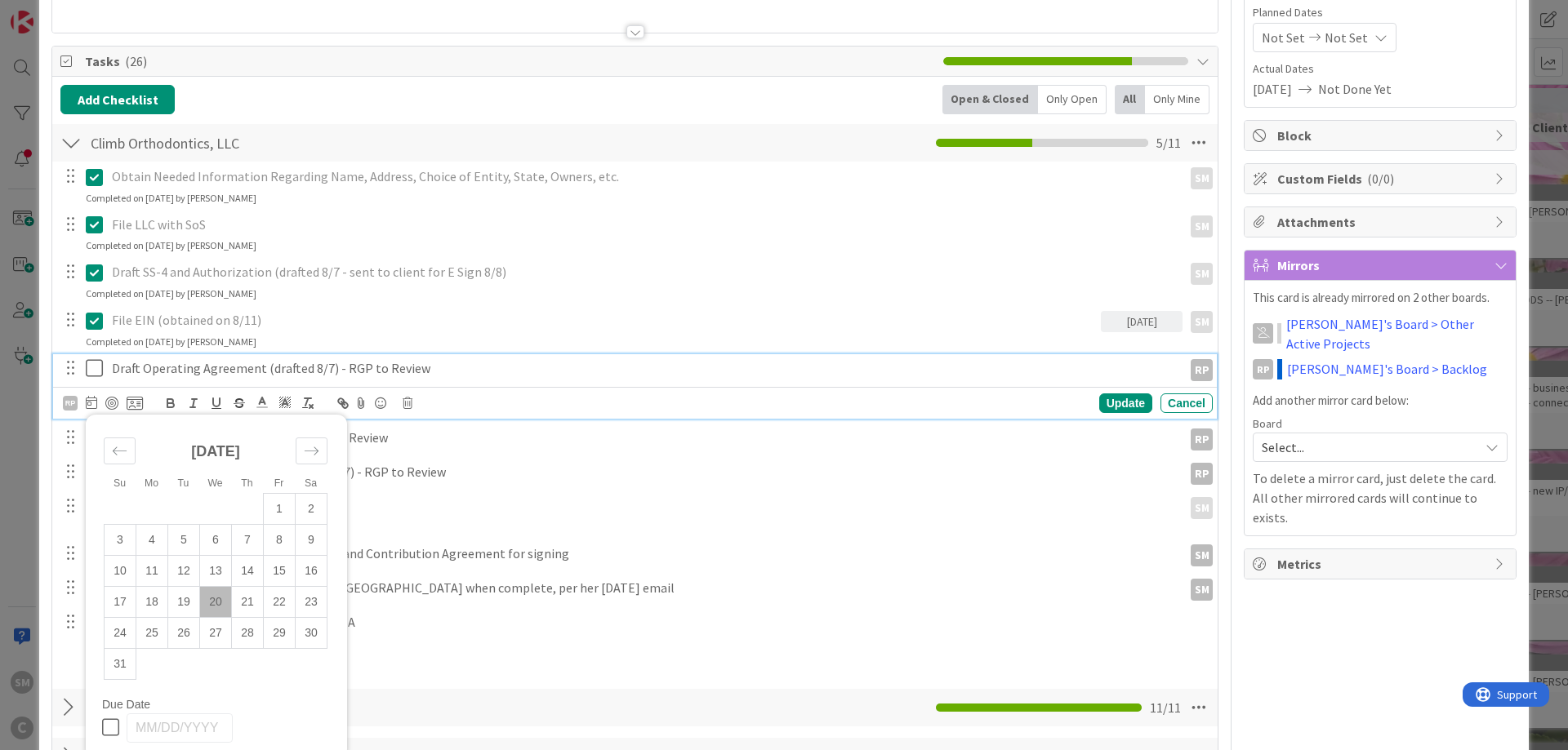
click at [221, 600] on td "20" at bounding box center [216, 601] width 32 height 31
type input "[DATE]"
click at [1133, 404] on div "Update" at bounding box center [1126, 403] width 53 height 19
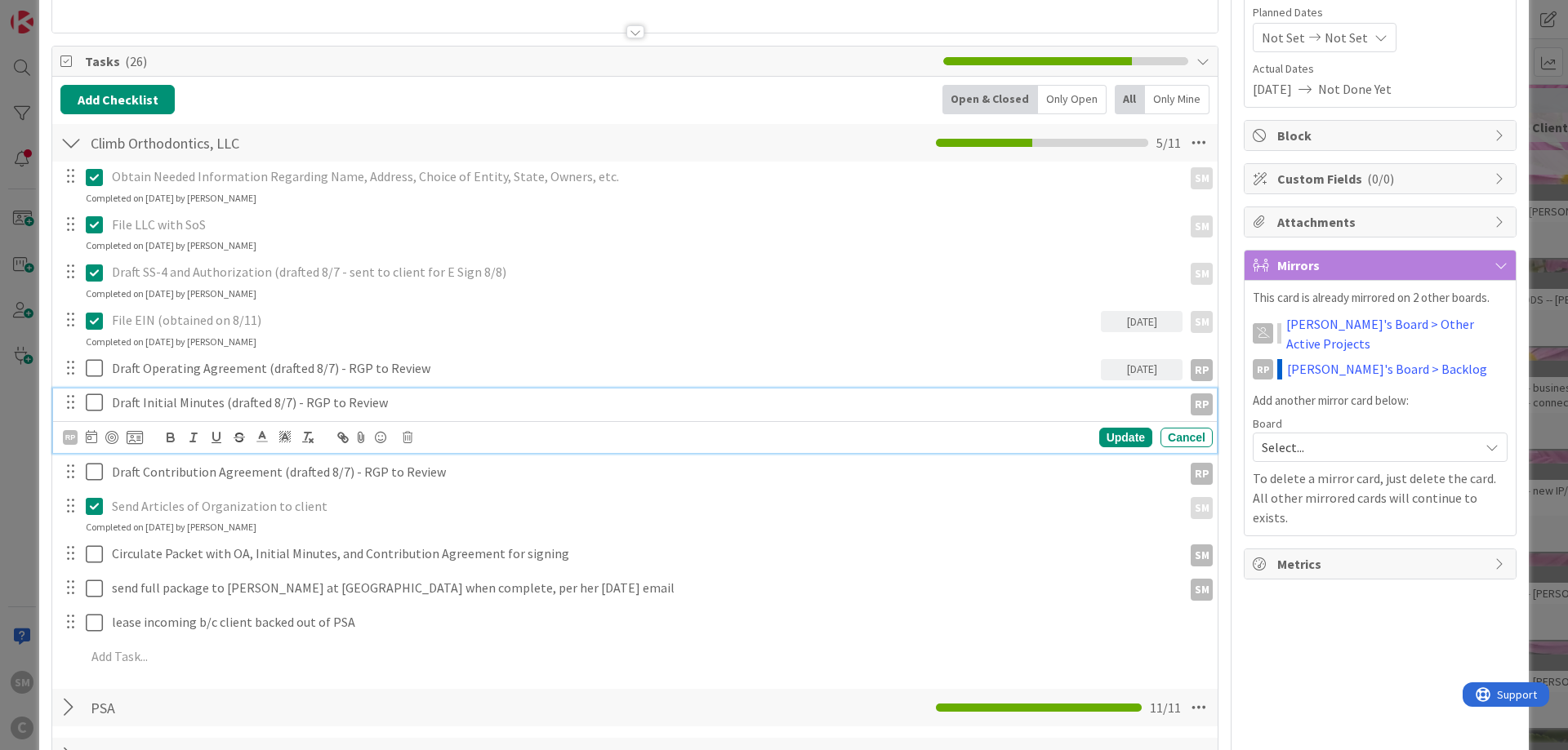
click at [291, 396] on p "Draft Initial Minutes (drafted 8/7) - RGP to Review" at bounding box center [644, 403] width 1064 height 19
click at [92, 439] on icon at bounding box center [91, 437] width 12 height 13
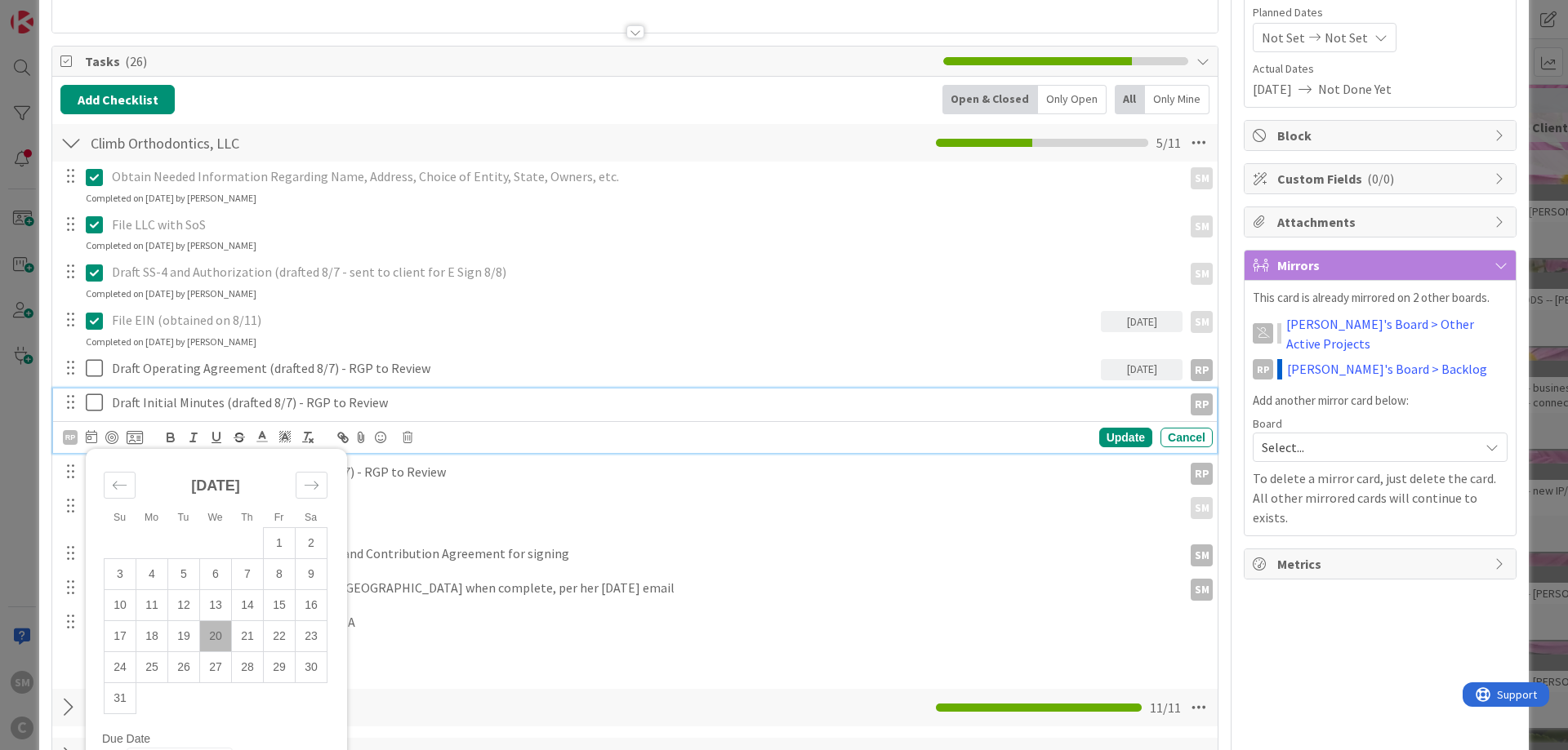
click at [219, 638] on td "20" at bounding box center [216, 636] width 32 height 31
type input "[DATE]"
click at [1148, 431] on div "Update" at bounding box center [1126, 437] width 53 height 19
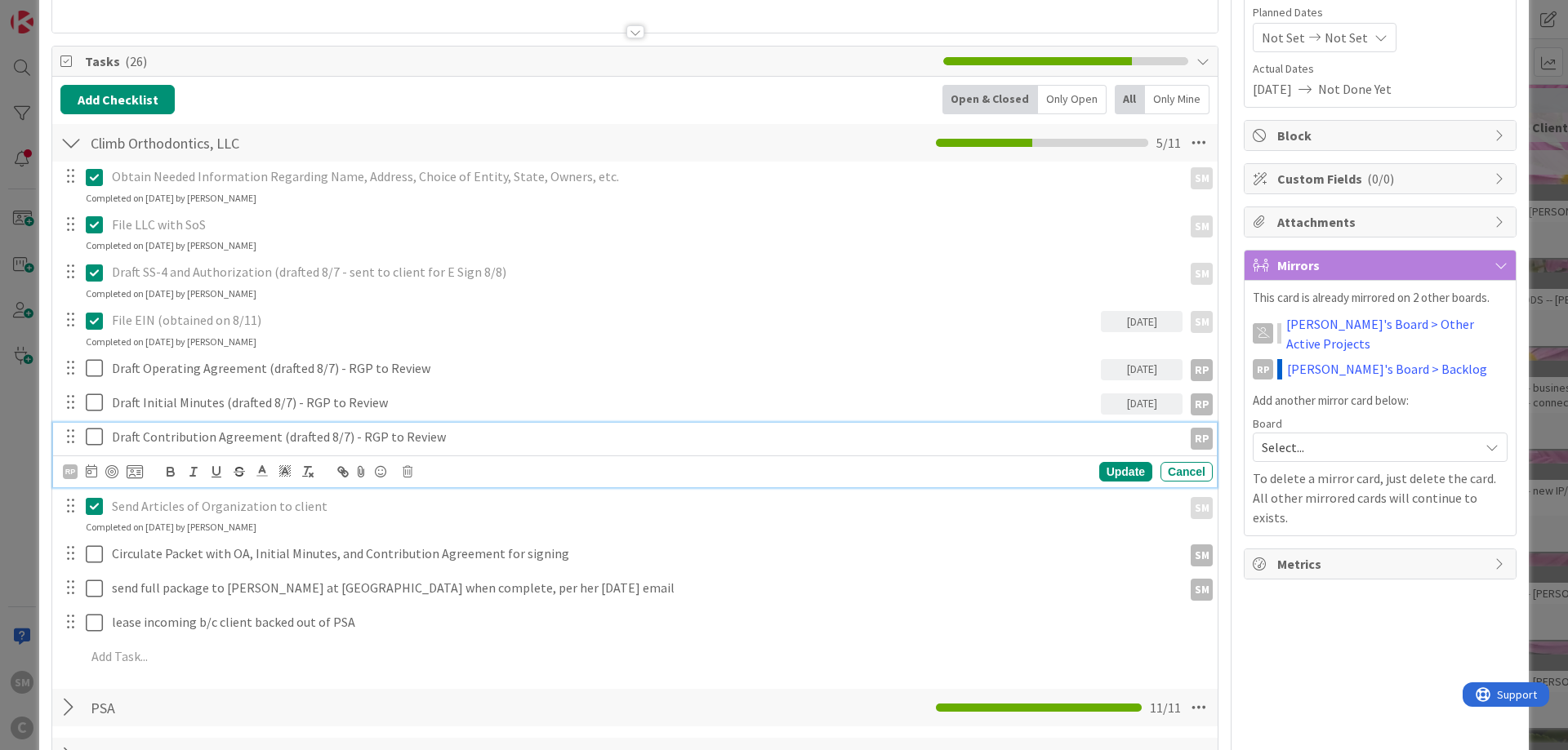
click at [299, 439] on p "Draft Contribution Agreement (drafted 8/7) - RGP to Review" at bounding box center [644, 437] width 1064 height 19
click at [94, 469] on icon at bounding box center [91, 471] width 12 height 13
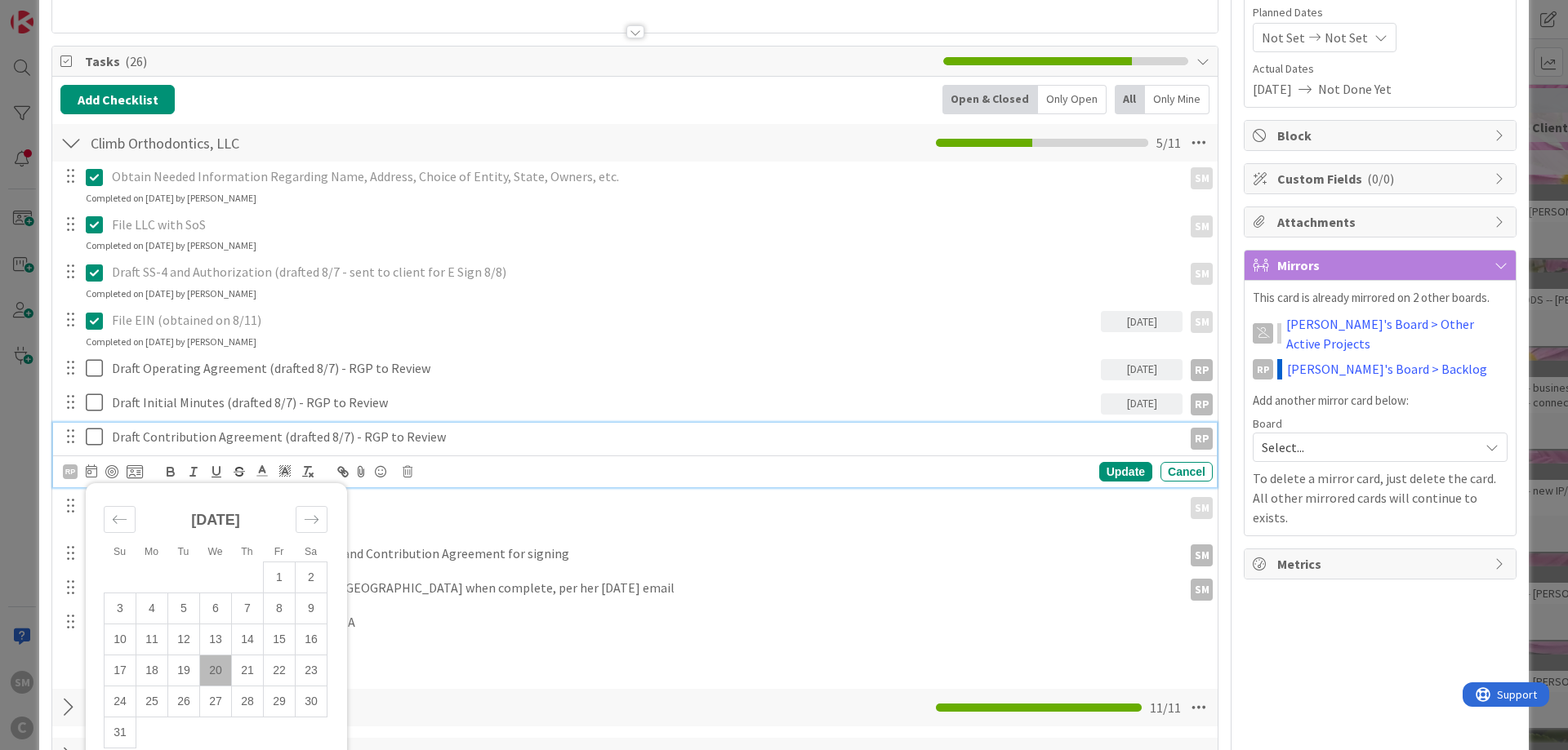
click at [219, 667] on td "20" at bounding box center [216, 670] width 32 height 31
type input "[DATE]"
click at [1122, 471] on div "Update" at bounding box center [1126, 472] width 53 height 19
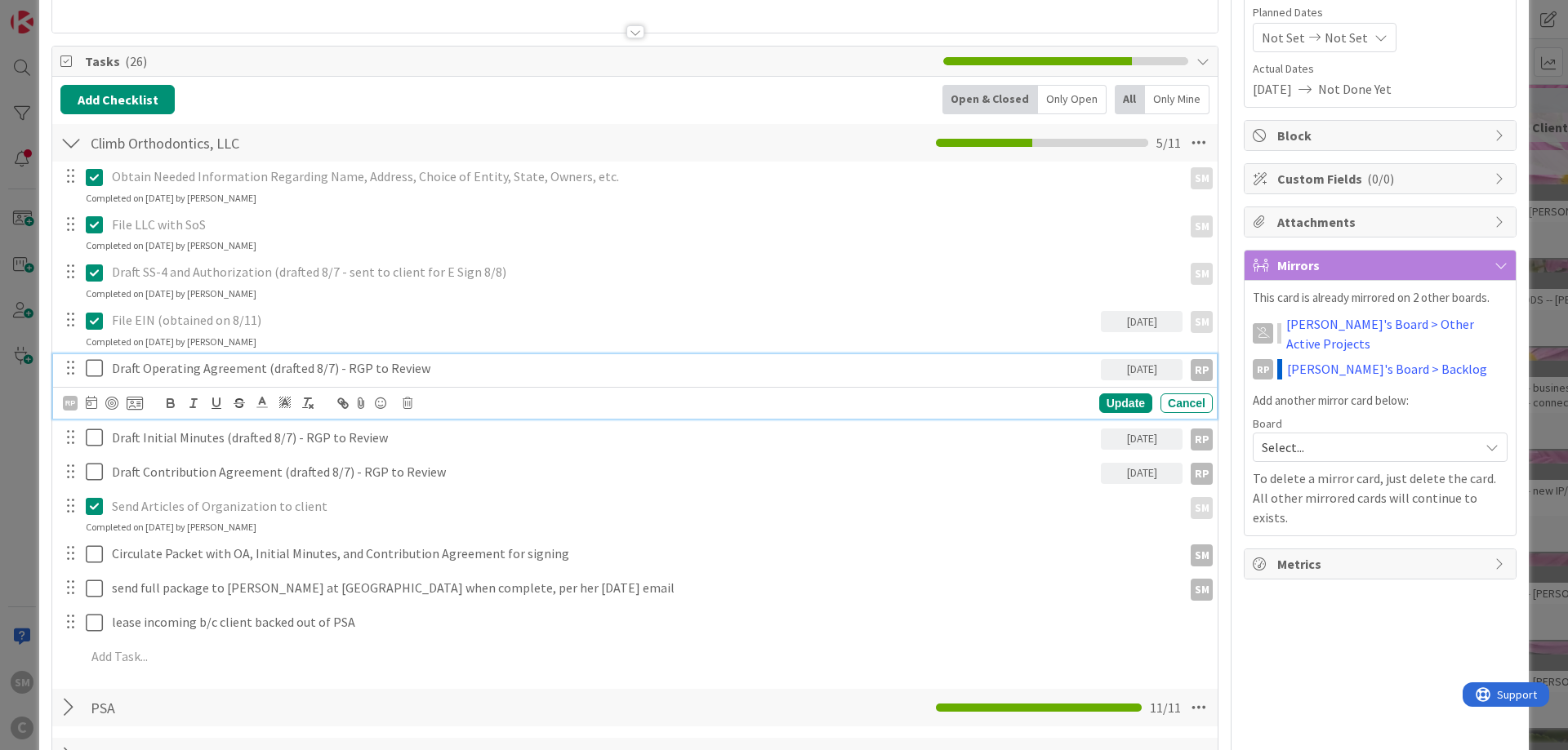
click at [282, 382] on div "Draft Operating Agreement (drafted 8/7) - RGP to Review" at bounding box center [604, 368] width 996 height 29
click at [322, 370] on p "Draft Operating Agreement (drafted 8/7) - RGP to Review" at bounding box center [604, 368] width 983 height 19
drag, startPoint x: 268, startPoint y: 364, endPoint x: 337, endPoint y: 364, distance: 69.0
click at [337, 364] on p "Draft Operating Agreement (drafted 8/7) - RGP to Review" at bounding box center [604, 368] width 983 height 19
drag, startPoint x: 487, startPoint y: 376, endPoint x: 263, endPoint y: 363, distance: 224.4
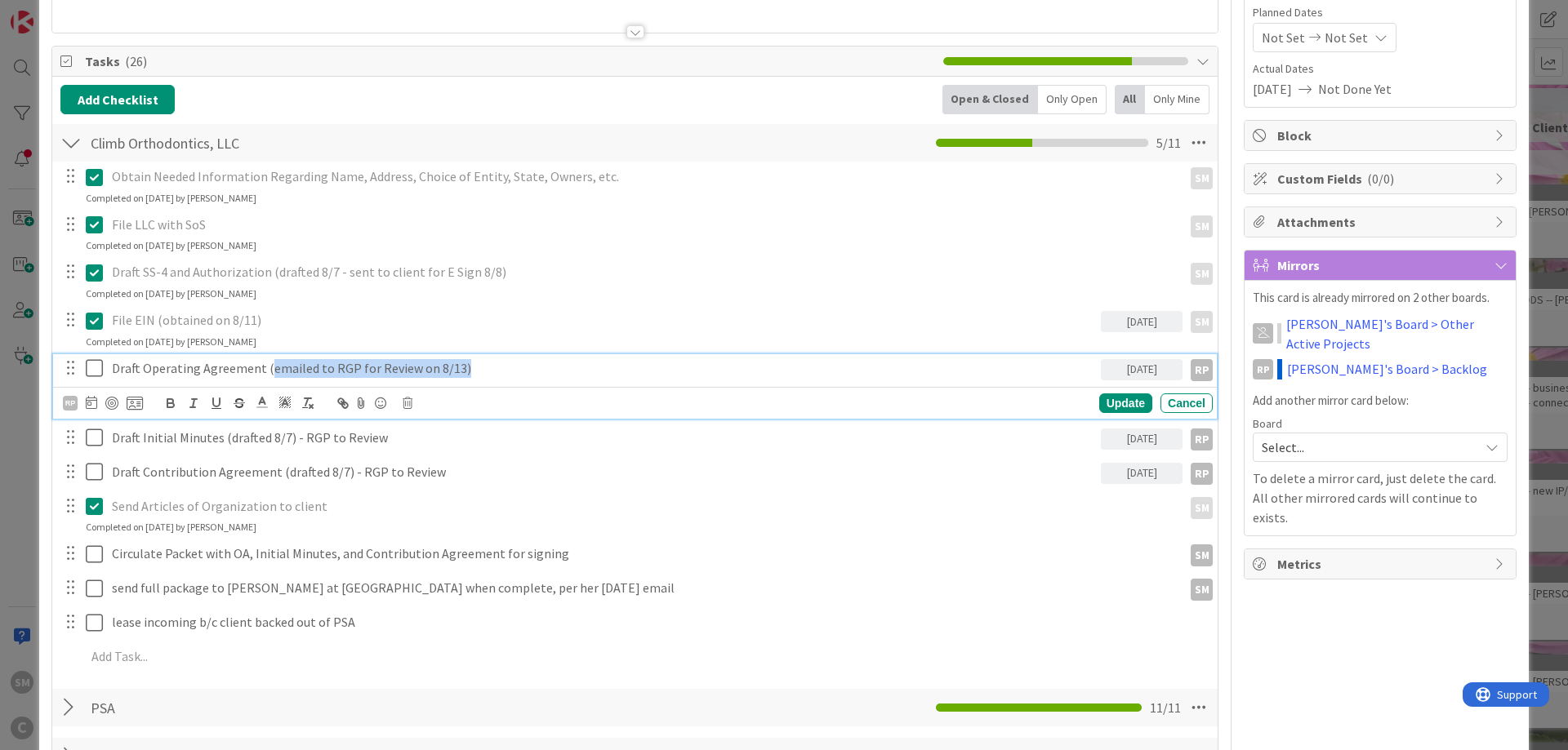
click at [263, 363] on p "Draft Operating Agreement (emailed to RGP for Review on 8/13)" at bounding box center [604, 368] width 983 height 19
copy p "(emailed to RGP for Review on 8/13)"
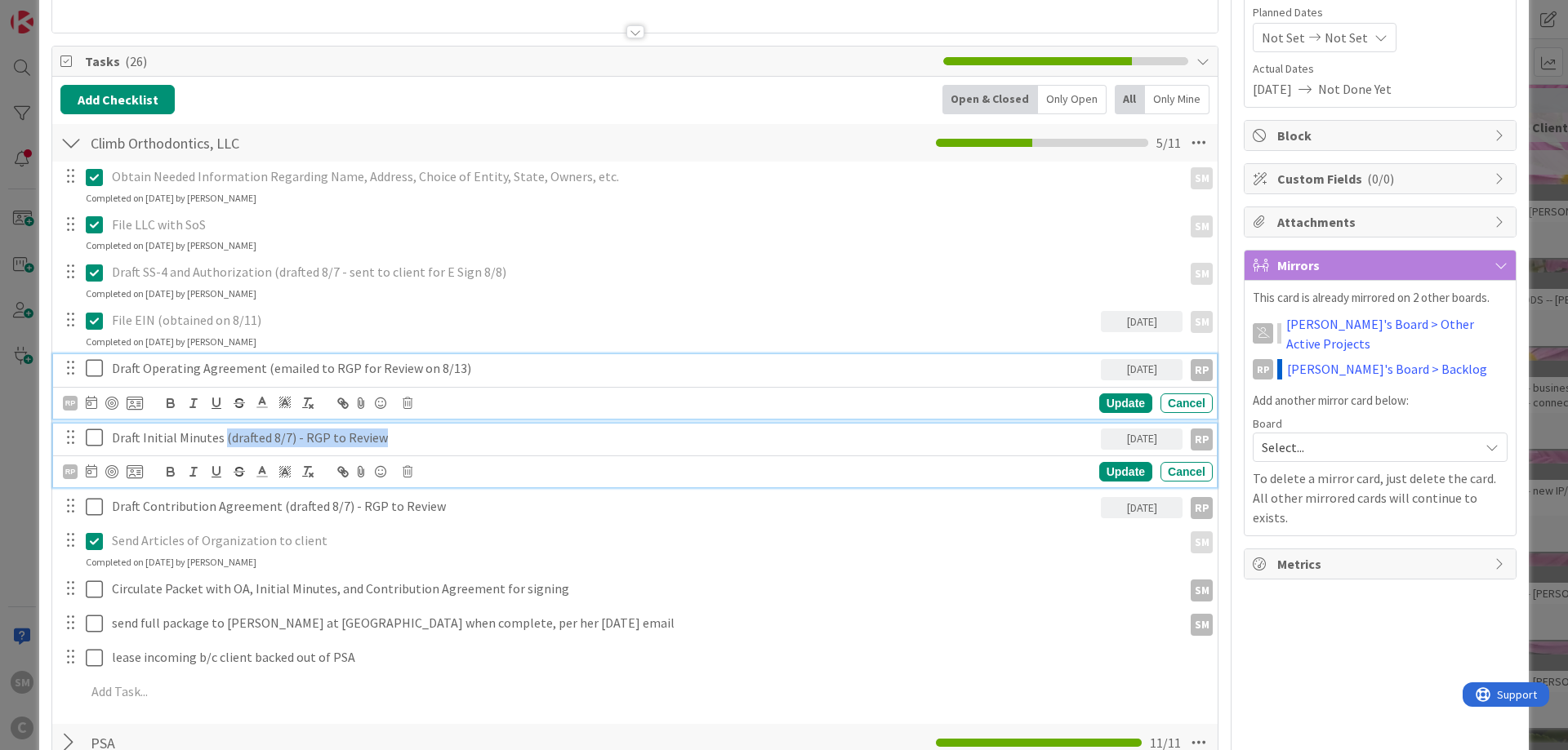
drag, startPoint x: 391, startPoint y: 445, endPoint x: 222, endPoint y: 455, distance: 169.3
click at [222, 453] on div "Draft Initial Minutes (drafted 8/7) - RGP to Review" at bounding box center [604, 438] width 996 height 29
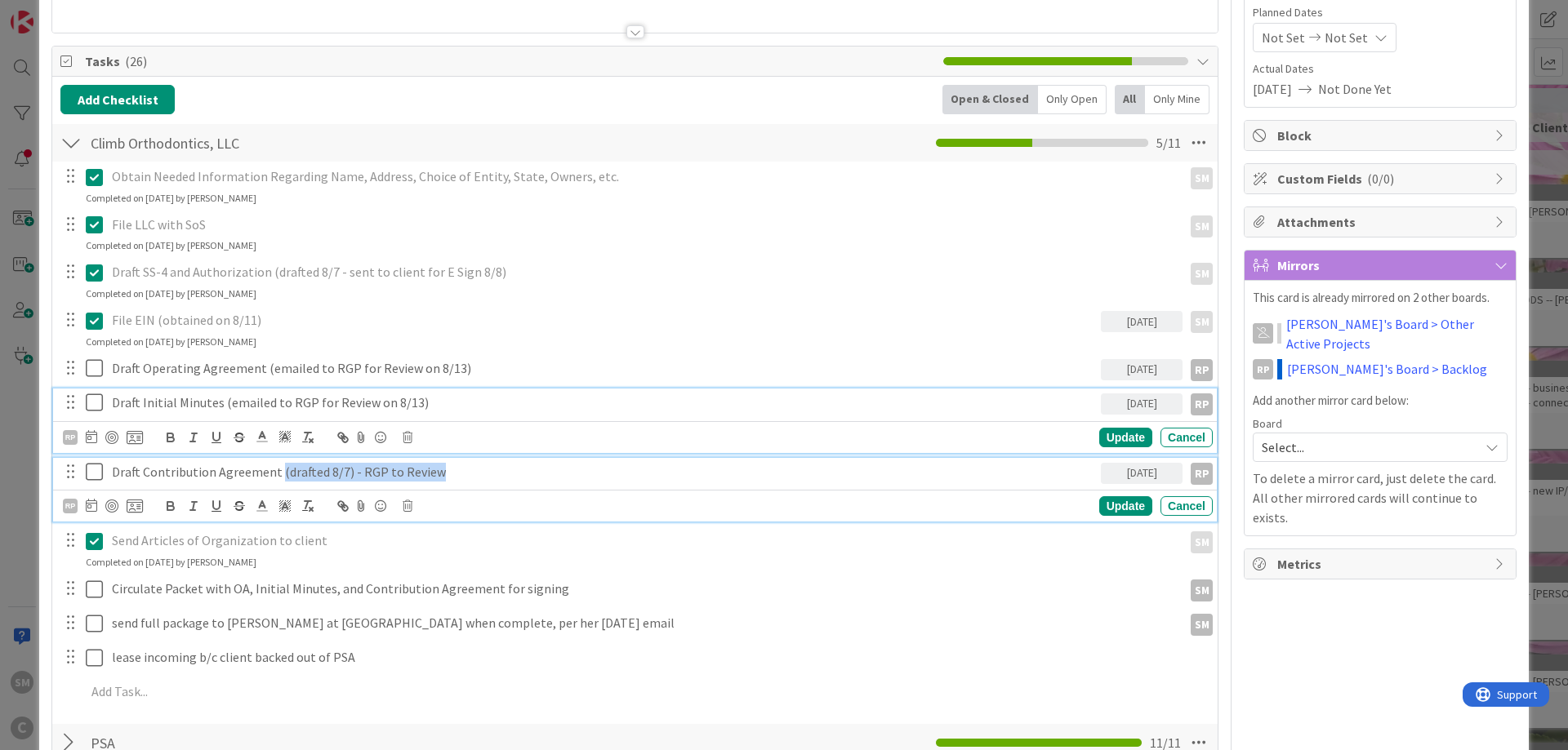
drag, startPoint x: 478, startPoint y: 474, endPoint x: 276, endPoint y: 474, distance: 202.0
click at [276, 474] on p "Draft Contribution Agreement (drafted 8/7) - RGP to Review" at bounding box center [604, 473] width 983 height 19
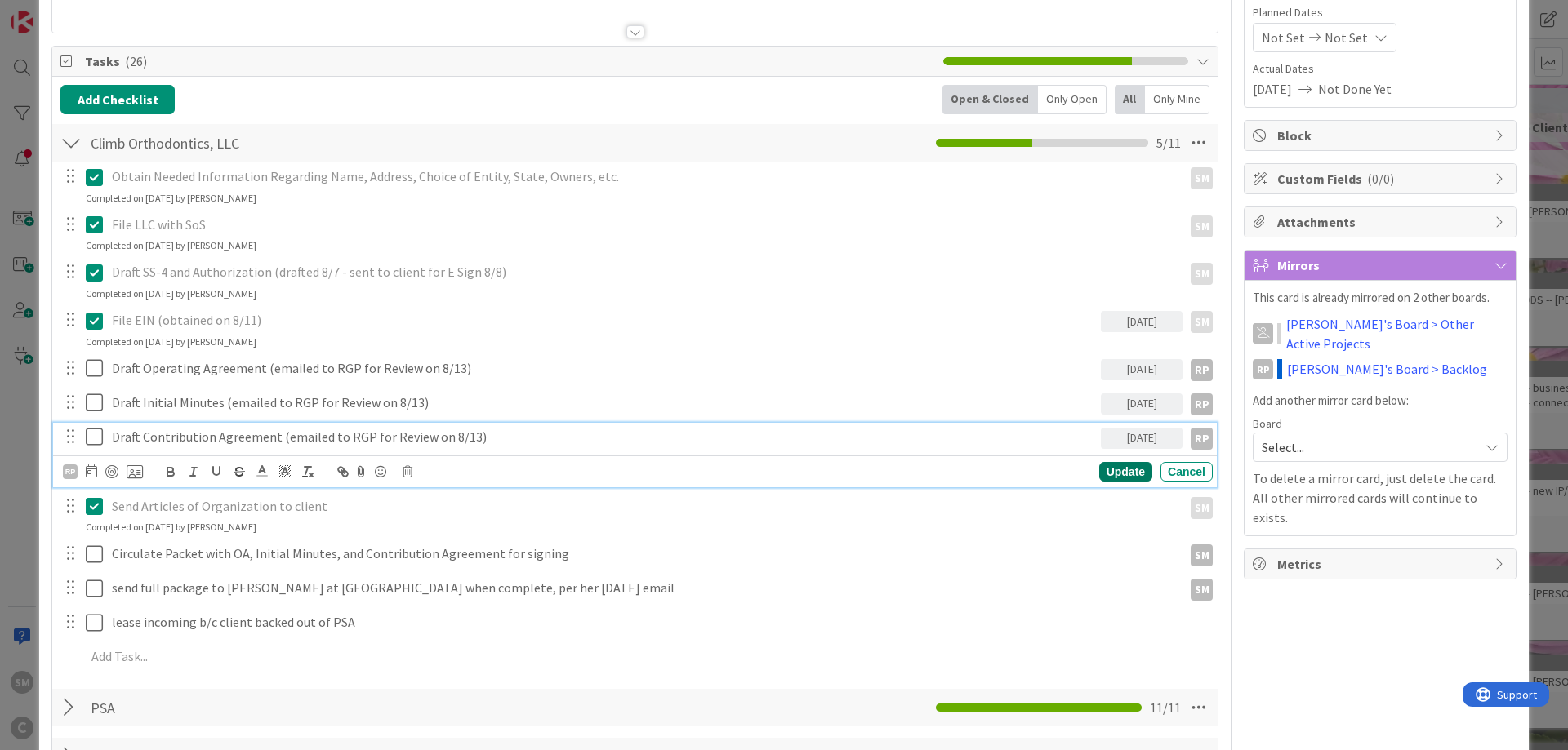
click at [1133, 475] on div "Update" at bounding box center [1126, 472] width 53 height 19
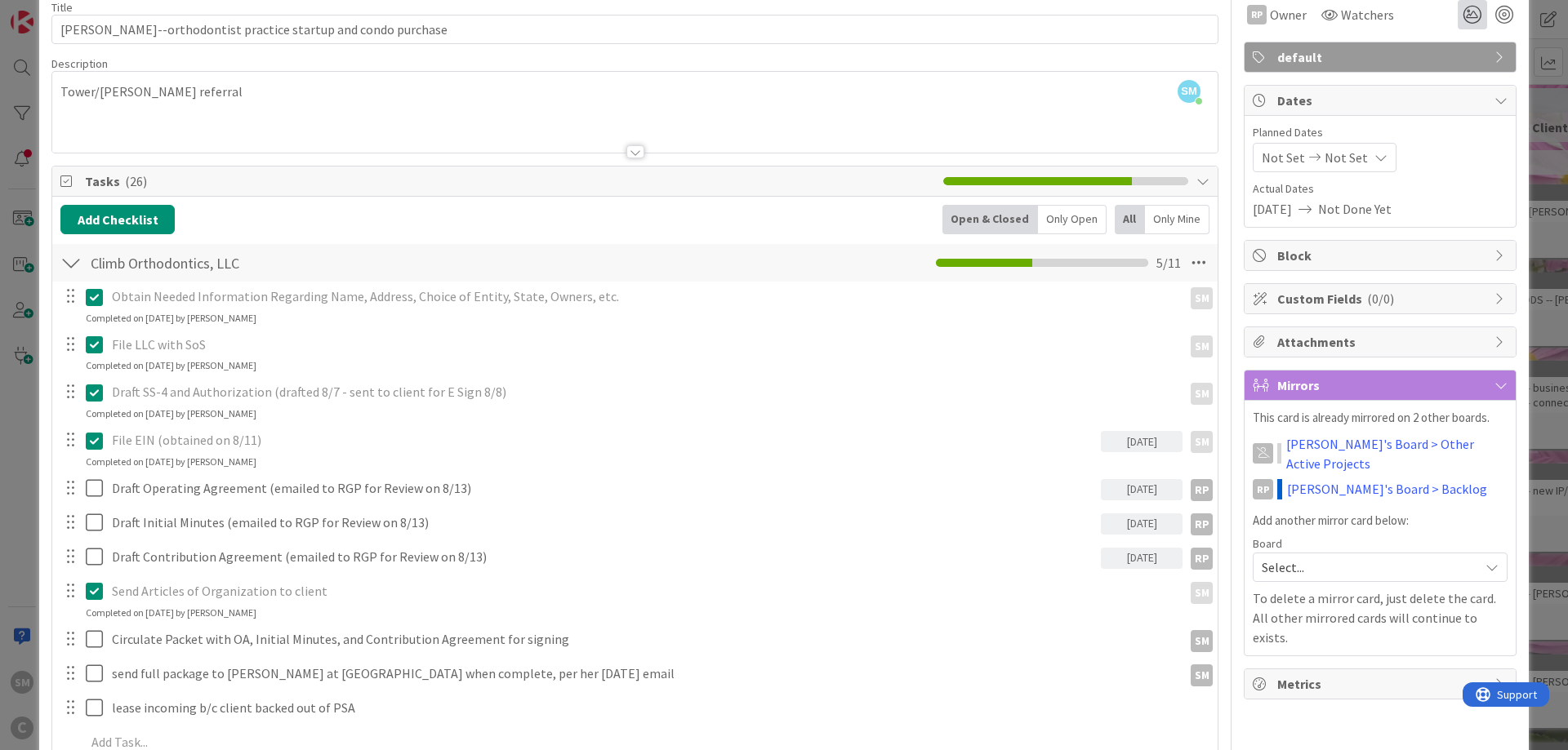
scroll to position [0, 0]
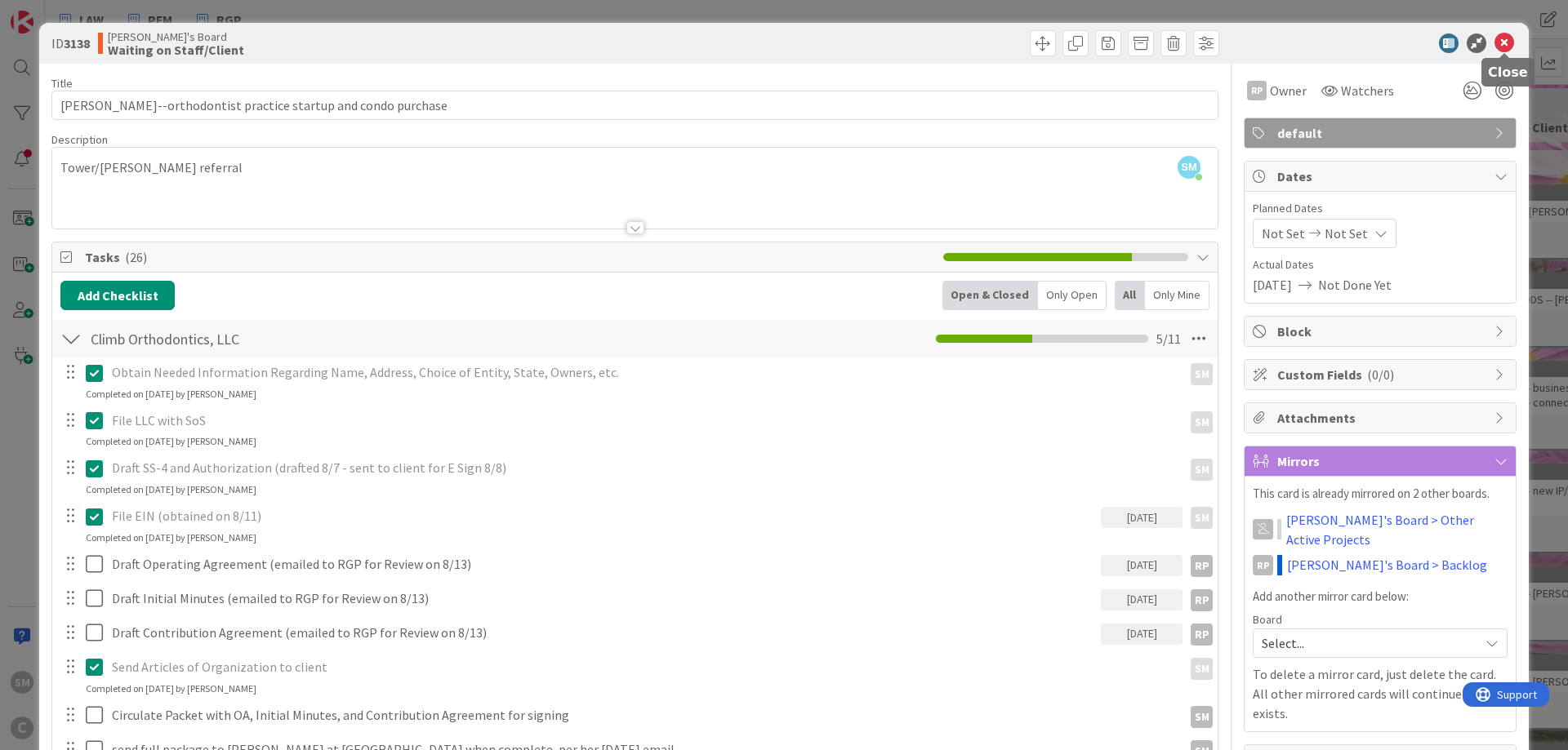
click at [1508, 41] on icon at bounding box center [1505, 43] width 19 height 19
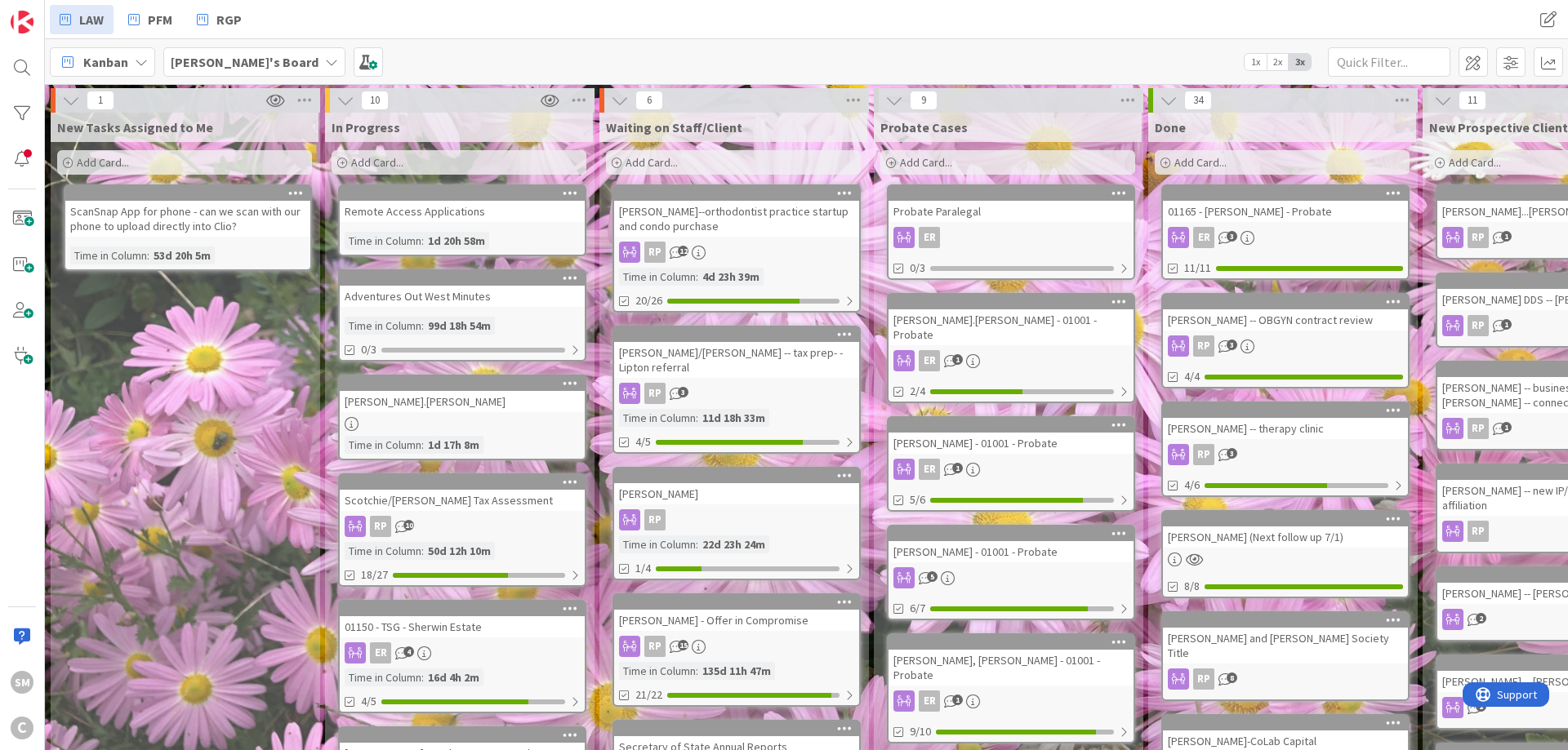
click at [267, 358] on div "New Tasks Assigned to Me Add Card... ScanSnap App for phone - can we scan with …" at bounding box center [184, 719] width 268 height 1214
click at [1390, 58] on input "text" at bounding box center [1390, 61] width 123 height 30
click at [235, 390] on div "New Tasks Assigned to Me Add Card... ScanSnap App for phone - can we scan with …" at bounding box center [184, 719] width 268 height 1214
click at [476, 630] on div "01150 - TSG - Sherwin Estate" at bounding box center [462, 627] width 245 height 21
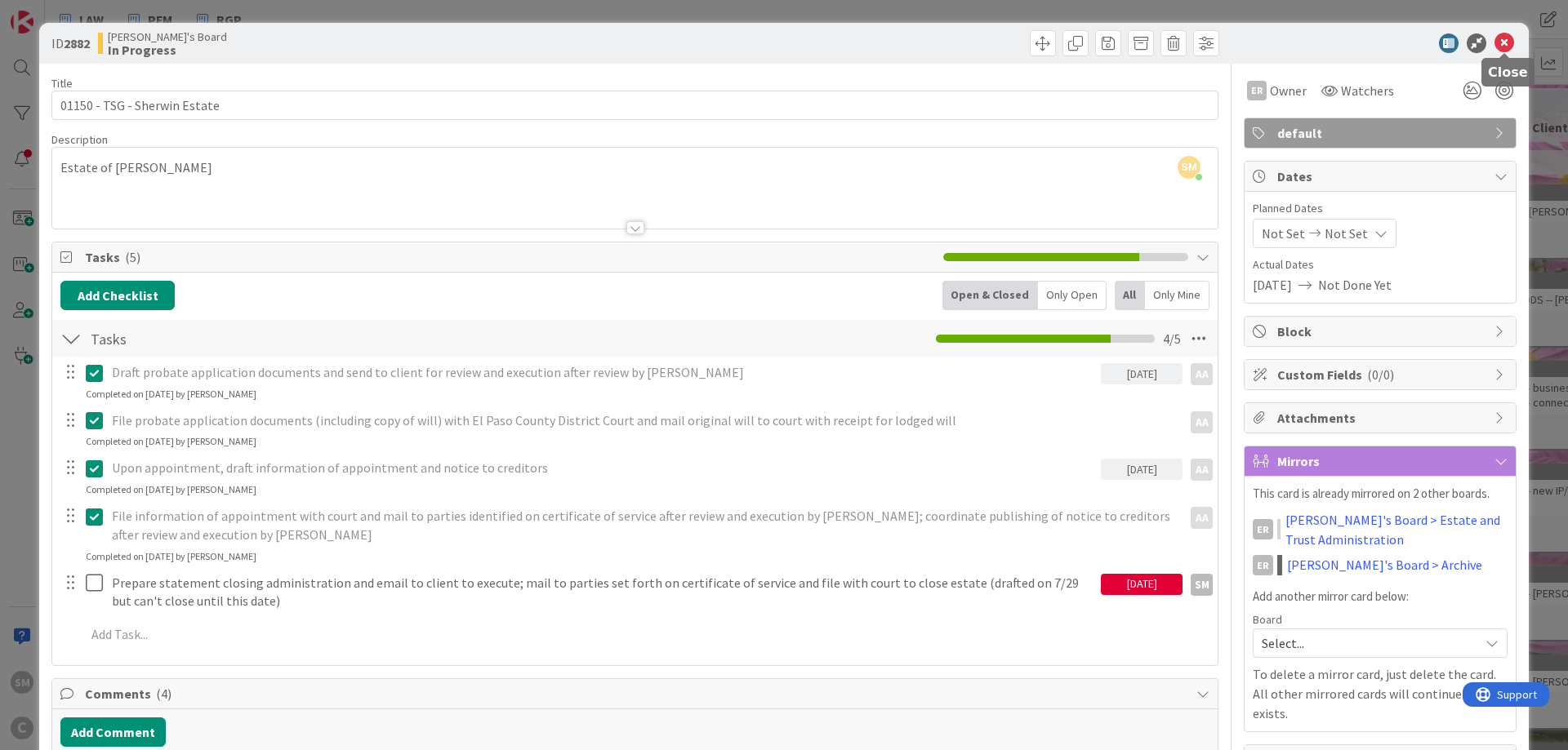
click at [1502, 38] on icon at bounding box center [1505, 43] width 19 height 19
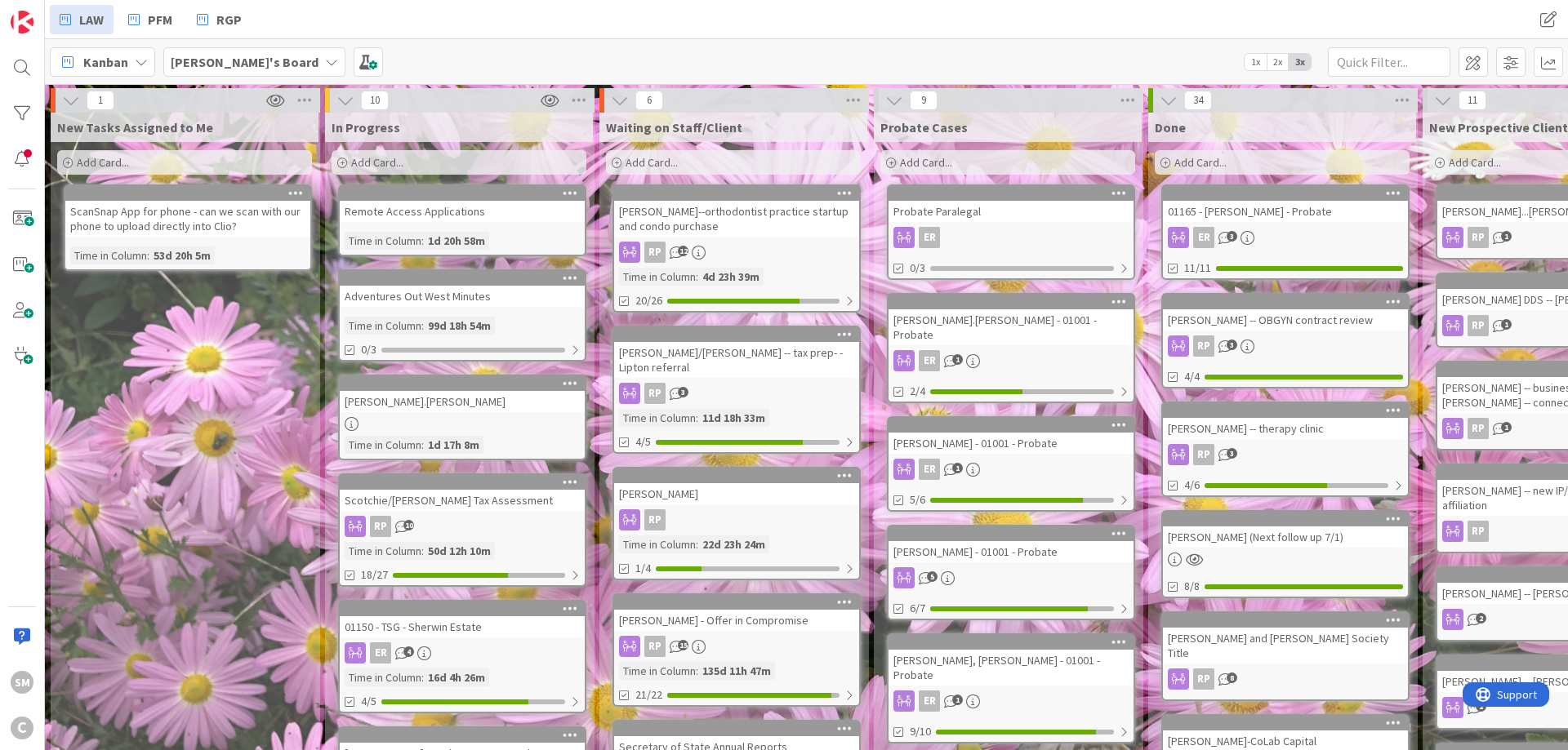
click at [1026, 324] on div "[PERSON_NAME].[PERSON_NAME] - 01001 - Probate" at bounding box center [1010, 327] width 245 height 35
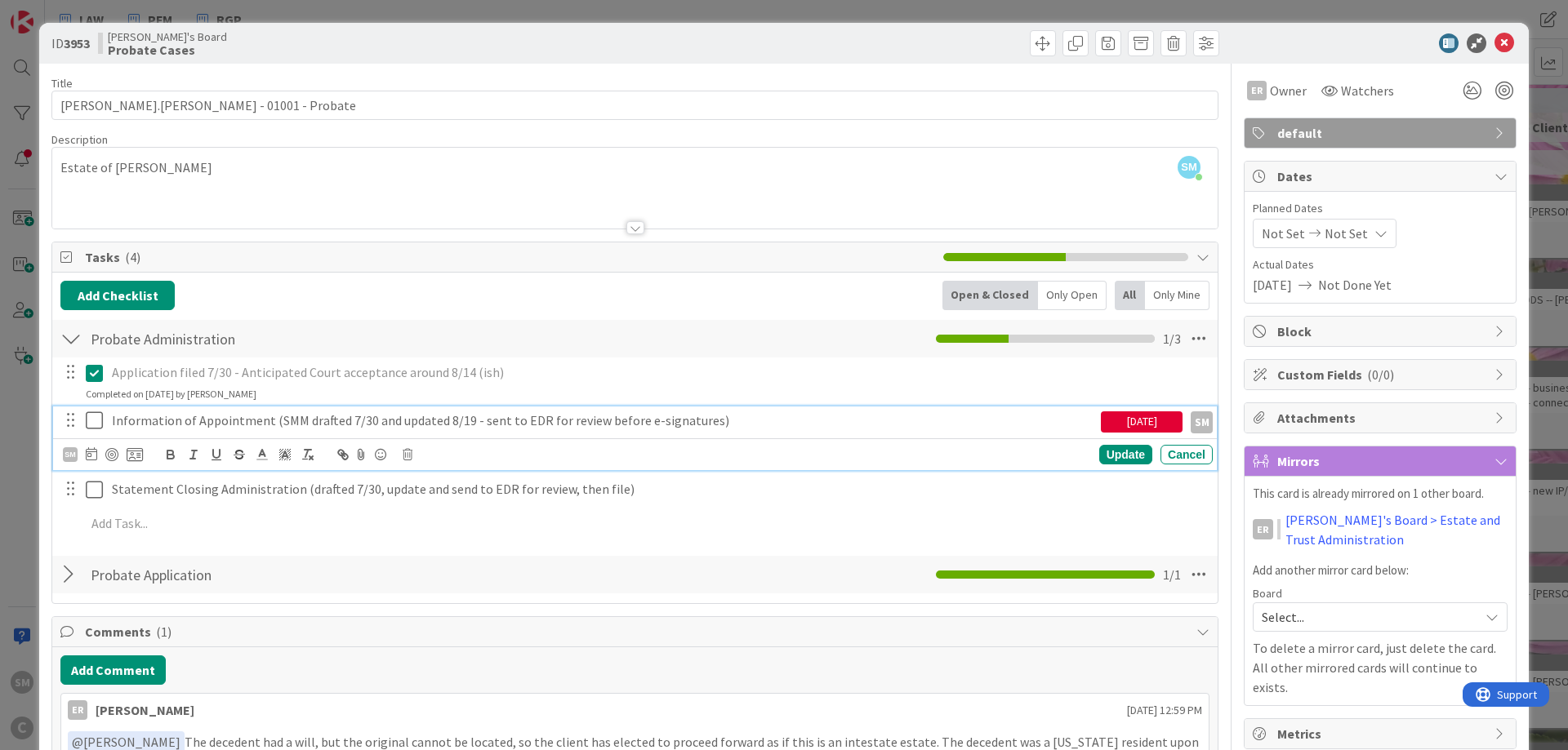
click at [190, 425] on p "Information of Appointment (SMM drafted 7/30 and updated 8/19 - sent to EDR for…" at bounding box center [604, 421] width 983 height 19
click at [456, 425] on p "Information of Appointment (SMM drafted 7/30 and updated 8/19 - sent to EDR for…" at bounding box center [604, 421] width 983 height 19
click at [1133, 420] on div "[DATE]" at bounding box center [1141, 422] width 82 height 21
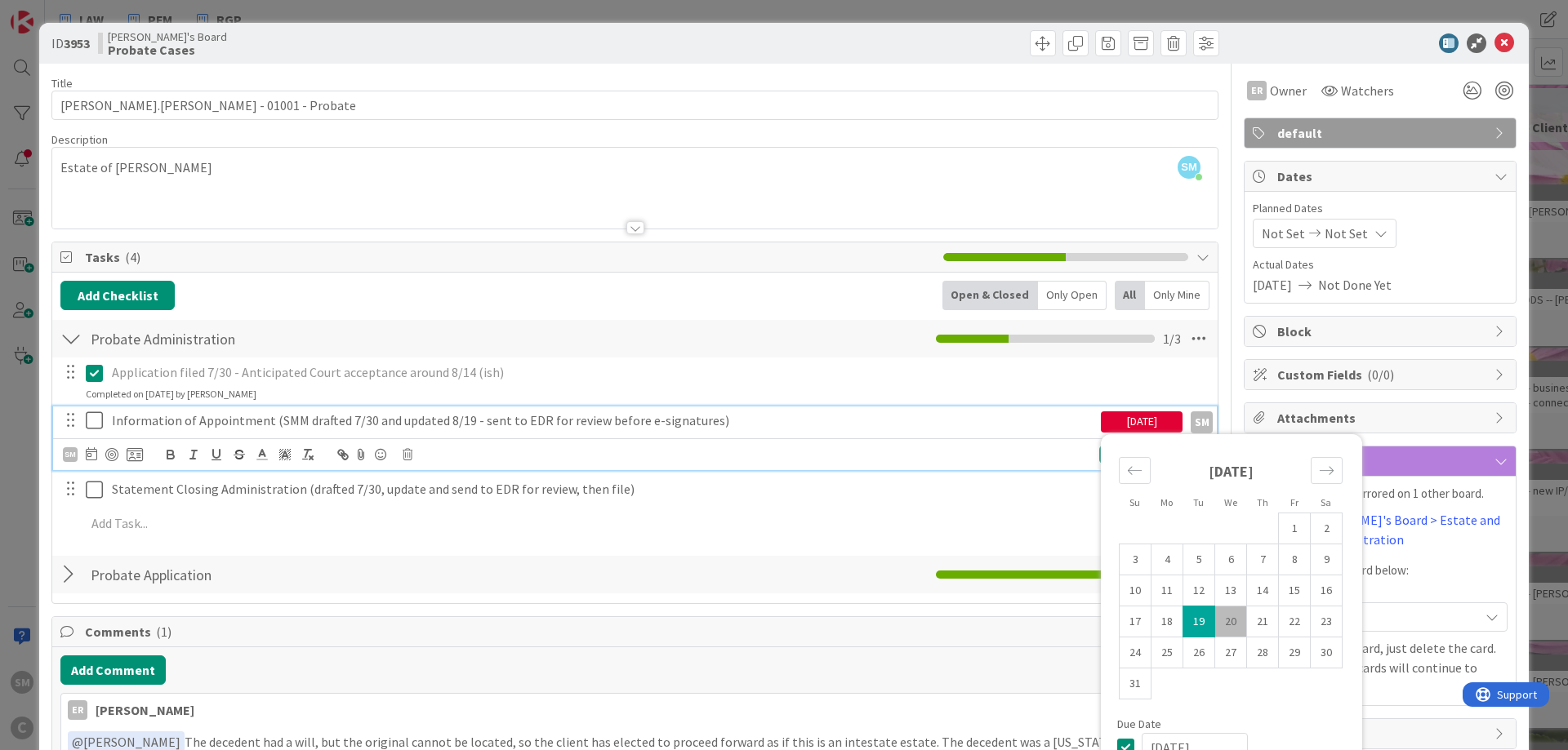
click at [1133, 420] on div "[DATE]" at bounding box center [1141, 422] width 82 height 21
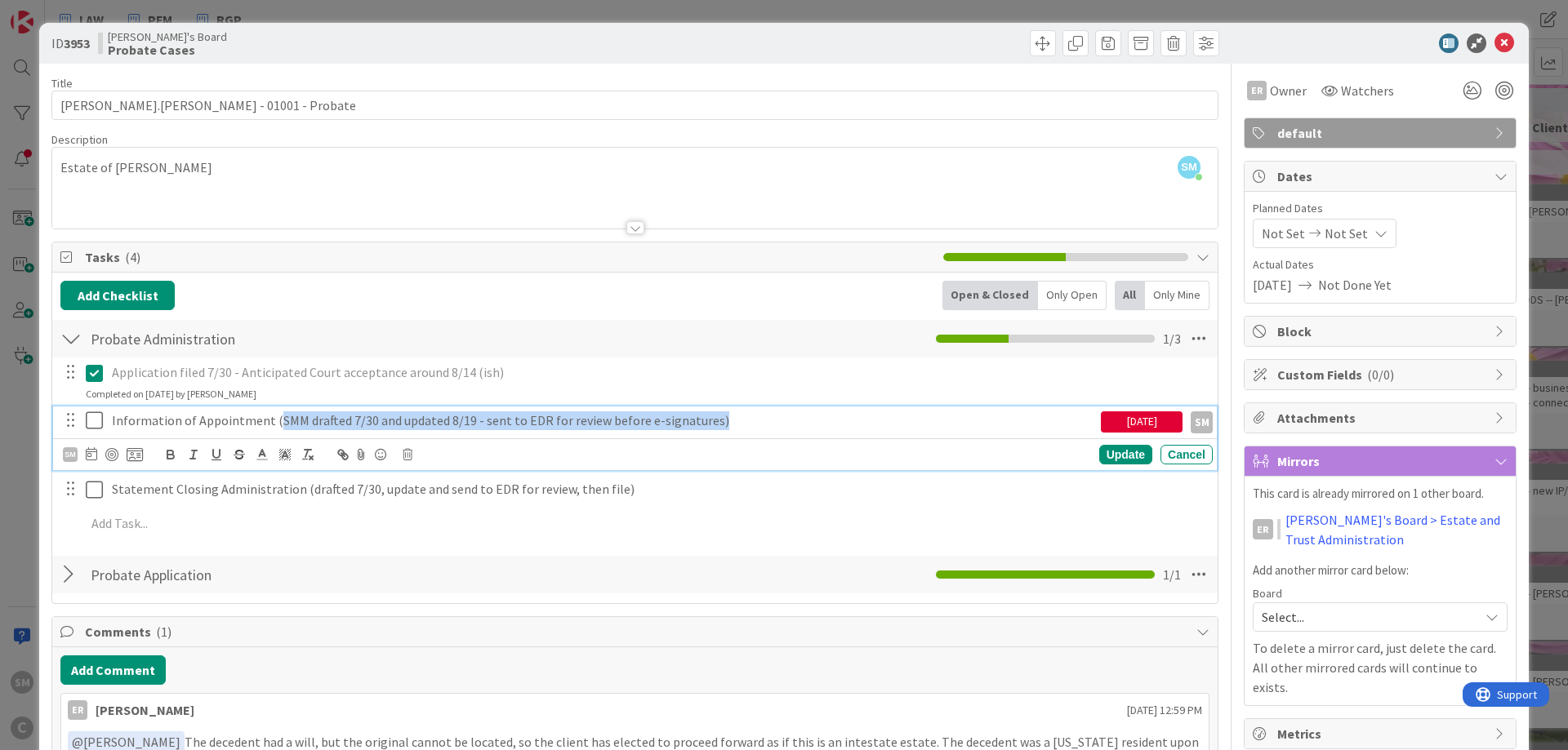
drag, startPoint x: 778, startPoint y: 418, endPoint x: 273, endPoint y: 422, distance: 505.0
click at [273, 422] on p "Information of Appointment (SMM drafted 7/30 and updated 8/19 - sent to EDR for…" at bounding box center [604, 421] width 983 height 19
click at [92, 415] on icon at bounding box center [98, 420] width 25 height 19
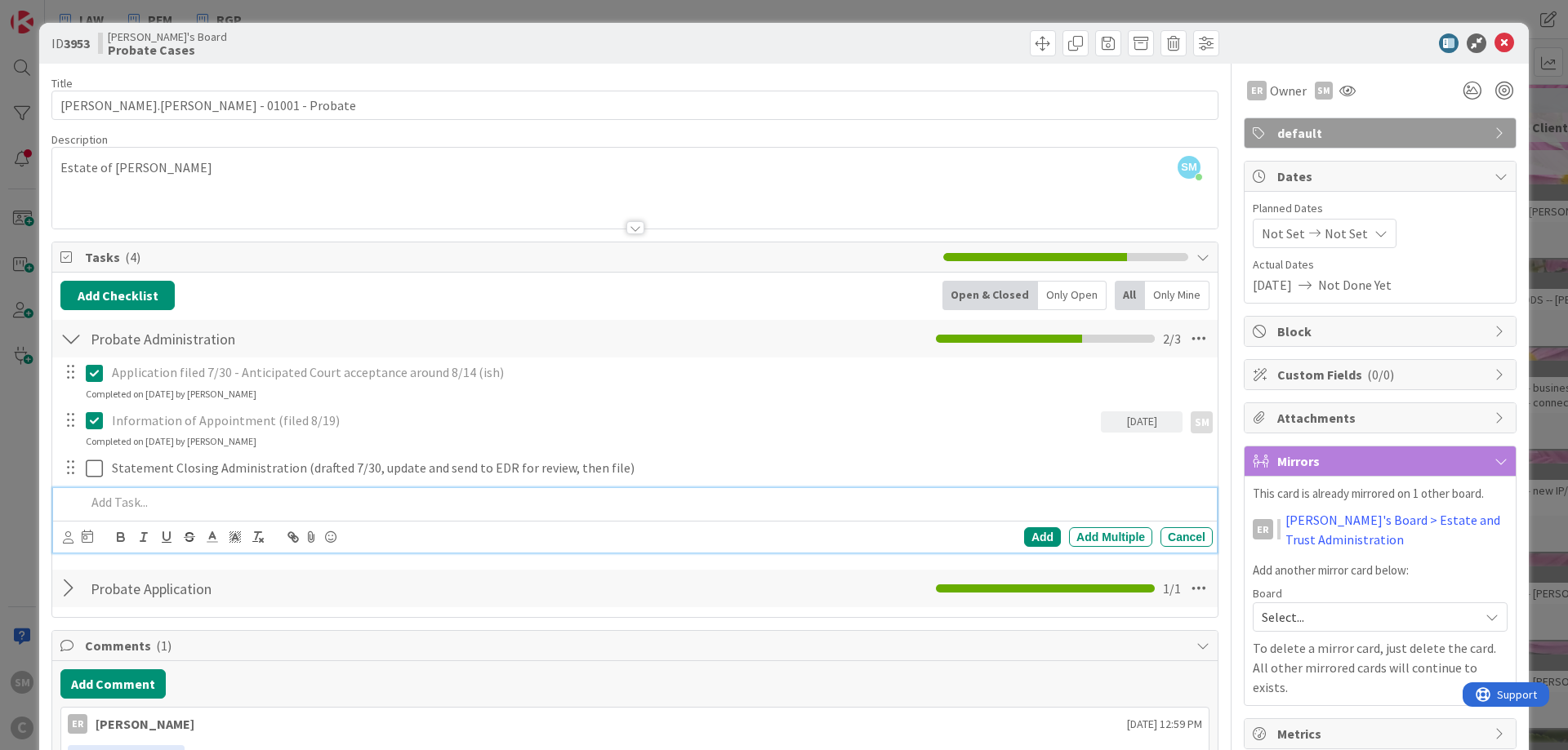
click at [130, 512] on p at bounding box center [646, 503] width 1121 height 19
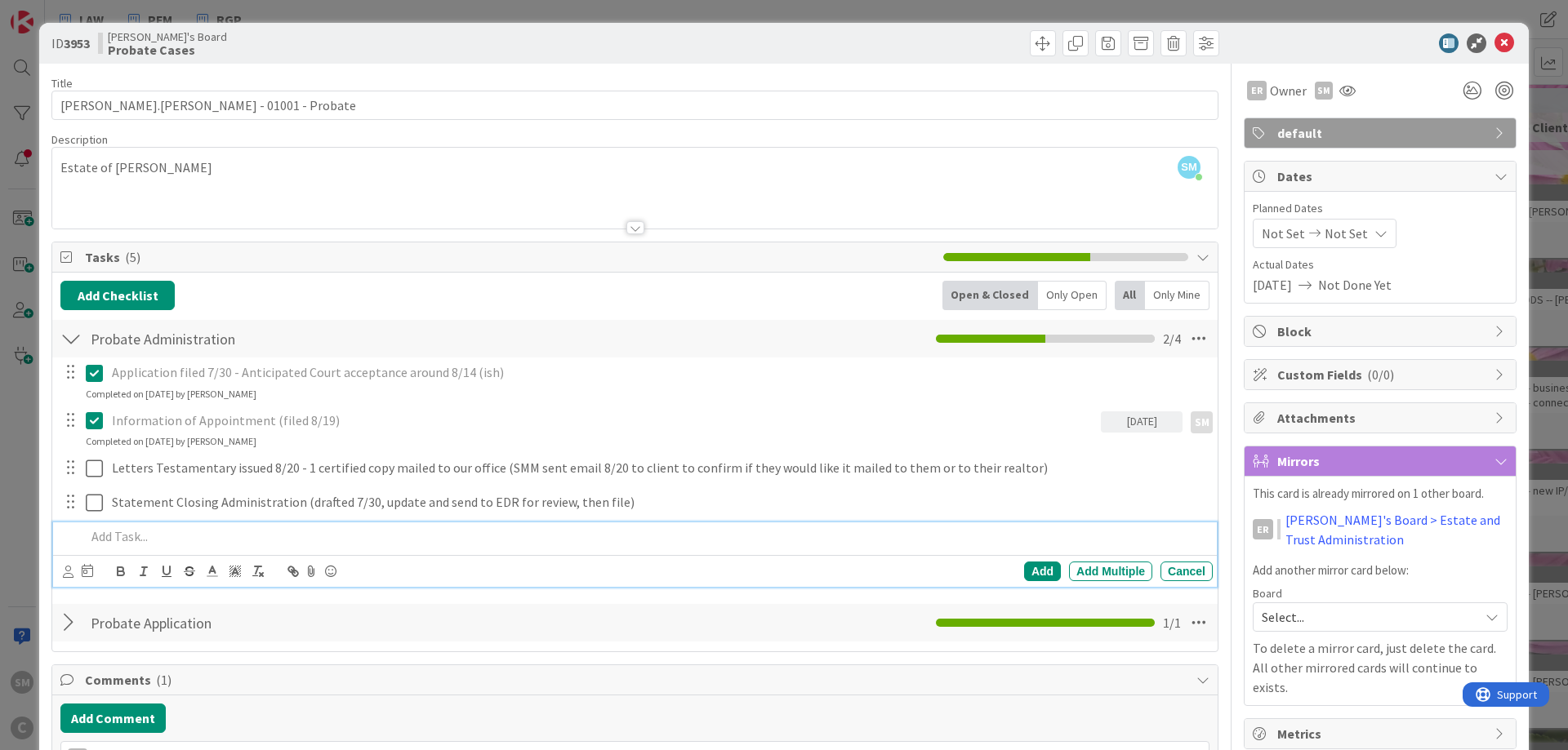
click at [102, 528] on p at bounding box center [646, 537] width 1121 height 19
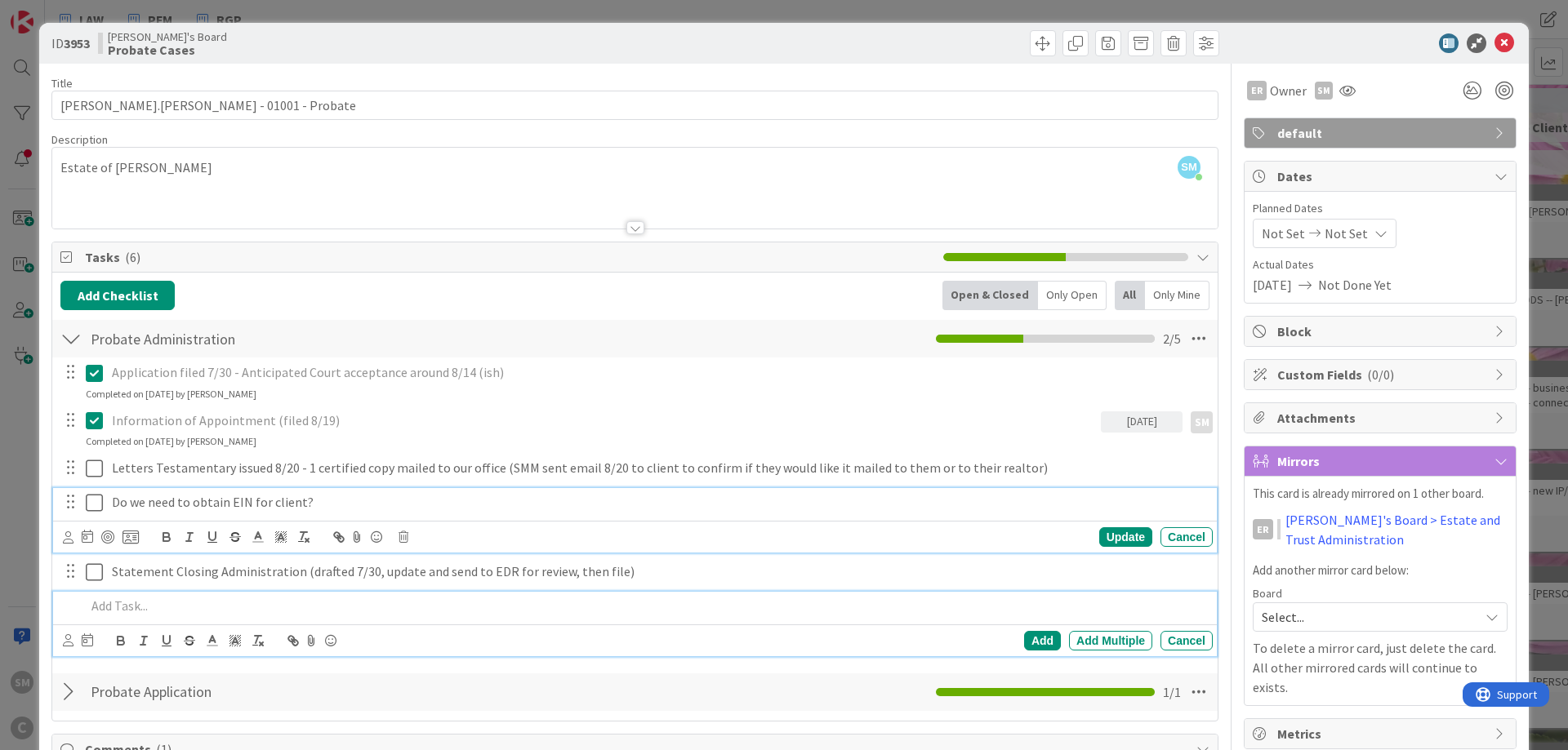
drag, startPoint x: 177, startPoint y: 494, endPoint x: 252, endPoint y: 496, distance: 75.0
click at [178, 494] on p "Do we need to obtain EIN for client?" at bounding box center [659, 503] width 1094 height 19
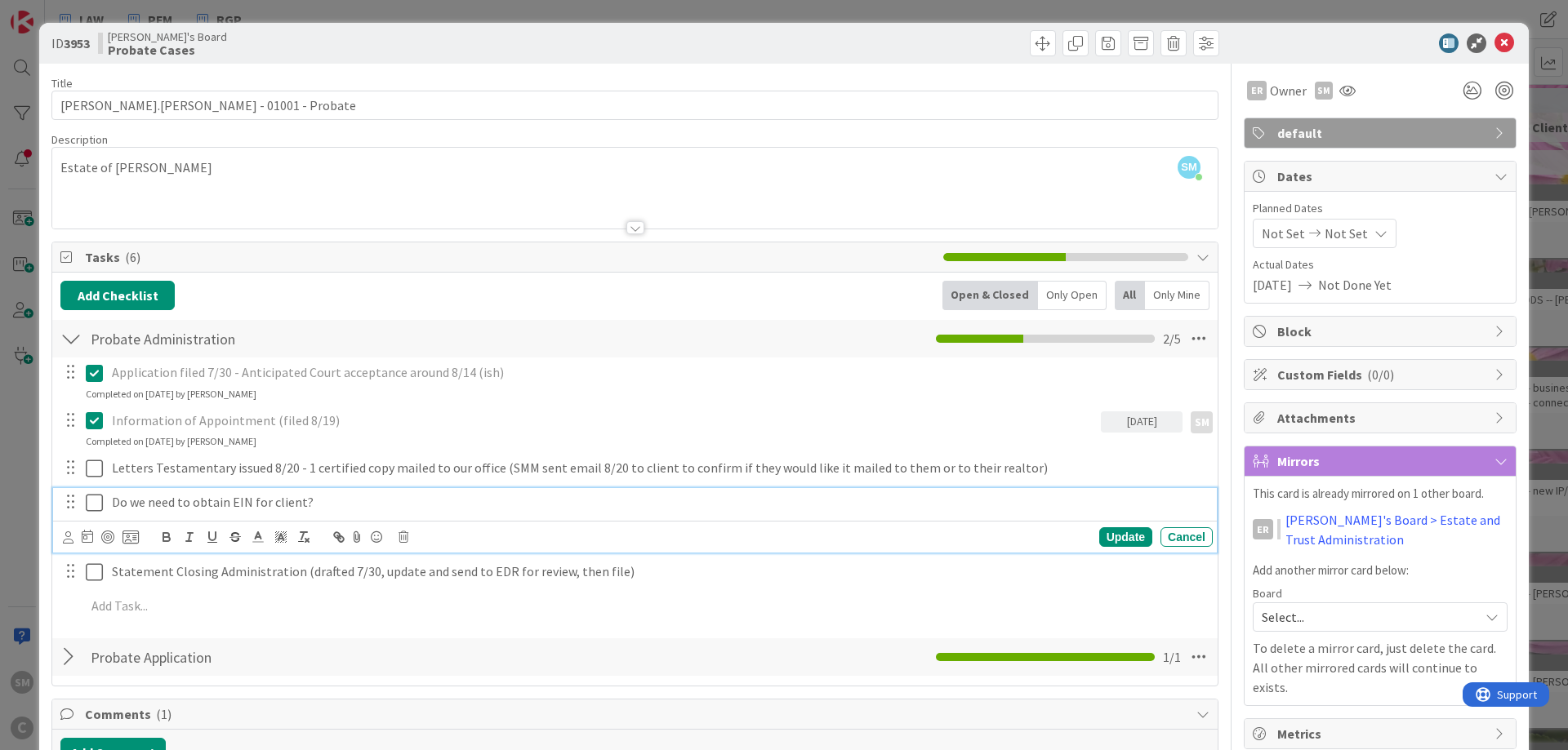
click at [358, 496] on p "Do we need to obtain EIN for client?" at bounding box center [659, 503] width 1094 height 19
click at [313, 475] on p "Letters Testamentary issued 8/20 - 1 certified copy mailed to our office (SMM s…" at bounding box center [659, 468] width 1094 height 19
click at [226, 468] on p "Letters Testamentary issued 8/20 - 1 certified copy mailed to our office (SMM s…" at bounding box center [659, 468] width 1094 height 19
click at [343, 468] on p "Letters Testamentary issued 8/20 - 1 certified copy mailed to our office (SMM s…" at bounding box center [659, 468] width 1094 height 19
drag, startPoint x: 480, startPoint y: 465, endPoint x: 562, endPoint y: 474, distance: 82.5
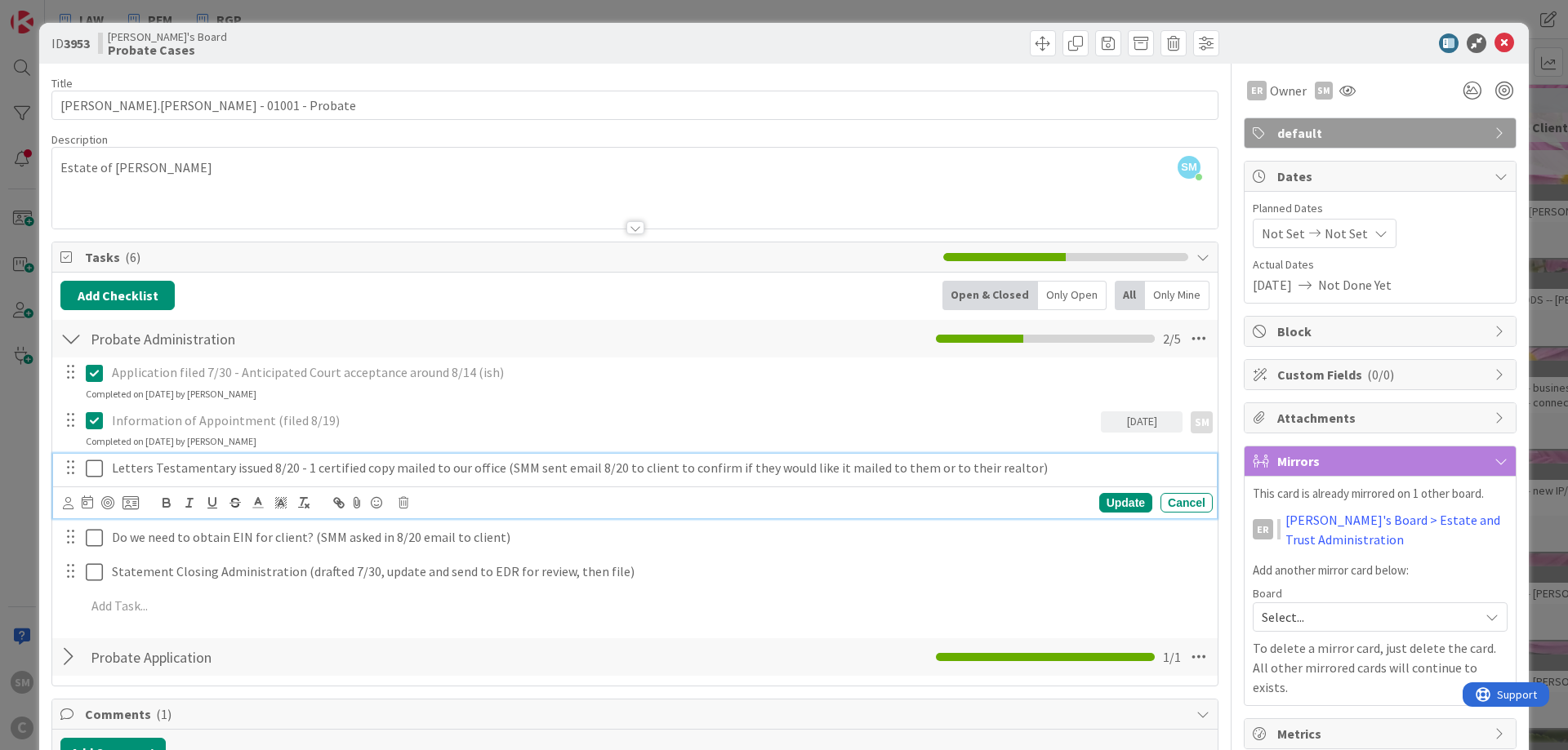
click at [480, 465] on p "Letters Testamentary issued 8/20 - 1 certified copy mailed to our office (SMM s…" at bounding box center [659, 468] width 1094 height 19
click at [497, 473] on p "Letters Testamentary issued 8/20 - 1 certified copy mailed to our office (SMM s…" at bounding box center [659, 468] width 1094 height 19
drag, startPoint x: 530, startPoint y: 472, endPoint x: 684, endPoint y: 470, distance: 154.0
click at [534, 474] on p "Letters Testamentary issued 8/20 - 1 certified copy mailed to our office (SMM s…" at bounding box center [659, 468] width 1094 height 19
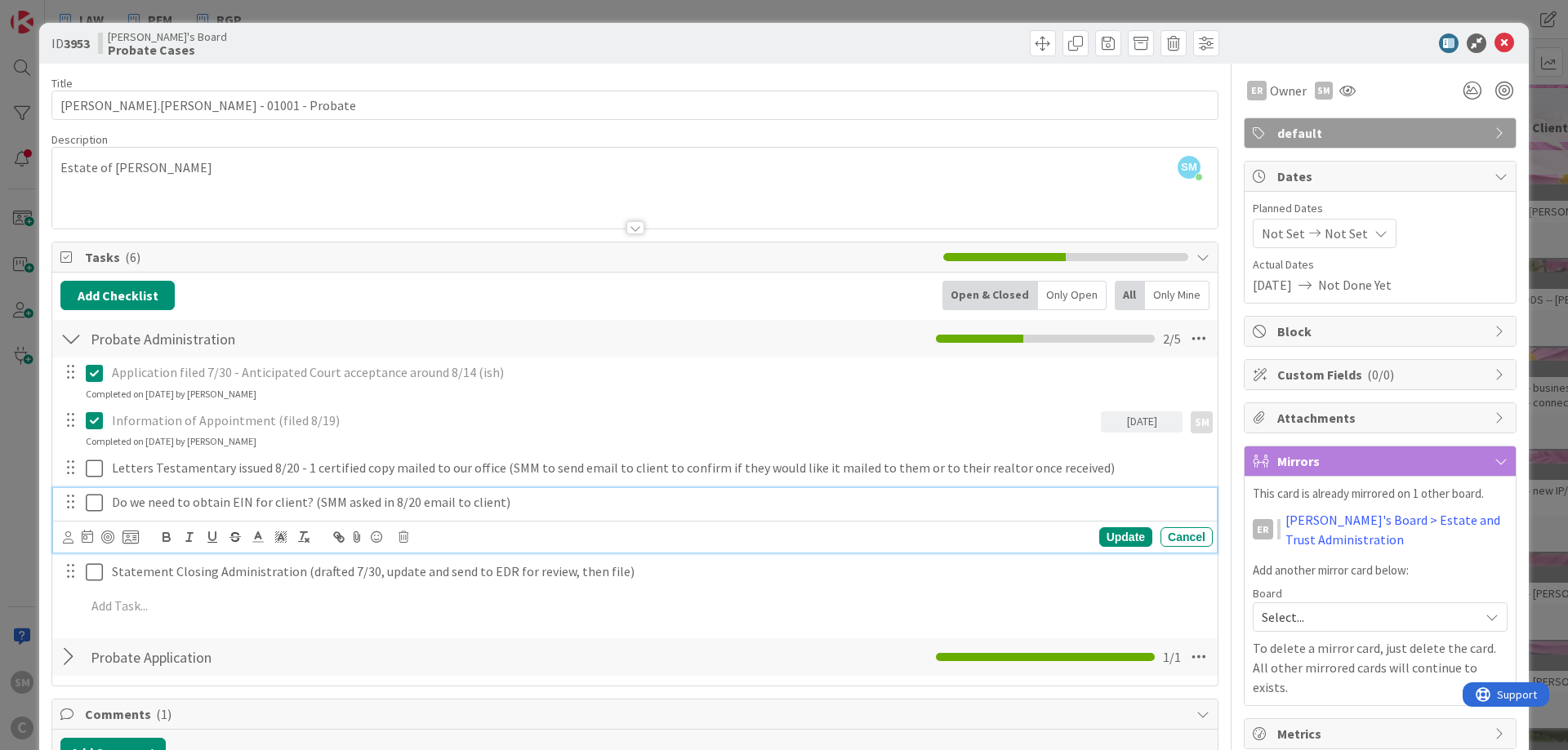
click at [366, 504] on p "Do we need to obtain EIN for client? (SMM asked in 8/20 email to client)" at bounding box center [659, 503] width 1094 height 19
click at [407, 504] on p "Do we need to obtain EIN for client? (SMM asked in 8/20 email to client)" at bounding box center [659, 503] width 1094 height 19
drag, startPoint x: 411, startPoint y: 504, endPoint x: 400, endPoint y: 501, distance: 11.4
click at [400, 501] on p "Do we need to obtain EIN for client? (SMM asked in 8/20 email to client)" at bounding box center [659, 503] width 1094 height 19
click at [212, 469] on p "Letters Testamentary issued 8/20 - 1 certified copy mailed to our office (SMM t…" at bounding box center [659, 468] width 1094 height 19
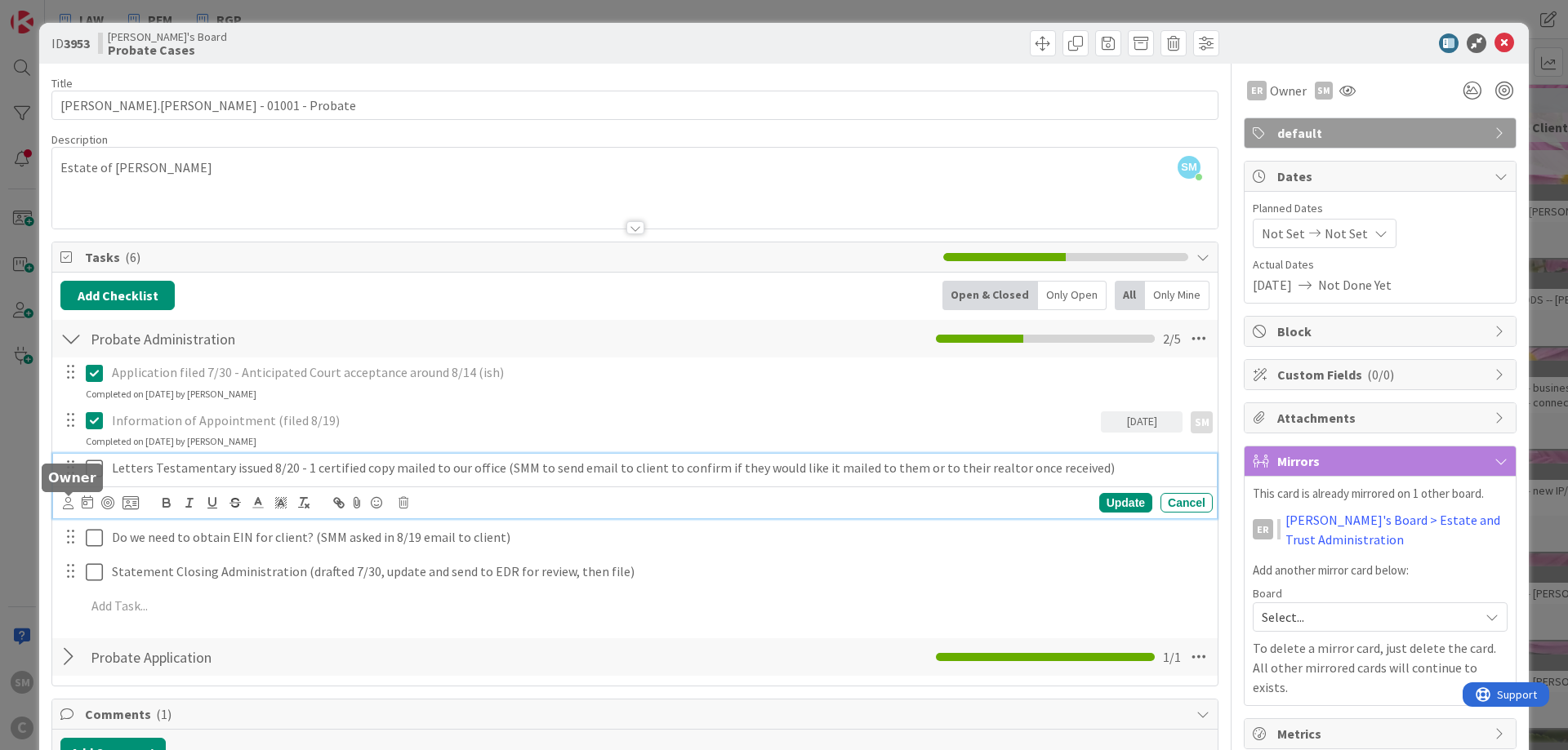
click at [66, 506] on icon at bounding box center [68, 503] width 11 height 12
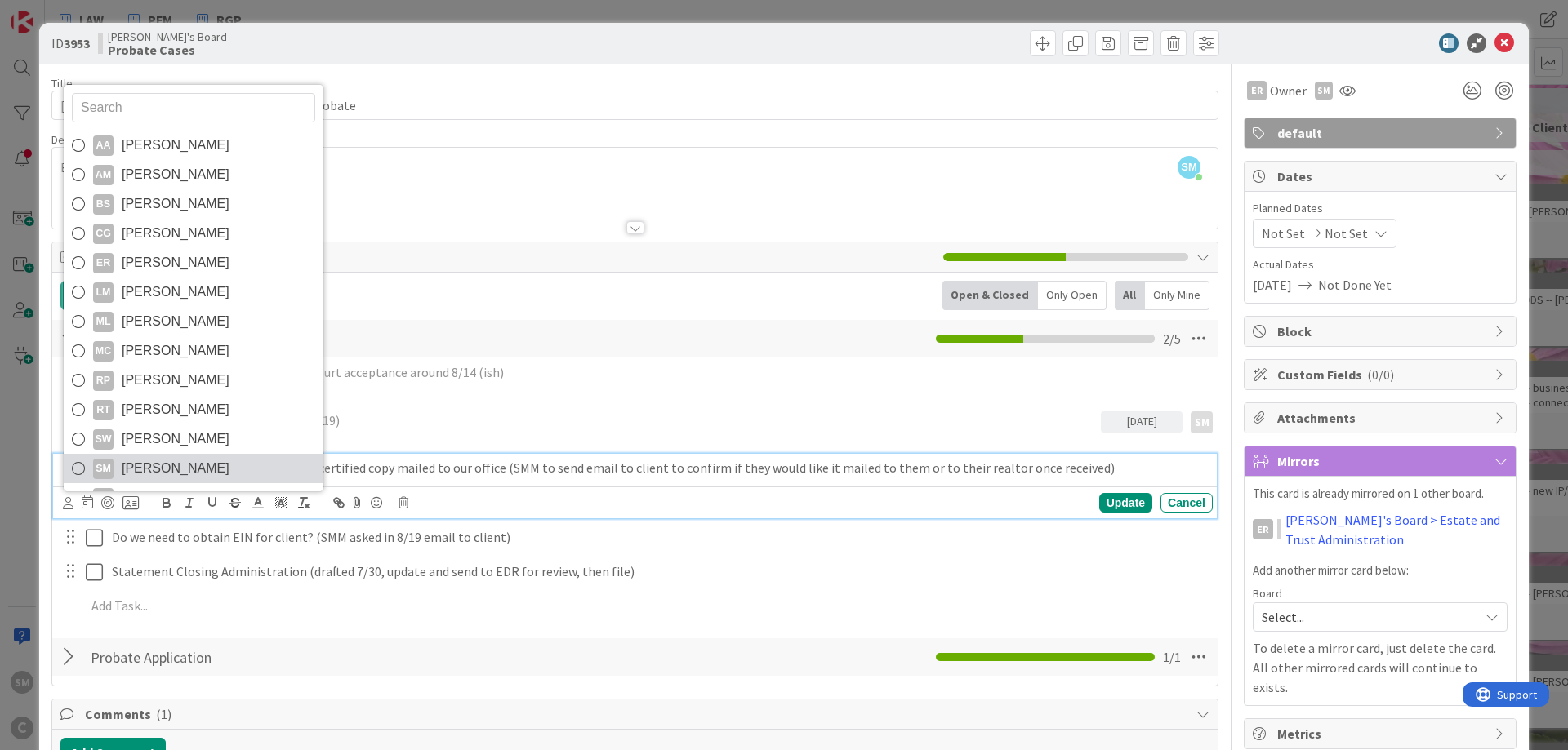
click at [143, 462] on span "[PERSON_NAME]" at bounding box center [176, 469] width 107 height 25
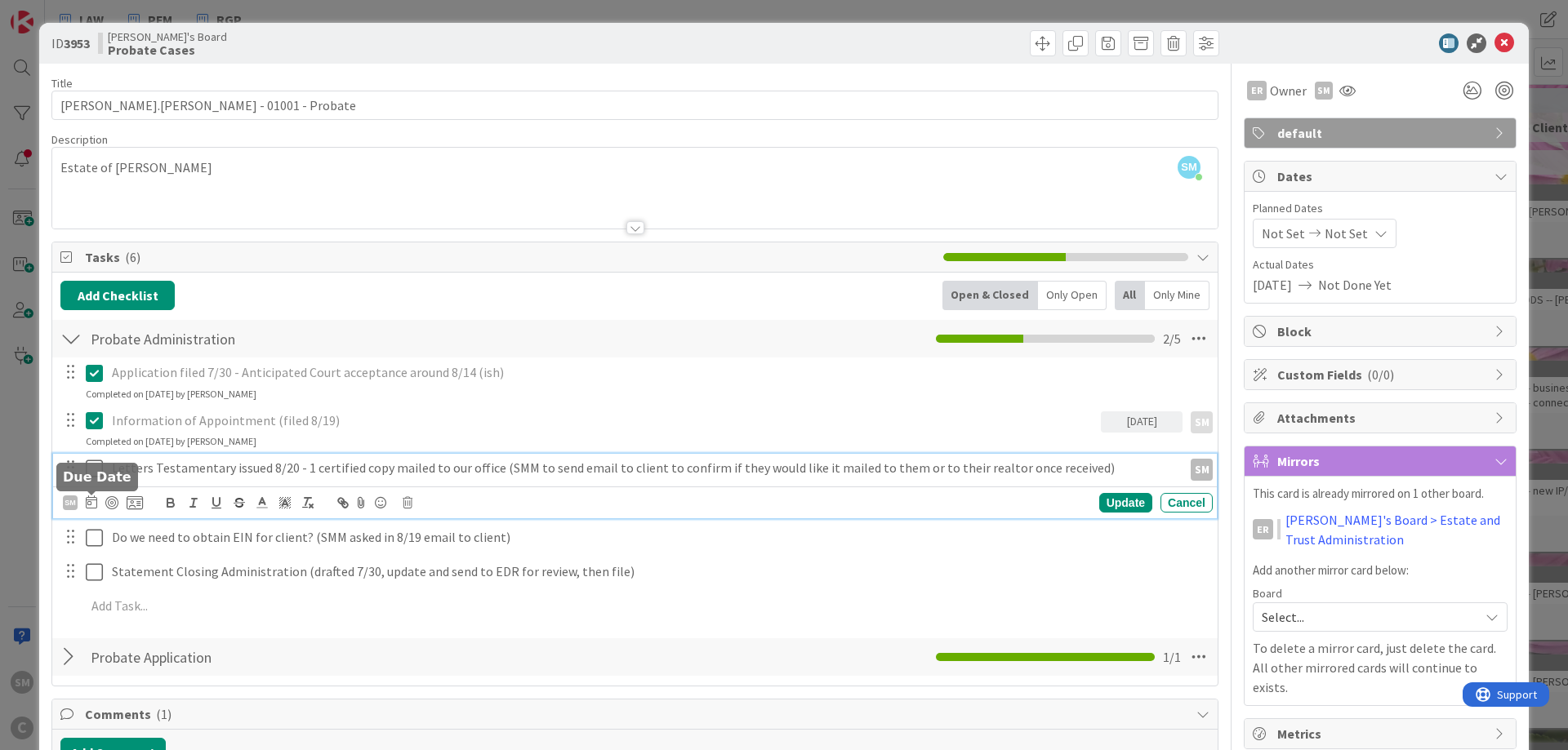
click at [92, 507] on icon at bounding box center [91, 503] width 12 height 13
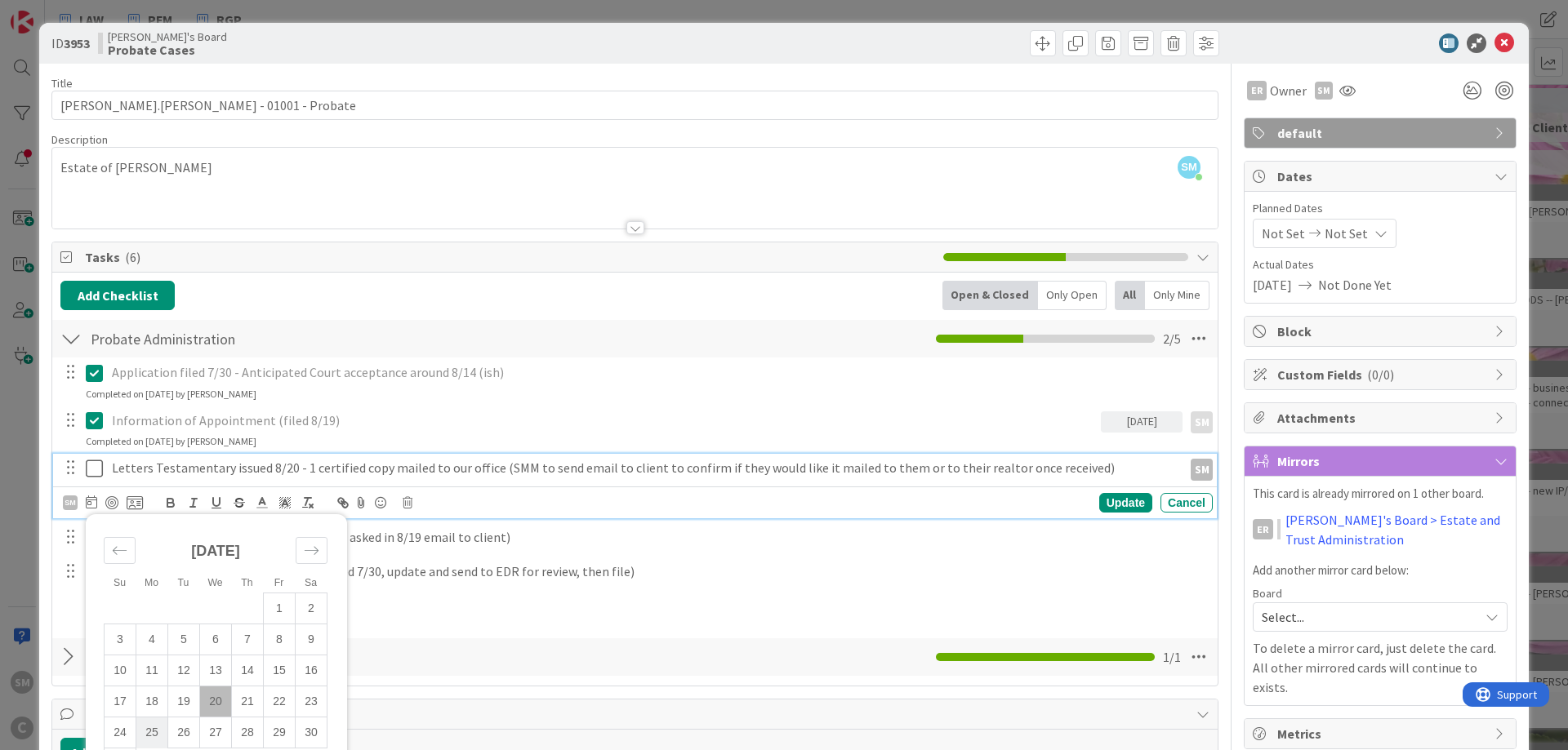
click at [145, 730] on td "25" at bounding box center [152, 733] width 32 height 31
type input "[DATE]"
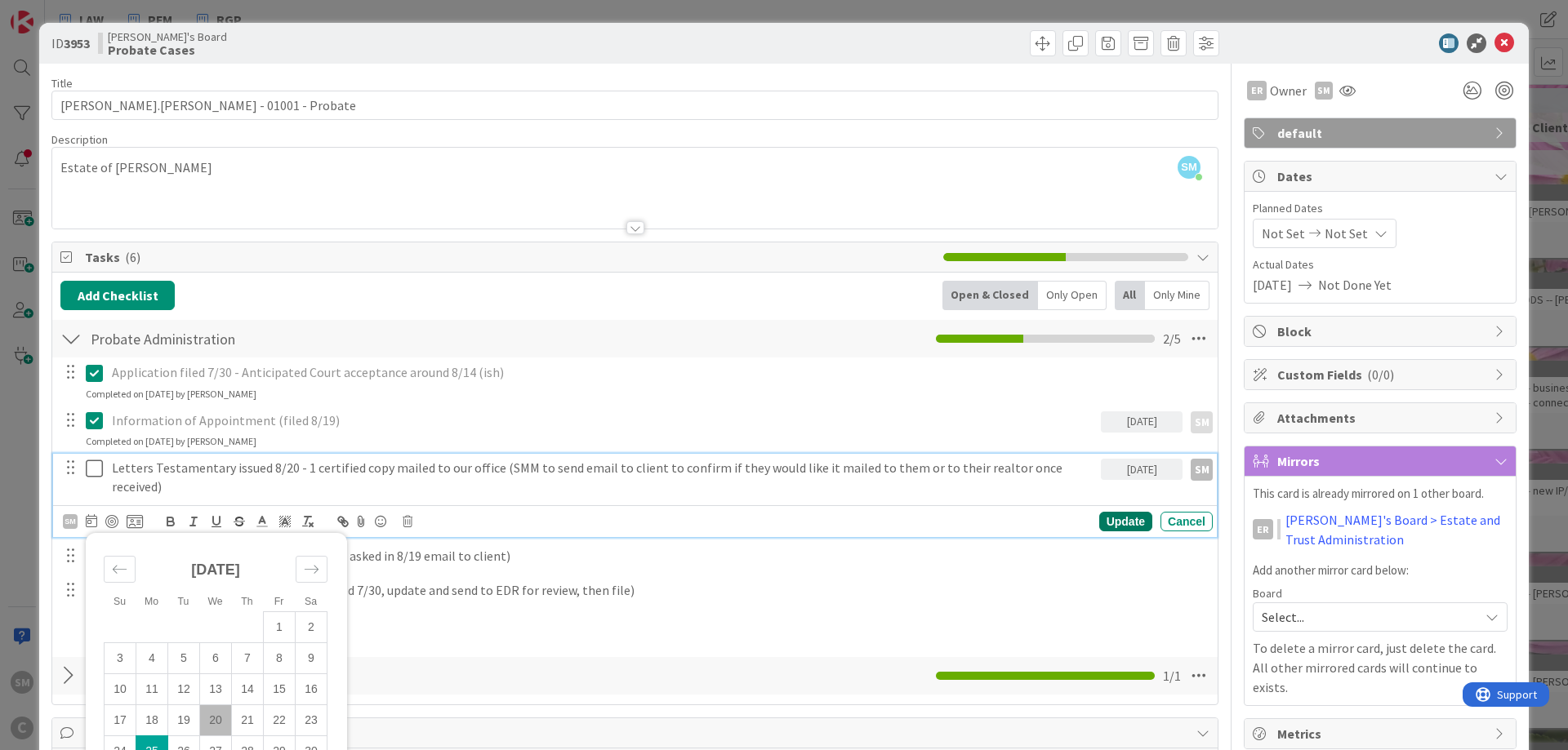
click at [1133, 512] on div "Update" at bounding box center [1126, 522] width 53 height 19
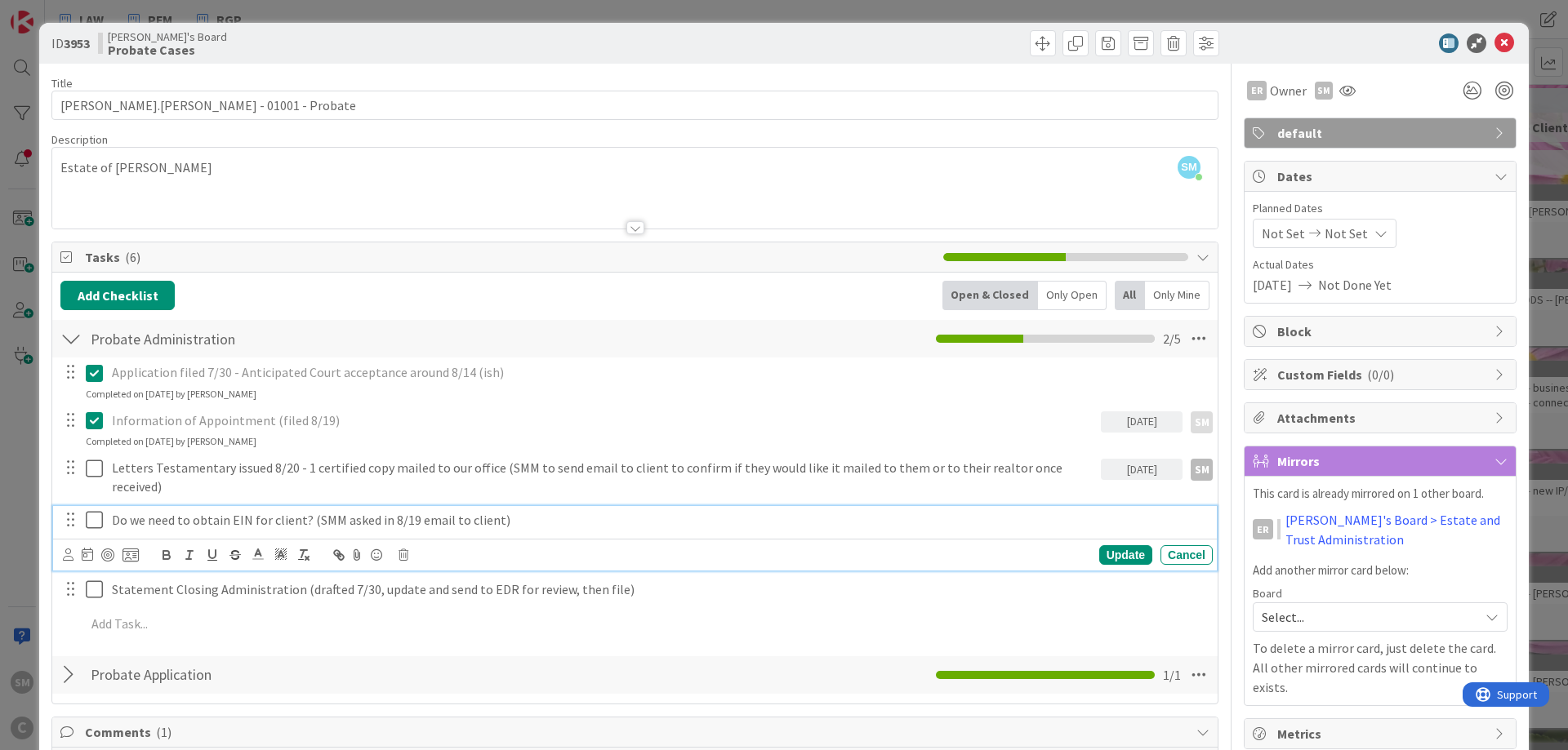
click at [274, 511] on p "Do we need to obtain EIN for client? (SMM asked in 8/19 email to client)" at bounding box center [659, 521] width 1094 height 19
click at [63, 549] on icon at bounding box center [68, 554] width 11 height 12
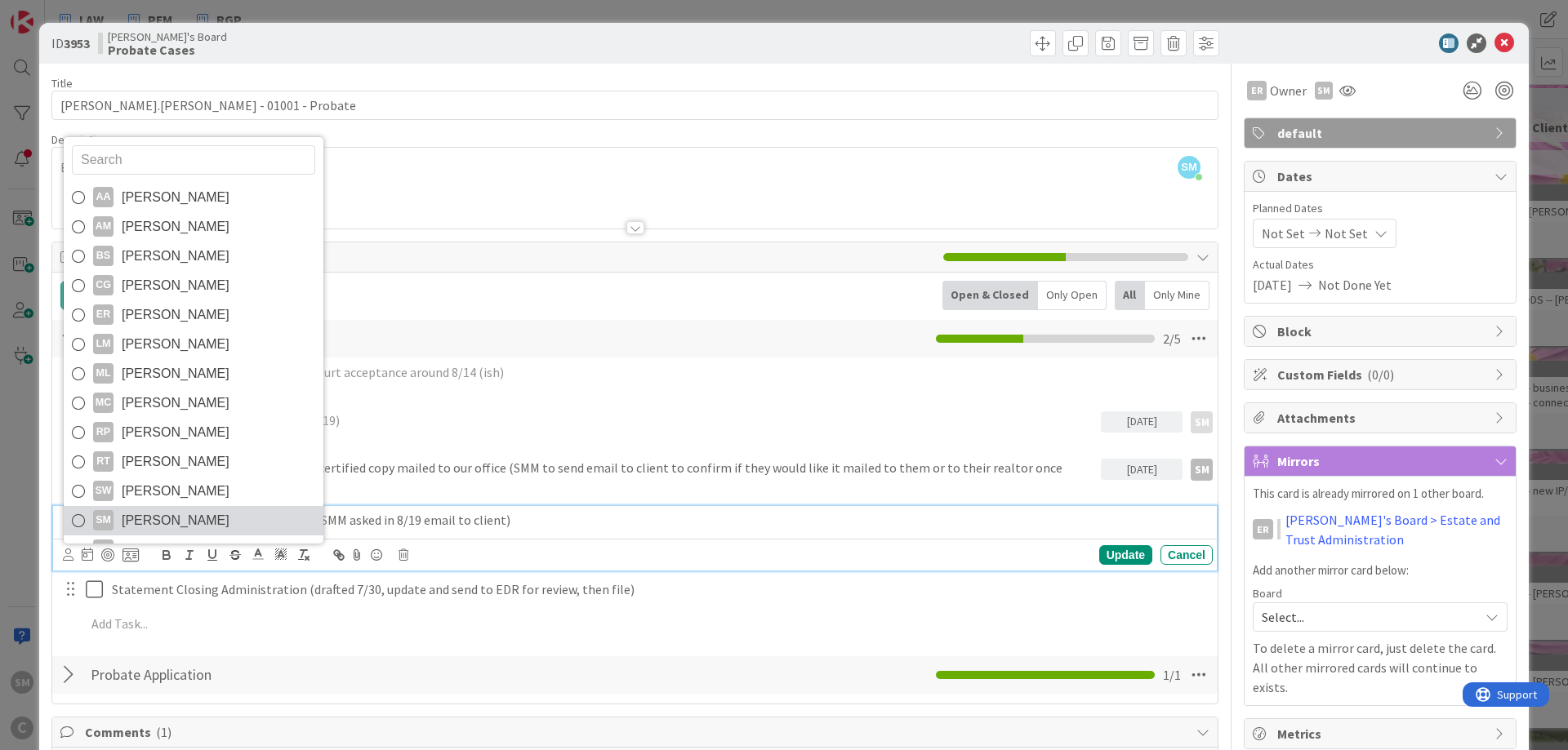
click at [166, 508] on span "[PERSON_NAME]" at bounding box center [176, 521] width 107 height 25
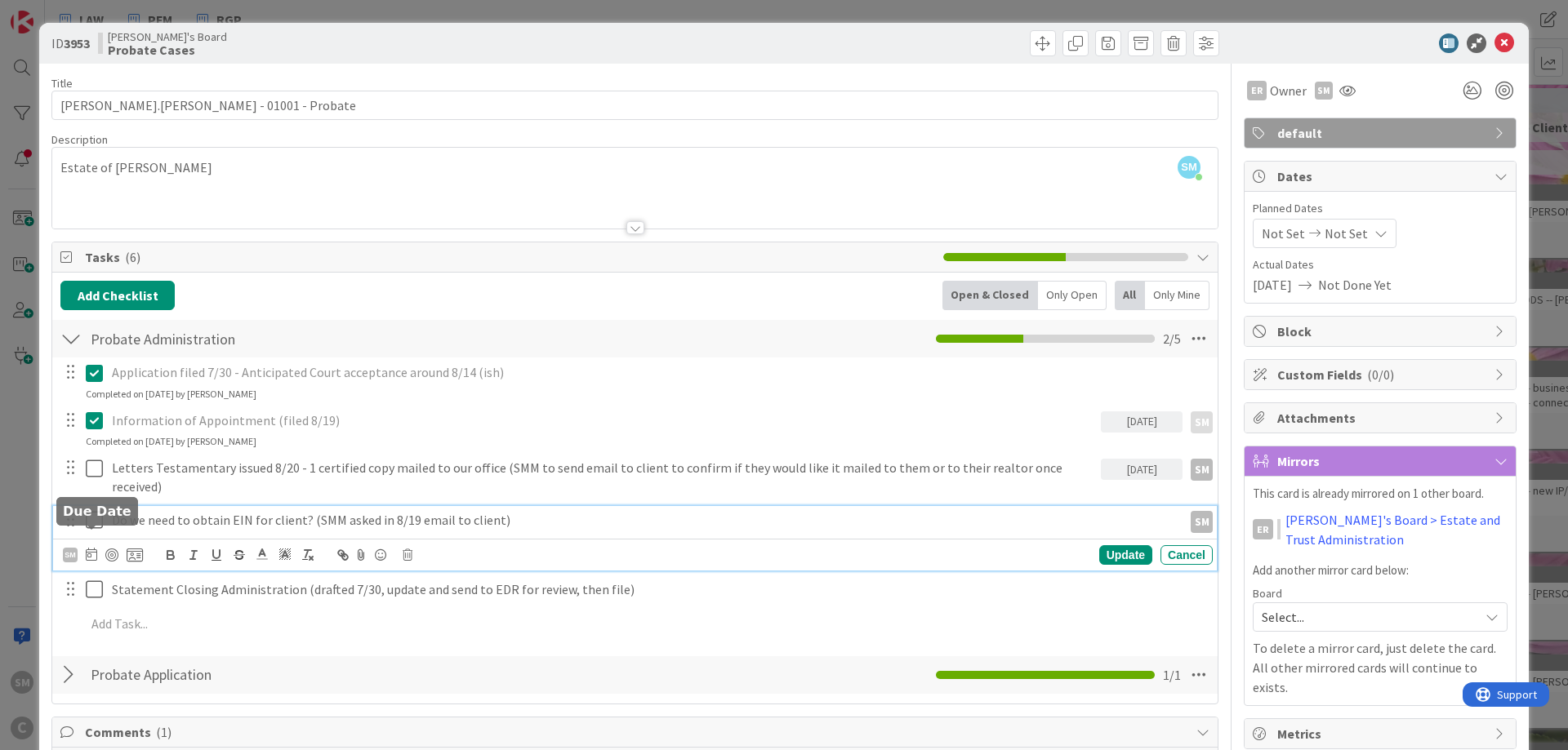
click at [88, 548] on icon at bounding box center [91, 554] width 12 height 13
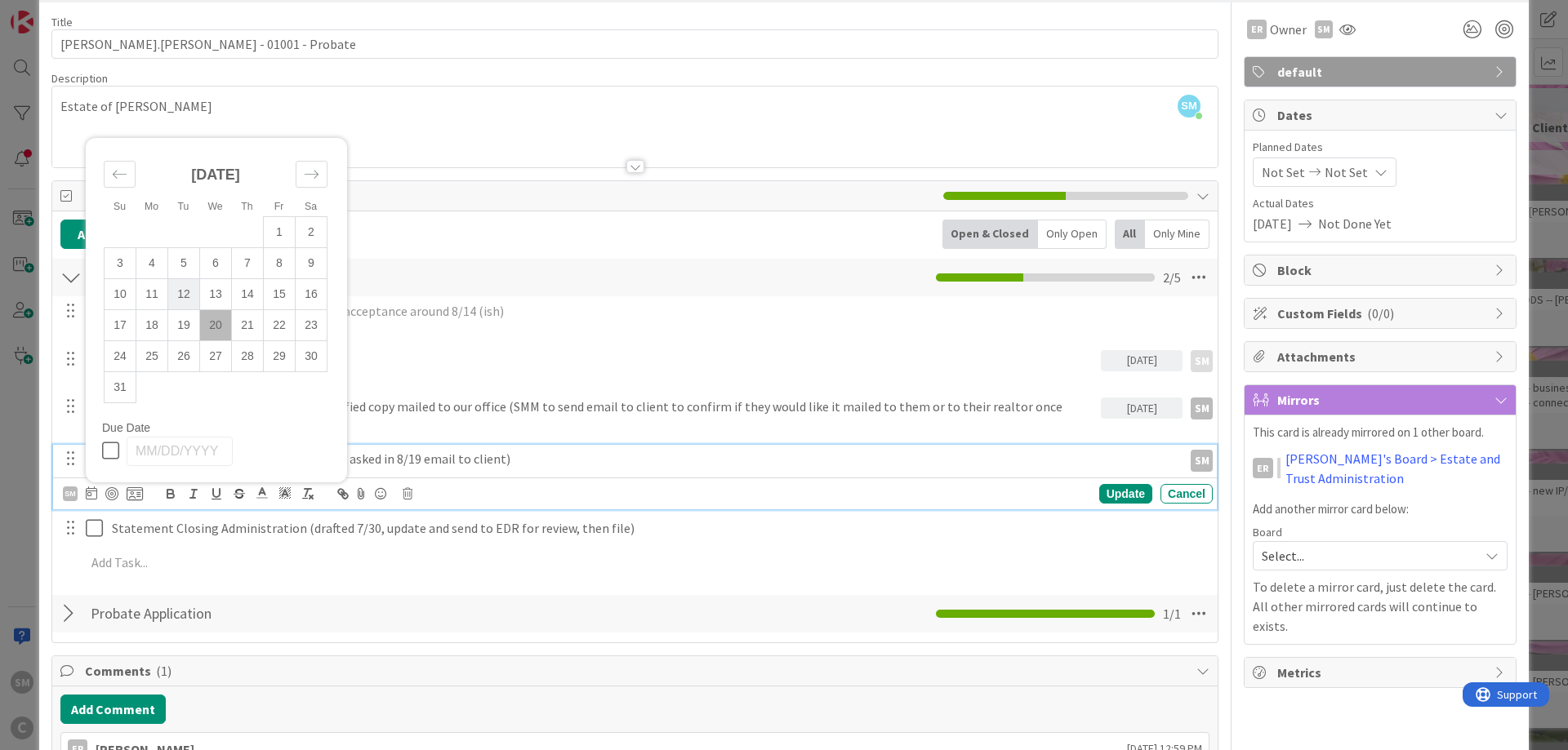
scroll to position [98, 0]
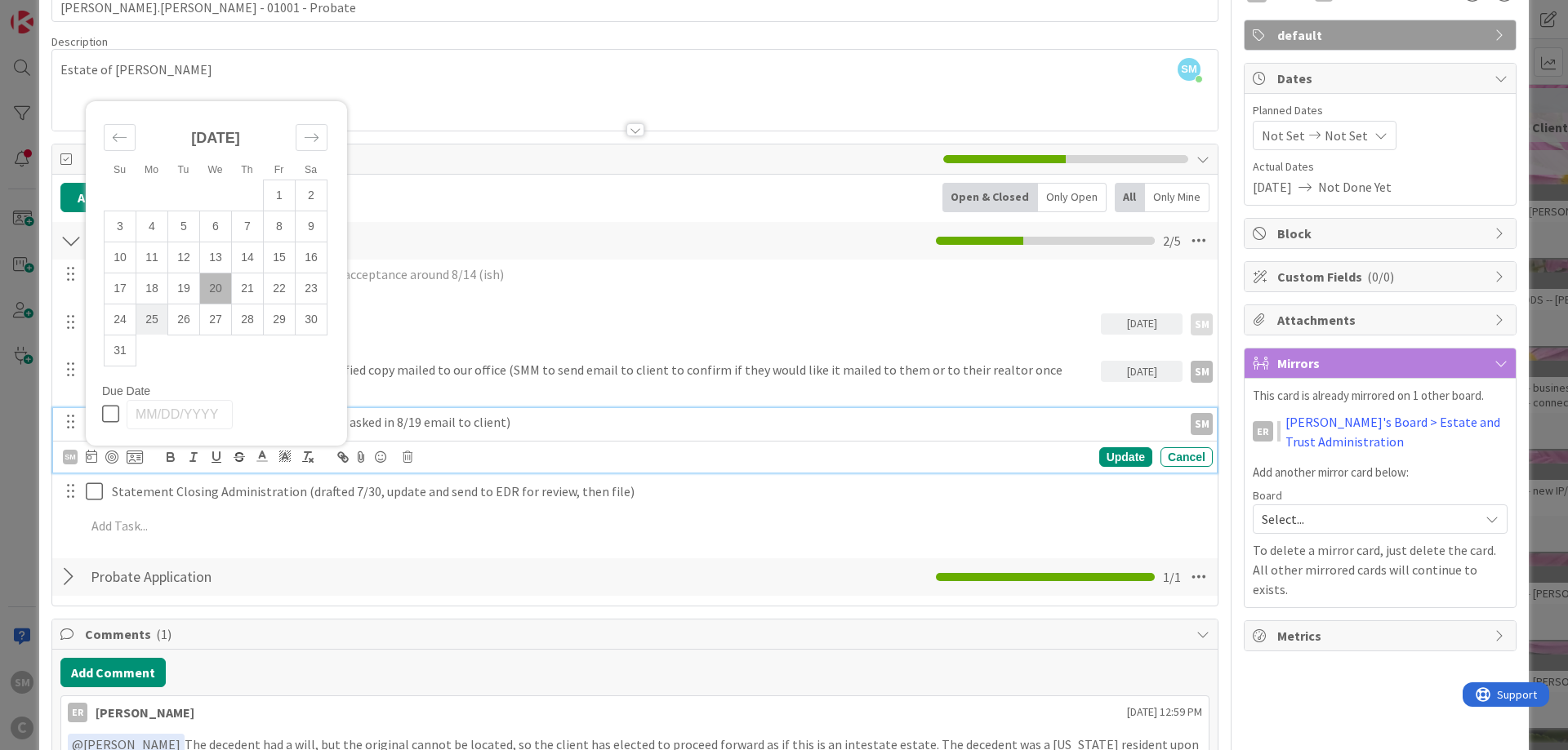
click at [153, 304] on td "25" at bounding box center [152, 319] width 32 height 31
type input "[DATE]"
click at [1367, 679] on div "ER Owner SM default Dates Planned Dates Not Set Not Set Actual Dates [DATE] Not…" at bounding box center [1380, 647] width 273 height 1365
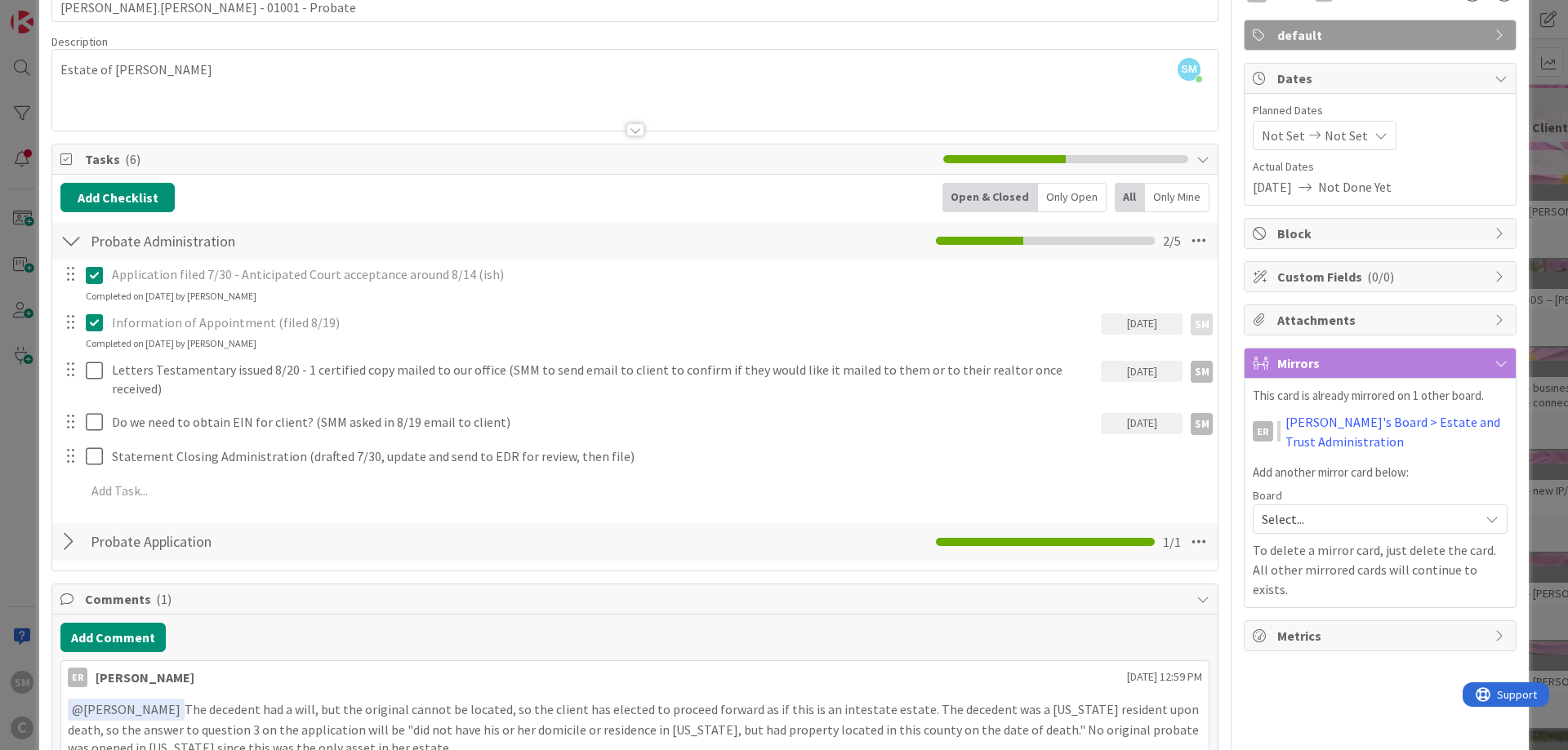
scroll to position [0, 0]
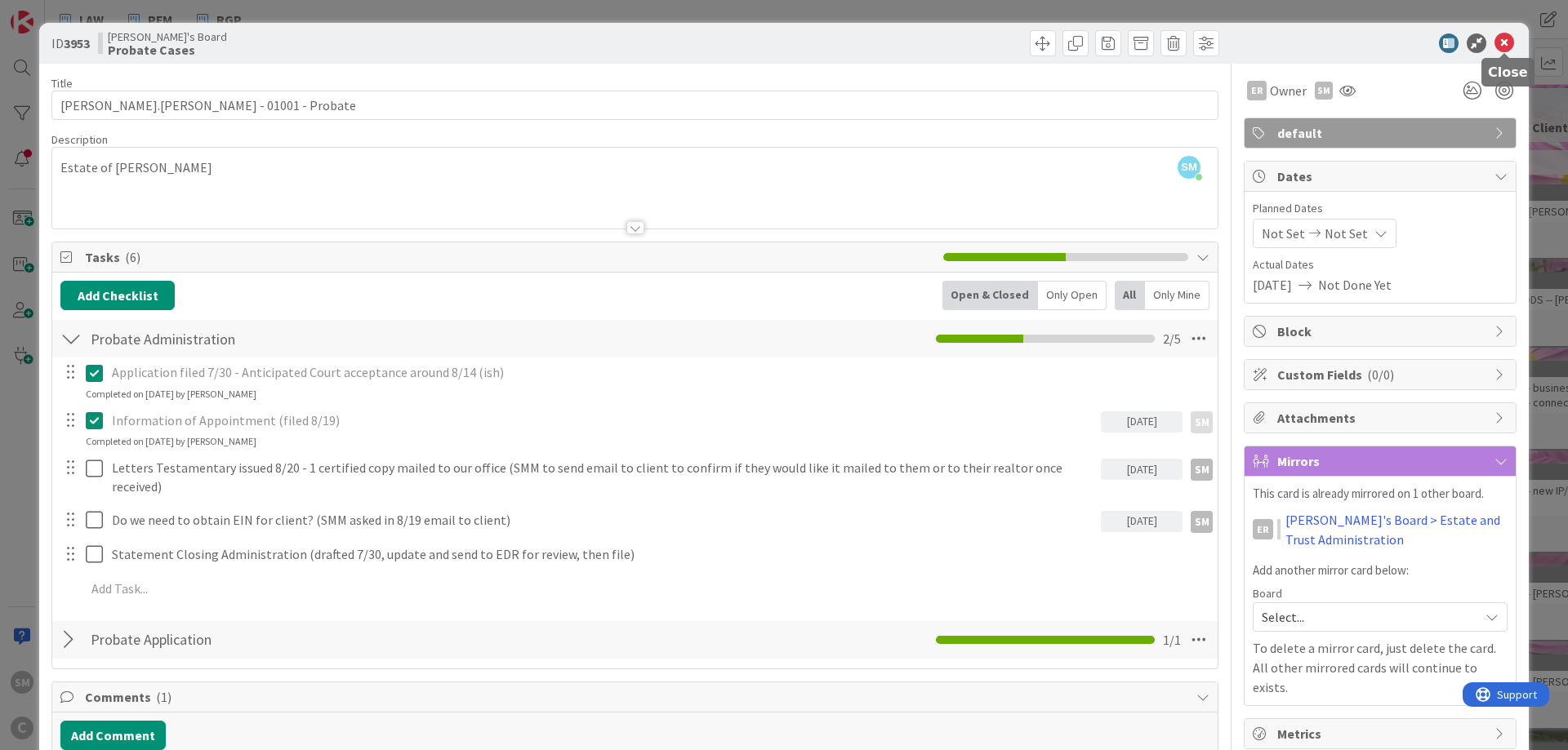
click at [1509, 42] on icon at bounding box center [1505, 43] width 19 height 19
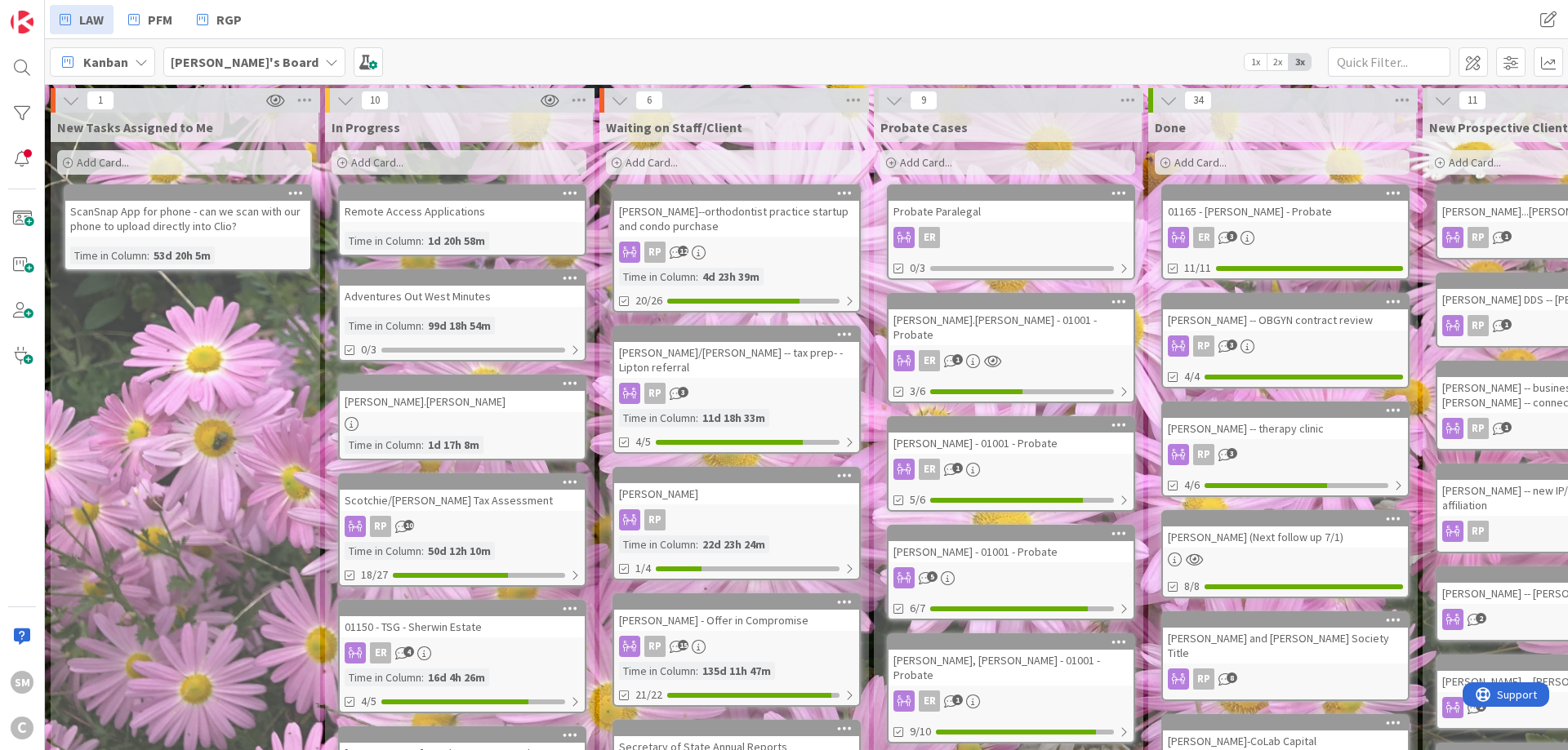
click at [226, 446] on div "New Tasks Assigned to Me Add Card... ScanSnap App for phone - can we scan with …" at bounding box center [184, 719] width 268 height 1214
drag, startPoint x: 1423, startPoint y: 251, endPoint x: 1317, endPoint y: 229, distance: 108.3
click at [117, 371] on div "New Tasks Assigned to Me Add Card... ScanSnap App for phone - can we scan with …" at bounding box center [184, 719] width 268 height 1214
drag, startPoint x: 1144, startPoint y: 204, endPoint x: 1079, endPoint y: 184, distance: 68.0
click at [976, 219] on div "Probate Paralegal" at bounding box center [1010, 211] width 245 height 21
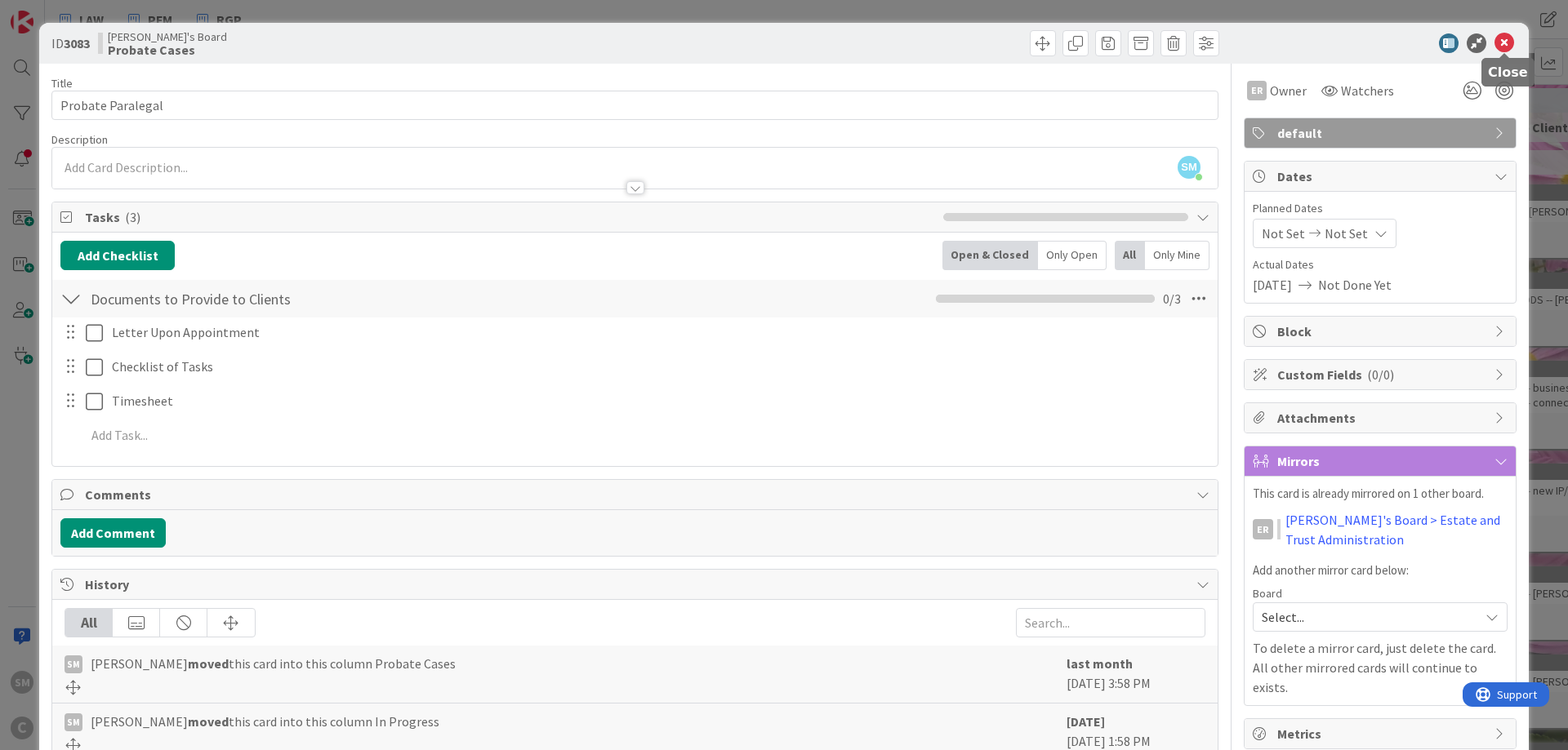
click at [1506, 42] on icon at bounding box center [1505, 43] width 19 height 19
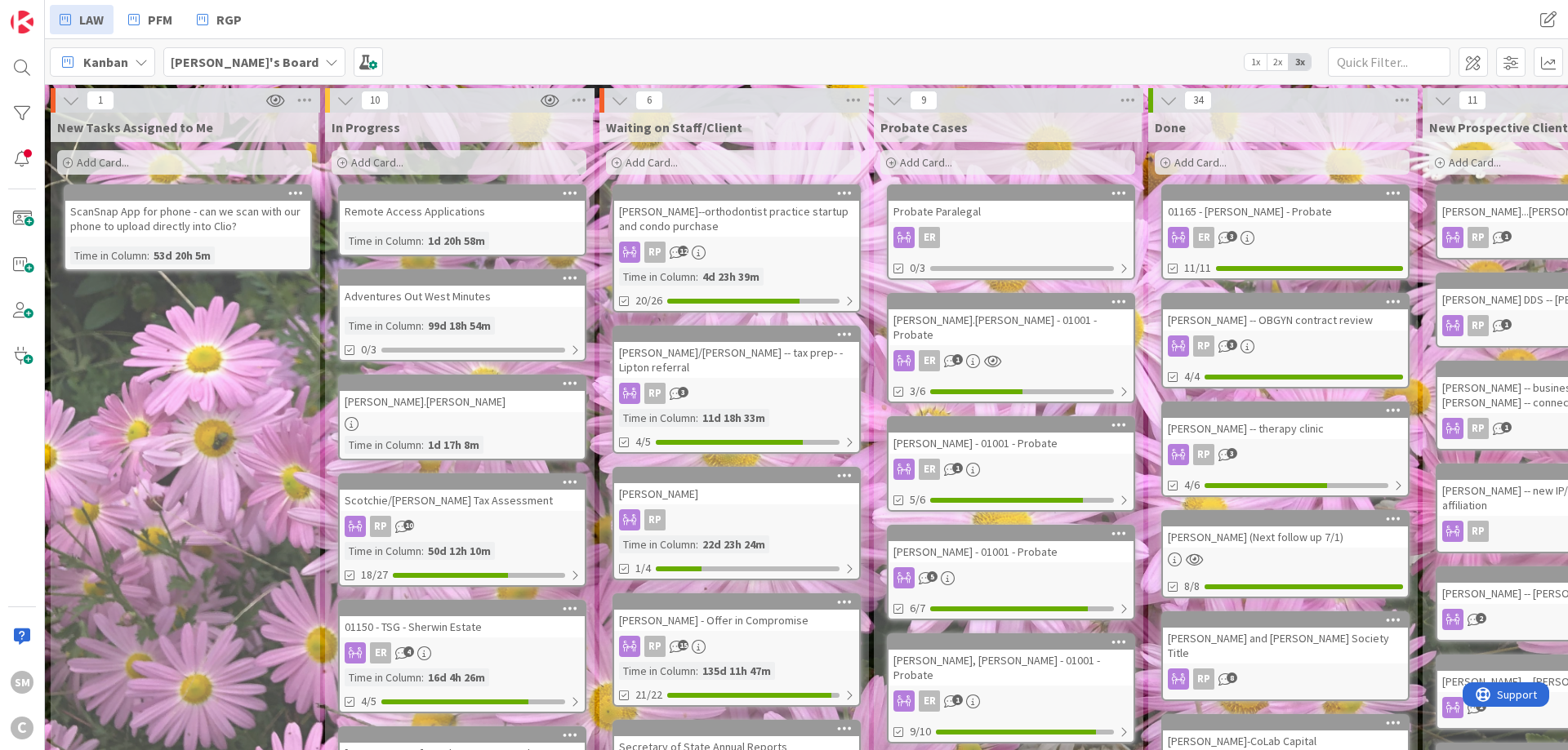
click at [868, 235] on div "6 Waiting on Staff/Client Add Card... [PERSON_NAME]--orthodontist practice star…" at bounding box center [734, 707] width 270 height 1238
click at [235, 415] on div "New Tasks Assigned to Me Add Card... ScanSnap App for phone - can we scan with …" at bounding box center [184, 719] width 268 height 1214
click at [419, 319] on div "Time in Column" at bounding box center [383, 325] width 77 height 18
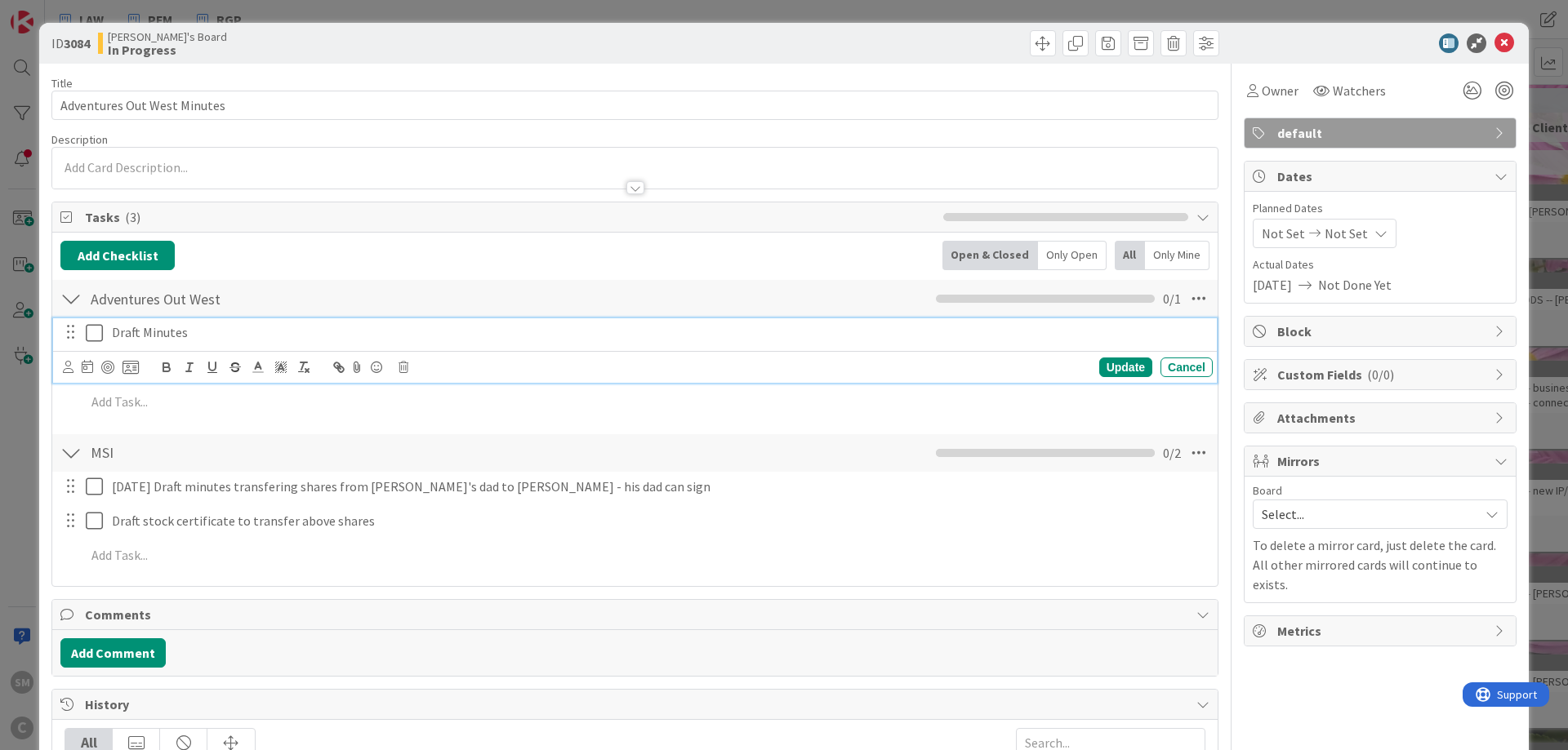
click at [99, 332] on icon at bounding box center [98, 333] width 25 height 19
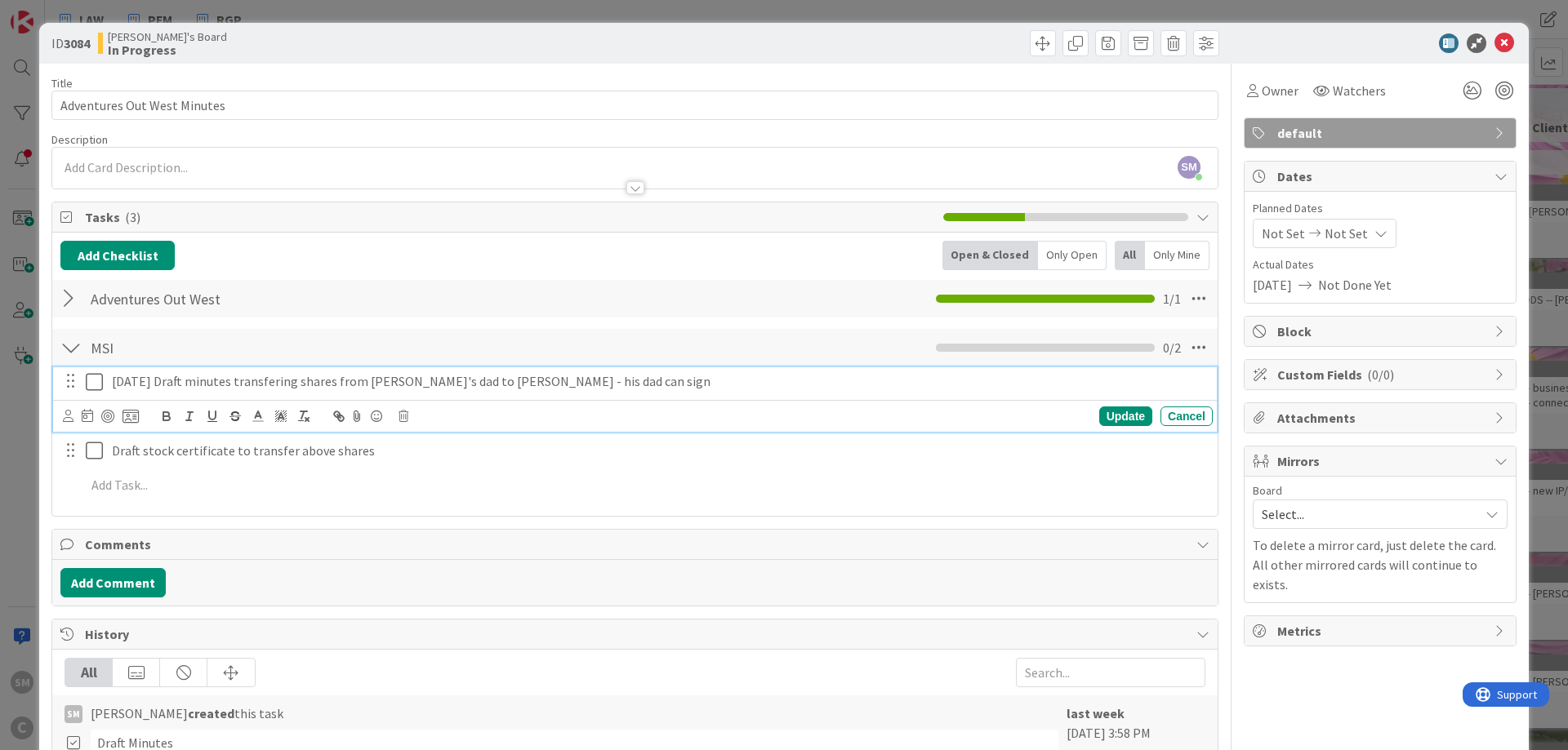
click at [94, 379] on icon at bounding box center [98, 382] width 25 height 19
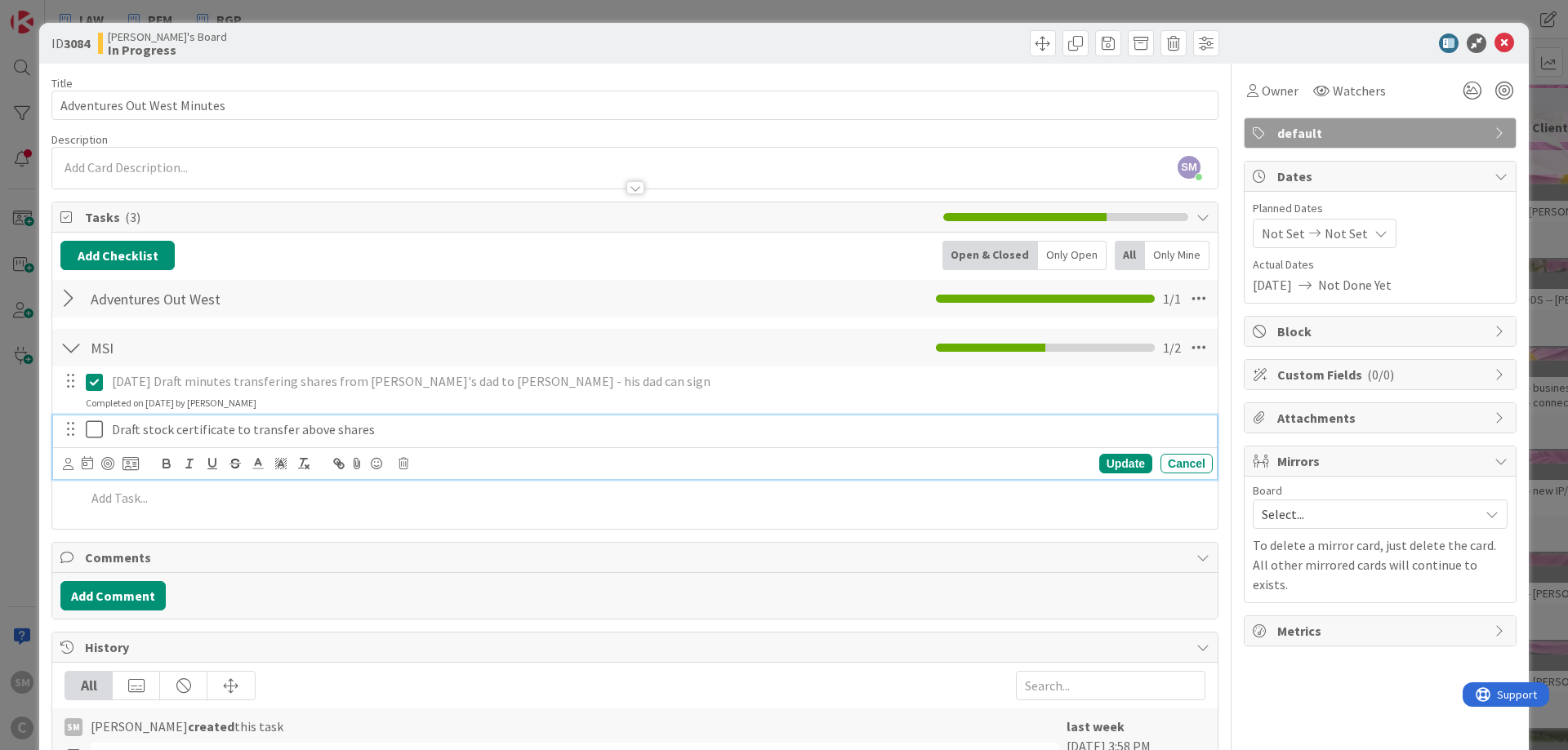
click at [97, 423] on icon at bounding box center [98, 429] width 25 height 19
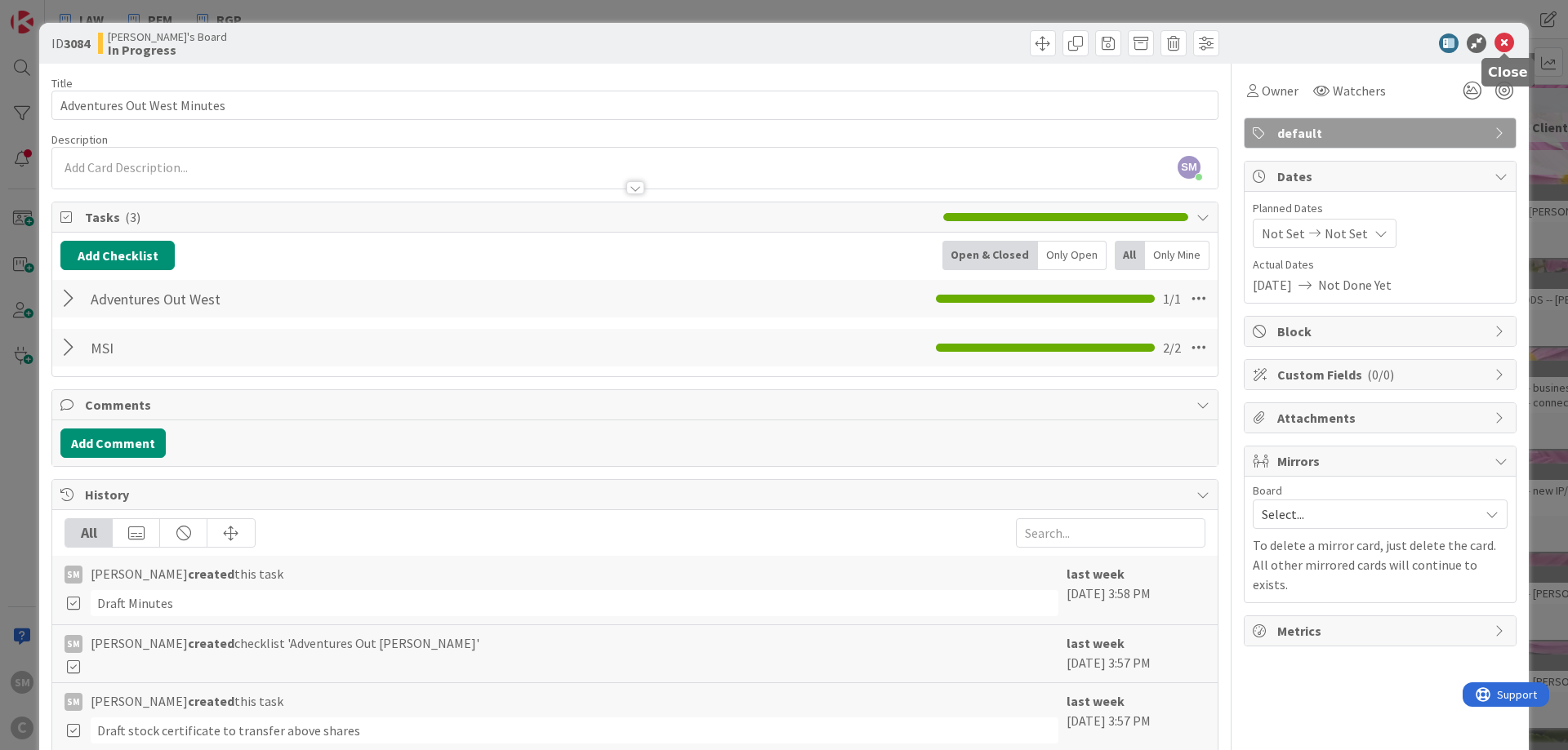
click at [1501, 41] on icon at bounding box center [1505, 43] width 19 height 19
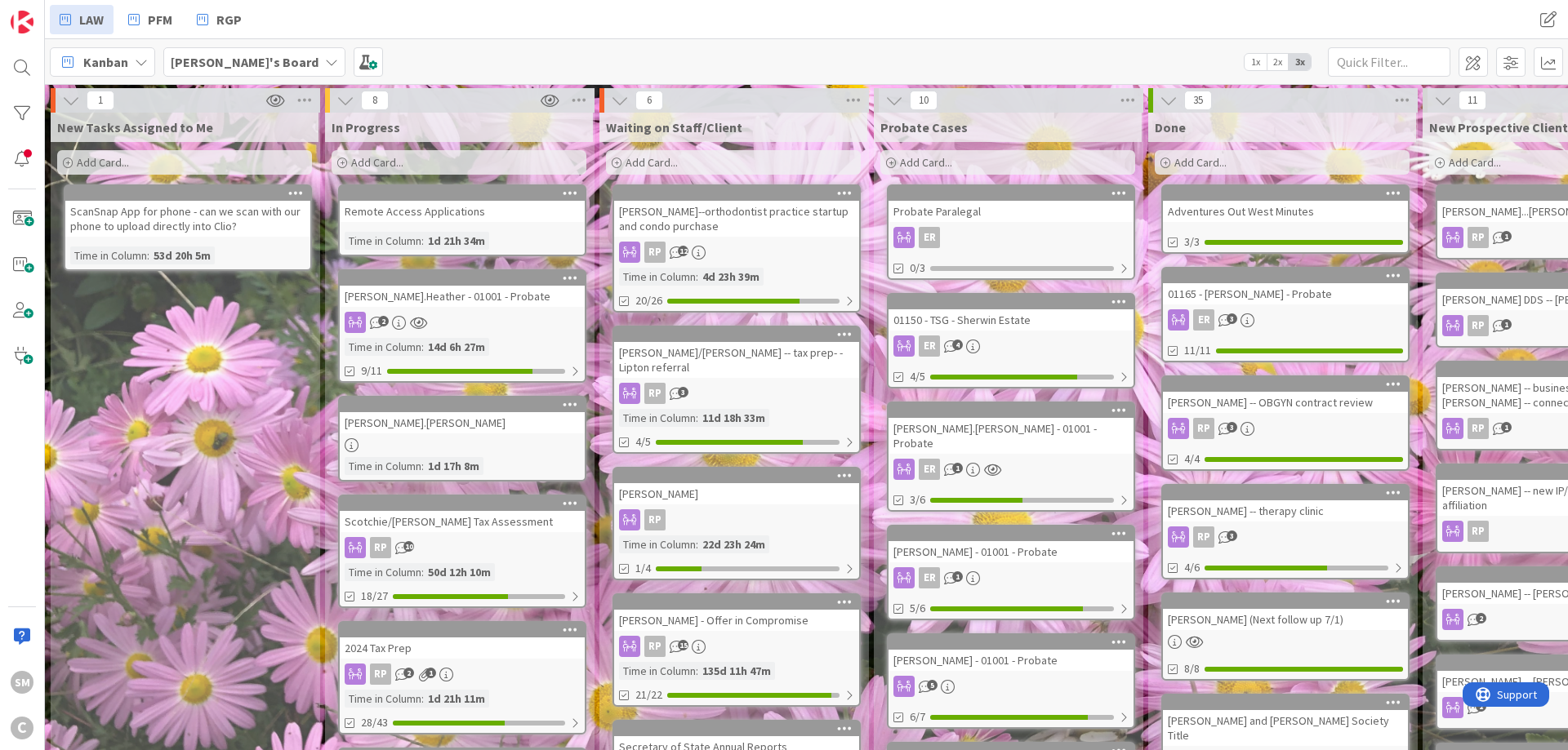
click at [42, 443] on div "SM C" at bounding box center [22, 375] width 45 height 750
click at [164, 13] on span "PFM" at bounding box center [160, 19] width 25 height 19
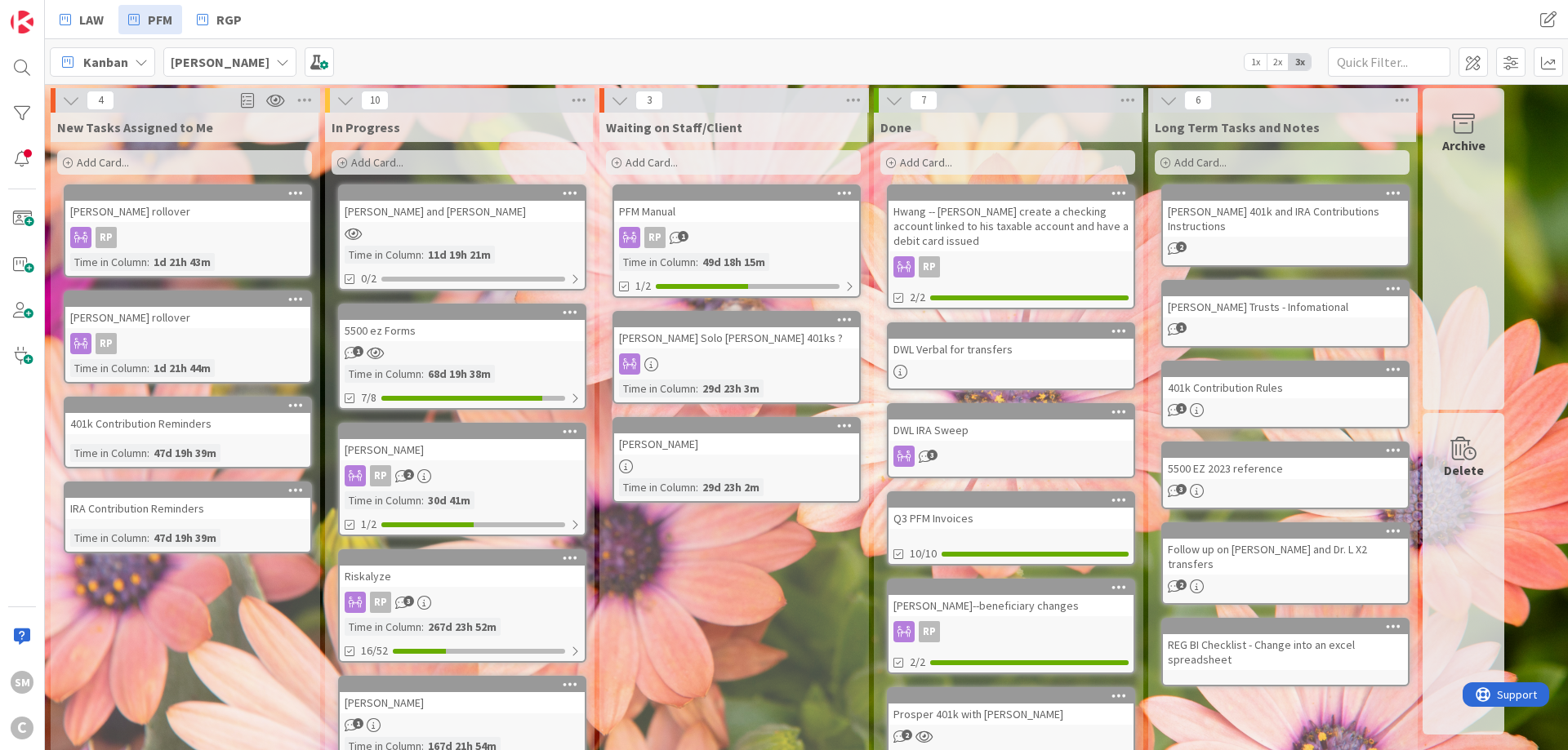
click at [217, 668] on div "New Tasks Assigned to Me Add Card... [PERSON_NAME] rollover RP Time in Column :…" at bounding box center [184, 725] width 268 height 1226
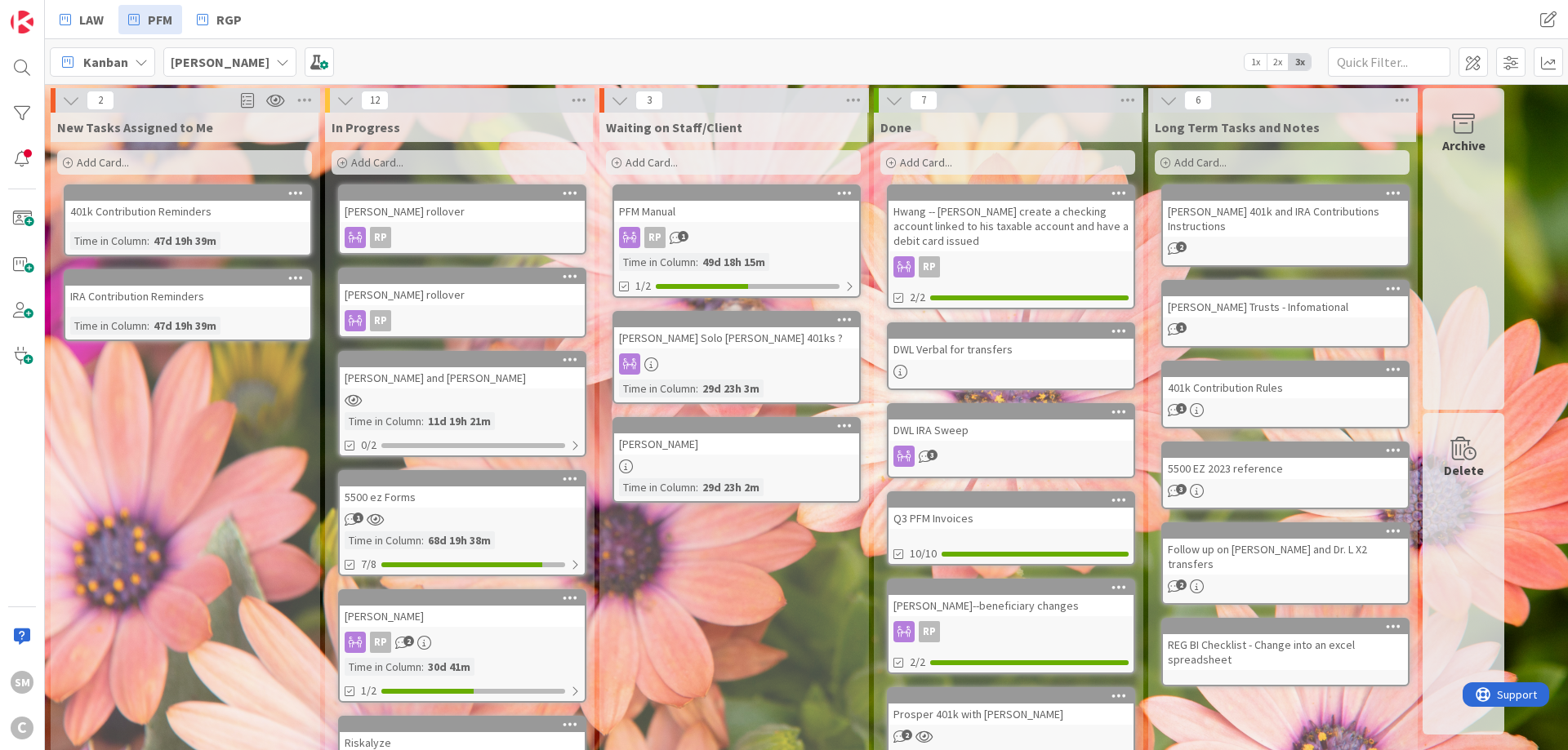
click at [207, 475] on div "New Tasks Assigned to Me Add Card... 401k Contribution Reminders Time in Column…" at bounding box center [184, 701] width 268 height 1178
click at [504, 397] on div at bounding box center [462, 400] width 245 height 13
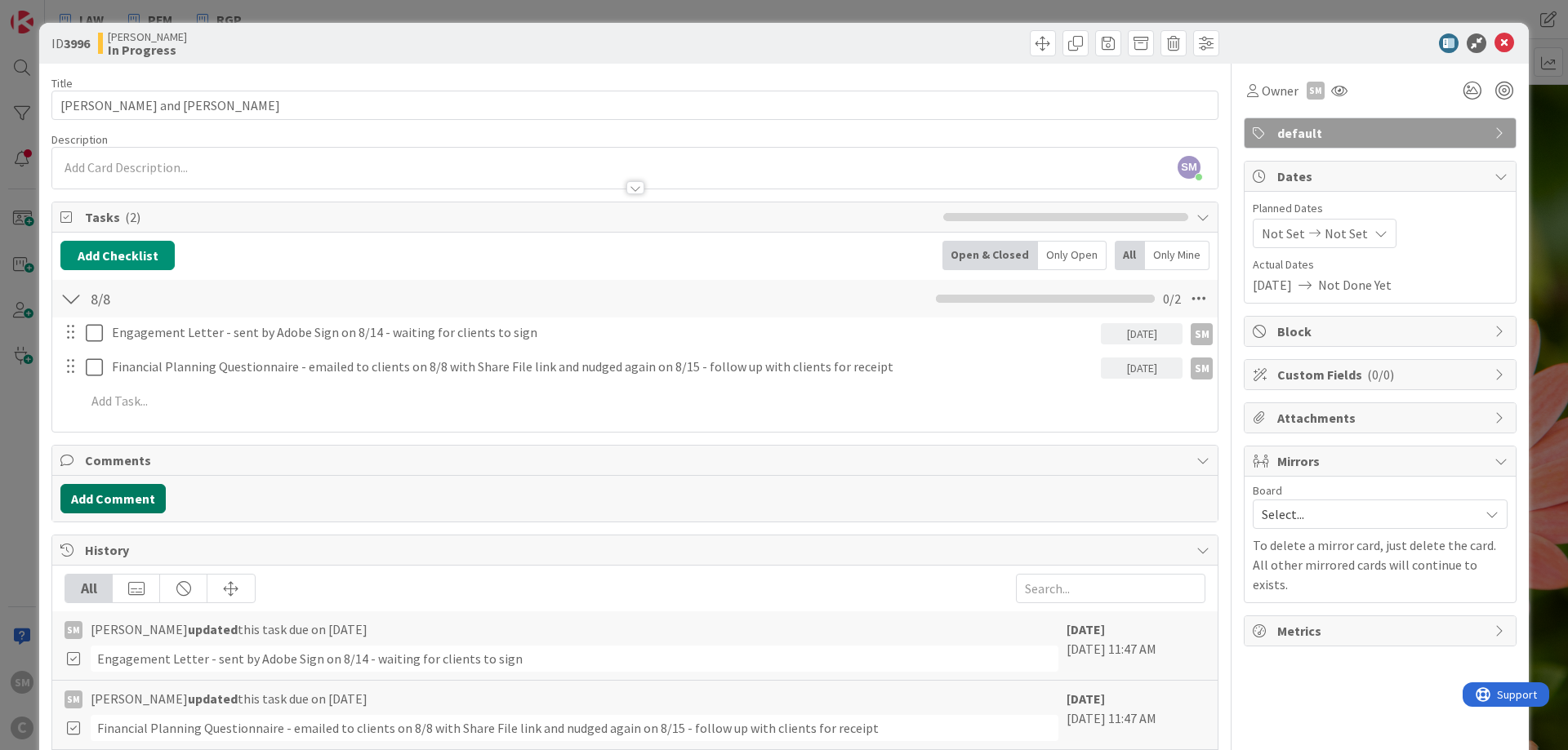
click at [132, 488] on button "Add Comment" at bounding box center [113, 499] width 106 height 30
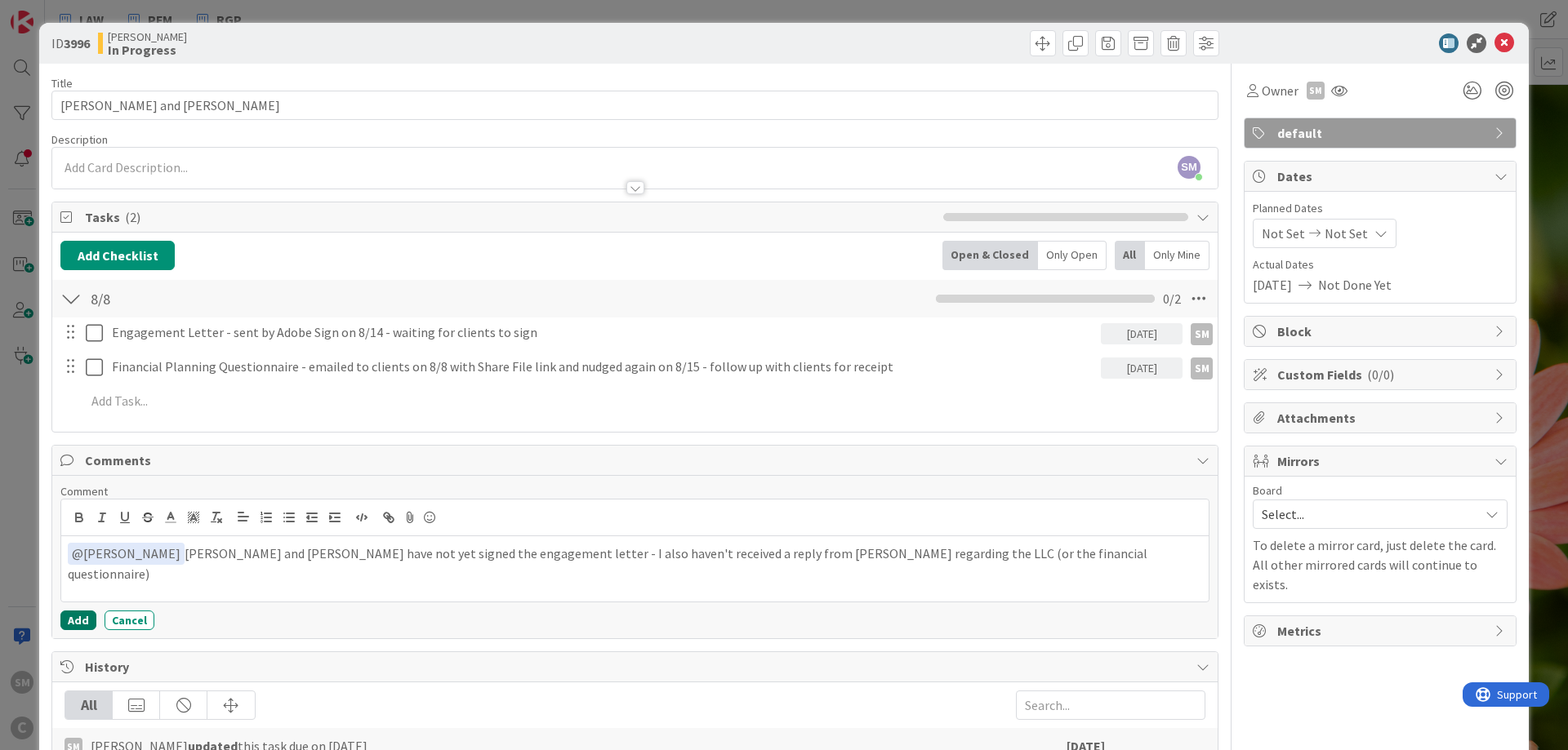
click at [81, 621] on button "Add" at bounding box center [78, 621] width 36 height 19
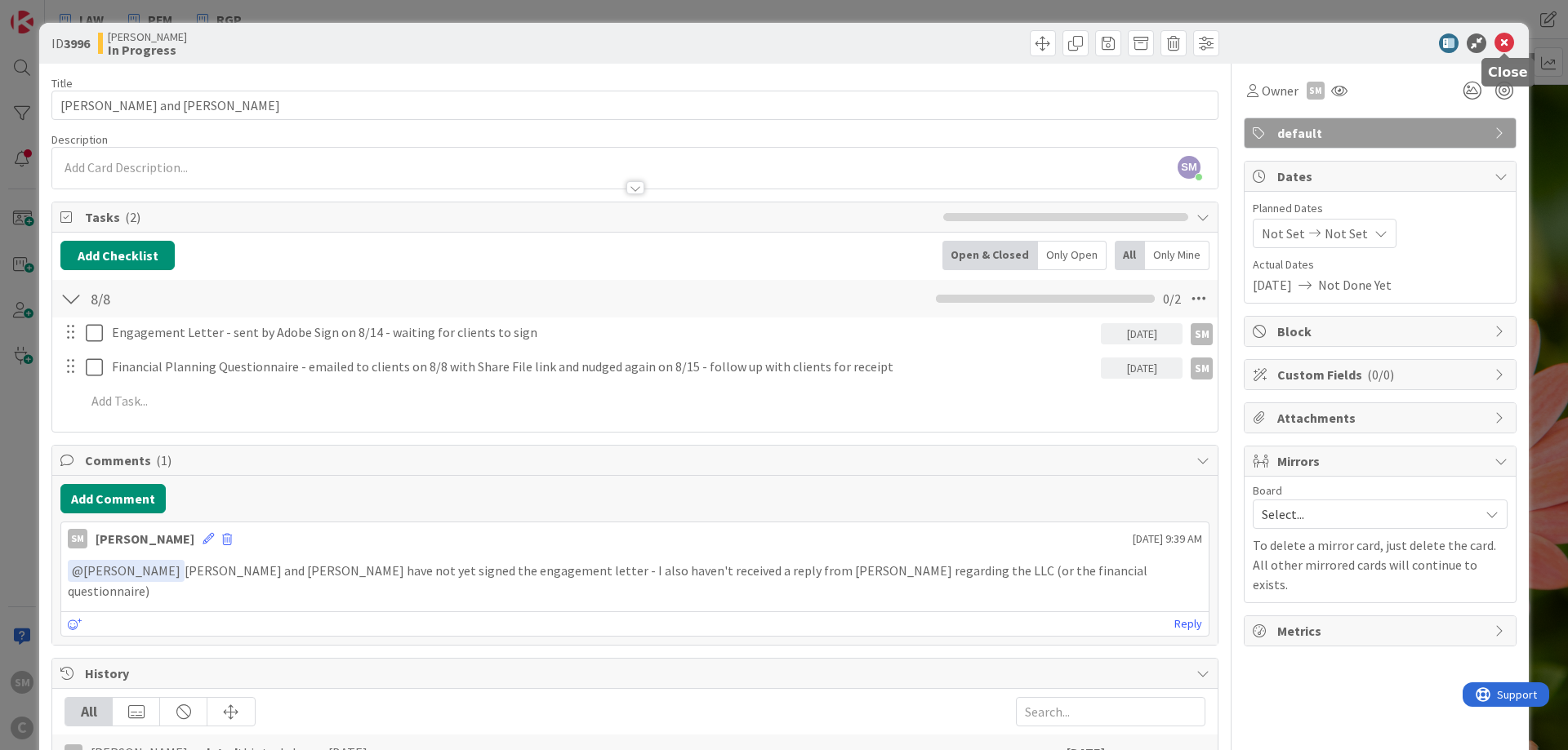
click at [1507, 41] on icon at bounding box center [1505, 43] width 19 height 19
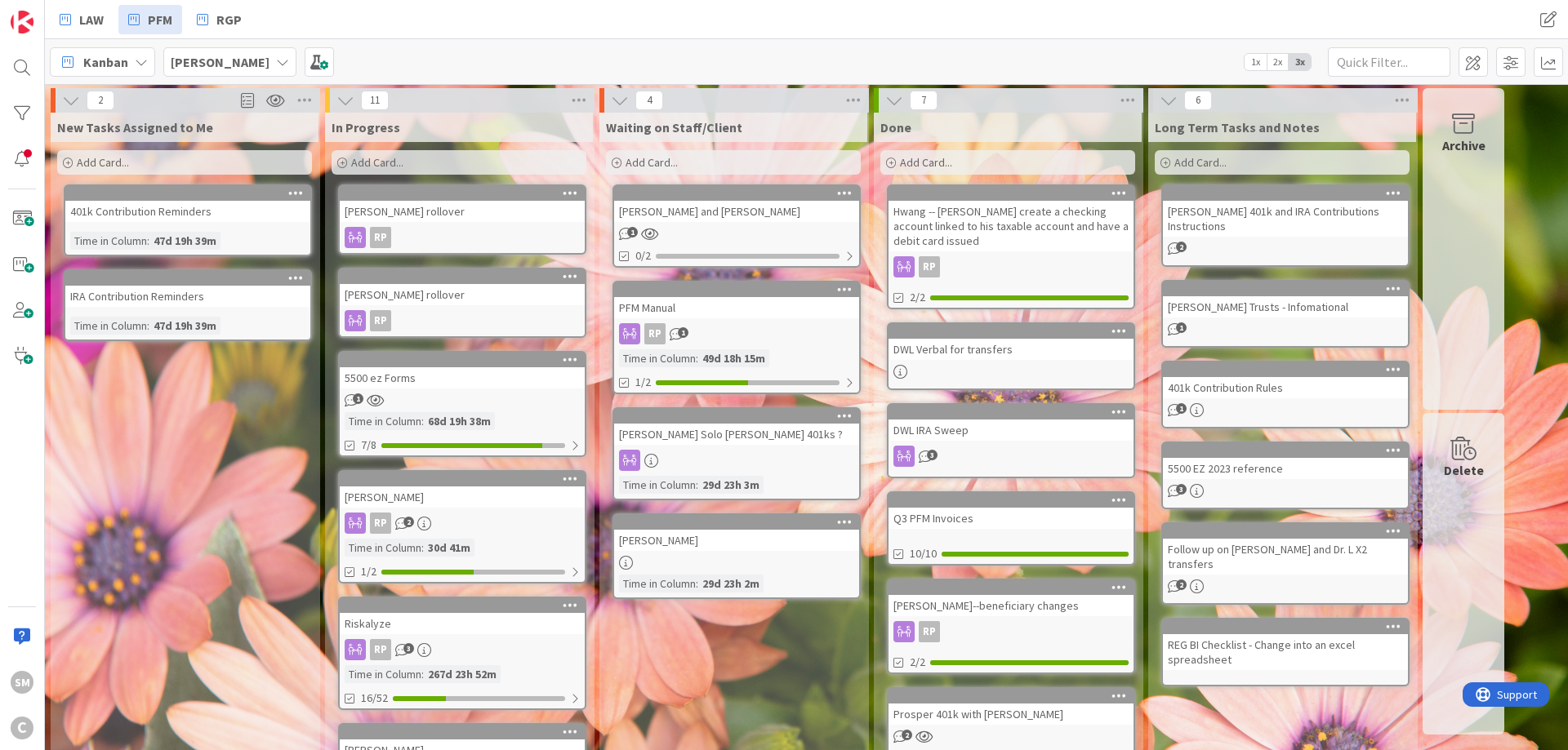
click at [727, 445] on link "[PERSON_NAME] Solo [PERSON_NAME] 401ks ? Time in [GEOGRAPHIC_DATA] : 29d 23h 3m" at bounding box center [736, 454] width 249 height 93
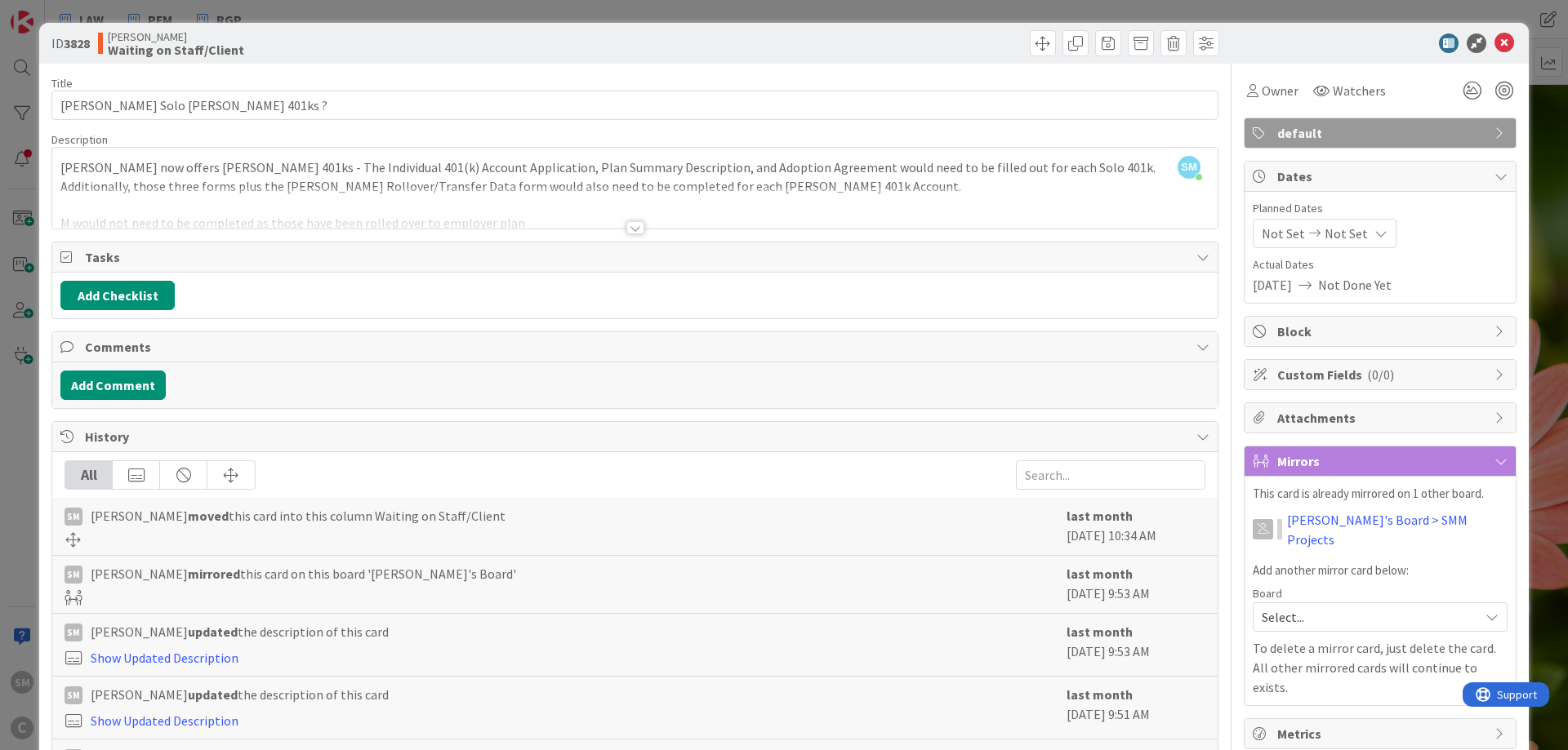
click at [636, 227] on div at bounding box center [635, 228] width 18 height 13
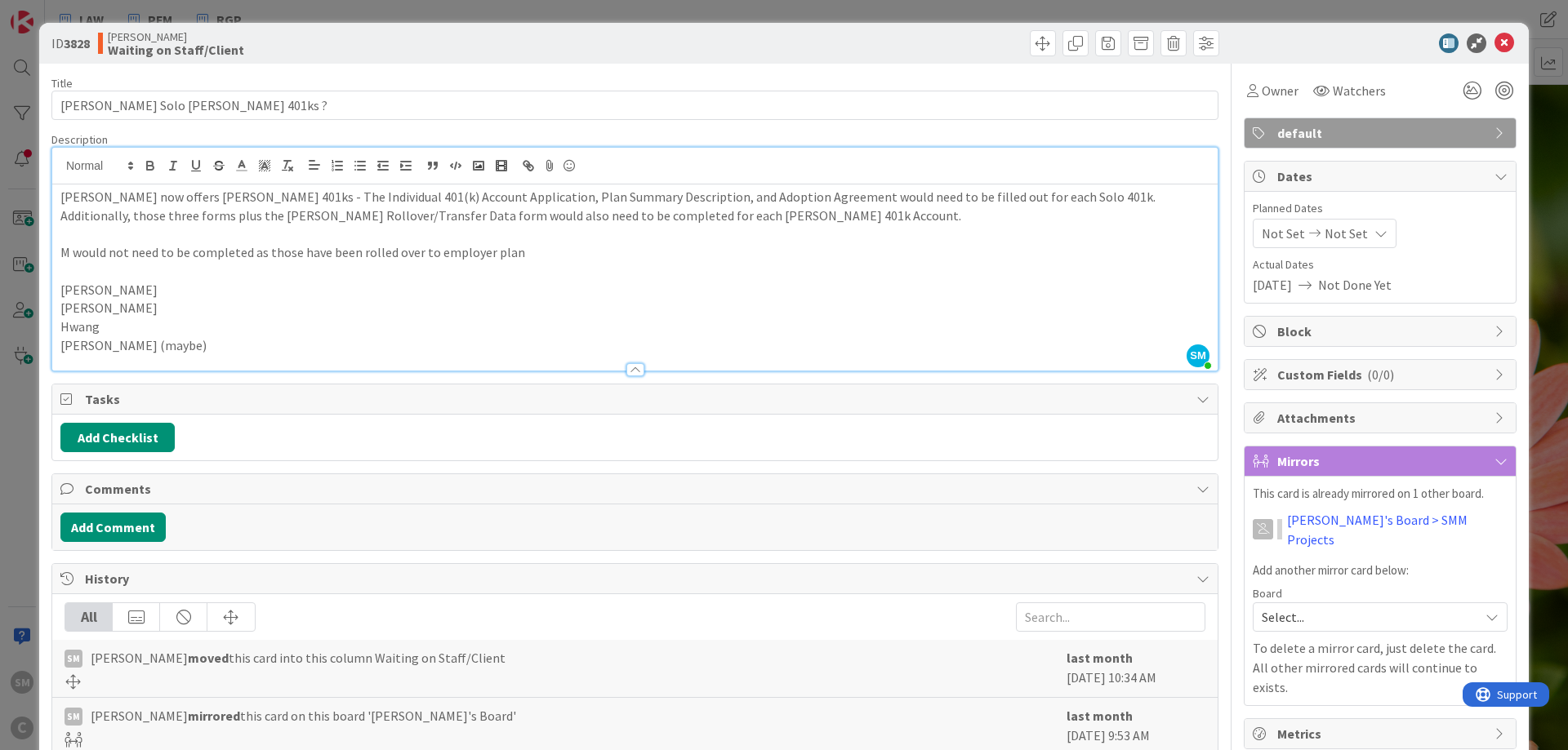
click at [658, 288] on p "[PERSON_NAME]" at bounding box center [635, 291] width 1150 height 19
click at [1502, 36] on icon at bounding box center [1505, 43] width 19 height 19
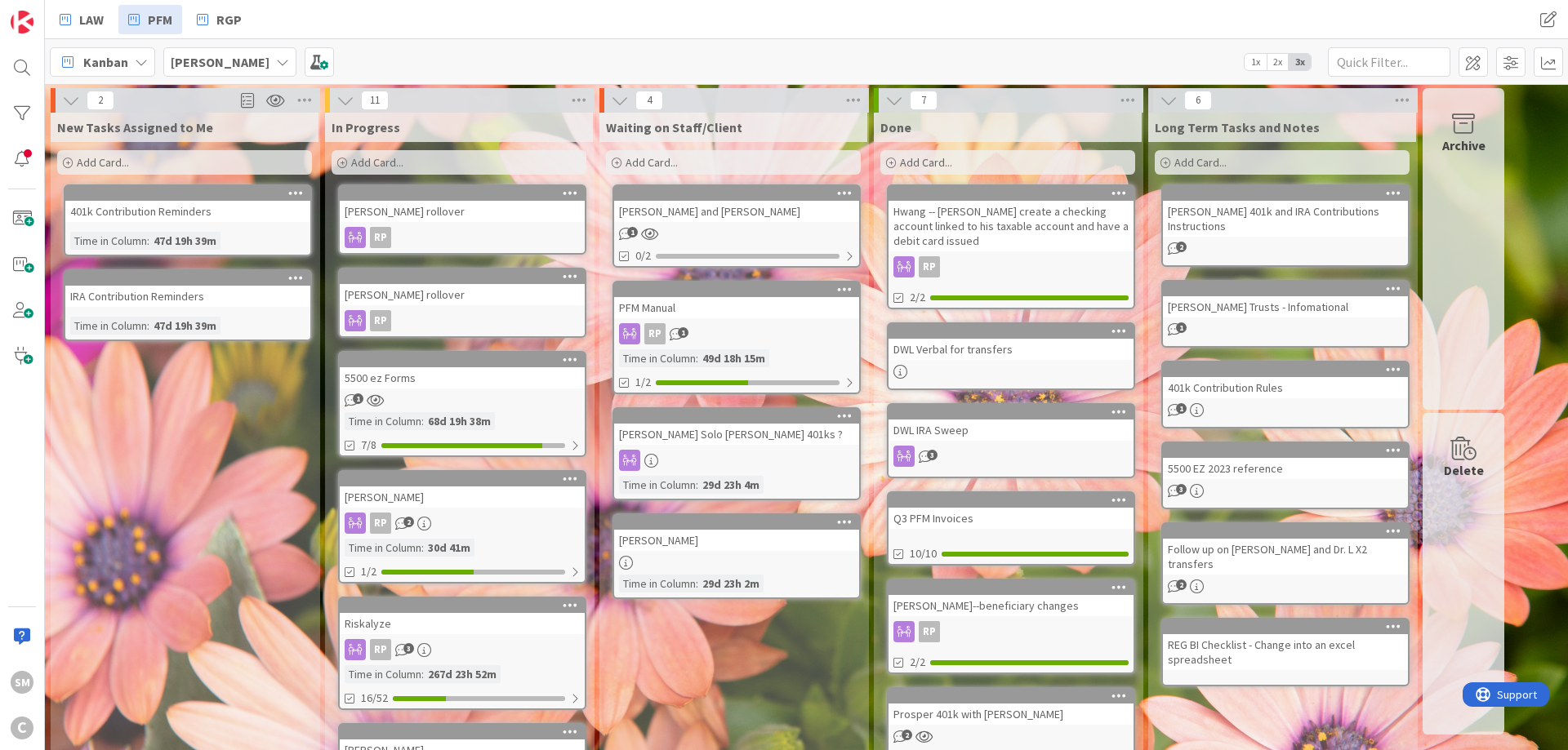
click at [730, 546] on div "[PERSON_NAME]" at bounding box center [736, 540] width 245 height 21
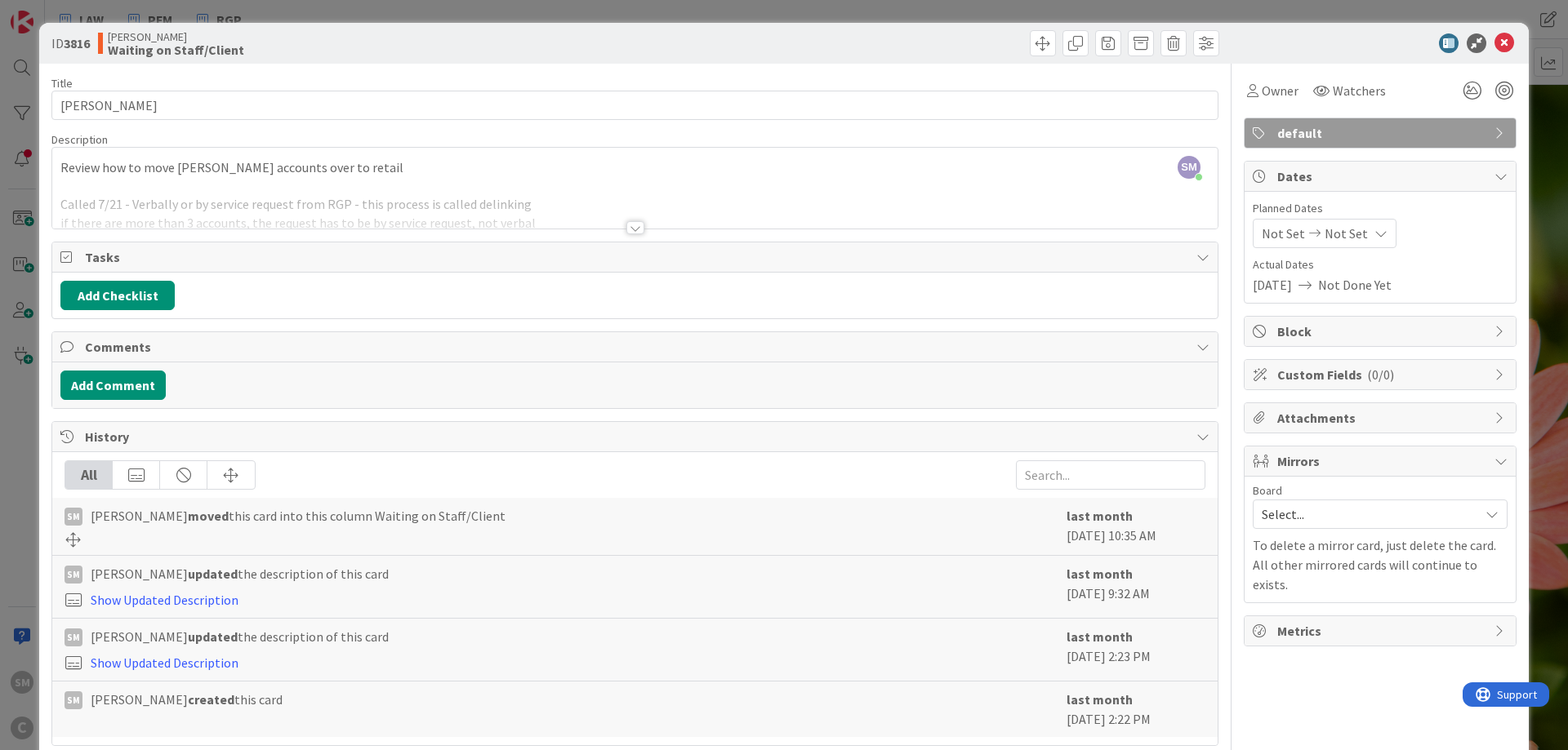
click at [633, 228] on div at bounding box center [635, 228] width 18 height 13
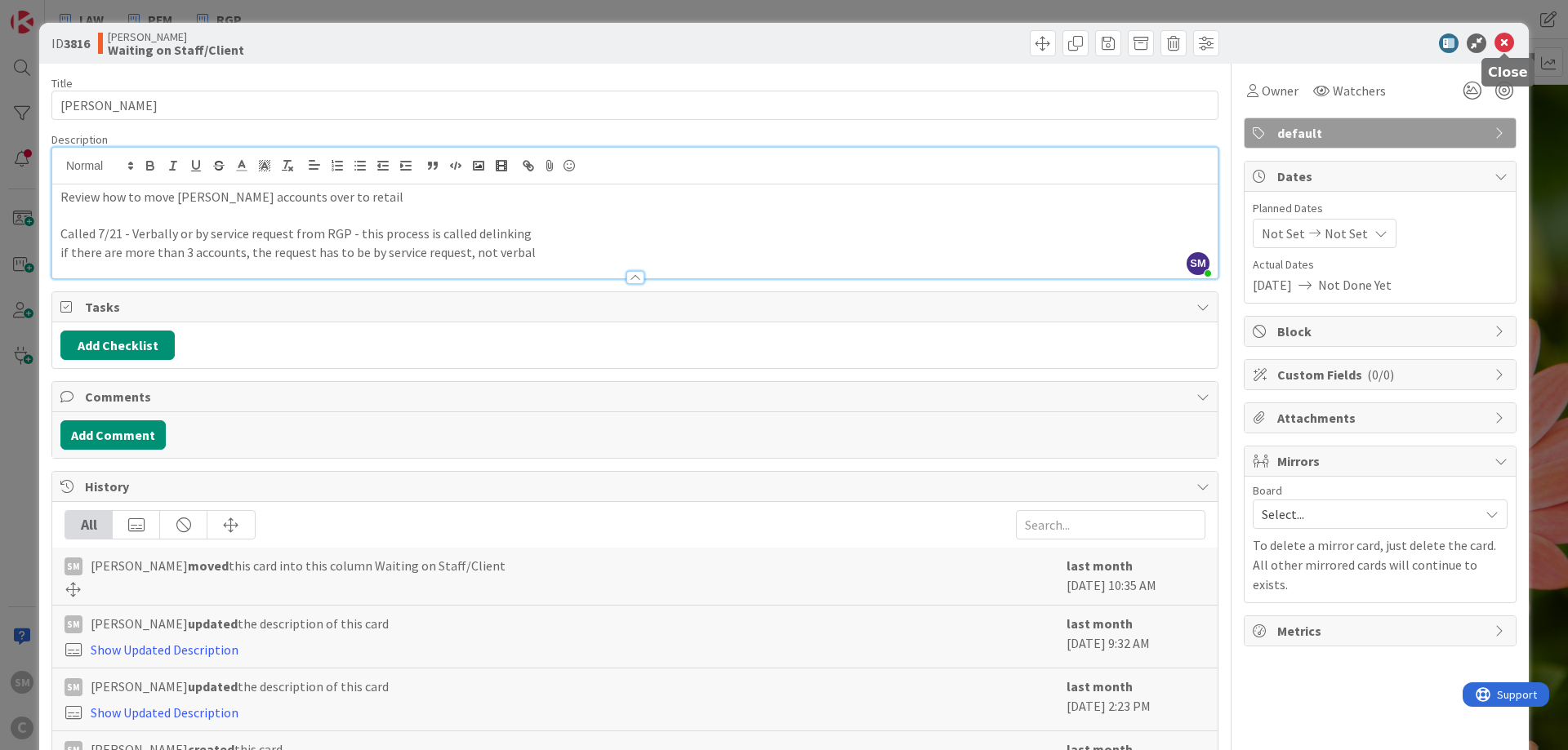
click at [1500, 39] on icon at bounding box center [1505, 43] width 19 height 19
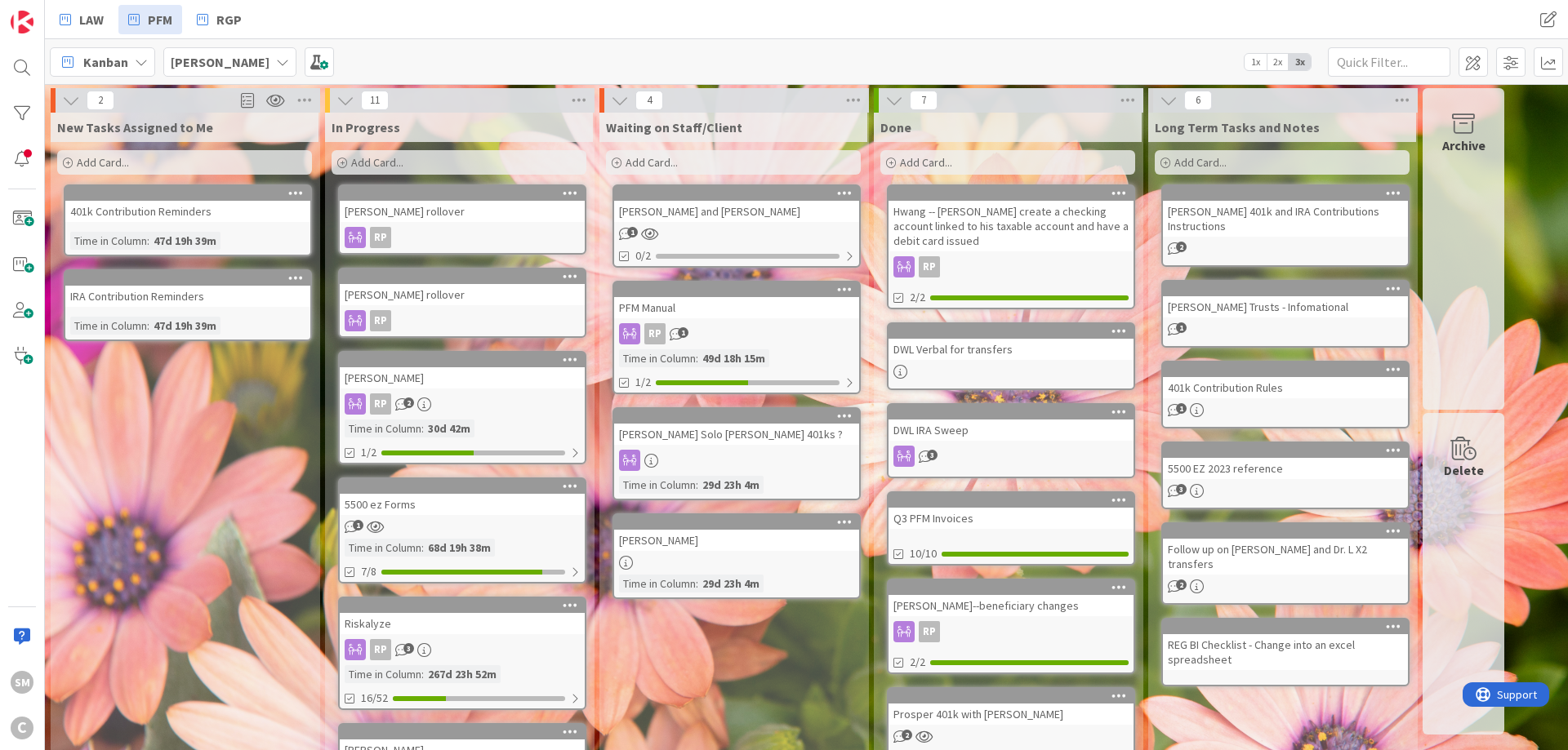
click at [452, 376] on div "[PERSON_NAME]" at bounding box center [462, 378] width 245 height 21
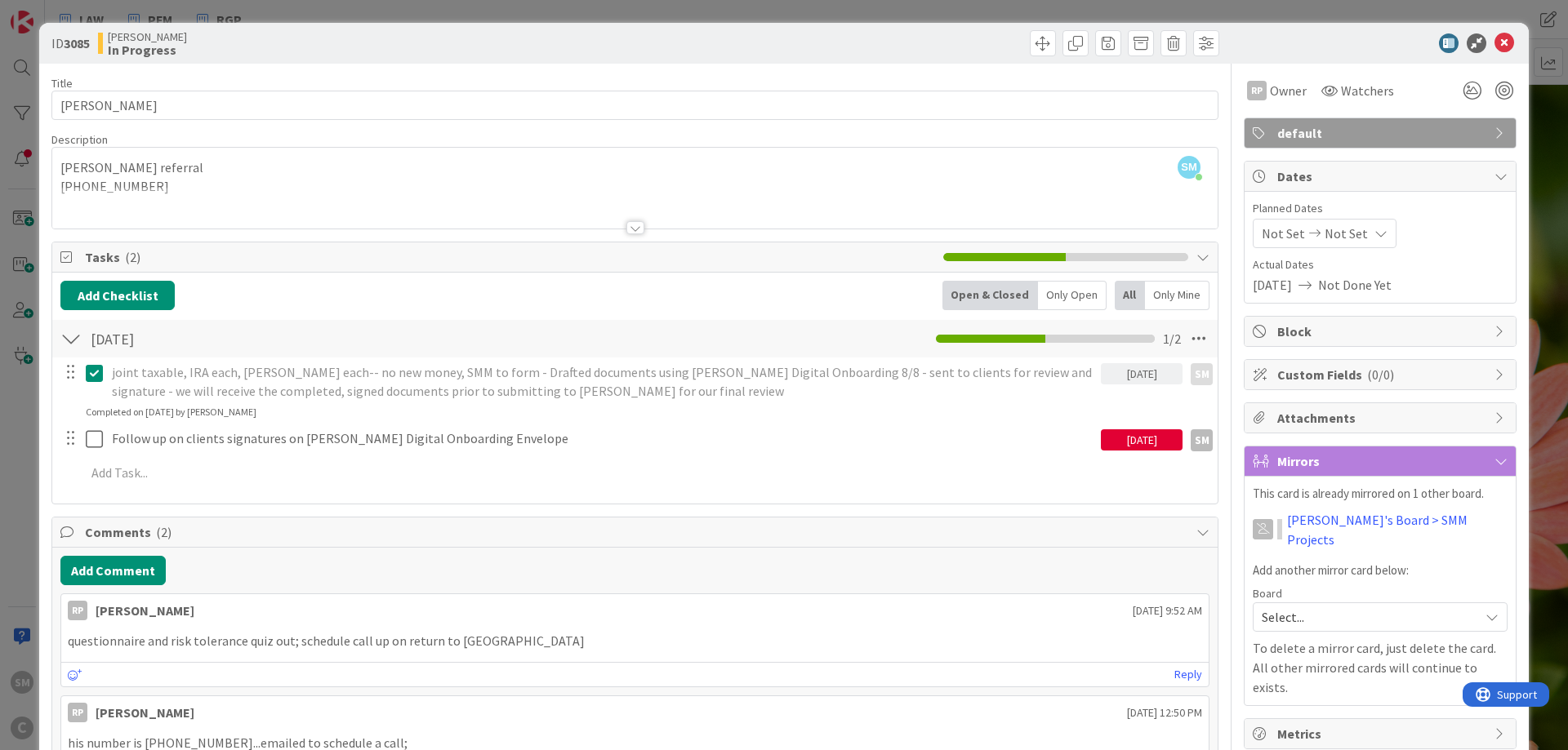
click at [1122, 436] on div "[DATE]" at bounding box center [1141, 440] width 82 height 21
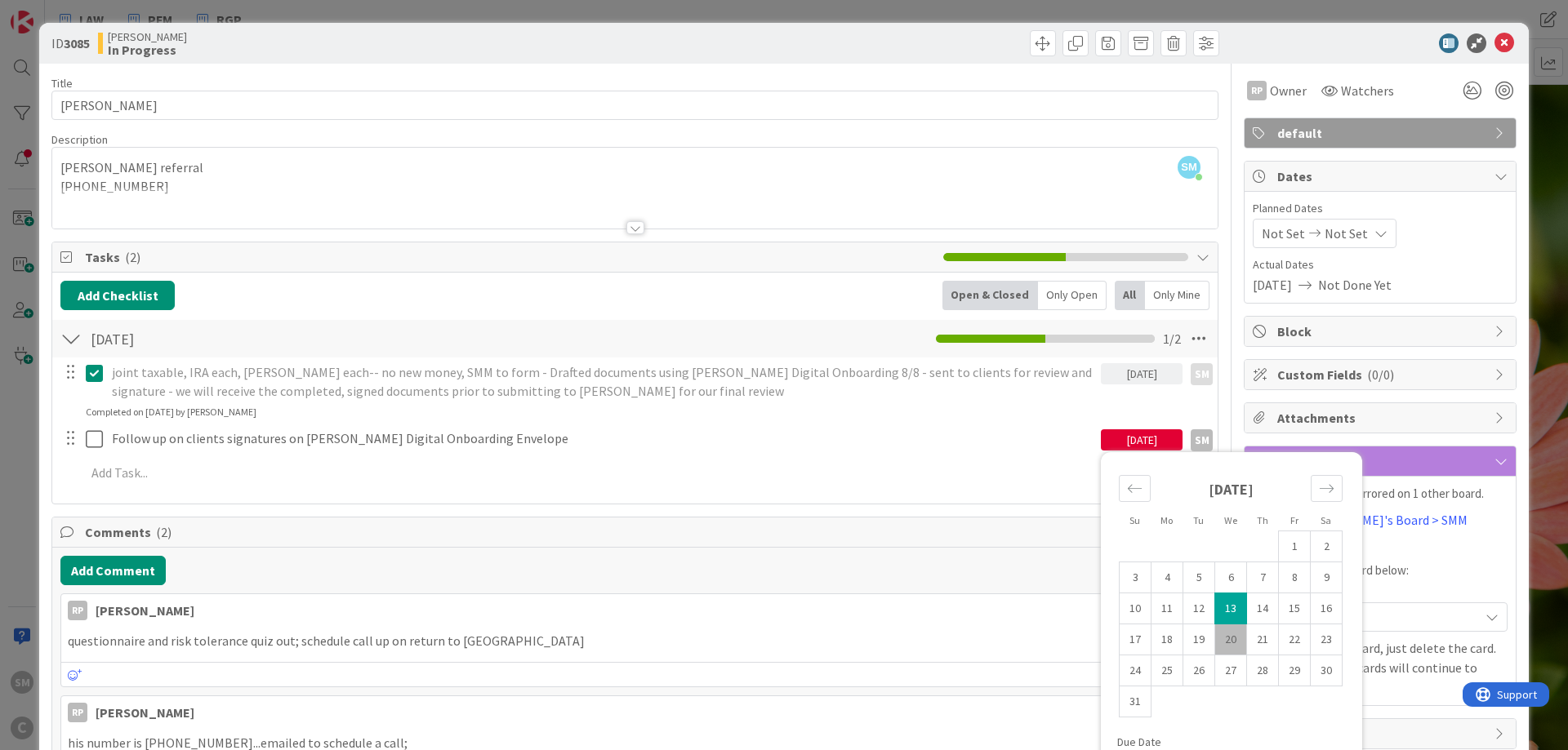
click at [1232, 639] on td "20" at bounding box center [1230, 640] width 32 height 31
type input "[DATE]"
click at [436, 513] on div "Title 16 / 128 [PERSON_NAME] Description SM [PERSON_NAME] just joined [PERSON_N…" at bounding box center [635, 729] width 1167 height 1332
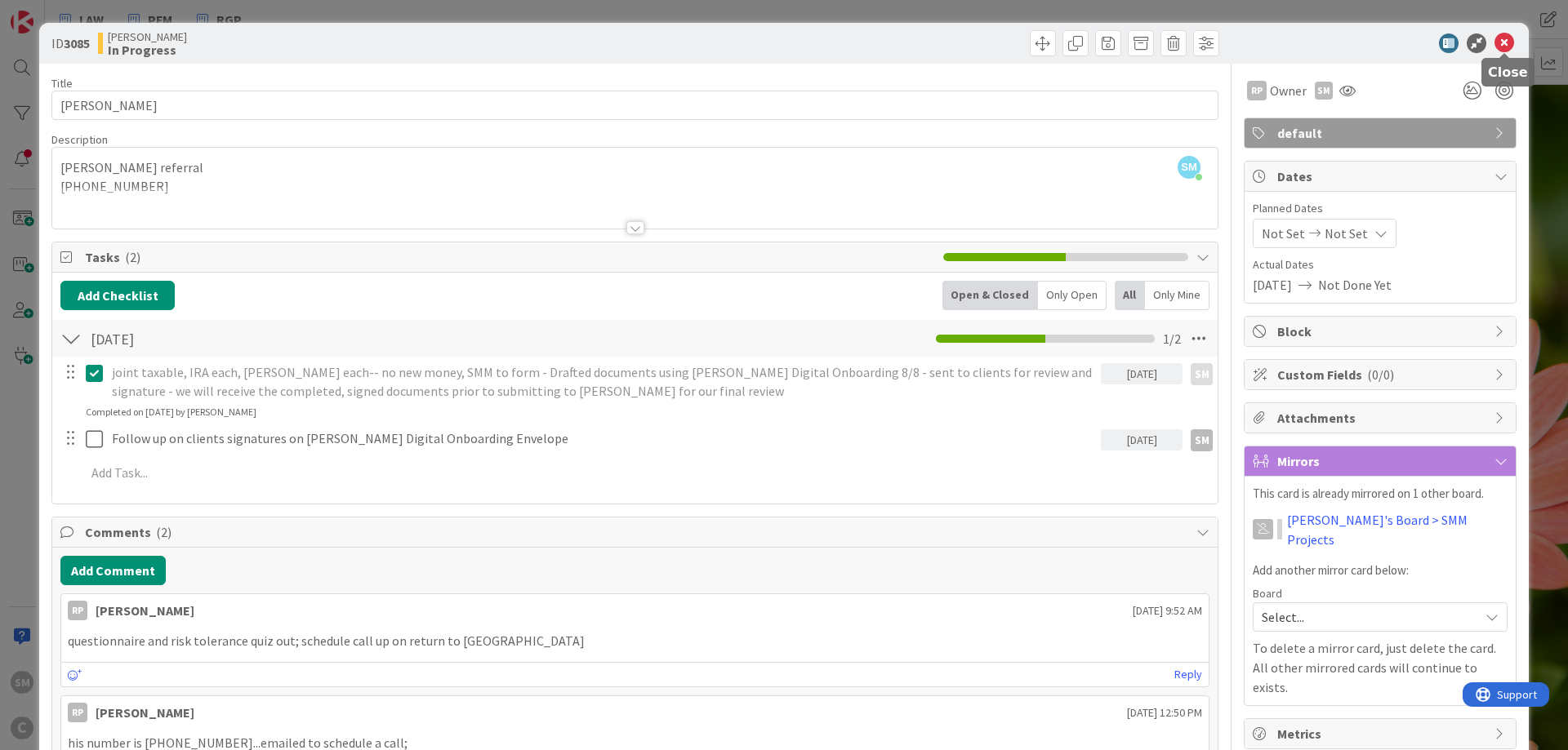
click at [1510, 35] on icon at bounding box center [1505, 43] width 19 height 19
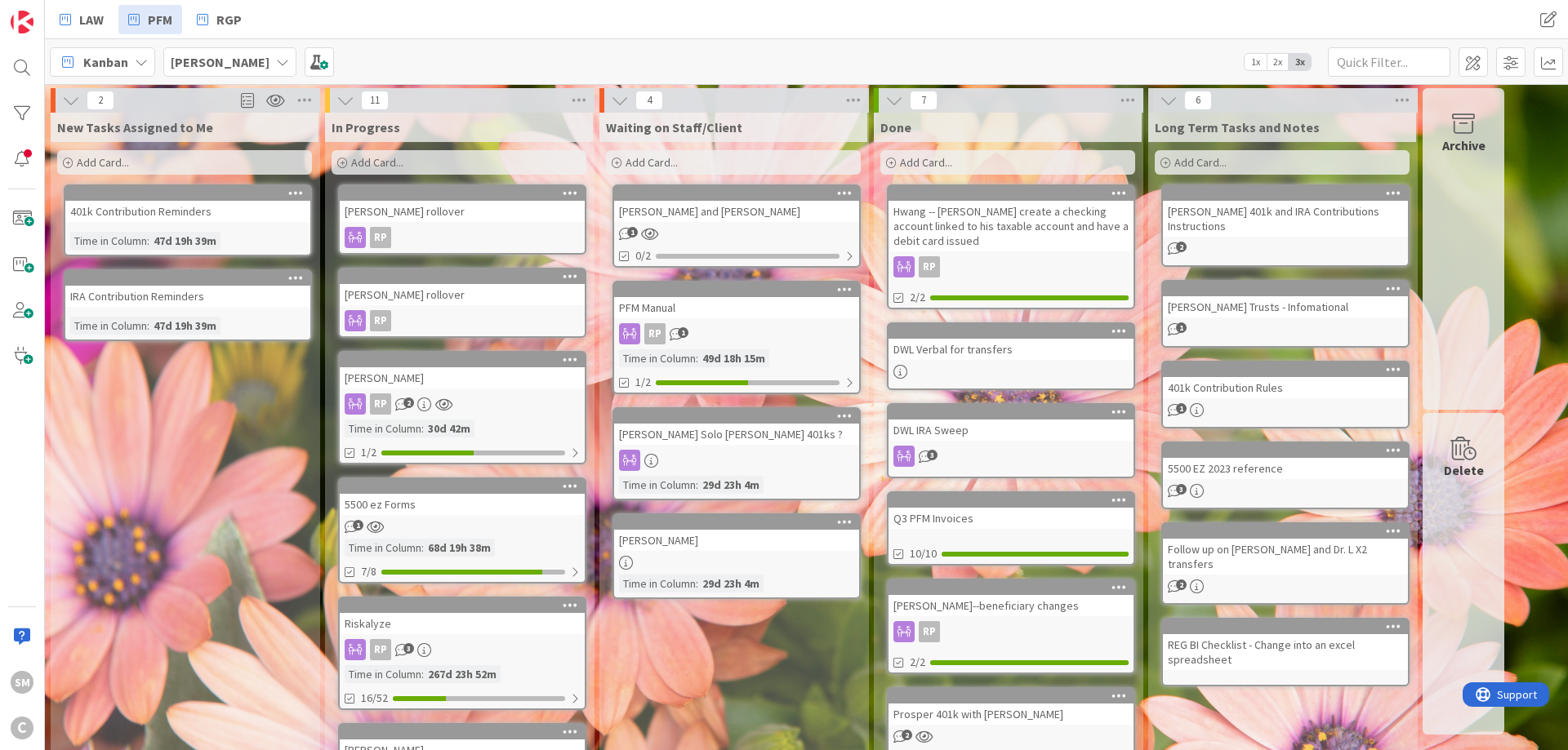
click at [412, 214] on div "[PERSON_NAME] rollover" at bounding box center [462, 211] width 245 height 21
